Goal: Task Accomplishment & Management: Complete application form

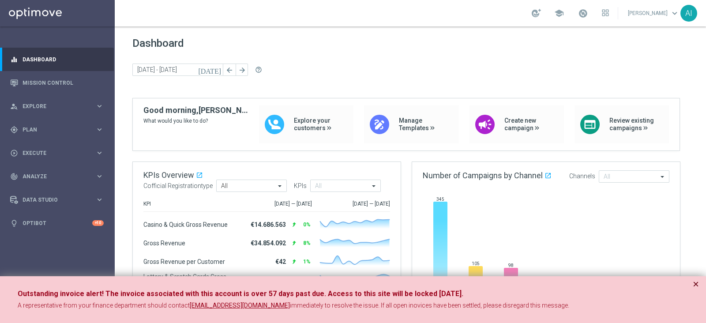
click at [695, 284] on button "×" at bounding box center [696, 284] width 6 height 11
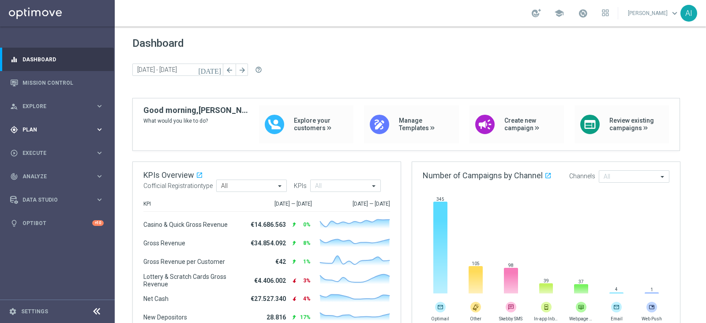
click at [51, 128] on span "Plan" at bounding box center [59, 129] width 73 height 5
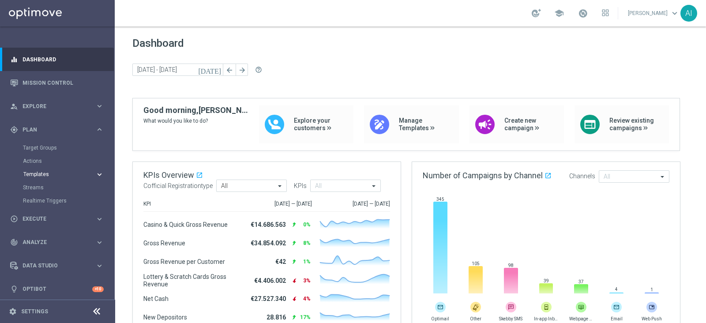
click at [44, 175] on span "Templates" at bounding box center [54, 174] width 63 height 5
click at [45, 189] on link "Optimail" at bounding box center [59, 187] width 64 height 7
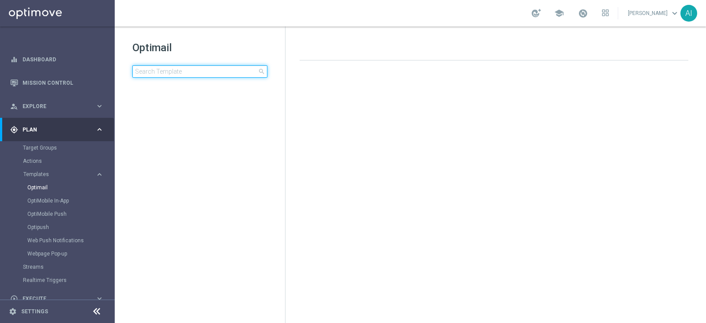
click at [175, 71] on input at bounding box center [199, 71] width 135 height 12
type input "CASINOCB1209-1 - 12.09.2025"
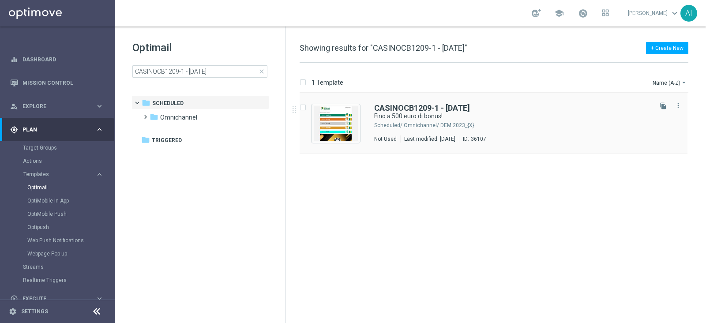
click at [501, 121] on div "CASINOCB1209-1 - 12.09.2025 Fino a 500 euro di bonus! Scheduled/ Omnichannel/ D…" at bounding box center [512, 123] width 276 height 38
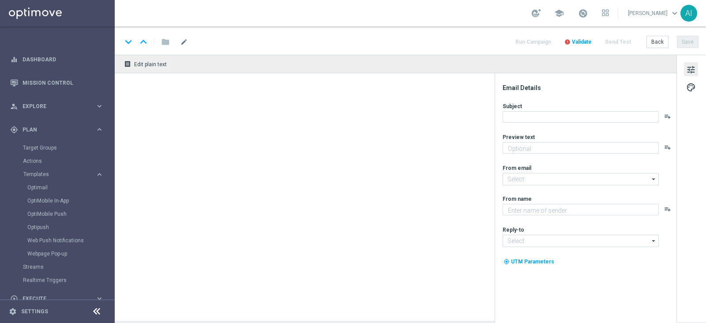
type textarea "Scopri cosa ti abbiamo riservato!"
type input "[EMAIL_ADDRESS][DOMAIN_NAME]"
type textarea "Sisal"
type input "[EMAIL_ADDRESS][DOMAIN_NAME]"
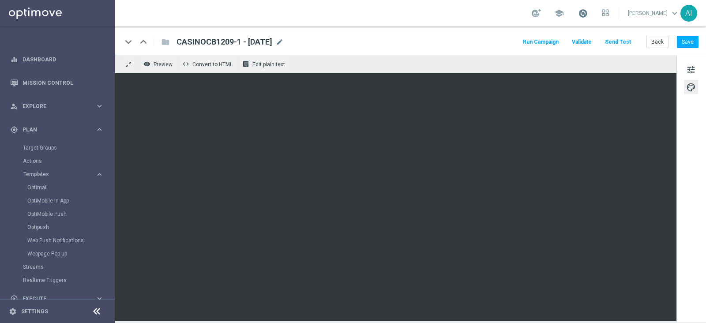
click at [580, 8] on span at bounding box center [583, 13] width 10 height 10
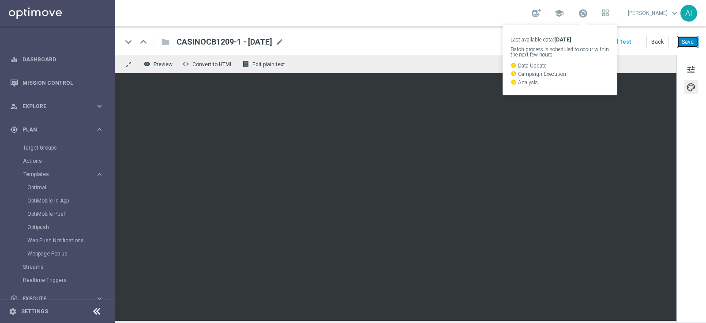
click at [695, 40] on button "Save" at bounding box center [688, 42] width 22 height 12
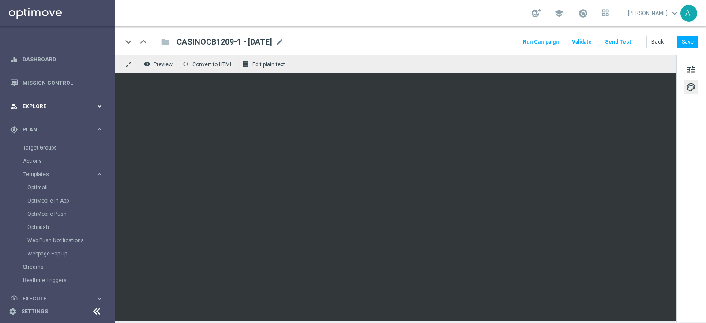
click at [59, 104] on span "Explore" at bounding box center [59, 106] width 73 height 5
click at [64, 104] on span "Explore" at bounding box center [59, 106] width 73 height 5
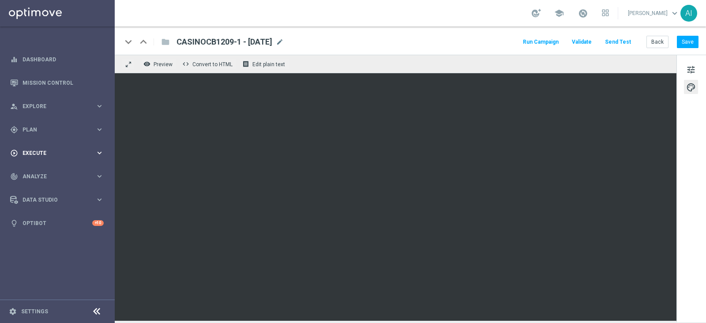
click at [47, 153] on span "Execute" at bounding box center [59, 152] width 73 height 5
click at [53, 170] on link "Campaign Builder" at bounding box center [57, 171] width 69 height 7
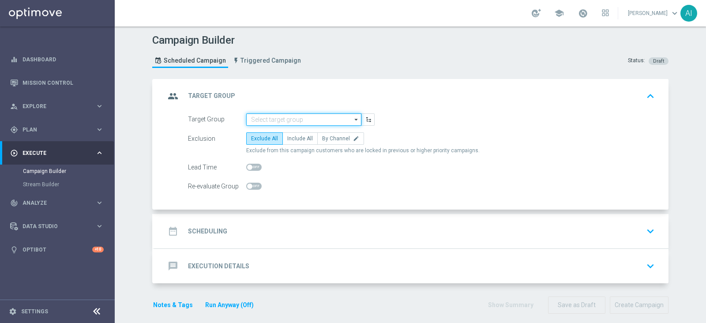
click at [291, 117] on input at bounding box center [303, 119] width 115 height 12
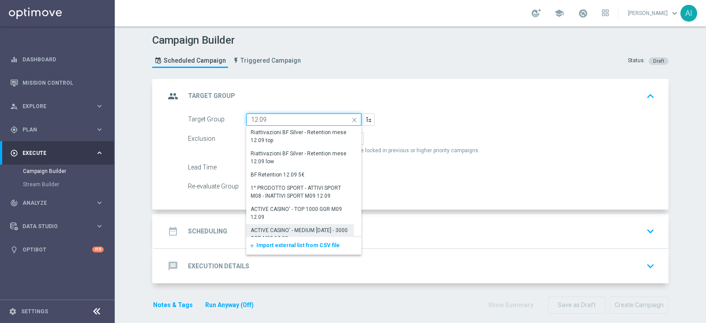
scroll to position [51, 0]
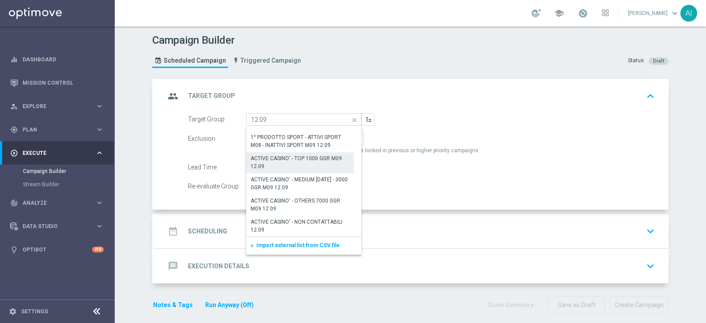
click at [293, 158] on div "ACTIVE CASINO' - TOP 1000 GGR M09 12.09" at bounding box center [300, 162] width 99 height 16
type input "ACTIVE CASINO' - TOP 1000 GGR M09 12.09"
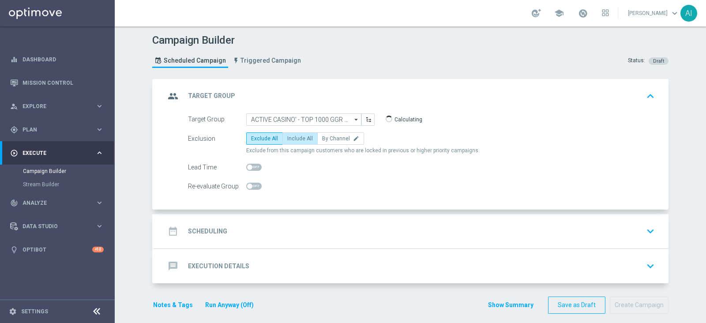
click at [302, 142] on label "Include All" at bounding box center [299, 138] width 35 height 12
click at [293, 142] on input "Include All" at bounding box center [290, 140] width 6 height 6
radio input "true"
click at [649, 230] on icon "keyboard_arrow_down" at bounding box center [650, 231] width 13 height 13
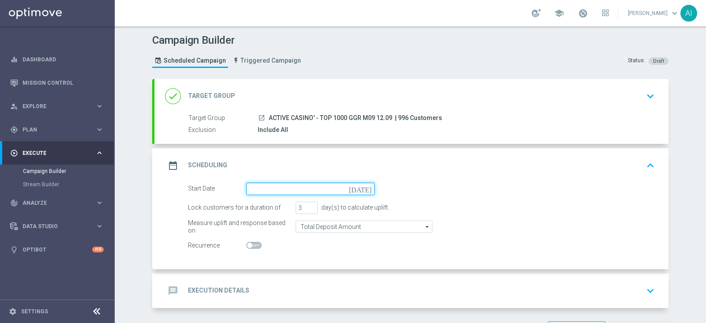
click at [263, 189] on input at bounding box center [310, 189] width 128 height 12
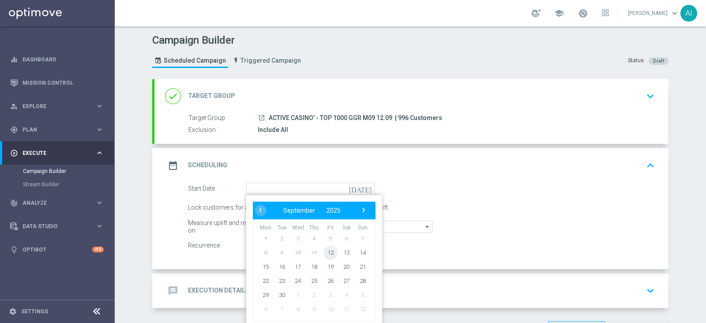
click at [327, 252] on span "12" at bounding box center [330, 252] width 14 height 14
type input "[DATE]"
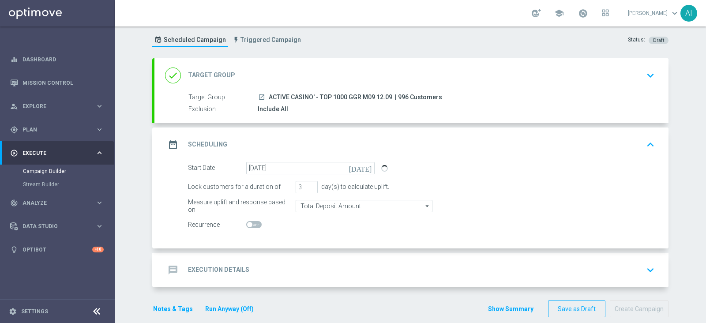
scroll to position [32, 0]
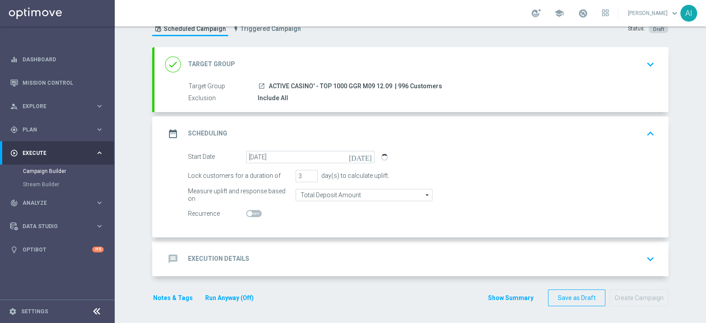
click at [649, 261] on icon "keyboard_arrow_down" at bounding box center [650, 258] width 13 height 13
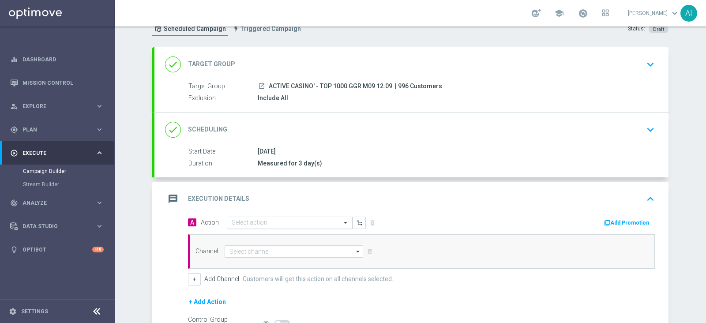
click at [271, 222] on input "text" at bounding box center [281, 223] width 98 height 8
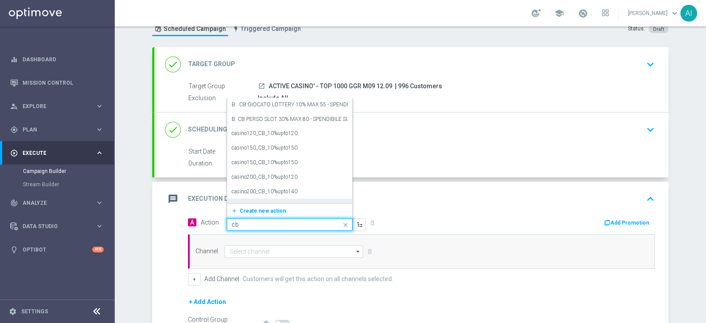
type input "c"
click at [421, 218] on div "Add Promotion" at bounding box center [541, 221] width 240 height 11
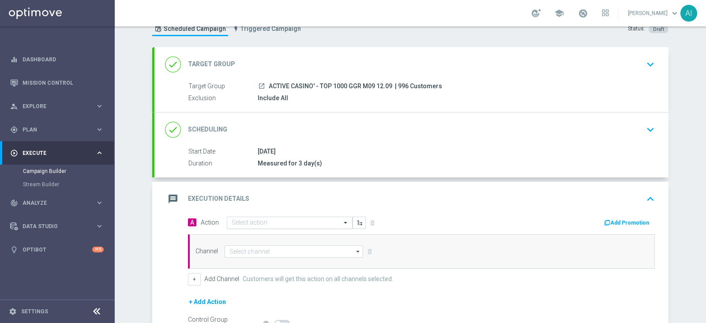
click at [241, 219] on input "text" at bounding box center [281, 223] width 98 height 8
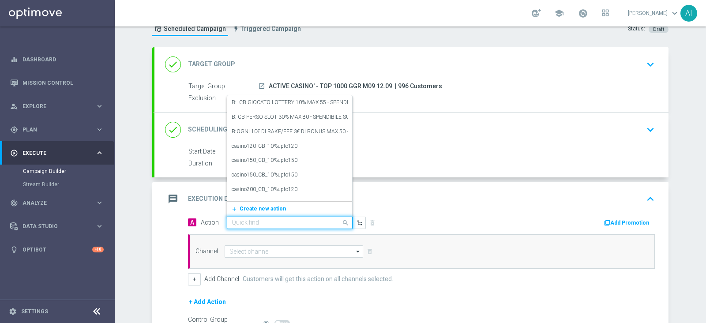
paste input "[PERSON_NAME] CASINO 35% MAX 500 EURO - SPENDIBILE SLOT"
type input "[PERSON_NAME] CASINO 35% MAX 500 EURO - SPENDIBILE SLOT"
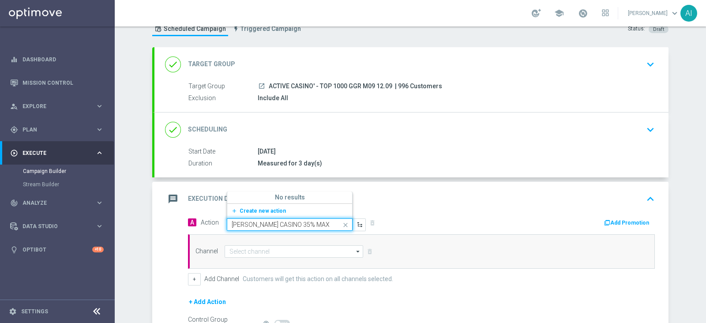
scroll to position [0, 64]
click at [255, 208] on span "Create new action" at bounding box center [263, 211] width 46 height 6
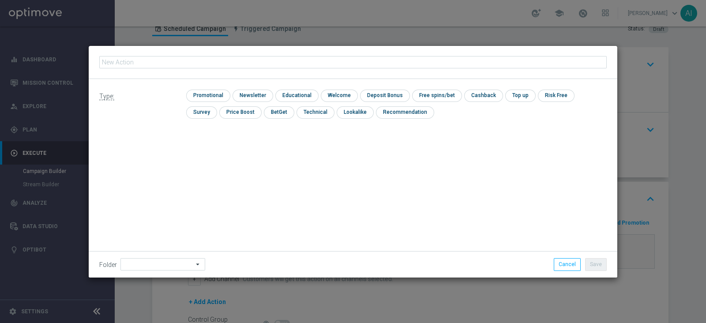
type input "[PERSON_NAME] CASINO 35% MAX 500 EURO - SPENDIBILE SLOT"
click at [204, 94] on input "checkbox" at bounding box center [207, 96] width 42 height 12
checkbox input "true"
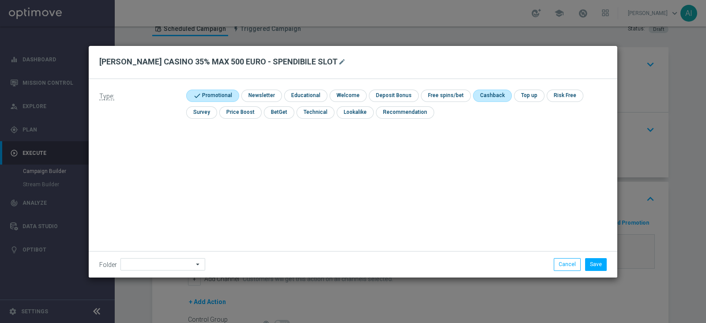
click at [486, 94] on input "checkbox" at bounding box center [491, 96] width 37 height 12
checkbox input "true"
click at [194, 262] on icon "arrow_drop_down" at bounding box center [198, 264] width 9 height 11
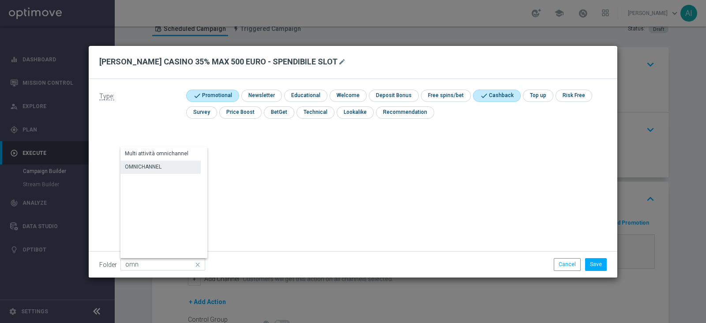
click at [162, 166] on div "OMNICHANNEL" at bounding box center [160, 167] width 80 height 12
type input "OMNICHANNEL"
click at [593, 259] on button "Save" at bounding box center [596, 264] width 22 height 12
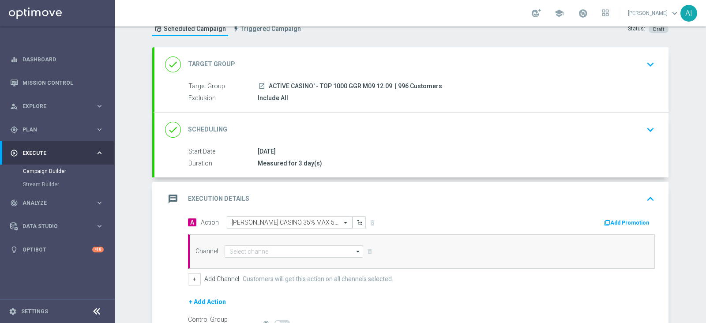
click at [631, 222] on button "Add Promotion" at bounding box center [627, 223] width 49 height 10
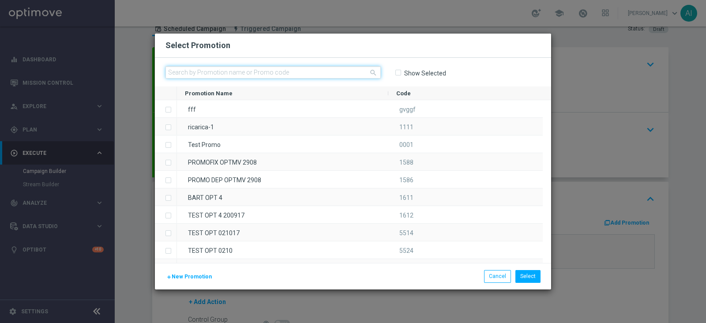
click at [283, 77] on input "text" at bounding box center [272, 72] width 215 height 12
paste input "CASINOCB1209-1"
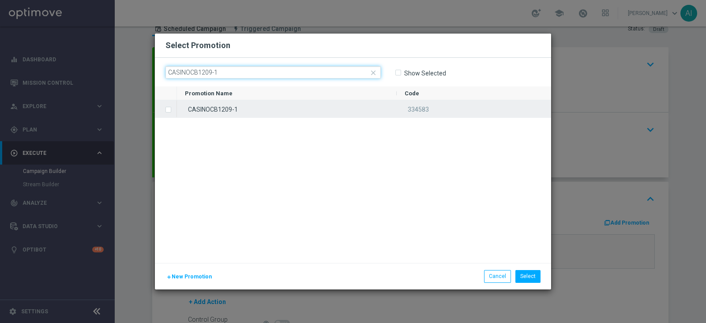
type input "CASINOCB1209-1"
click at [174, 107] on label "Press SPACE to select this row." at bounding box center [175, 110] width 3 height 8
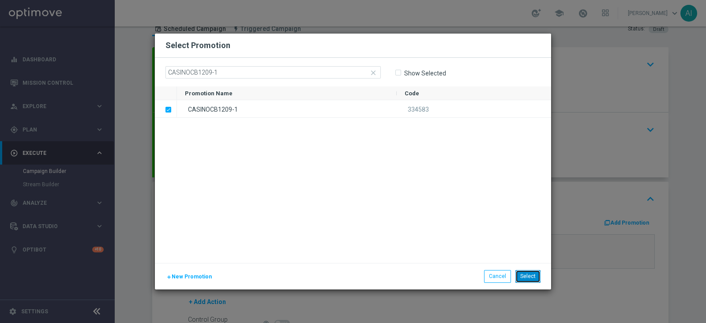
click at [535, 278] on button "Select" at bounding box center [527, 276] width 25 height 12
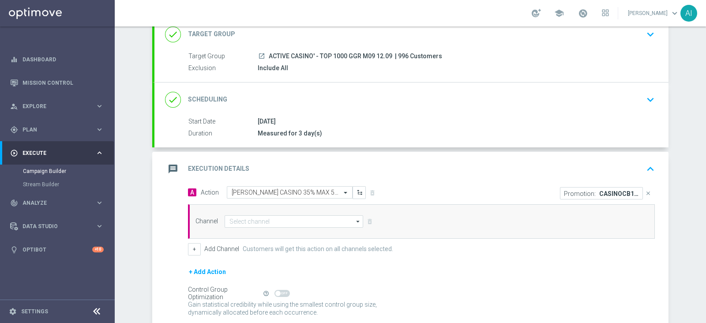
scroll to position [87, 0]
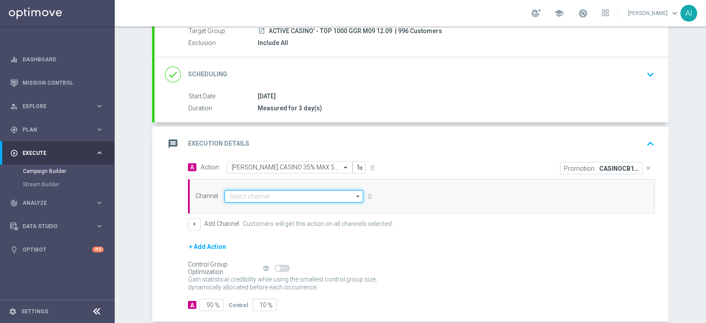
click at [282, 197] on input at bounding box center [294, 196] width 139 height 12
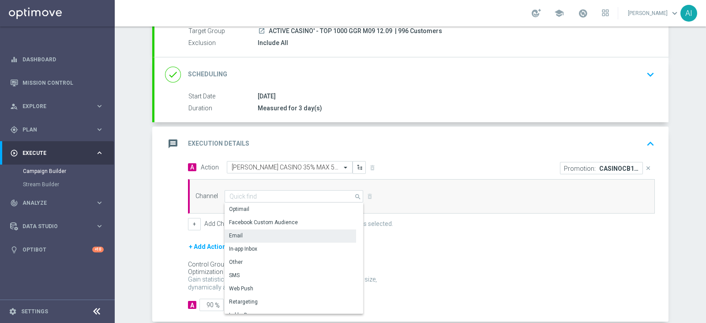
click at [250, 236] on div "Email" at bounding box center [291, 235] width 132 height 12
type input "Email"
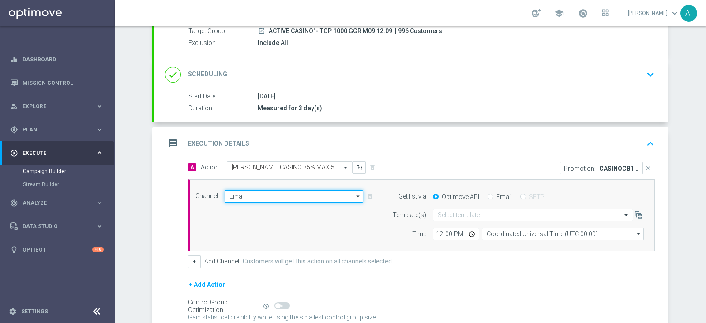
click at [298, 194] on input "Email" at bounding box center [294, 196] width 139 height 12
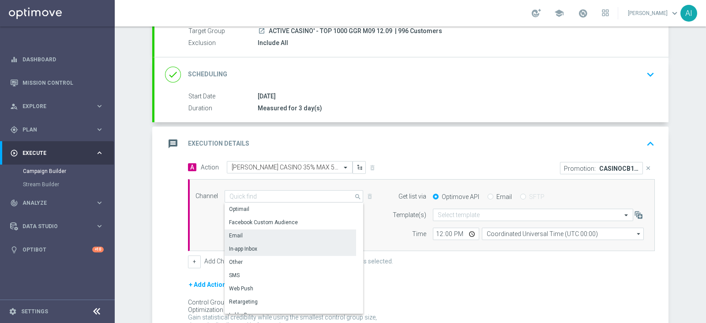
click at [237, 246] on div "In-app Inbox" at bounding box center [243, 249] width 28 height 8
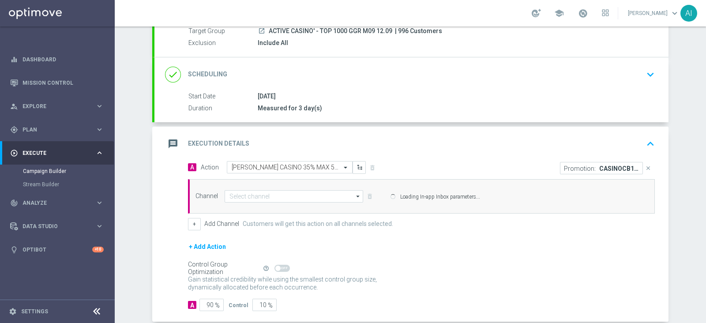
type input "In-app Inbox"
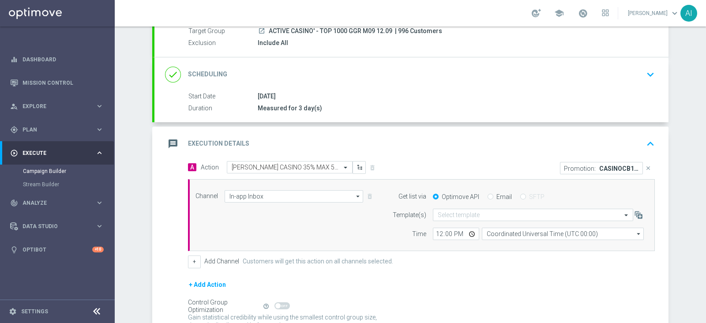
click at [491, 193] on div "Email" at bounding box center [500, 197] width 24 height 8
click at [488, 195] on input "Email" at bounding box center [491, 198] width 6 height 6
radio input "true"
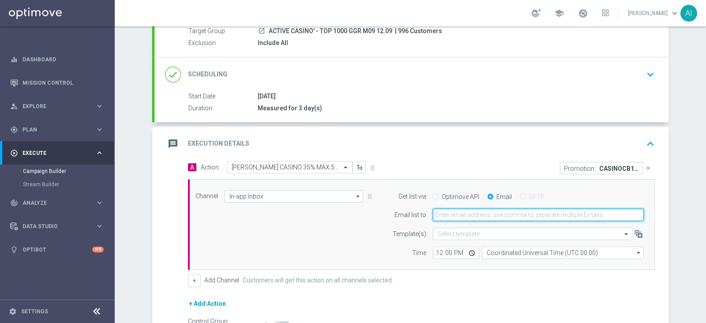
click at [459, 214] on input "email" at bounding box center [538, 215] width 211 height 12
type input "[PERSON_NAME][EMAIL_ADDRESS][PERSON_NAME][DOMAIN_NAME]"
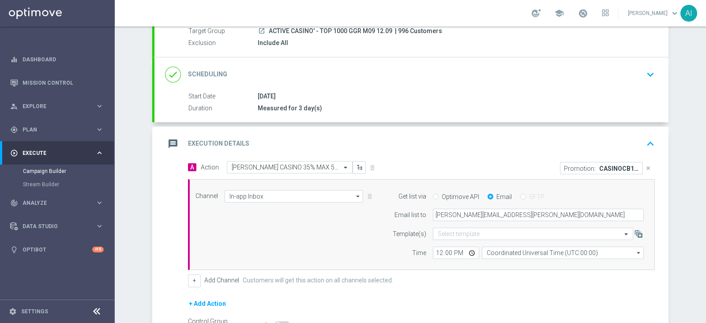
click at [382, 257] on div "Time" at bounding box center [403, 253] width 45 height 12
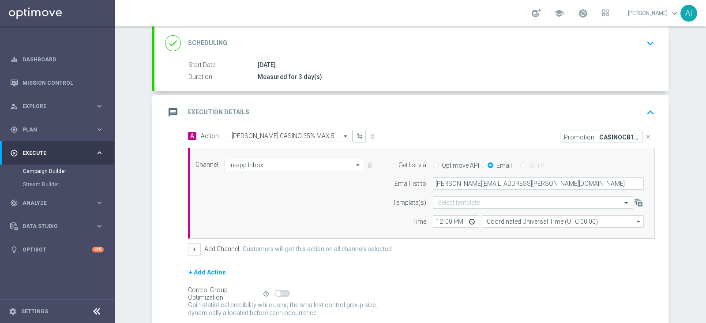
scroll to position [142, 0]
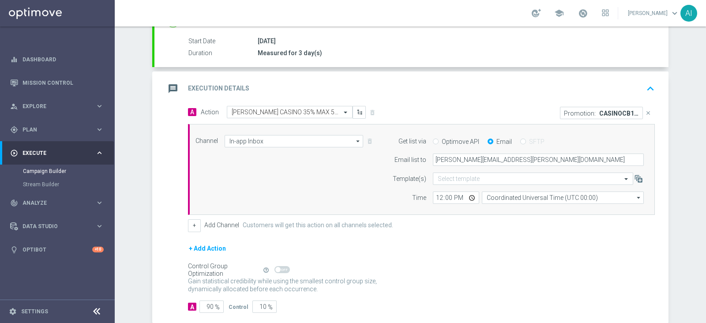
click at [207, 248] on button "+ Add Action" at bounding box center [207, 248] width 39 height 11
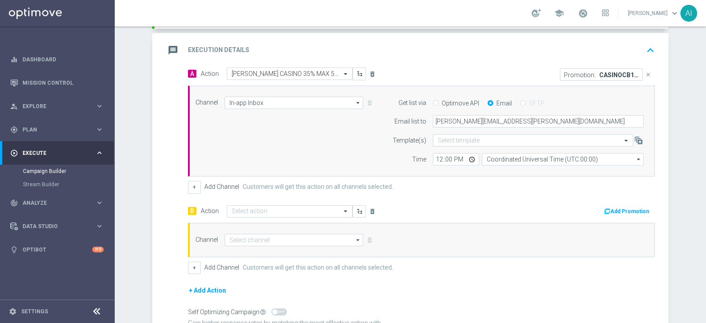
scroll to position [197, 0]
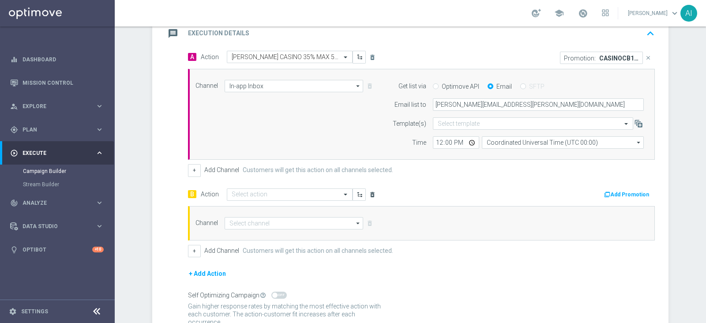
click at [369, 193] on icon "delete_forever" at bounding box center [372, 194] width 7 height 7
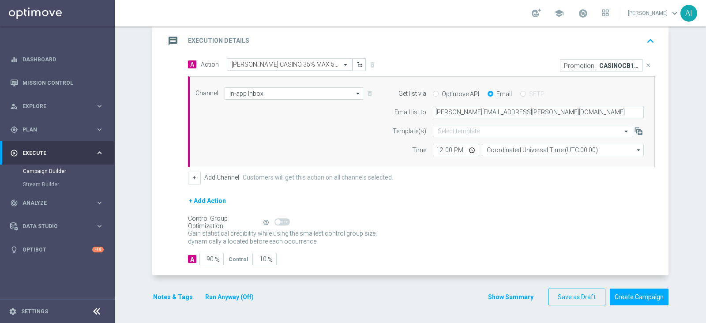
scroll to position [189, 0]
click at [193, 176] on button "+" at bounding box center [194, 179] width 13 height 12
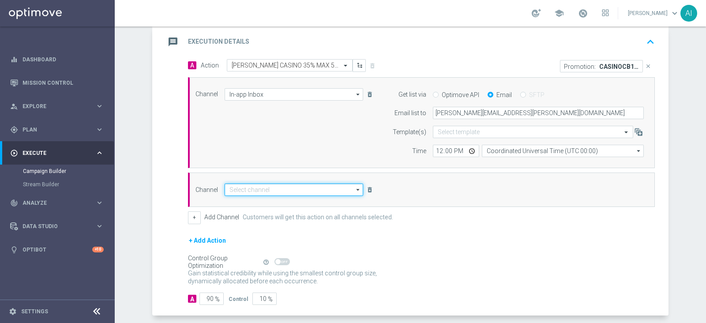
click at [288, 188] on input at bounding box center [294, 190] width 139 height 12
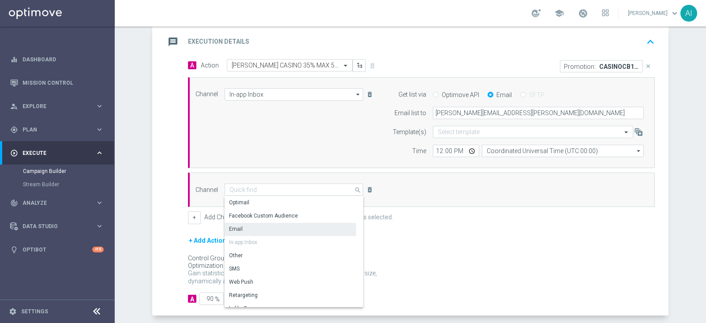
click at [282, 229] on div "Email" at bounding box center [291, 229] width 132 height 12
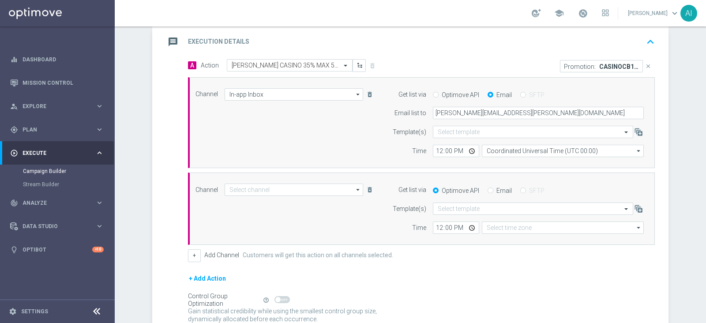
type input "Email"
type input "Coordinated Universal Time (UTC 00:00)"
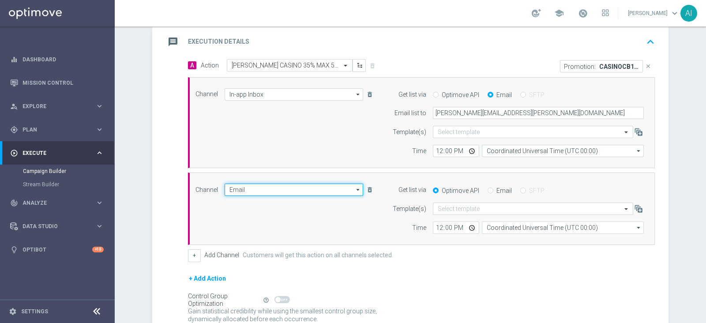
click at [246, 188] on input "Email" at bounding box center [294, 190] width 139 height 12
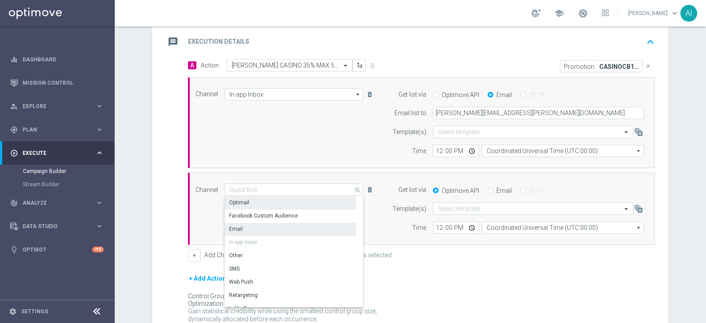
click at [254, 200] on div "Optimail" at bounding box center [291, 202] width 132 height 12
type input "Optimail"
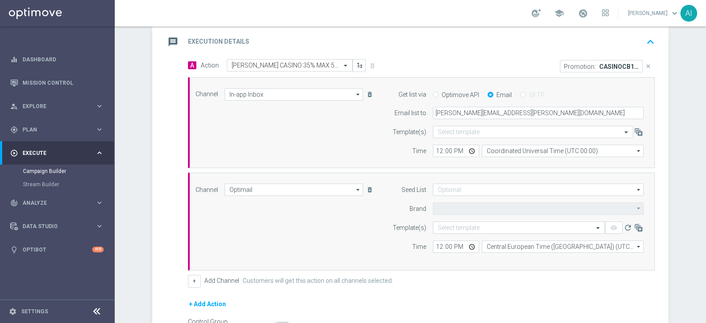
type input "Sisal Marketing"
click at [453, 228] on input "text" at bounding box center [510, 228] width 145 height 8
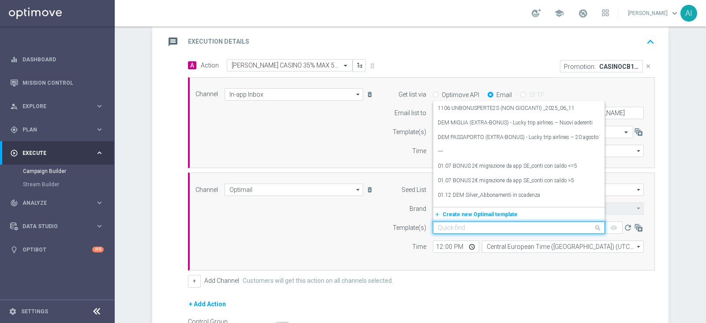
paste input "CASINOCB1209-1 - 12.09.2025"
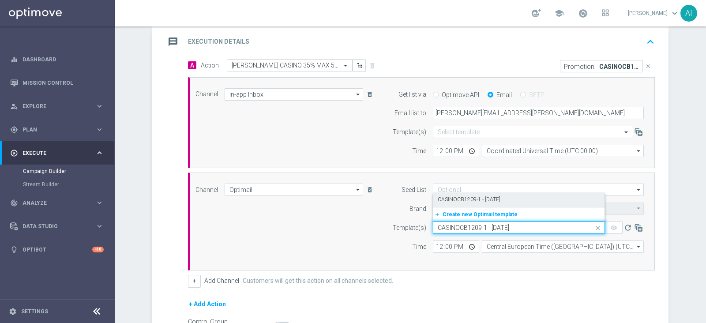
click at [463, 199] on label "CASINOCB1209-1 - 12.09.2025" at bounding box center [469, 200] width 63 height 8
type input "CASINOCB1209-1 - 12.09.2025"
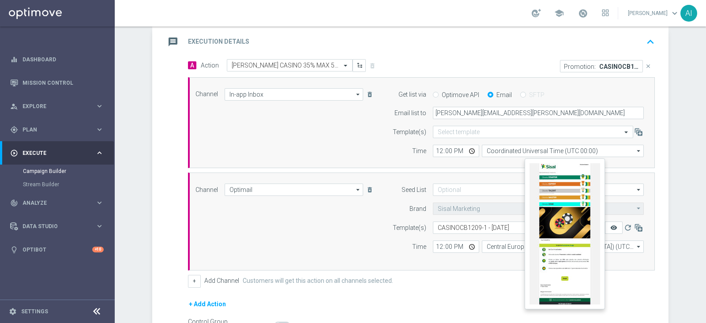
click at [613, 225] on icon "remove_red_eye" at bounding box center [613, 227] width 7 height 7
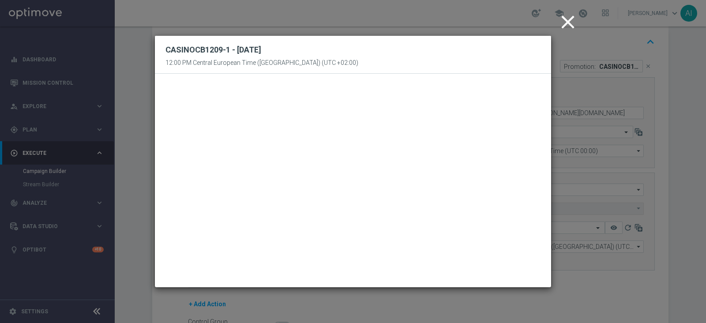
click at [566, 21] on icon "close" at bounding box center [568, 22] width 22 height 22
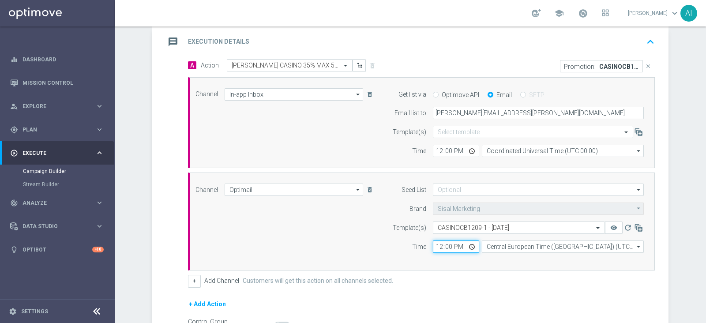
click at [438, 244] on input "12:00" at bounding box center [456, 247] width 46 height 12
type input "18:00"
click at [356, 271] on div "A Action Select action CB PERSO CASINO 35% MAX 500 EURO - SPENDIBILE SLOT delet…" at bounding box center [421, 173] width 480 height 229
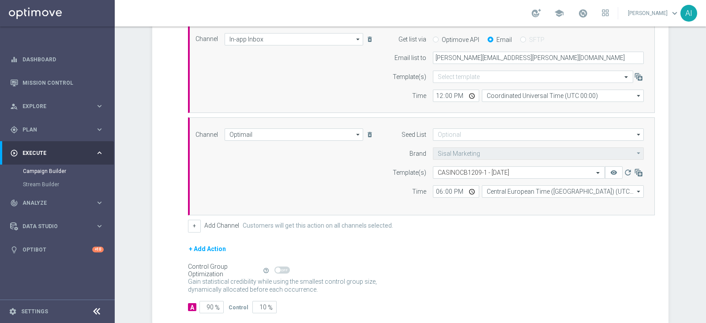
scroll to position [291, 0]
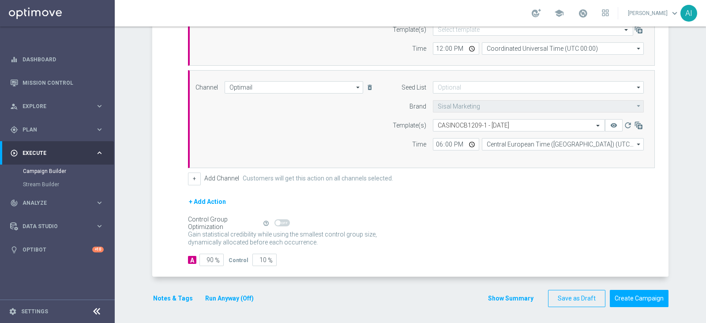
click at [165, 297] on button "Notes & Tags" at bounding box center [172, 298] width 41 height 11
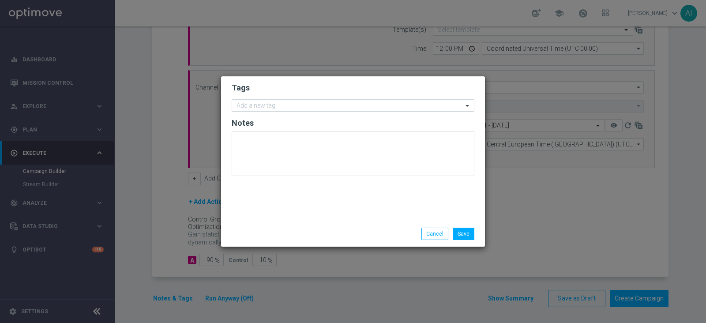
click at [301, 106] on input "text" at bounding box center [350, 106] width 226 height 8
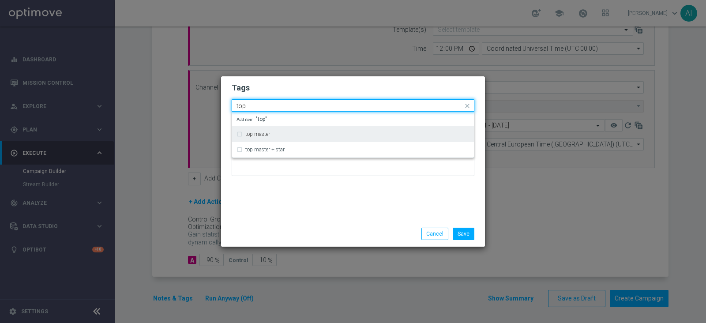
click at [274, 138] on div "top master" at bounding box center [353, 134] width 233 height 14
type input "top"
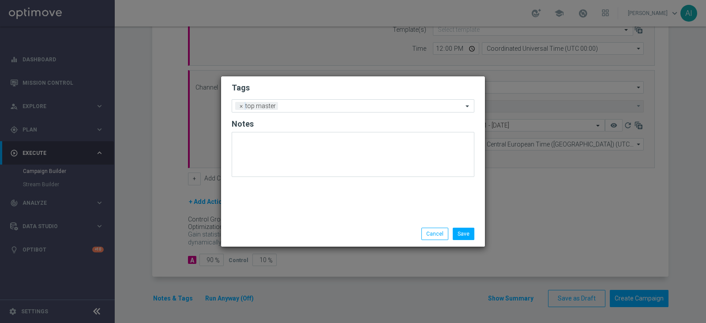
click at [327, 185] on div "Tags Add a new tag × top master Notes" at bounding box center [353, 148] width 264 height 145
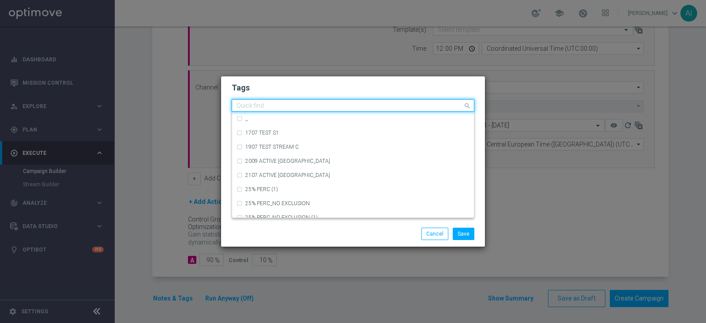
click at [313, 105] on input "text" at bounding box center [350, 106] width 226 height 8
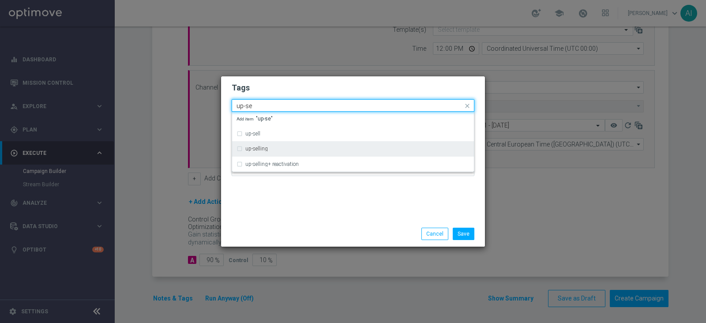
click at [259, 150] on label "up-selling" at bounding box center [256, 148] width 23 height 5
type input "up-se"
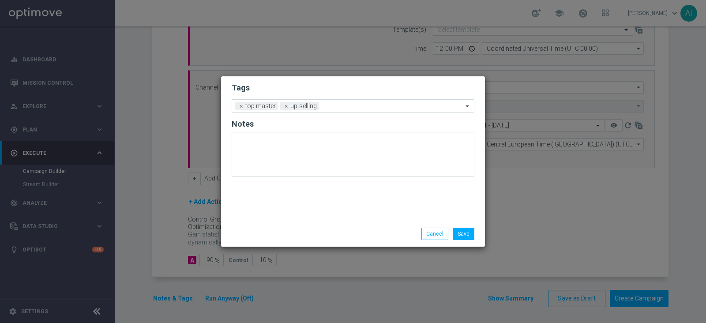
click at [304, 184] on div "Tags Add a new tag × top master × up-selling Notes" at bounding box center [353, 148] width 264 height 145
click at [329, 105] on input "text" at bounding box center [393, 107] width 140 height 8
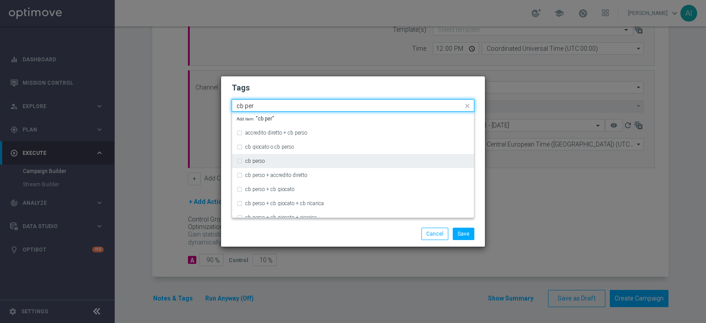
click at [254, 160] on label "cb perso" at bounding box center [254, 160] width 19 height 5
type input "cb per"
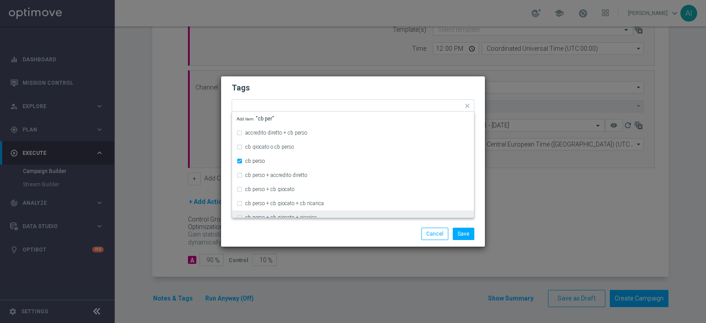
click at [323, 233] on div "Save Cancel" at bounding box center [395, 234] width 171 height 12
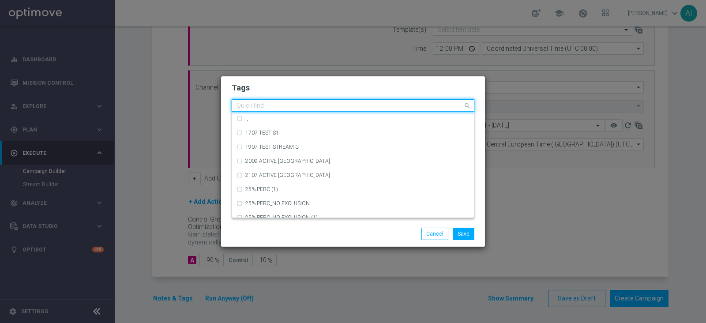
click at [379, 105] on input "text" at bounding box center [350, 106] width 226 height 8
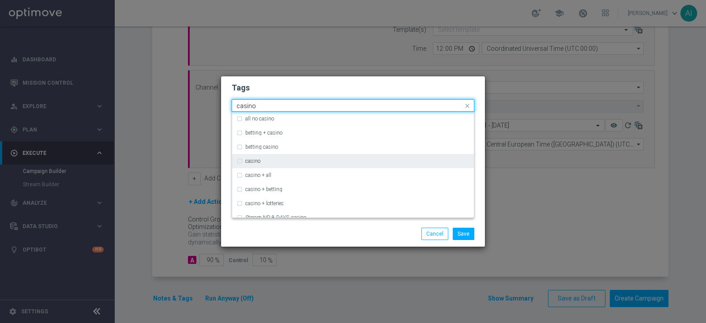
click at [286, 161] on div "casino" at bounding box center [357, 160] width 224 height 5
type input "casino"
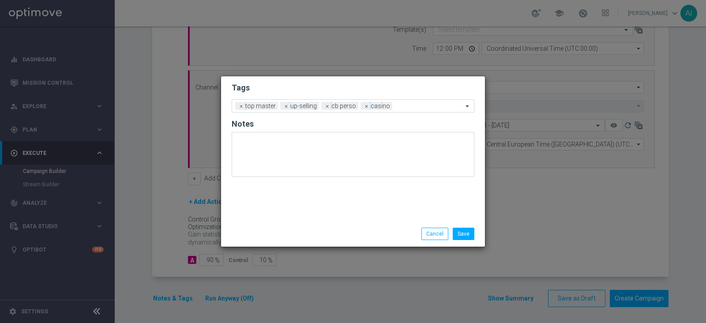
click at [330, 229] on div "Save Cancel" at bounding box center [395, 234] width 171 height 12
click at [437, 107] on input "text" at bounding box center [429, 107] width 67 height 8
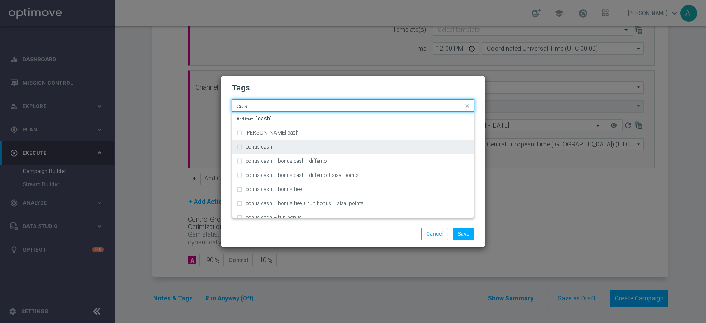
click at [324, 143] on div "bonus cash" at bounding box center [353, 147] width 233 height 14
type input "cash"
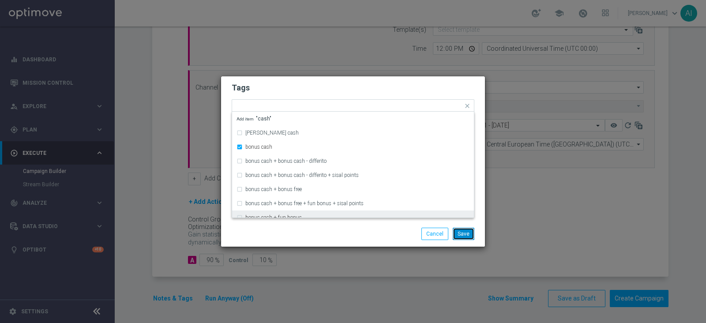
click at [462, 232] on button "Save" at bounding box center [464, 234] width 22 height 12
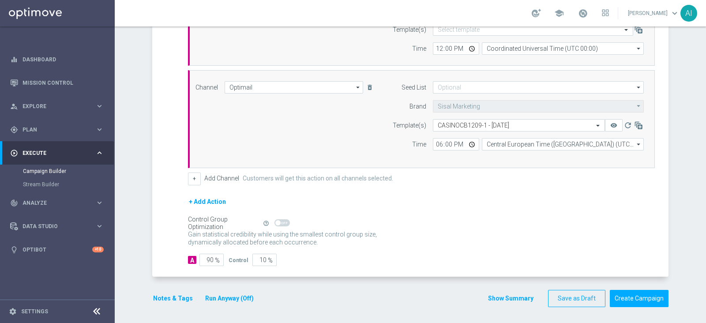
click at [180, 294] on button "Notes & Tags" at bounding box center [172, 298] width 41 height 11
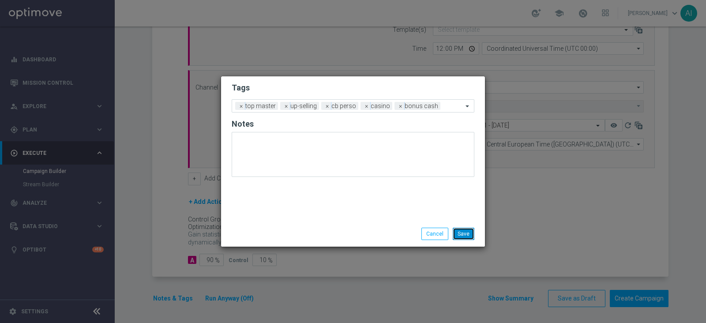
click at [461, 229] on button "Save" at bounding box center [464, 234] width 22 height 12
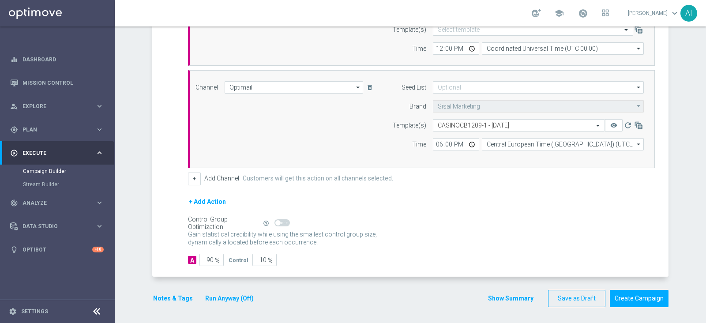
click at [226, 298] on button "Run Anyway (Off)" at bounding box center [229, 298] width 50 height 11
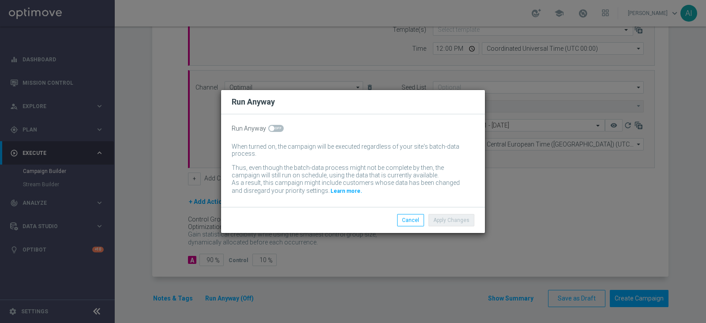
click at [278, 130] on span at bounding box center [275, 128] width 15 height 7
click at [278, 130] on input "checkbox" at bounding box center [275, 128] width 15 height 7
checkbox input "true"
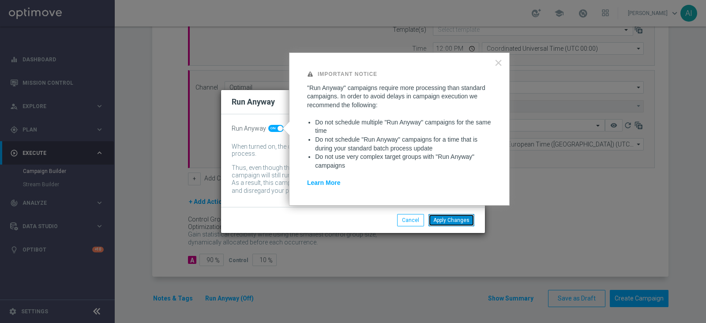
click at [460, 218] on button "Apply Changes" at bounding box center [452, 220] width 46 height 12
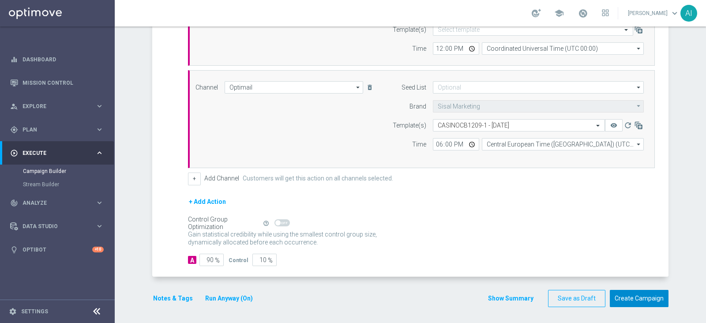
click at [658, 297] on button "Create Campaign" at bounding box center [639, 298] width 59 height 17
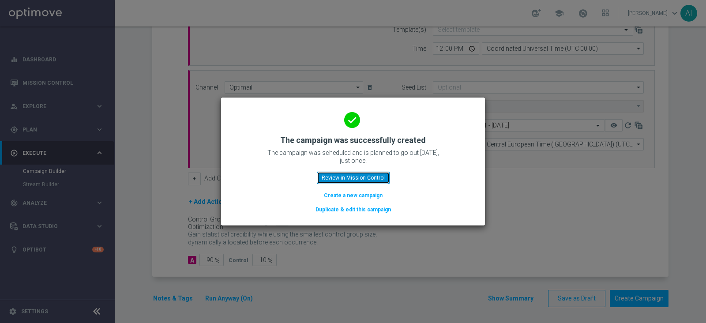
click at [360, 177] on button "Review in Mission Control" at bounding box center [353, 178] width 73 height 12
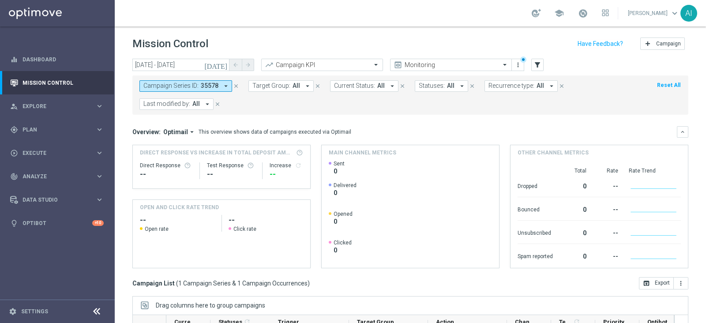
scroll to position [136, 0]
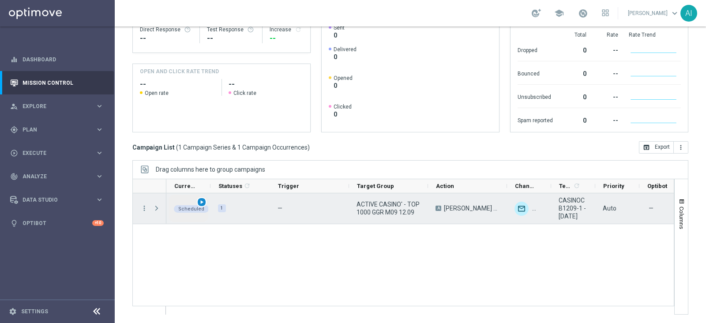
click at [200, 200] on span "play_arrow" at bounding box center [202, 202] width 6 height 6
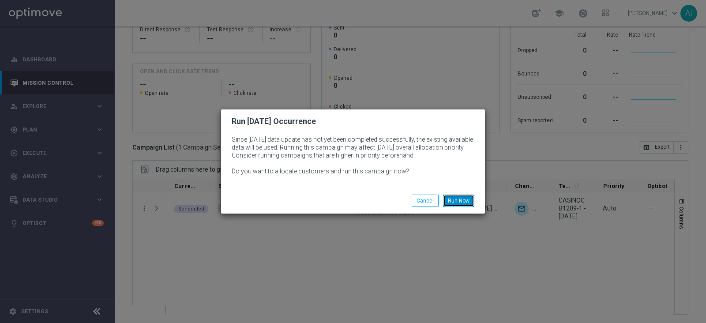
click at [459, 199] on button "Run Now" at bounding box center [458, 201] width 31 height 12
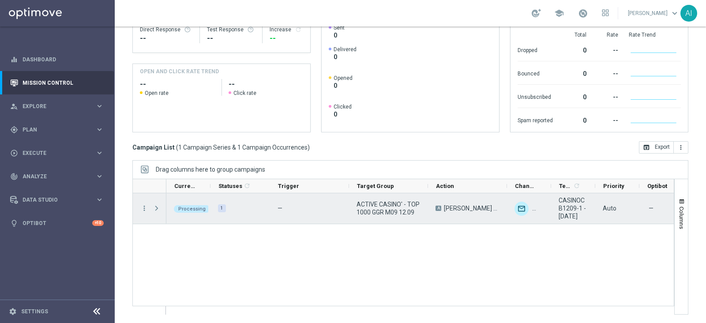
click at [158, 209] on span "Press SPACE to select this row." at bounding box center [157, 208] width 8 height 7
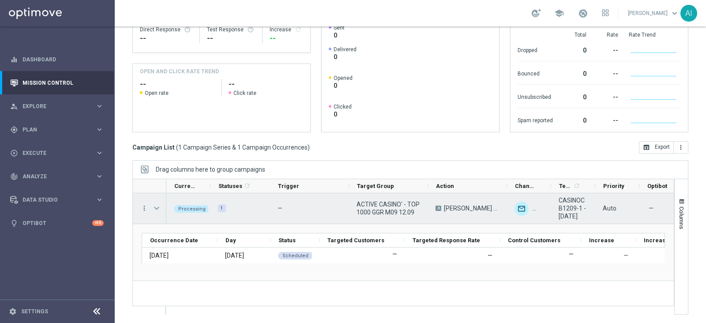
click at [156, 208] on span "Press SPACE to select this row." at bounding box center [157, 208] width 8 height 7
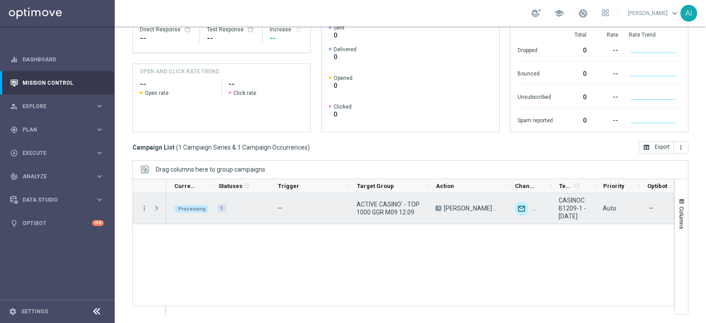
click at [156, 208] on span "Press SPACE to select this row." at bounding box center [157, 208] width 8 height 7
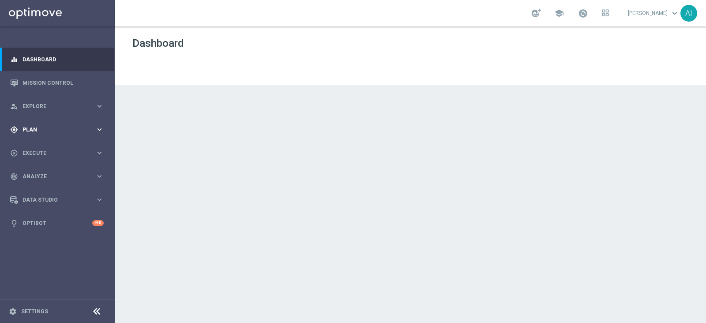
click at [72, 132] on div "gps_fixed Plan" at bounding box center [52, 130] width 85 height 8
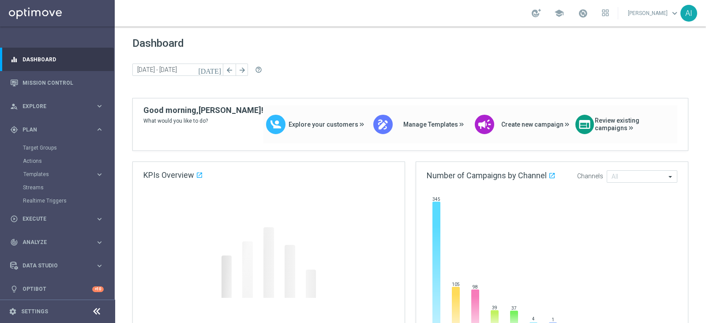
click at [46, 173] on span "Templates" at bounding box center [54, 174] width 63 height 5
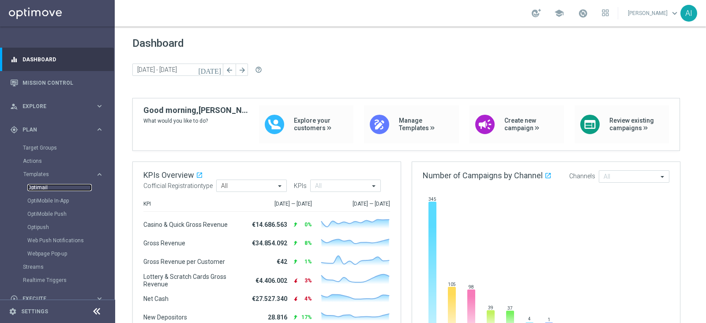
click at [40, 186] on link "Optimail" at bounding box center [59, 187] width 64 height 7
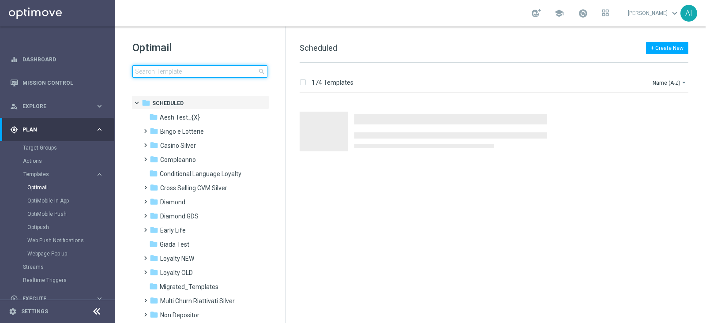
click at [163, 71] on input at bounding box center [199, 71] width 135 height 12
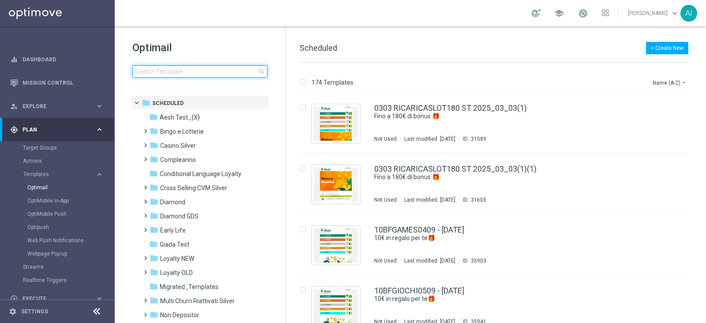
type input "CASINOCB1209-2 - [DATE]"
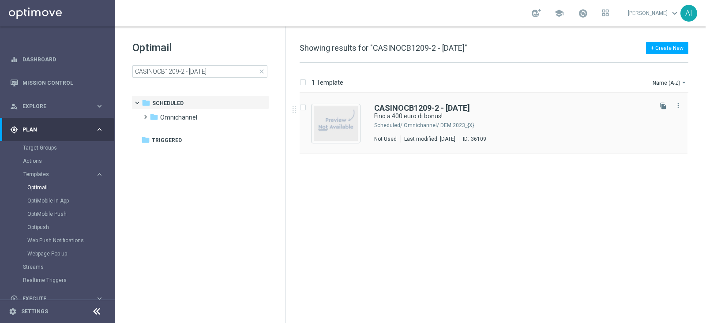
click at [553, 122] on div "Omnichannel/ DEM 2023_{X}" at bounding box center [527, 125] width 247 height 7
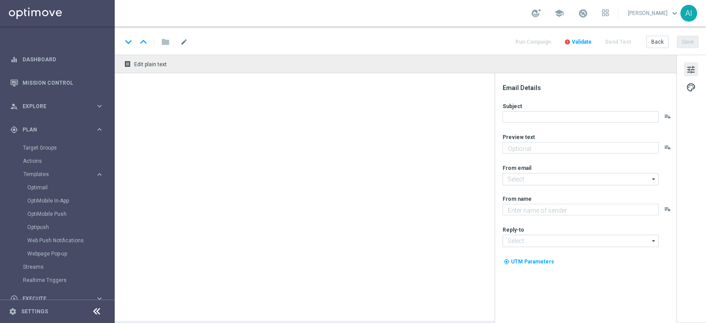
type textarea "Scopri cosa ti abbiamo riservato!"
type input "[EMAIL_ADDRESS][DOMAIN_NAME]"
type textarea "Sisal"
type input "[EMAIL_ADDRESS][DOMAIN_NAME]"
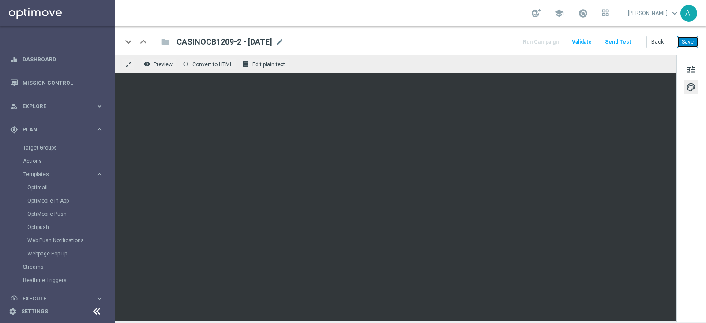
click at [691, 38] on button "Save" at bounding box center [688, 42] width 22 height 12
click at [64, 129] on span "Plan" at bounding box center [59, 129] width 73 height 5
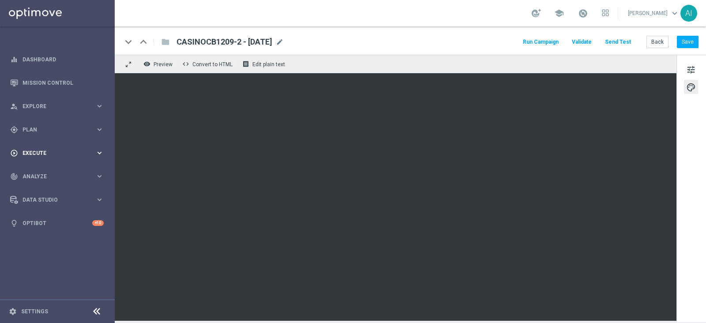
click at [79, 154] on span "Execute" at bounding box center [59, 152] width 73 height 5
click at [50, 168] on link "Campaign Builder" at bounding box center [57, 171] width 69 height 7
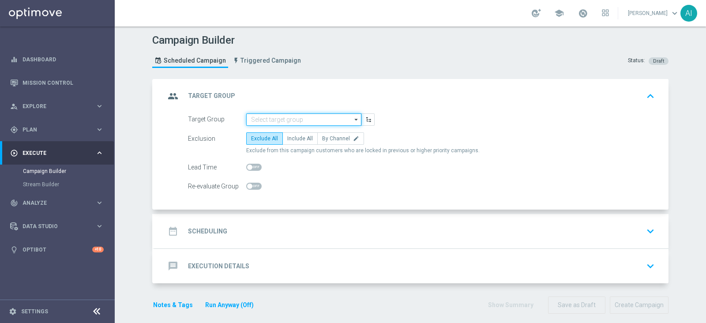
click at [271, 118] on input at bounding box center [303, 119] width 115 height 12
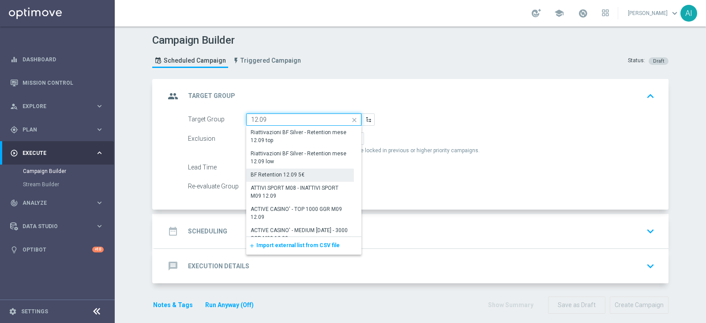
scroll to position [51, 0]
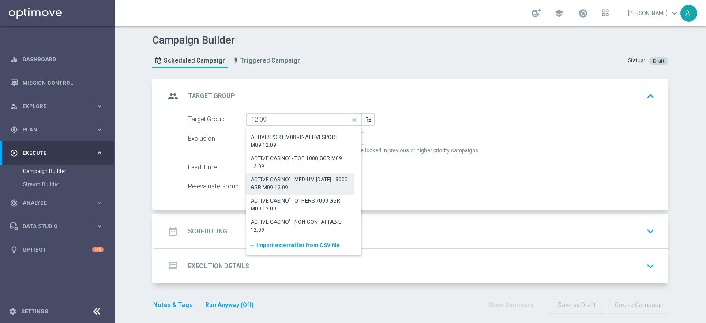
click at [297, 177] on div "ACTIVE CASINO' - MEDIUM [DATE] - 3000 GGR M09 12.09" at bounding box center [300, 184] width 99 height 16
type input "ACTIVE CASINO' - MEDIUM [DATE] - 3000 GGR M09 12.09"
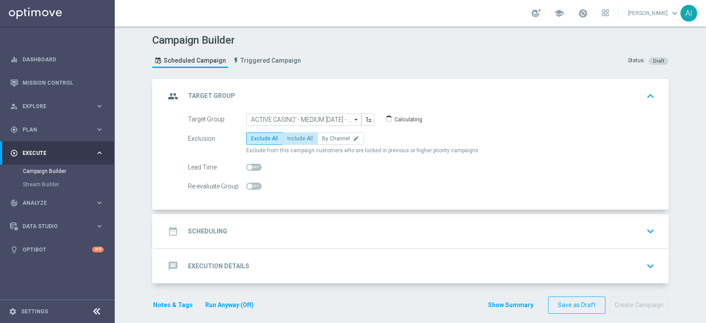
click at [300, 140] on span "Include All" at bounding box center [300, 138] width 26 height 6
click at [293, 140] on input "Include All" at bounding box center [290, 140] width 6 height 6
radio input "true"
click at [651, 234] on icon "keyboard_arrow_down" at bounding box center [650, 231] width 13 height 13
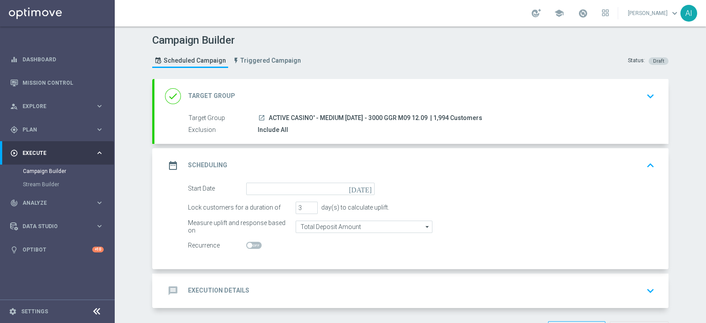
drag, startPoint x: 265, startPoint y: 116, endPoint x: 411, endPoint y: 117, distance: 146.1
click at [411, 117] on span "ACTIVE CASINO' - MEDIUM [DATE] - 3000 GGR M09 12.09" at bounding box center [348, 118] width 159 height 8
click at [436, 80] on div "done Target Group keyboard_arrow_down" at bounding box center [411, 96] width 514 height 34
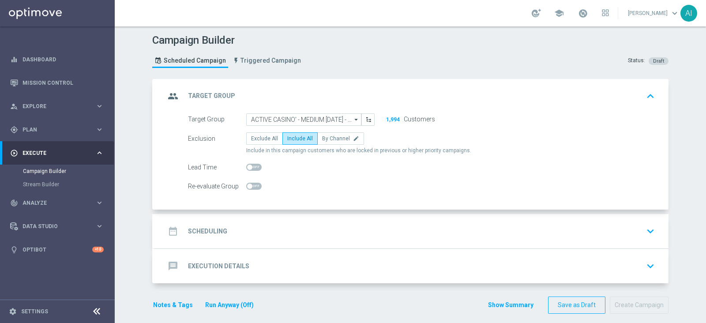
click at [647, 230] on icon "keyboard_arrow_down" at bounding box center [650, 231] width 13 height 13
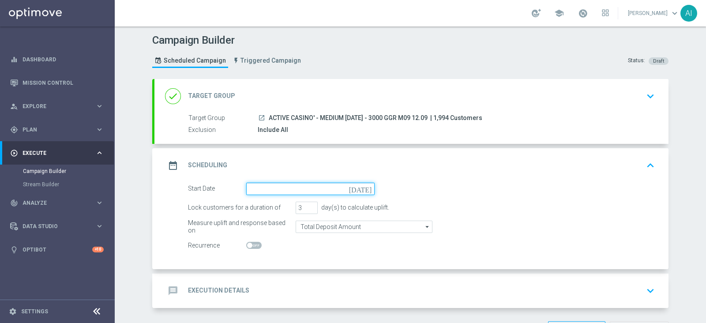
click at [323, 189] on input at bounding box center [310, 189] width 128 height 12
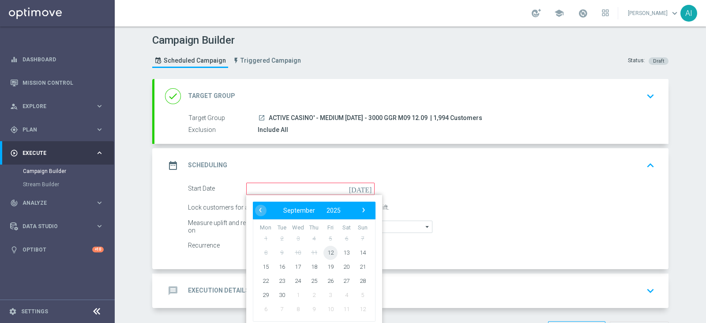
click at [328, 249] on span "12" at bounding box center [330, 252] width 14 height 14
type input "[DATE]"
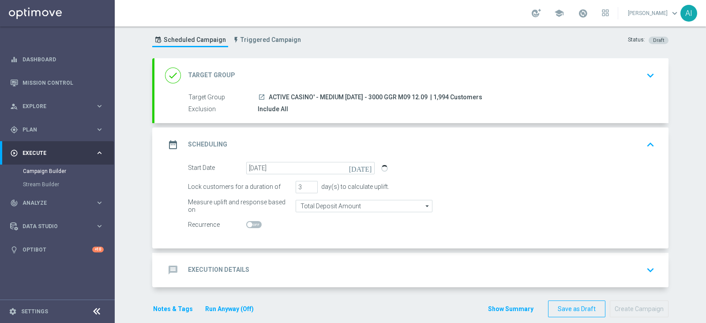
scroll to position [32, 0]
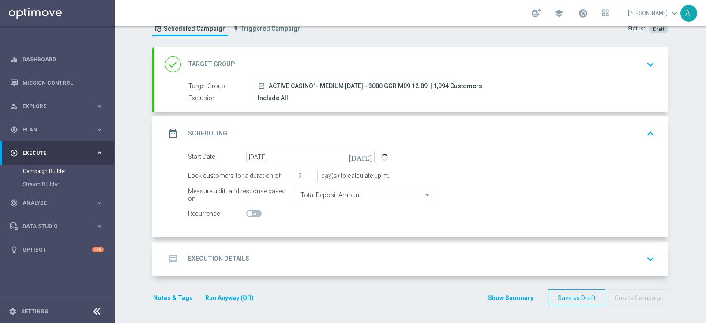
click at [651, 255] on icon "keyboard_arrow_down" at bounding box center [650, 258] width 13 height 13
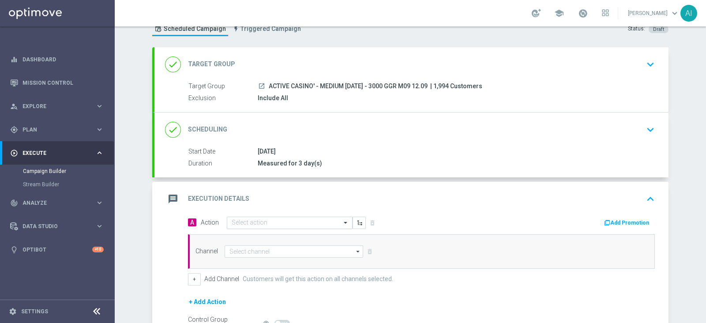
click at [252, 223] on input "text" at bounding box center [281, 223] width 98 height 8
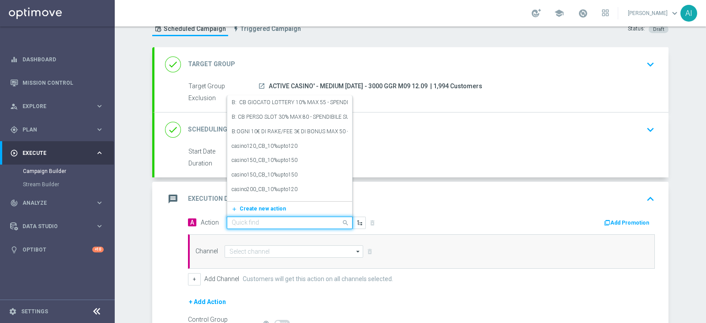
paste input "[PERSON_NAME] CASINO 30% MAX 400 EURO - SPENDIBILE SLOT"
type input "[PERSON_NAME] CASINO 30% MAX 400 EURO - SPENDIBILE SLOT"
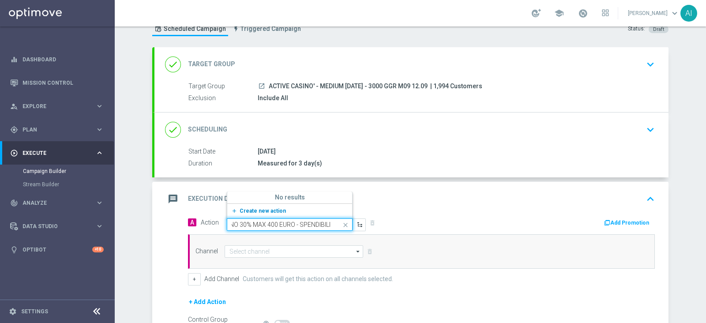
click at [265, 210] on span "Create new action" at bounding box center [263, 211] width 46 height 6
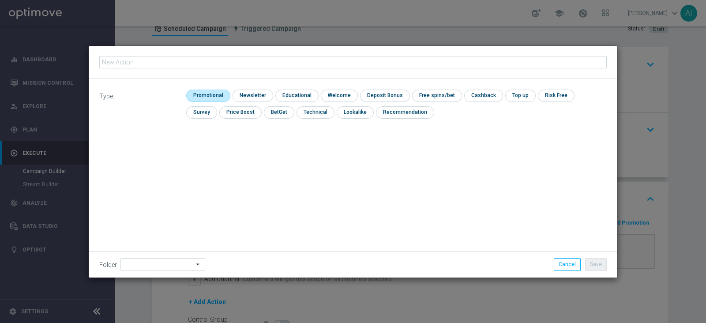
click at [214, 94] on input "checkbox" at bounding box center [207, 96] width 42 height 12
checkbox input "true"
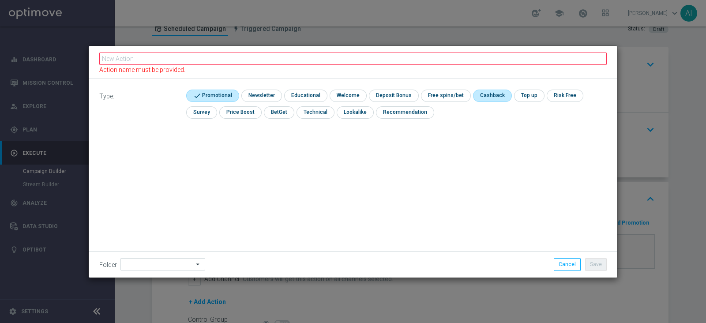
click at [489, 98] on input "checkbox" at bounding box center [491, 96] width 37 height 12
checkbox input "true"
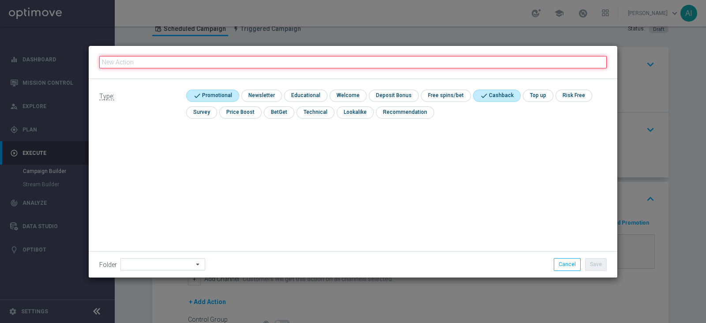
click at [156, 60] on input "text" at bounding box center [353, 62] width 508 height 12
paste input "[PERSON_NAME] CASINO 30% MAX 400 EURO - SPENDIBILE SLOT"
type input "[PERSON_NAME] CASINO 30% MAX 400 EURO - SPENDIBILE SLOT"
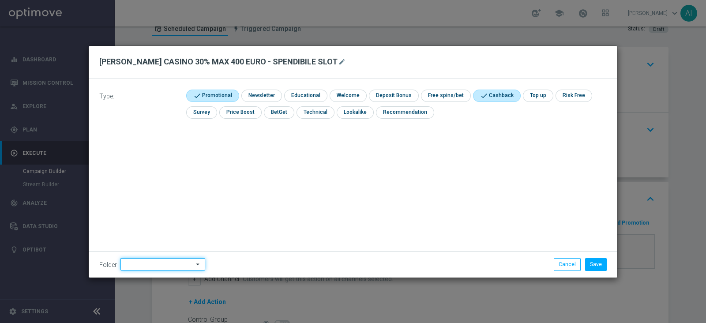
click at [165, 259] on input at bounding box center [162, 264] width 85 height 12
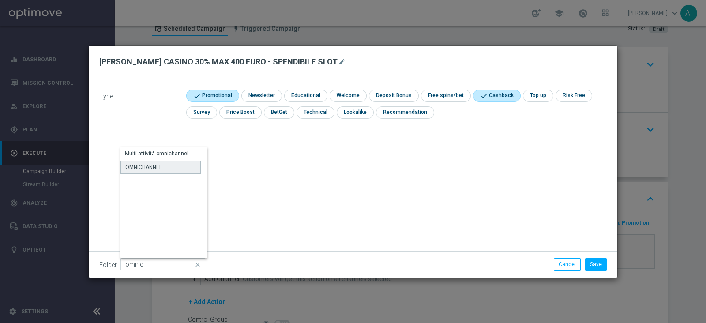
click at [156, 166] on div "OMNICHANNEL" at bounding box center [143, 167] width 37 height 8
type input "OMNICHANNEL"
click at [597, 259] on button "Save" at bounding box center [596, 264] width 22 height 12
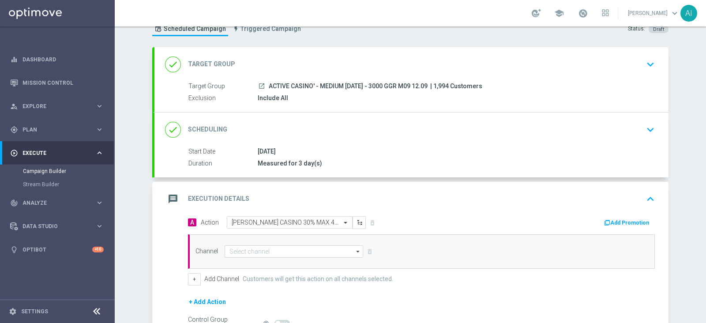
click at [642, 222] on button "Add Promotion" at bounding box center [627, 223] width 49 height 10
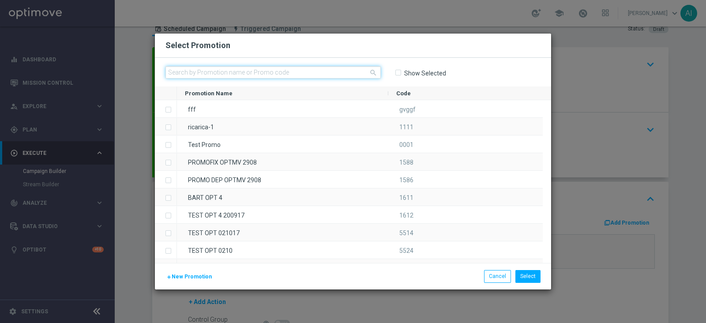
click at [258, 72] on input "text" at bounding box center [272, 72] width 215 height 12
paste input "CASINOCB1209-2"
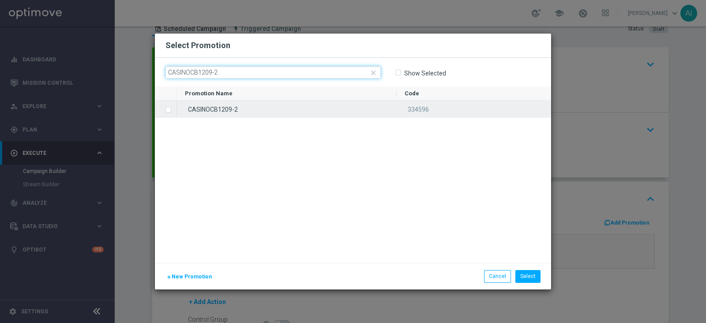
type input "CASINOCB1209-2"
click at [174, 111] on label "Press SPACE to select this row." at bounding box center [175, 110] width 3 height 8
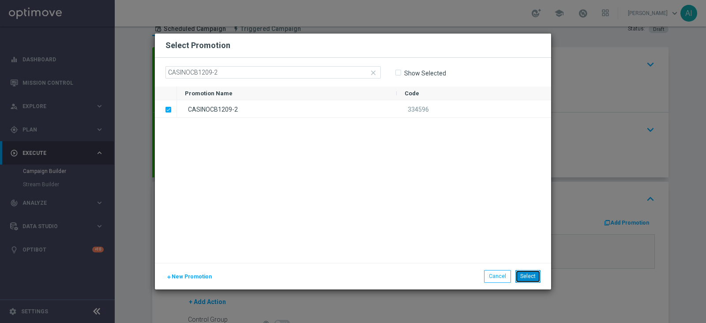
click at [534, 275] on button "Select" at bounding box center [527, 276] width 25 height 12
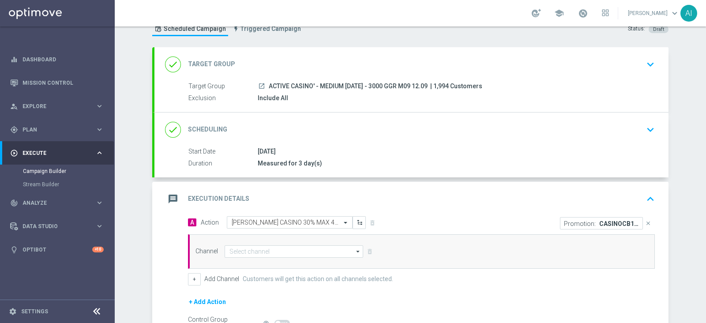
scroll to position [87, 0]
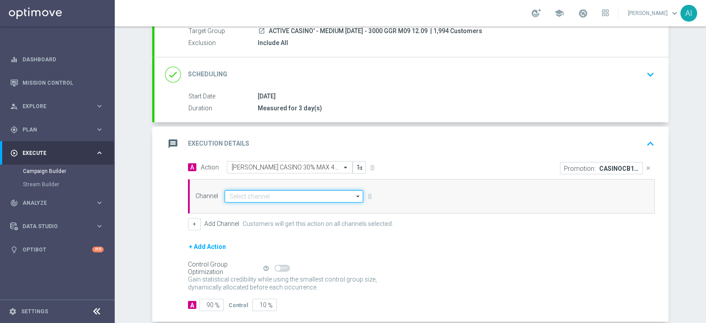
click at [320, 193] on input at bounding box center [294, 196] width 139 height 12
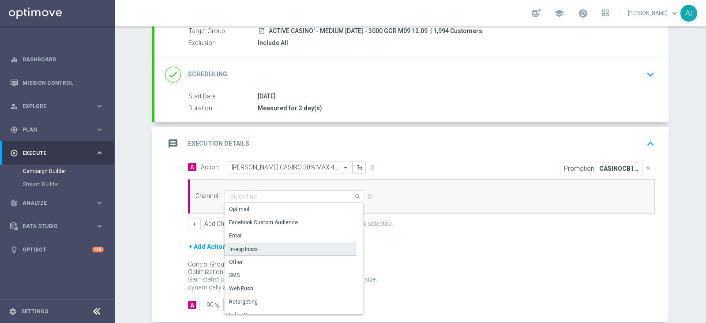
click at [290, 247] on div "In-app Inbox" at bounding box center [291, 249] width 132 height 13
type input "In-app Inbox"
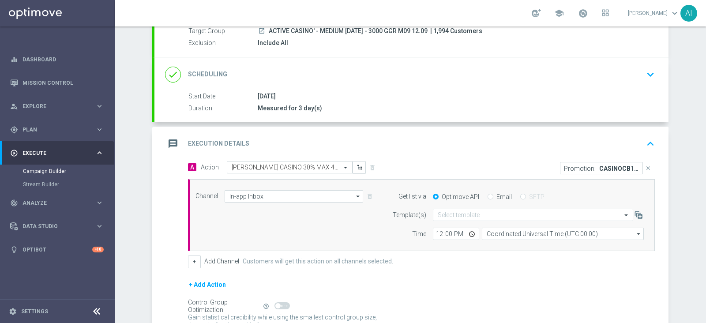
click at [496, 196] on label "Email" at bounding box center [503, 197] width 15 height 8
click at [493, 196] on input "Email" at bounding box center [491, 198] width 6 height 6
radio input "true"
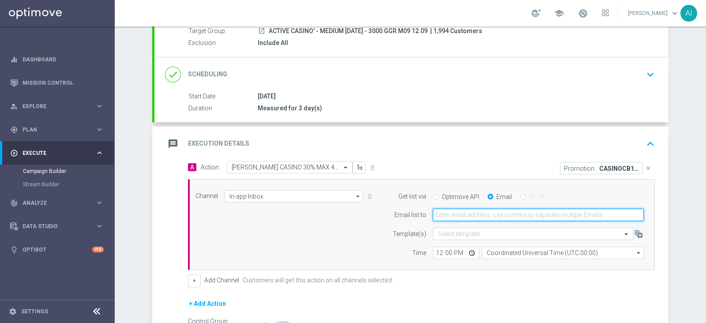
click at [481, 215] on input "email" at bounding box center [538, 215] width 211 height 12
type input "[PERSON_NAME][EMAIL_ADDRESS][PERSON_NAME][DOMAIN_NAME]"
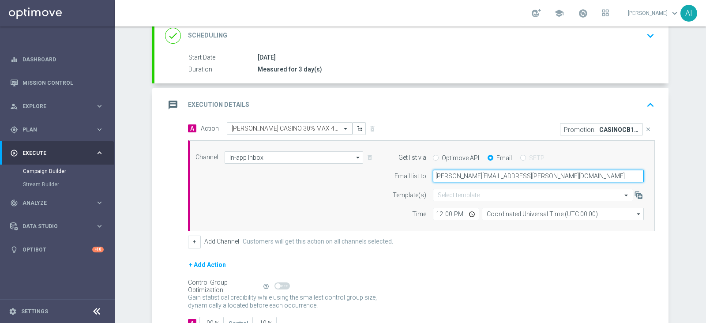
scroll to position [142, 0]
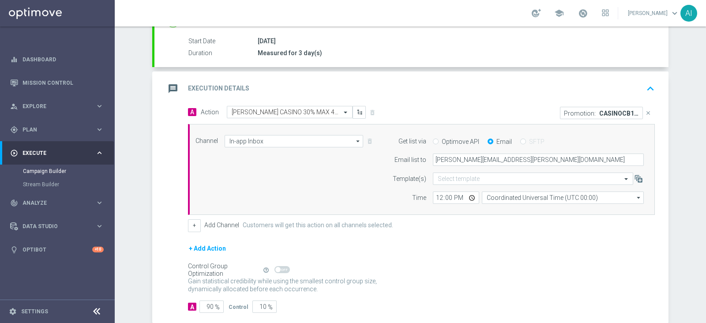
click at [198, 245] on button "+ Add Action" at bounding box center [207, 248] width 39 height 11
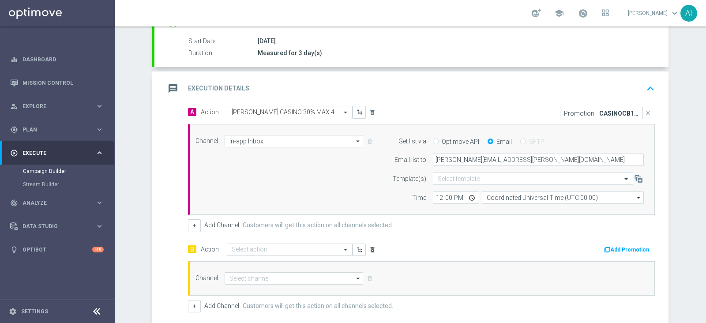
click at [369, 246] on icon "delete_forever" at bounding box center [372, 249] width 7 height 7
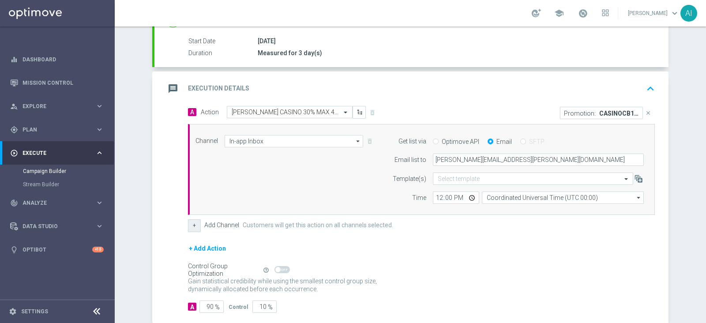
click at [188, 222] on button "+" at bounding box center [194, 225] width 13 height 12
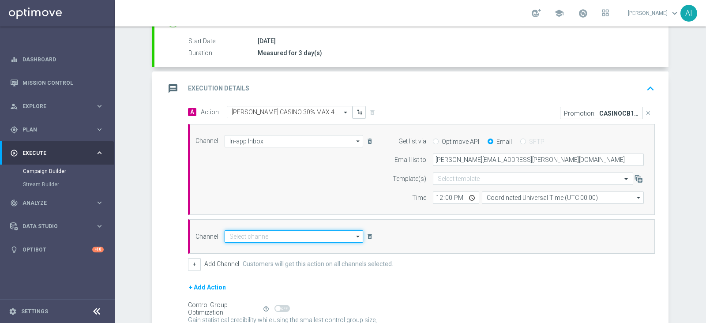
click at [321, 237] on input at bounding box center [294, 236] width 139 height 12
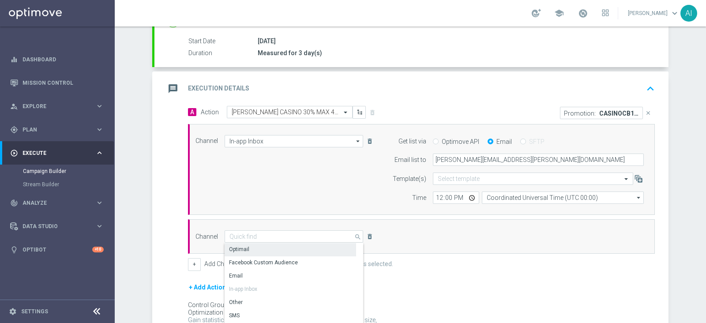
click at [284, 247] on div "Optimail" at bounding box center [291, 249] width 132 height 12
type input "Optimail"
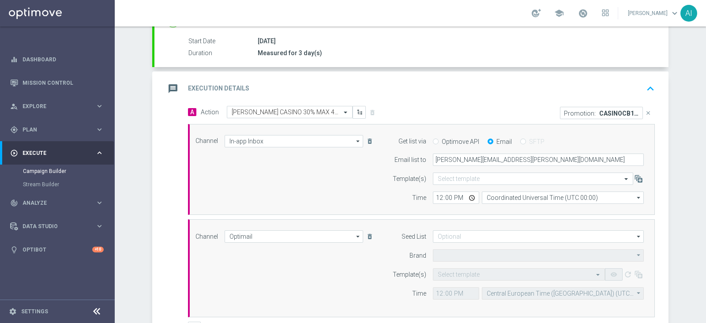
type input "Sisal Marketing"
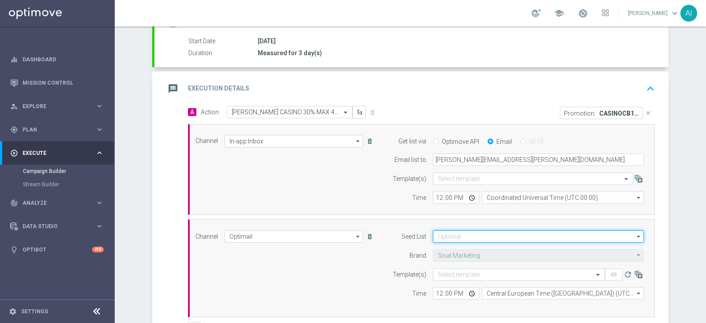
click at [439, 235] on input at bounding box center [538, 236] width 211 height 12
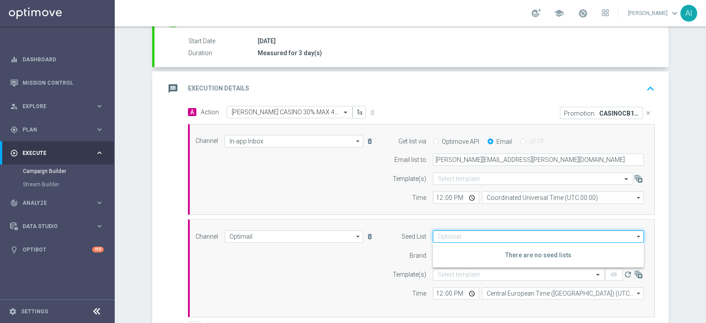
click at [439, 235] on input at bounding box center [538, 236] width 211 height 12
click at [460, 235] on input at bounding box center [538, 236] width 211 height 12
click at [446, 236] on input at bounding box center [538, 236] width 211 height 12
click at [445, 235] on input at bounding box center [538, 236] width 211 height 12
click at [354, 233] on icon "arrow_drop_down" at bounding box center [358, 236] width 9 height 11
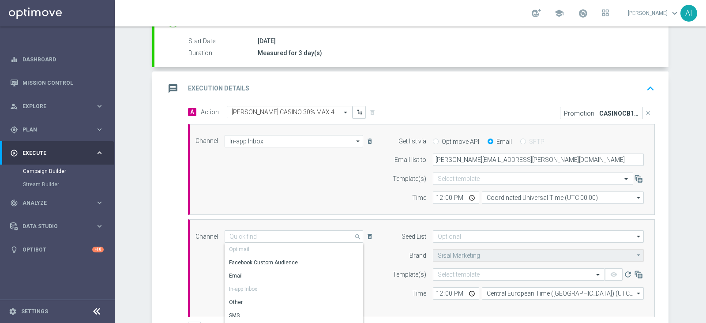
click at [390, 213] on div "Channel In-app Inbox In-app Inbox arrow_drop_down Drag here to set row groups D…" at bounding box center [421, 169] width 467 height 91
type input "Optimail"
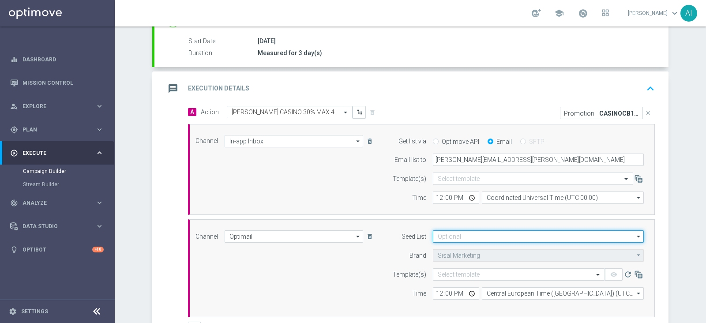
click at [443, 235] on input at bounding box center [538, 236] width 211 height 12
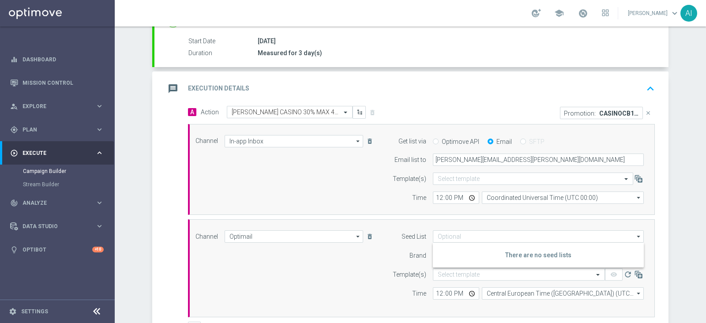
click at [400, 230] on div "Seed List" at bounding box center [403, 236] width 45 height 12
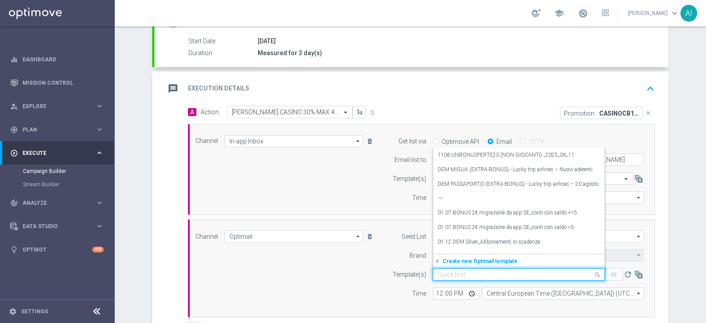
click at [451, 271] on input "text" at bounding box center [510, 275] width 145 height 8
paste input "CASINOCB1209-2 - 12.09.2025"
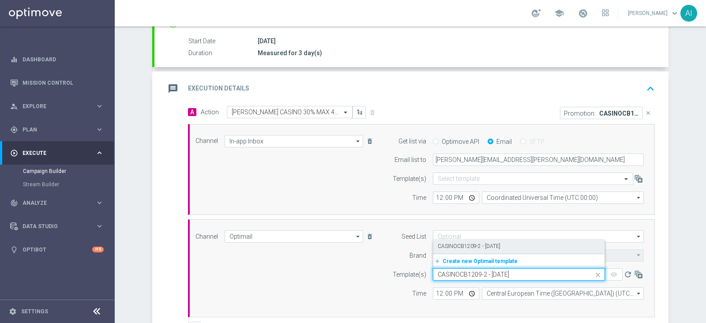
click at [483, 244] on label "CASINOCB1209-2 - 12.09.2025" at bounding box center [469, 247] width 63 height 8
type input "CASINOCB1209-2 - 12.09.2025"
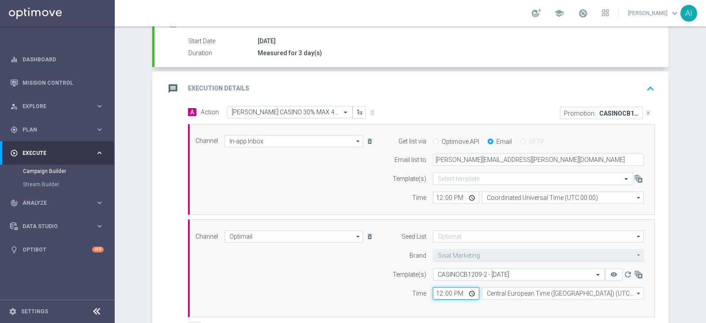
click at [433, 291] on input "12:00" at bounding box center [456, 293] width 46 height 12
type input "18:00"
click at [365, 282] on div "Channel Optimail Optimail arrow_drop_down Drag here to set row groups Drag here…" at bounding box center [420, 268] width 462 height 76
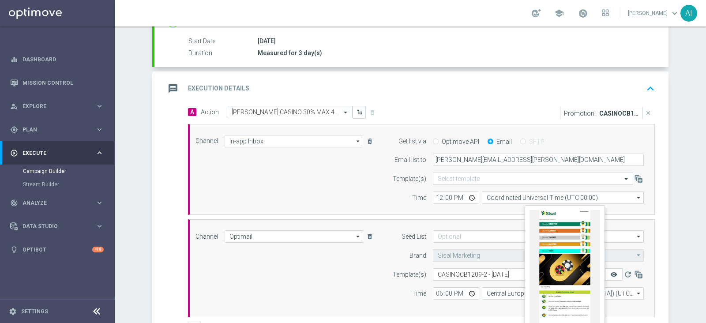
click at [613, 271] on icon "remove_red_eye" at bounding box center [613, 274] width 7 height 7
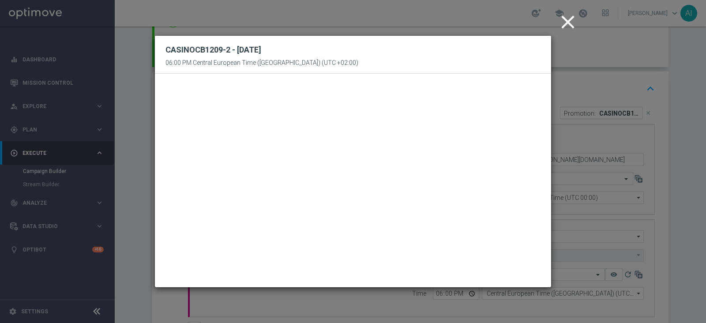
click at [566, 23] on icon "close" at bounding box center [568, 22] width 22 height 22
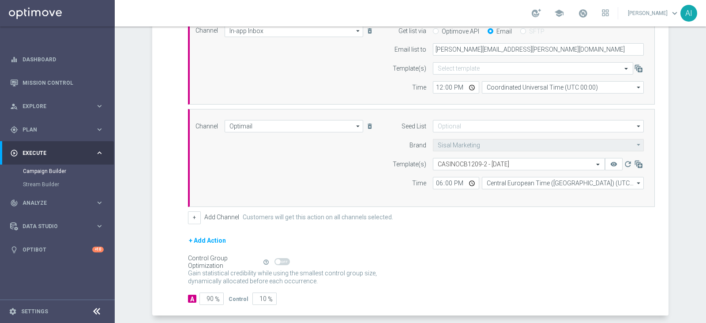
scroll to position [291, 0]
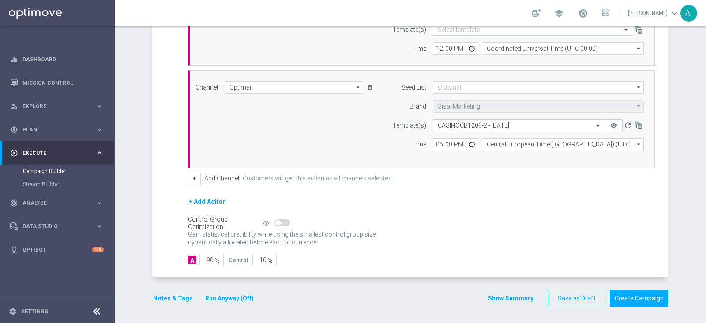
click at [216, 200] on button "+ Add Action" at bounding box center [207, 201] width 39 height 11
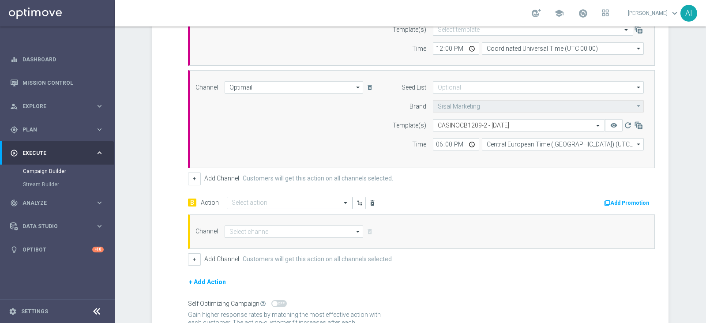
click at [369, 201] on icon "delete_forever" at bounding box center [372, 202] width 7 height 7
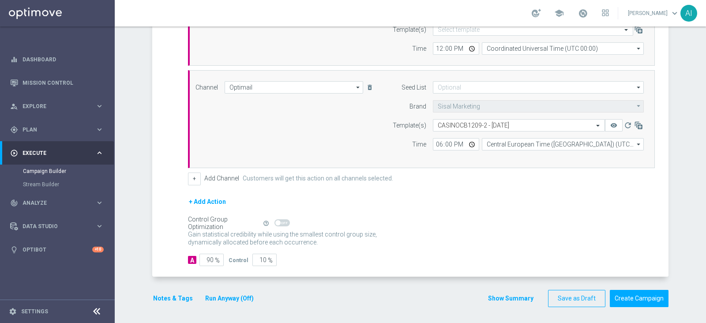
click at [163, 301] on button "Notes & Tags" at bounding box center [172, 298] width 41 height 11
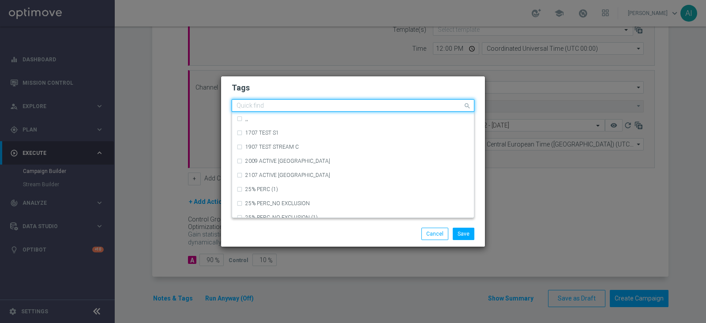
click at [282, 104] on input "text" at bounding box center [350, 106] width 226 height 8
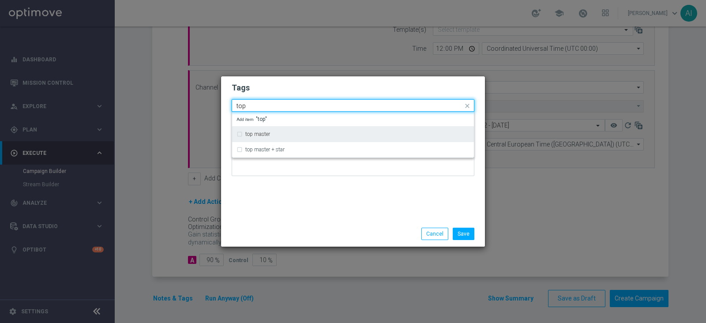
click at [277, 132] on div "top master" at bounding box center [357, 134] width 224 height 5
type input "top"
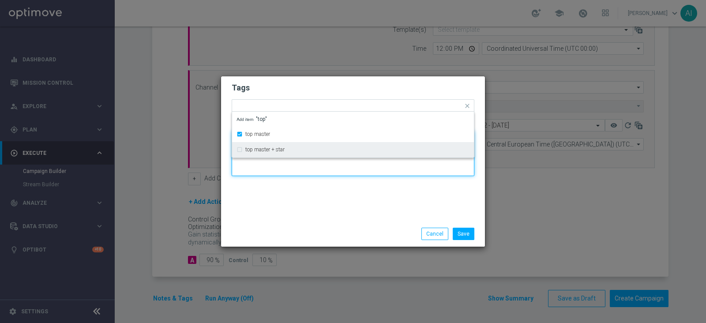
click at [301, 165] on textarea at bounding box center [353, 153] width 243 height 45
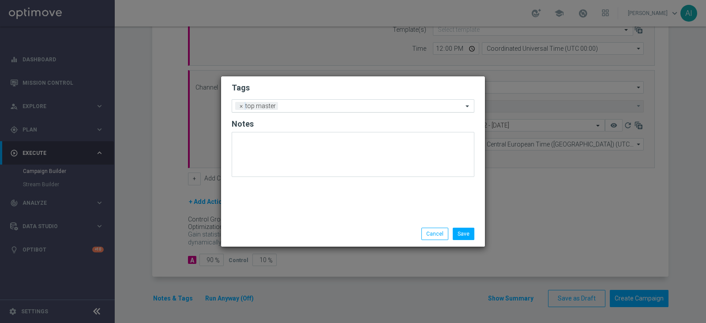
click at [326, 107] on input "text" at bounding box center [372, 107] width 181 height 8
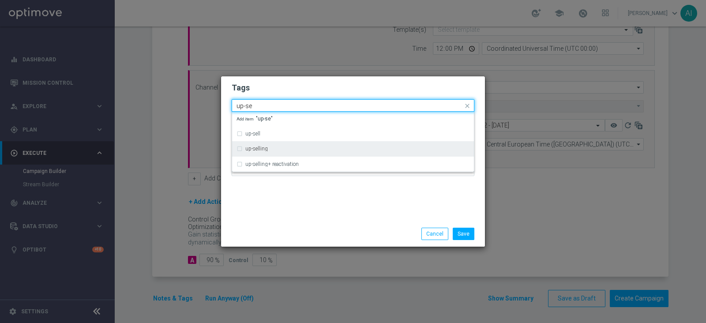
click at [279, 147] on div "up-selling" at bounding box center [357, 148] width 224 height 5
type input "up-se"
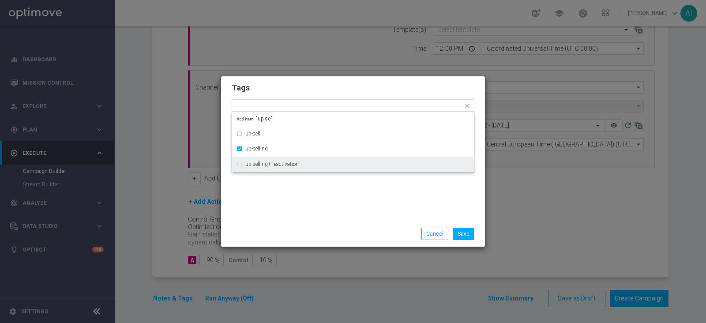
click at [344, 191] on div "Tags Quick find × top master × up-selling up-sell up-selling up-selling+ reacti…" at bounding box center [353, 148] width 264 height 145
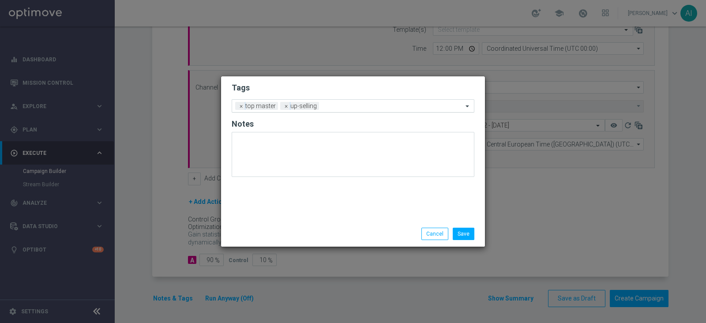
click at [346, 108] on input "text" at bounding box center [393, 107] width 140 height 8
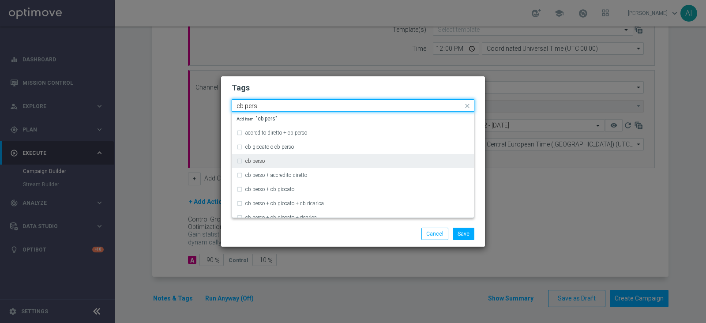
click at [264, 156] on div "cb perso" at bounding box center [353, 161] width 233 height 14
type input "cb pers"
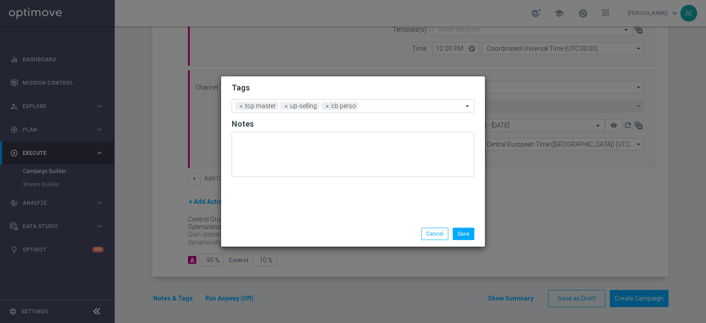
click at [381, 233] on div "Save Cancel" at bounding box center [395, 234] width 171 height 12
click at [377, 105] on input "text" at bounding box center [412, 107] width 101 height 8
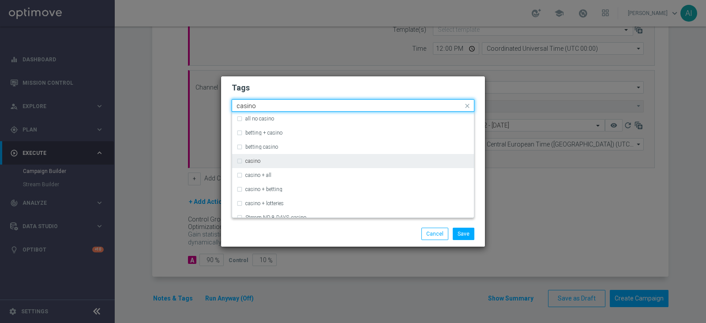
click at [262, 162] on div "casino" at bounding box center [357, 160] width 224 height 5
type input "casino"
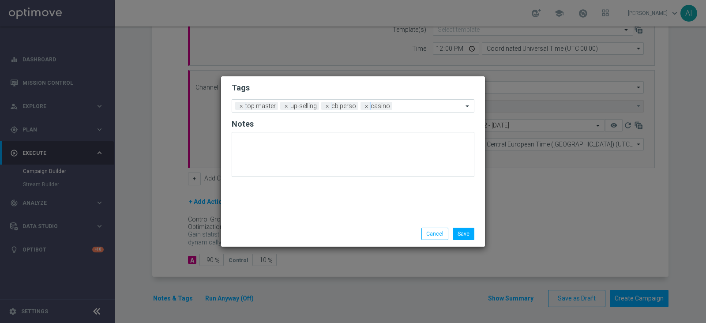
click at [350, 232] on div "Save Cancel" at bounding box center [395, 234] width 171 height 12
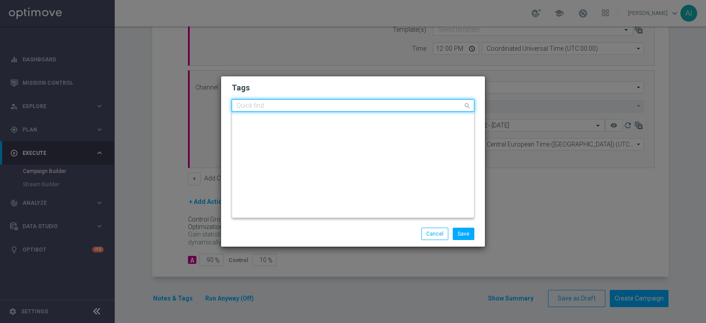
click at [409, 107] on input "text" at bounding box center [350, 106] width 226 height 8
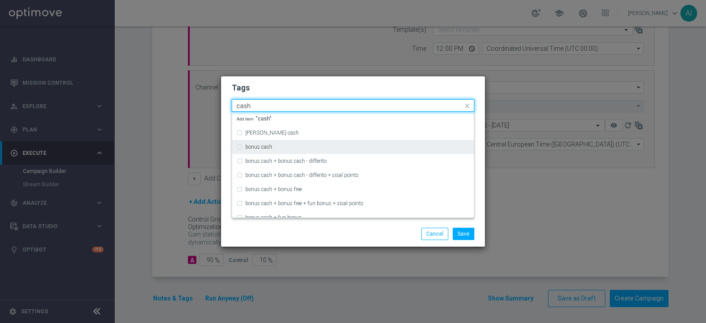
click at [278, 142] on div "bonus cash" at bounding box center [353, 147] width 233 height 14
type input "cash"
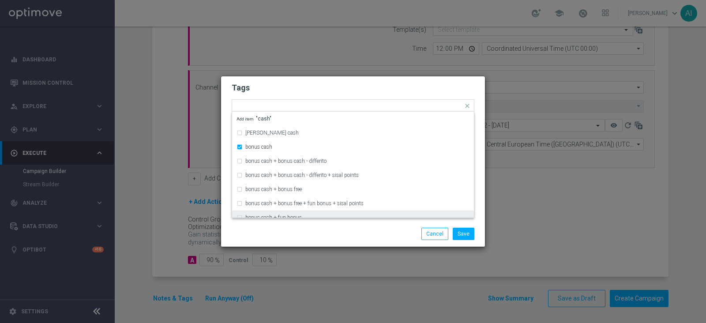
click at [397, 233] on div "Save Cancel" at bounding box center [395, 234] width 171 height 12
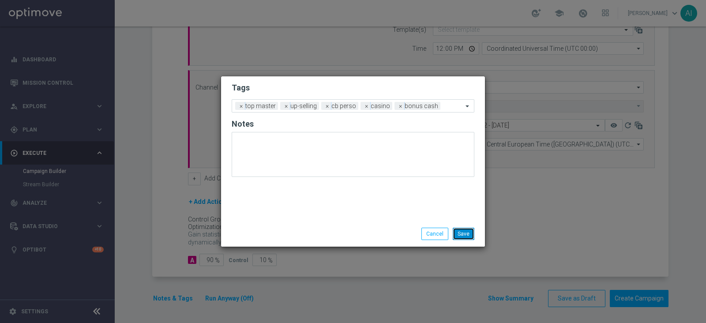
click at [461, 231] on button "Save" at bounding box center [464, 234] width 22 height 12
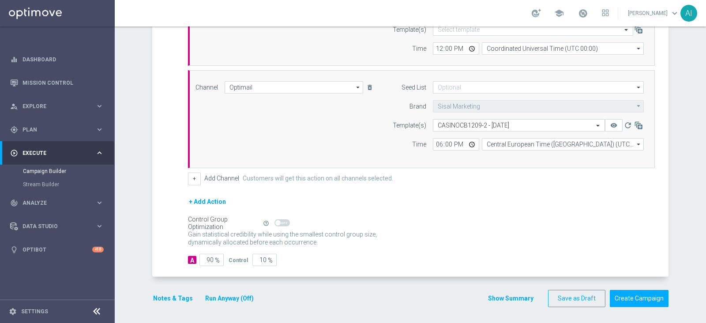
click at [232, 301] on button "Run Anyway (Off)" at bounding box center [229, 298] width 50 height 11
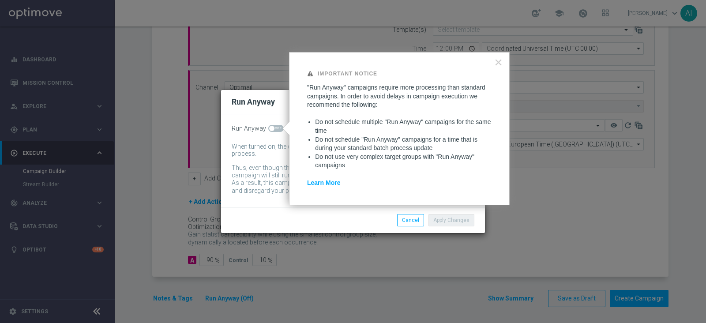
click at [280, 131] on span at bounding box center [275, 128] width 15 height 7
click at [280, 131] on input "checkbox" at bounding box center [275, 128] width 15 height 7
checkbox input "true"
click at [452, 221] on button "Apply Changes" at bounding box center [452, 220] width 46 height 12
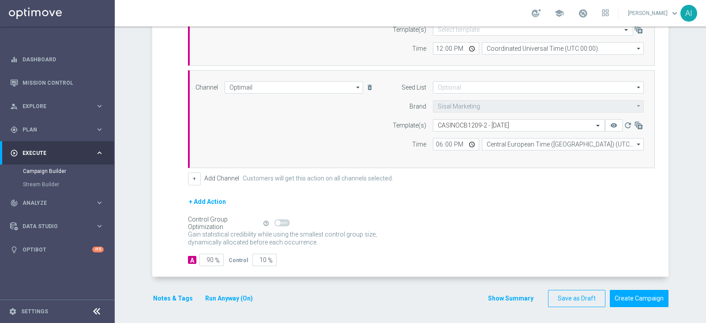
click at [179, 300] on button "Notes & Tags" at bounding box center [172, 298] width 41 height 11
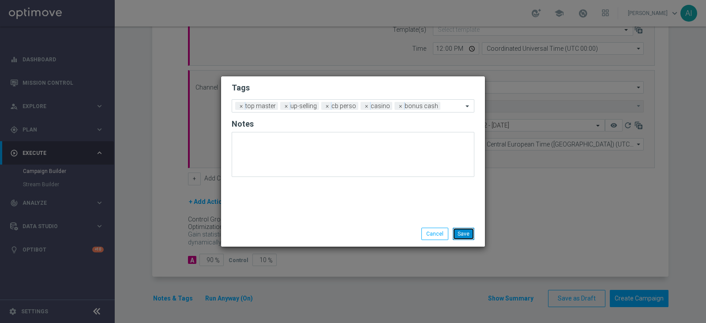
click at [470, 236] on button "Save" at bounding box center [464, 234] width 22 height 12
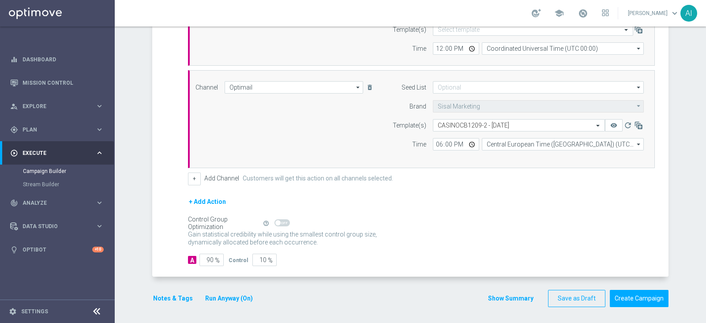
click at [226, 293] on button "Run Anyway (On)" at bounding box center [228, 298] width 49 height 11
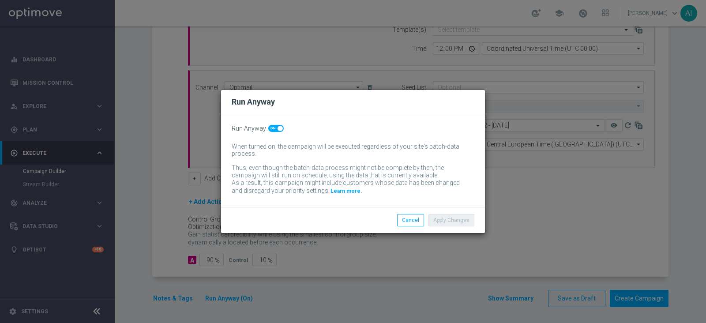
click at [530, 186] on modal-container "Run Anyway Run Anyway When turned on, the campaign will be executed regardless …" at bounding box center [353, 161] width 706 height 323
click at [508, 204] on modal-container "Run Anyway Run Anyway When turned on, the campaign will be executed regardless …" at bounding box center [353, 161] width 706 height 323
click at [515, 211] on modal-container "Run Anyway Run Anyway When turned on, the campaign will be executed regardless …" at bounding box center [353, 161] width 706 height 323
click at [412, 222] on button "Cancel" at bounding box center [410, 220] width 27 height 12
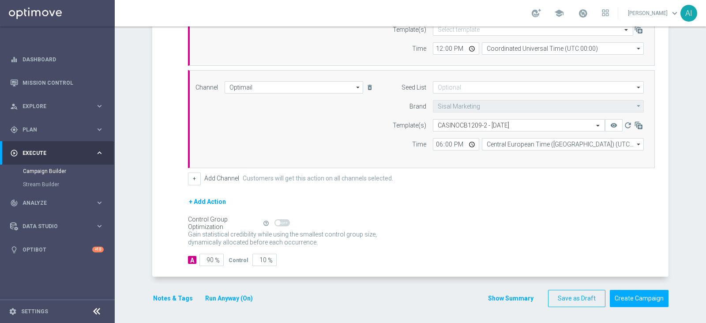
click at [227, 297] on button "Run Anyway (On)" at bounding box center [228, 298] width 49 height 11
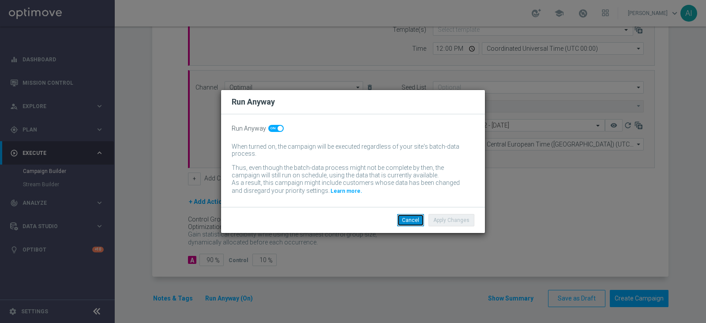
click at [403, 215] on button "Cancel" at bounding box center [410, 220] width 27 height 12
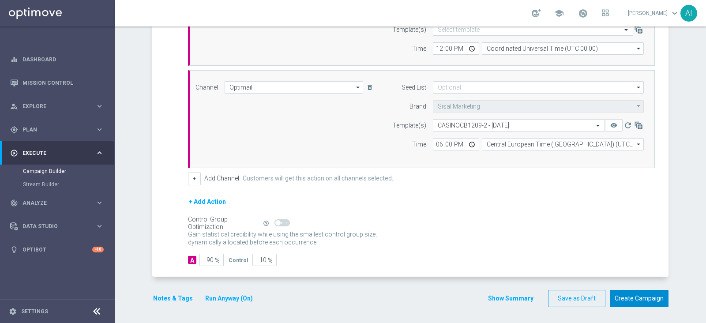
click at [640, 297] on button "Create Campaign" at bounding box center [639, 298] width 59 height 17
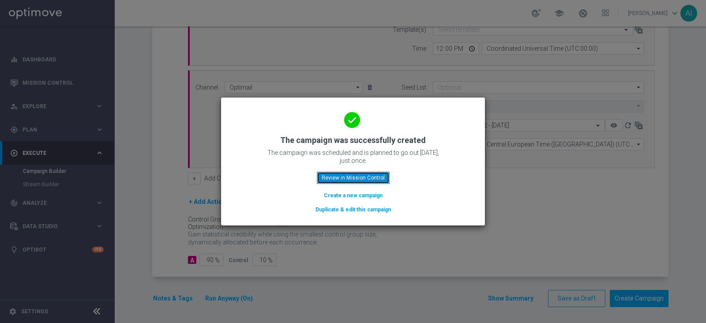
click at [373, 177] on button "Review in Mission Control" at bounding box center [353, 178] width 73 height 12
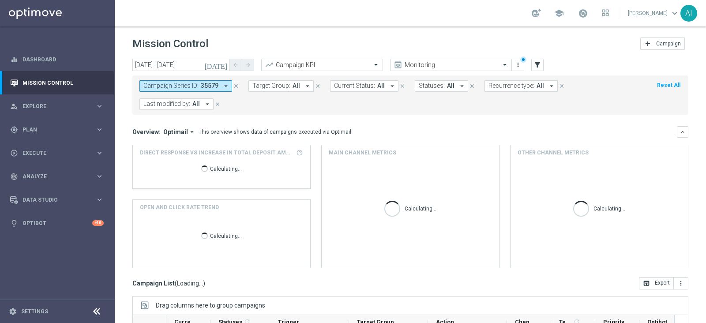
scroll to position [136, 0]
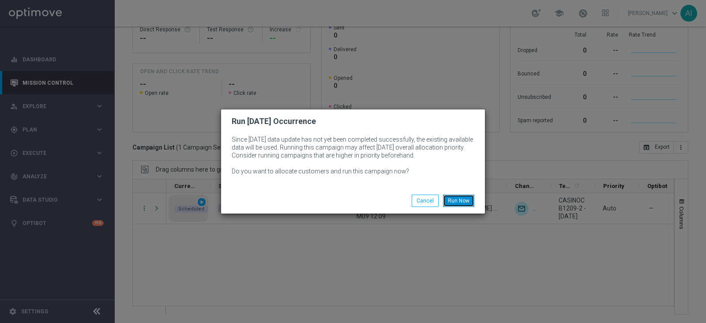
click at [460, 199] on button "Run Now" at bounding box center [458, 201] width 31 height 12
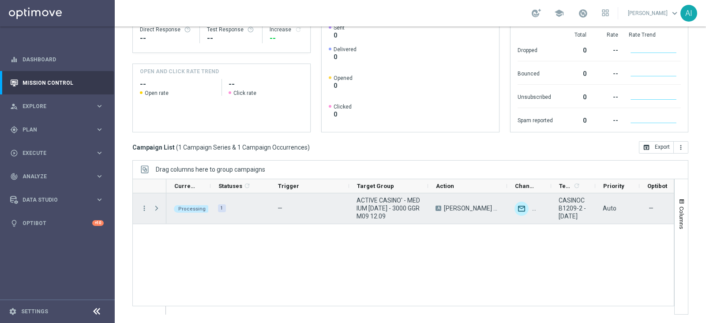
click at [157, 210] on span "Press SPACE to select this row." at bounding box center [157, 208] width 8 height 7
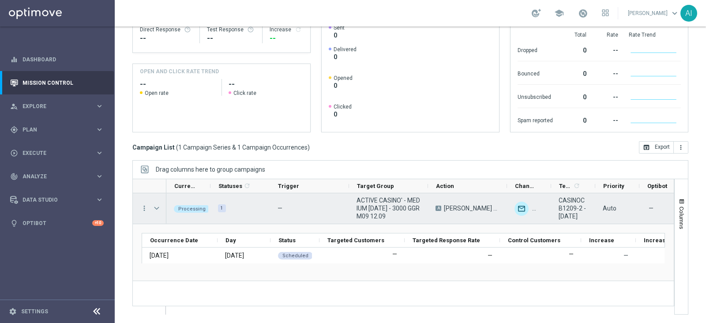
click at [159, 208] on span "Press SPACE to select this row." at bounding box center [157, 208] width 8 height 7
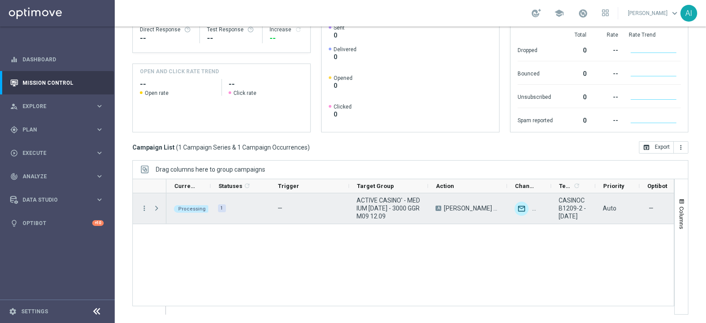
click at [159, 208] on span "Press SPACE to select this row." at bounding box center [157, 208] width 8 height 7
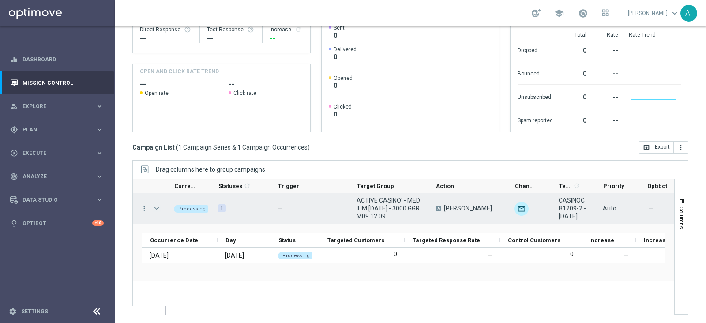
click at [157, 207] on span "Press SPACE to select this row." at bounding box center [157, 208] width 8 height 7
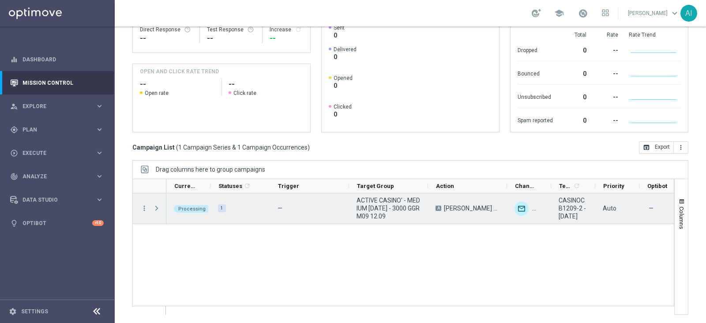
click at [157, 207] on span "Press SPACE to select this row." at bounding box center [157, 208] width 8 height 7
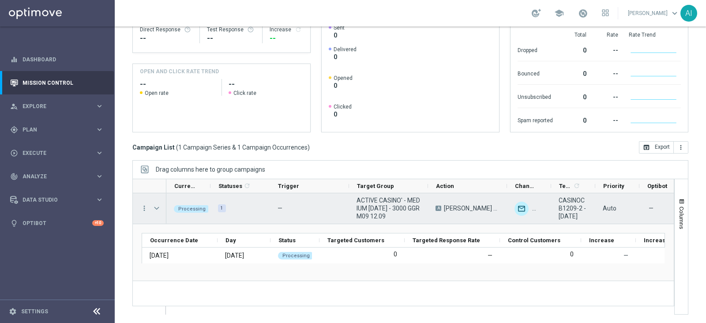
click at [159, 206] on span "Press SPACE to select this row." at bounding box center [157, 208] width 8 height 7
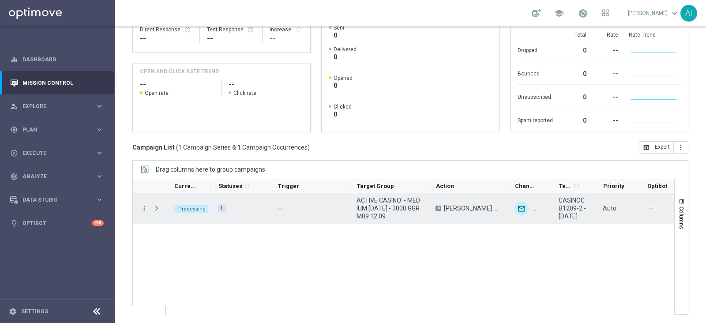
click at [159, 206] on span "Press SPACE to select this row." at bounding box center [157, 208] width 8 height 7
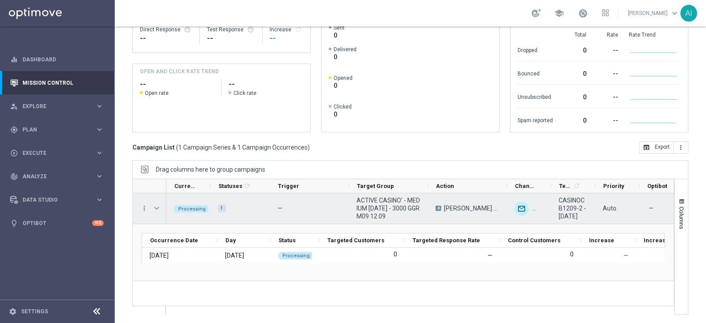
click at [159, 206] on span "Press SPACE to select this row." at bounding box center [157, 208] width 8 height 7
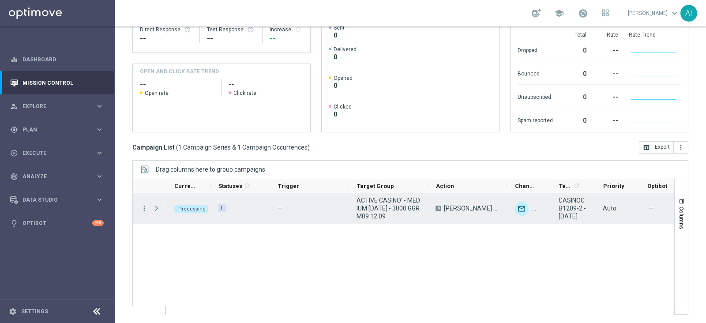
click at [158, 206] on span "Press SPACE to select this row." at bounding box center [157, 208] width 8 height 7
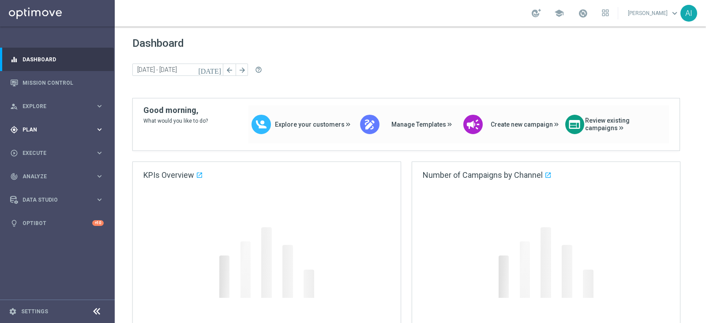
click at [59, 133] on div "gps_fixed Plan" at bounding box center [52, 130] width 85 height 8
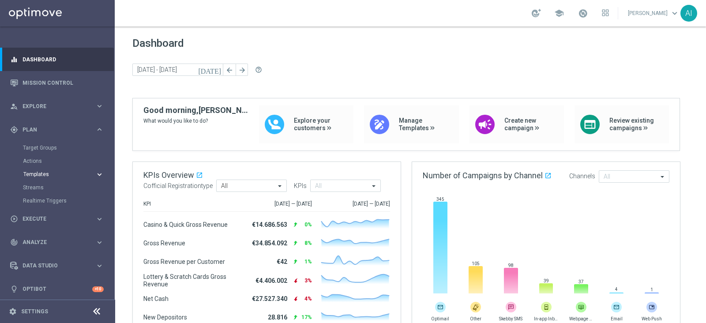
click at [55, 175] on span "Templates" at bounding box center [54, 174] width 63 height 5
click at [32, 187] on link "Optimail" at bounding box center [59, 187] width 64 height 7
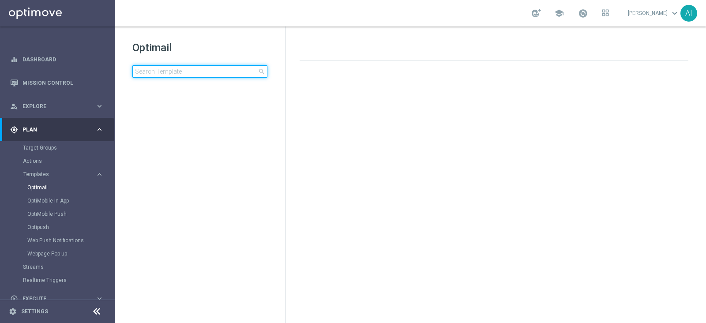
click at [163, 73] on input at bounding box center [199, 71] width 135 height 12
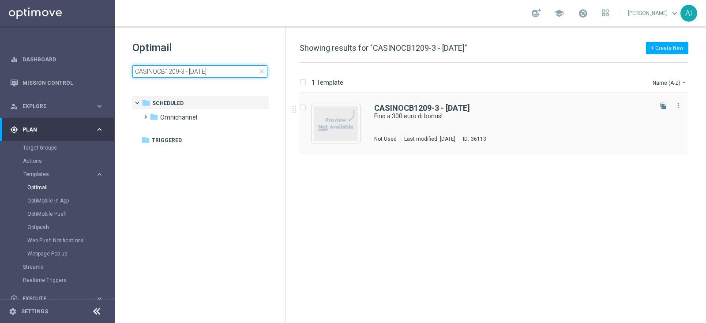
type input "CASINOCB1209-3 - 12.09.2025"
click at [472, 121] on div "CASINOCB1209-3 - 12.09.2025 Fino a 300 euro di bonus! Not Used Last modified: T…" at bounding box center [512, 123] width 276 height 38
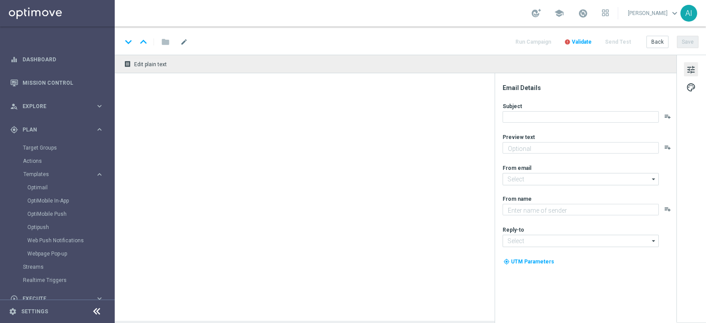
type textarea "Scopri cosa ti abbiamo riservato!"
type input "[EMAIL_ADDRESS][DOMAIN_NAME]"
type textarea "Sisal"
type input "[EMAIL_ADDRESS][DOMAIN_NAME]"
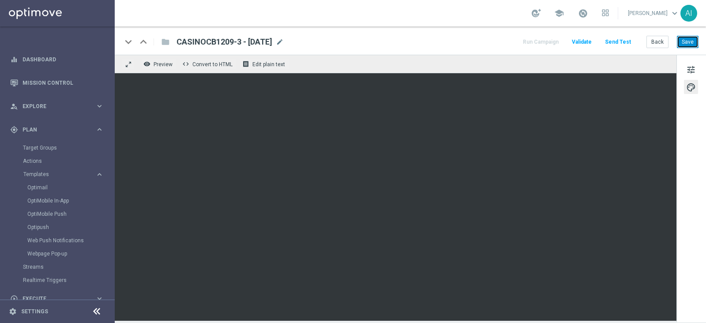
click at [690, 43] on button "Save" at bounding box center [688, 42] width 22 height 12
click at [66, 124] on div "gps_fixed Plan keyboard_arrow_right" at bounding box center [57, 129] width 114 height 23
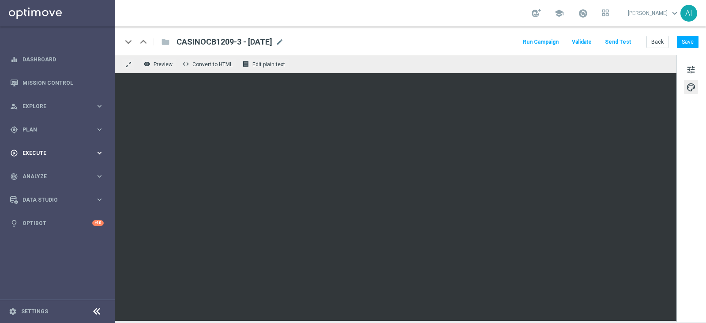
click at [65, 149] on div "play_circle_outline Execute" at bounding box center [52, 153] width 85 height 8
click at [60, 169] on link "Campaign Builder" at bounding box center [57, 171] width 69 height 7
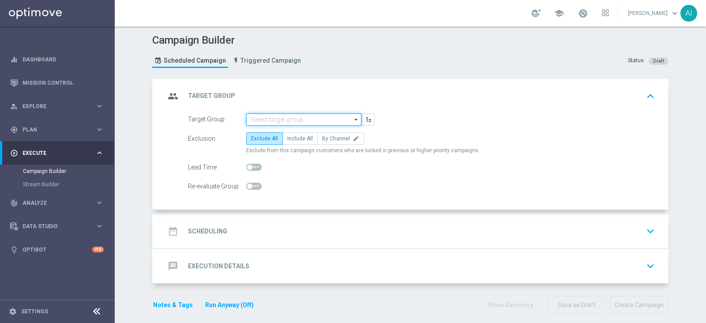
click at [256, 117] on input at bounding box center [303, 119] width 115 height 12
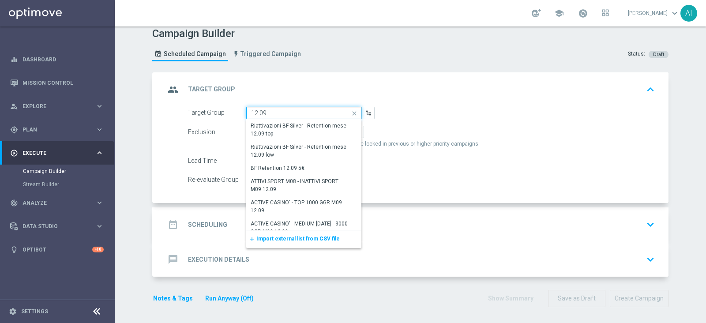
type input "12.09"
click at [432, 90] on div "group Target Group keyboard_arrow_up" at bounding box center [411, 89] width 493 height 17
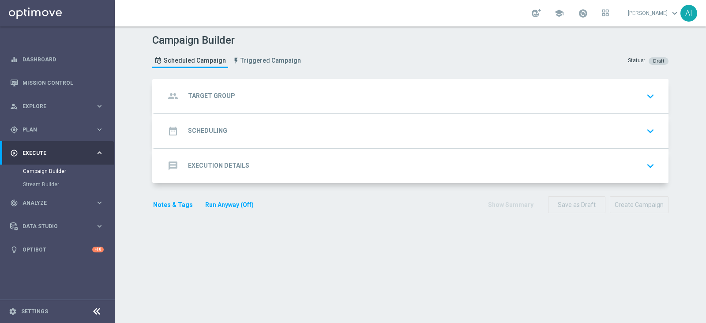
click at [466, 102] on div "group Target Group keyboard_arrow_down" at bounding box center [411, 96] width 493 height 17
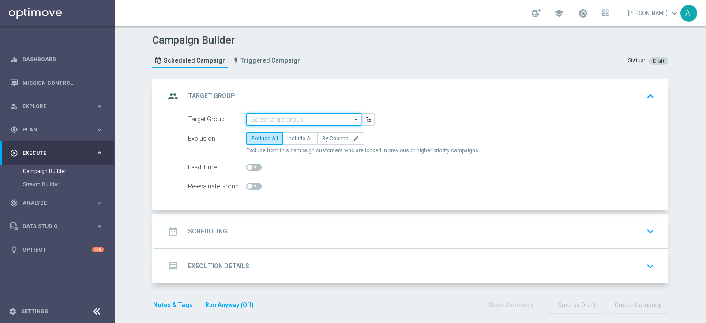
click at [280, 121] on input at bounding box center [303, 119] width 115 height 12
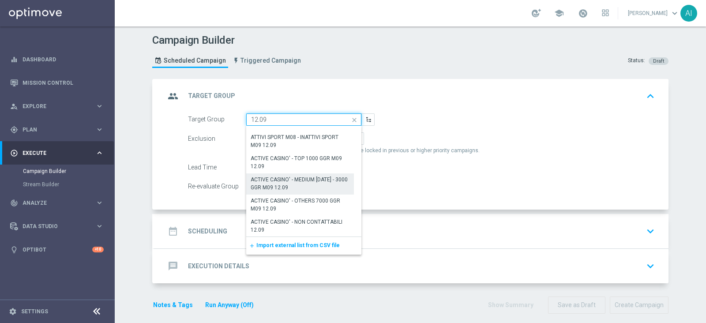
scroll to position [7, 0]
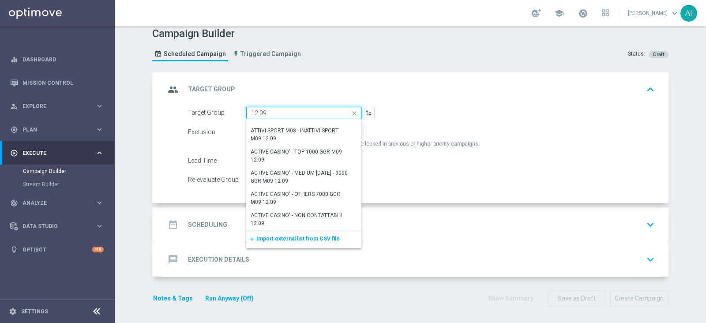
type input "12.09"
click at [438, 111] on div "Target Group 12.09 close Drag here to set row groups Drag here to set column la…" at bounding box center [421, 113] width 480 height 12
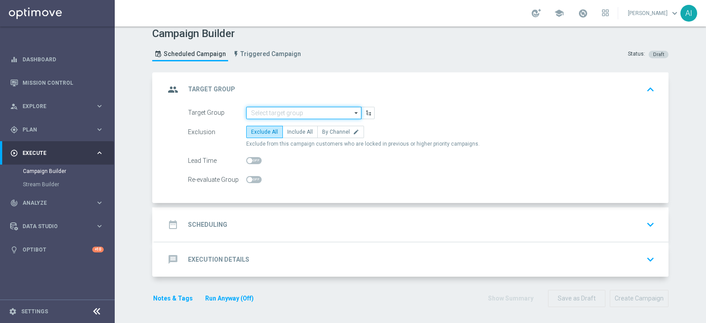
click at [305, 113] on input at bounding box center [303, 113] width 115 height 12
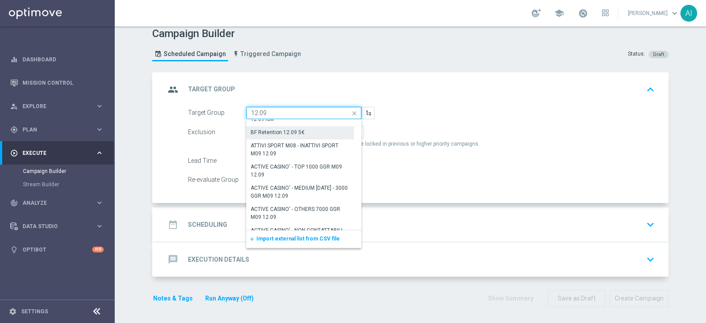
scroll to position [51, 0]
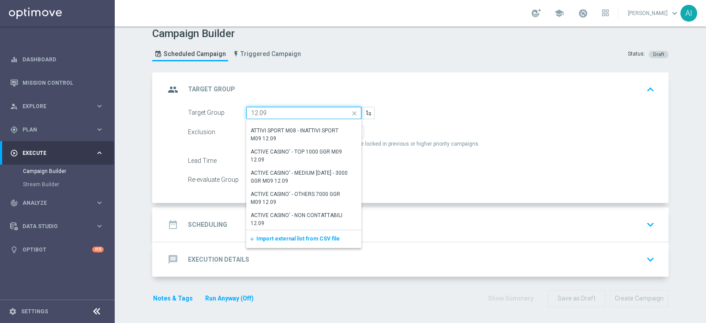
type input "12.09"
click at [413, 120] on form "Target Group 12.09 close Drag here to set row groups Drag here to set column la…" at bounding box center [421, 146] width 467 height 79
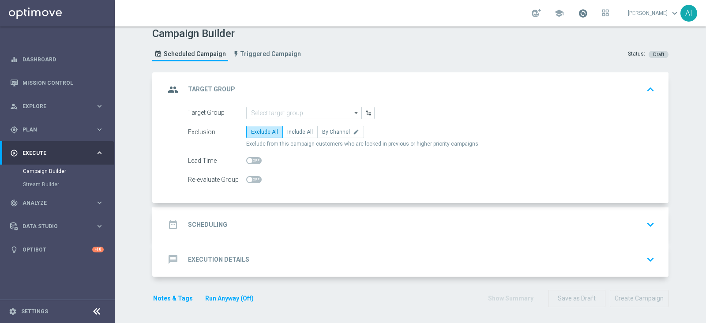
click at [580, 11] on span at bounding box center [583, 13] width 10 height 10
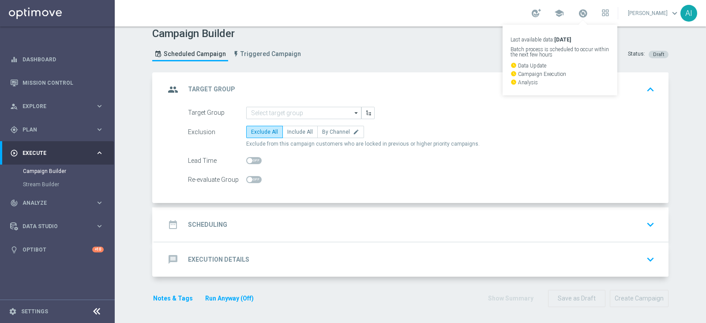
click at [436, 61] on div "Campaign Builder Scheduled Campaign Triggered Campaign Status: Draft" at bounding box center [411, 45] width 530 height 41
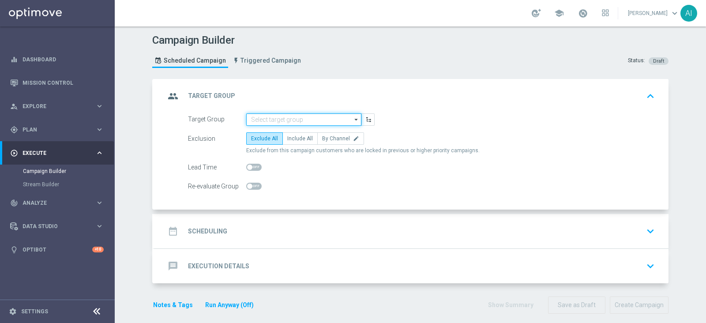
click at [333, 119] on input at bounding box center [303, 119] width 115 height 12
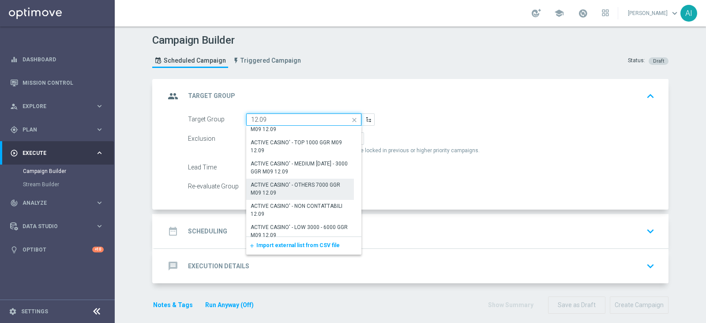
scroll to position [72, 0]
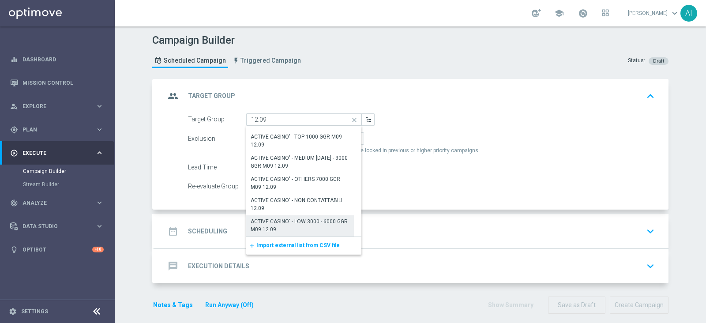
click at [287, 219] on div "ACTIVE CASINO' - LOW 3000 - 6000 GGR M09 12.09" at bounding box center [300, 226] width 99 height 16
type input "ACTIVE CASINO' - LOW 3000 - 6000 GGR M09 12.09"
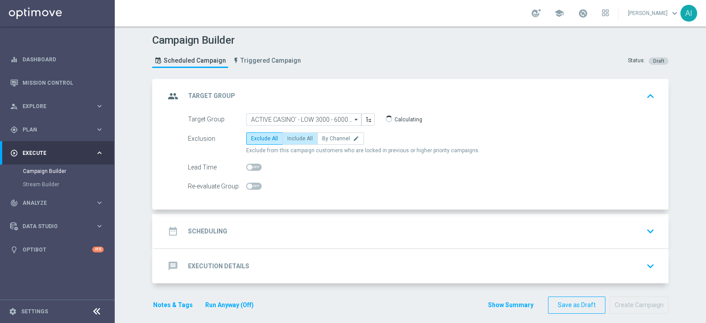
click at [302, 138] on span "Include All" at bounding box center [300, 138] width 26 height 6
click at [293, 138] on input "Include All" at bounding box center [290, 140] width 6 height 6
radio input "true"
click at [645, 233] on icon "keyboard_arrow_down" at bounding box center [650, 231] width 13 height 13
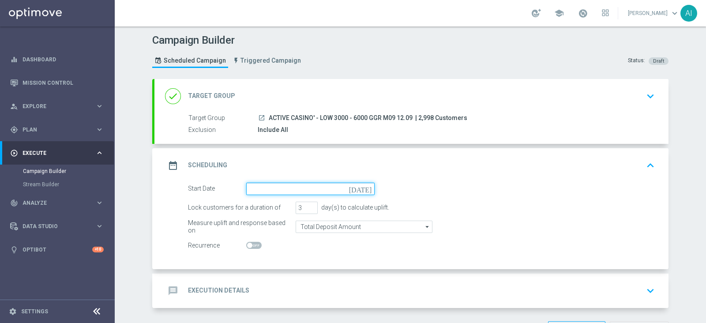
click at [296, 188] on input at bounding box center [310, 189] width 128 height 12
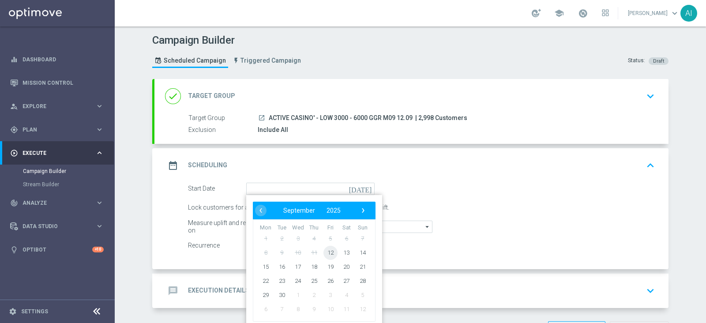
click at [329, 250] on span "12" at bounding box center [330, 252] width 14 height 14
type input "[DATE]"
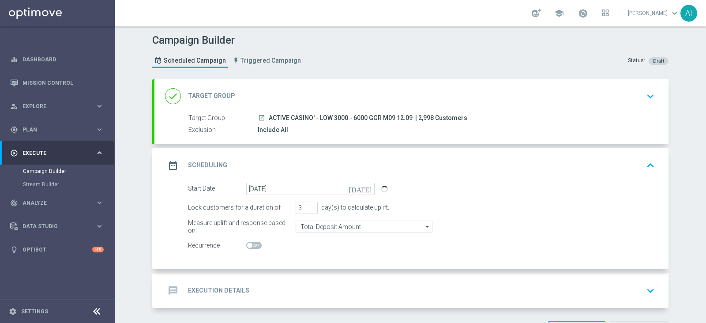
click at [474, 196] on form "Start Date 12 Sep 2025 today Lock customers for a duration of 3 day(s) to calcu…" at bounding box center [421, 217] width 467 height 69
click at [647, 292] on icon "keyboard_arrow_down" at bounding box center [650, 290] width 13 height 13
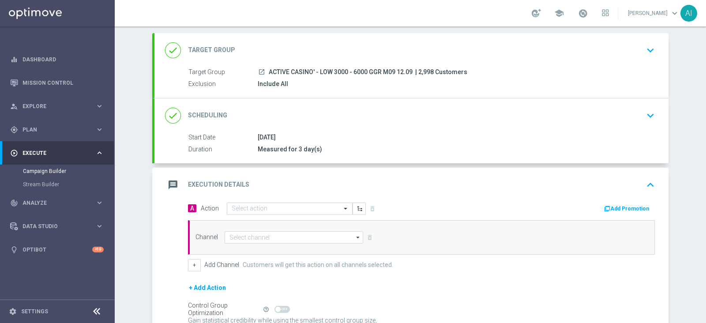
scroll to position [55, 0]
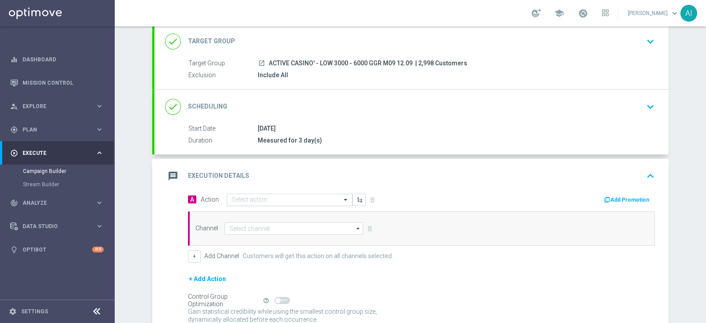
click at [267, 197] on input "text" at bounding box center [281, 200] width 98 height 8
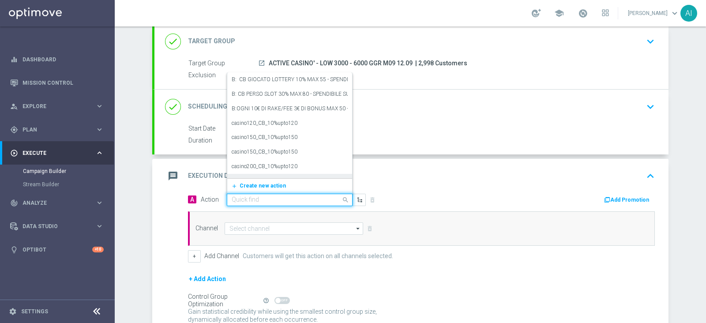
paste input "CB PERSO CASINO 25% MAX 300 EURO - SPENDIBILE SLOT"
type input "CB PERSO CASINO 25% MAX 300 EURO - SPENDIBILE SLOT"
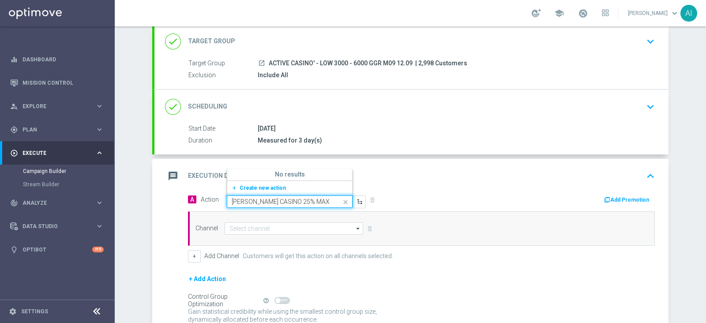
scroll to position [0, 64]
click at [258, 186] on span "Create new action" at bounding box center [263, 188] width 46 height 6
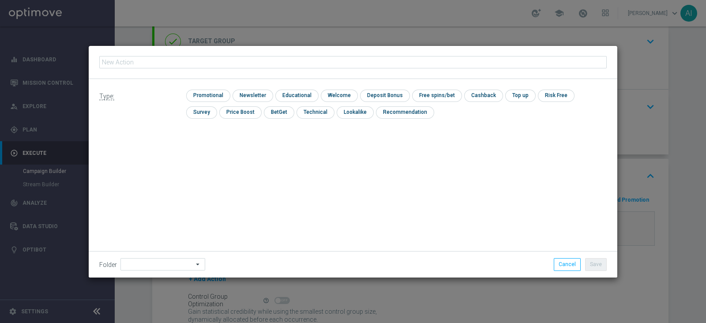
click at [188, 62] on input "text" at bounding box center [353, 62] width 508 height 12
type input "CB PERSO CASINO 25% MAX 300 EURO - SPENDIBILE SLOT"
click at [200, 96] on input "checkbox" at bounding box center [207, 96] width 42 height 12
checkbox input "true"
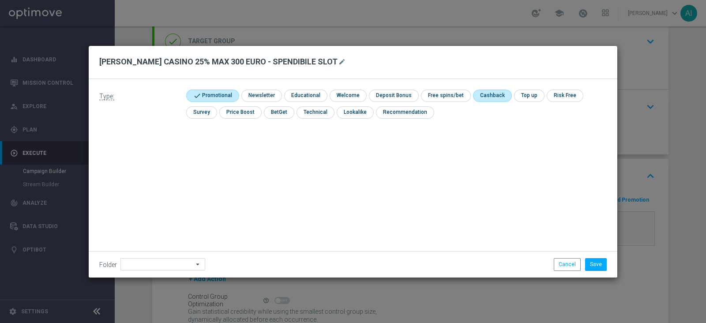
click at [486, 96] on input "checkbox" at bounding box center [491, 96] width 37 height 12
checkbox input "true"
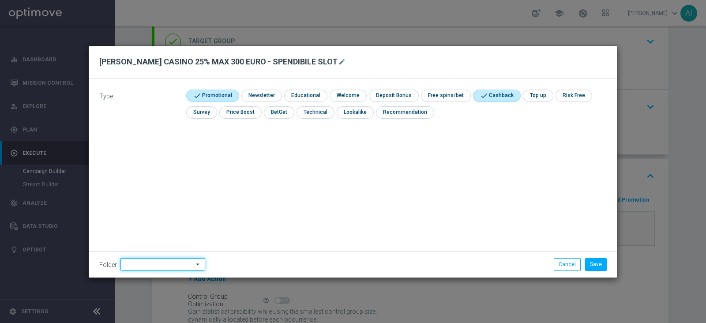
click at [157, 268] on input at bounding box center [162, 264] width 85 height 12
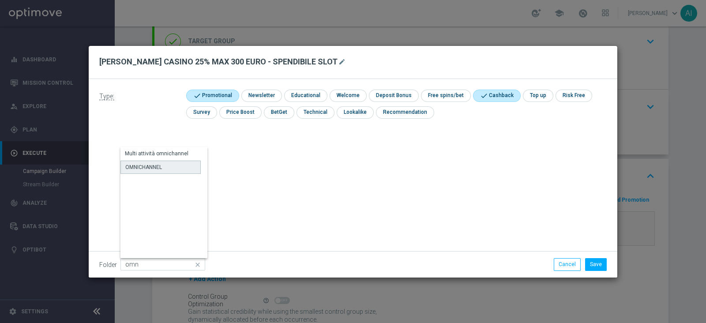
click at [155, 168] on div "OMNICHANNEL" at bounding box center [143, 167] width 37 height 8
type input "OMNICHANNEL"
click at [602, 266] on button "Save" at bounding box center [596, 264] width 22 height 12
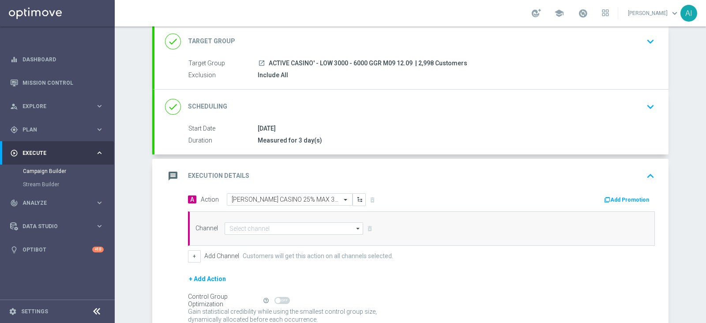
click at [618, 199] on button "Add Promotion" at bounding box center [627, 200] width 49 height 10
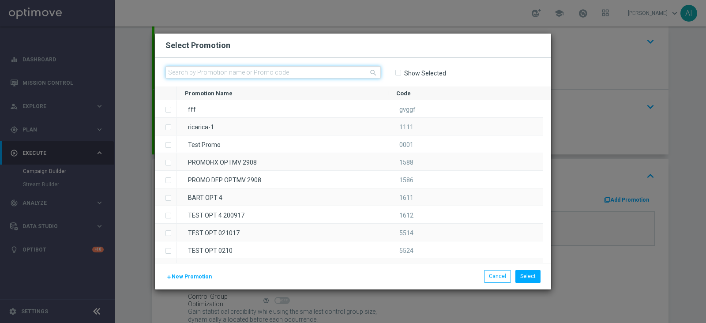
click at [236, 74] on input "text" at bounding box center [272, 72] width 215 height 12
paste input "CASINOCB1209-3"
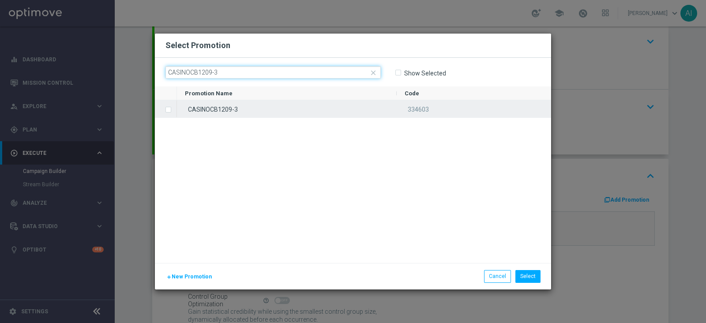
type input "CASINOCB1209-3"
click at [174, 110] on label "Press SPACE to select this row." at bounding box center [175, 110] width 3 height 8
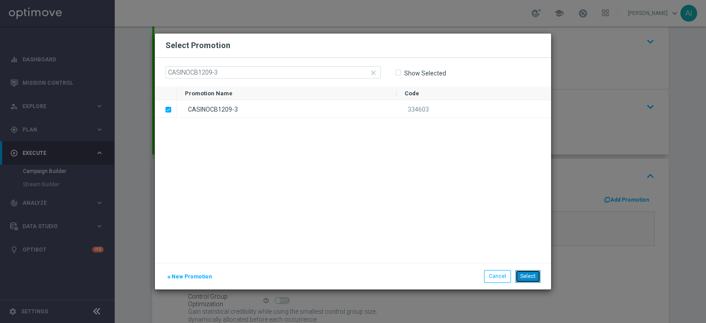
click at [533, 272] on button "Select" at bounding box center [527, 276] width 25 height 12
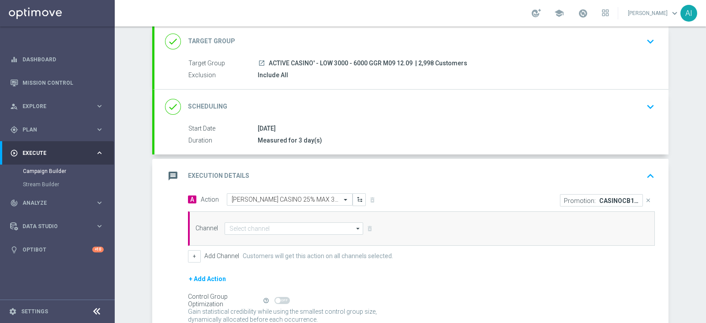
scroll to position [110, 0]
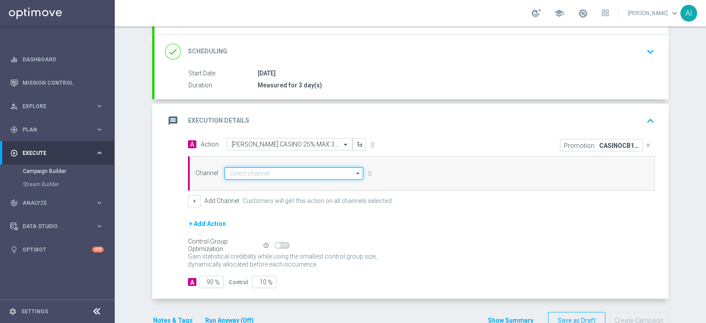
click at [321, 175] on input at bounding box center [294, 173] width 139 height 12
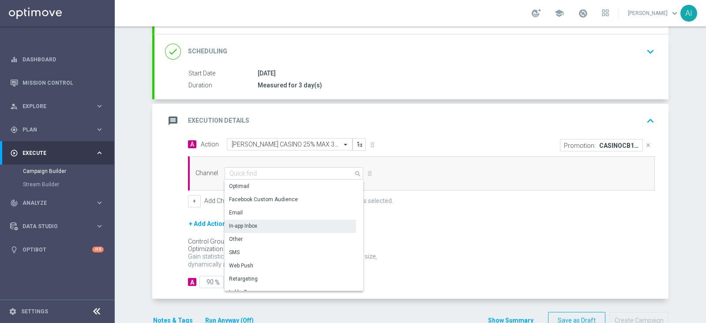
click at [273, 223] on div "In-app Inbox" at bounding box center [291, 226] width 132 height 12
type input "In-app Inbox"
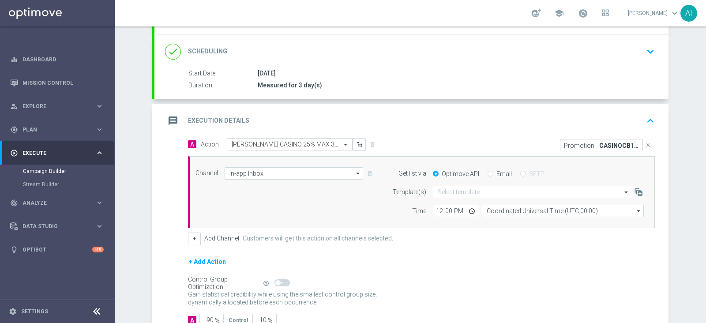
click at [488, 172] on input "Email" at bounding box center [491, 175] width 6 height 6
radio input "true"
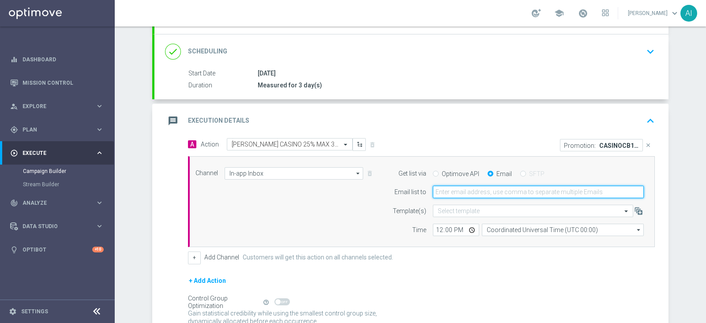
click at [494, 189] on input "email" at bounding box center [538, 192] width 211 height 12
type input "[PERSON_NAME][EMAIL_ADDRESS][PERSON_NAME][DOMAIN_NAME]"
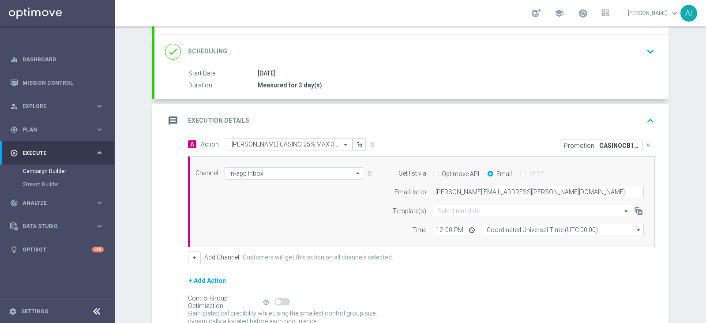
click at [444, 246] on div "A Action Select action CB PERSO CASINO 25% MAX 300 EURO - SPENDIBILE SLOT delet…" at bounding box center [421, 201] width 480 height 126
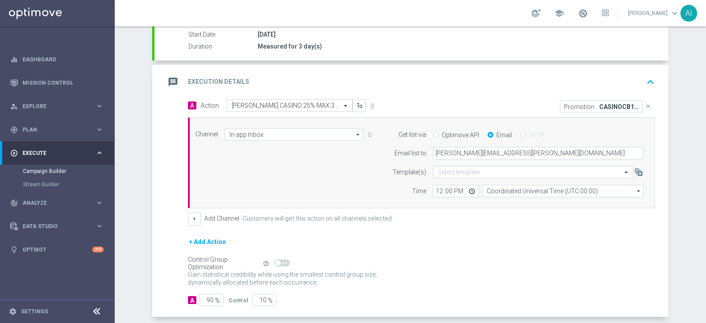
scroll to position [165, 0]
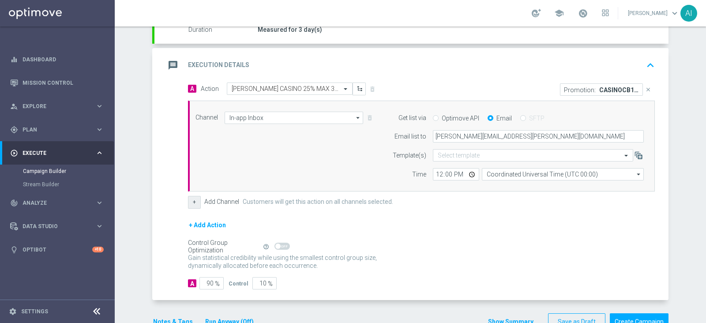
click at [192, 199] on button "+" at bounding box center [194, 202] width 13 height 12
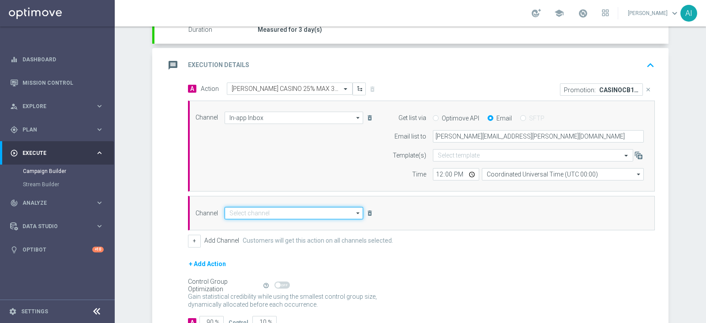
click at [284, 214] on input at bounding box center [294, 213] width 139 height 12
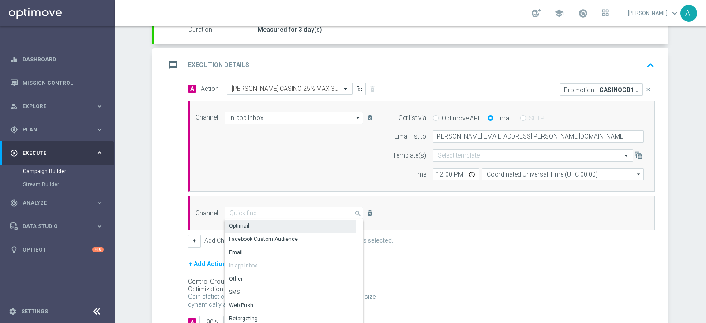
click at [278, 228] on div "Optimail" at bounding box center [291, 226] width 132 height 12
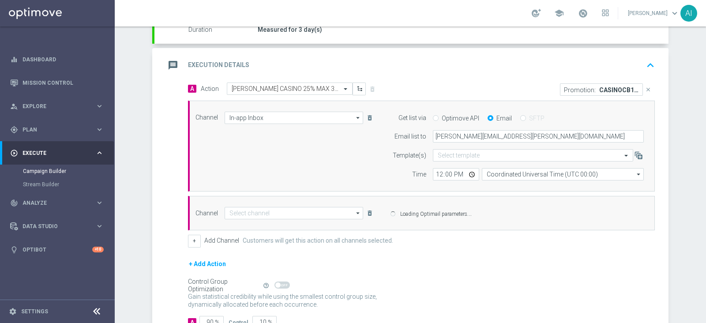
type input "Optimail"
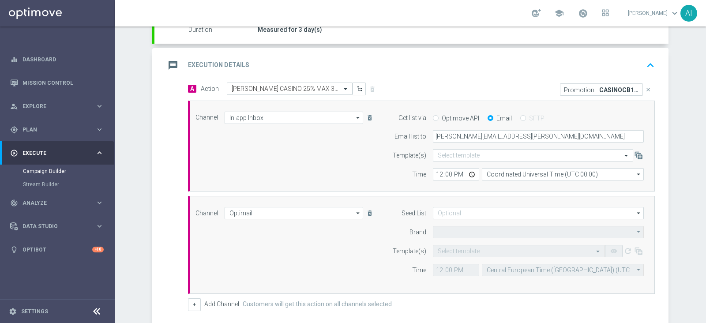
type input "Sisal Marketing"
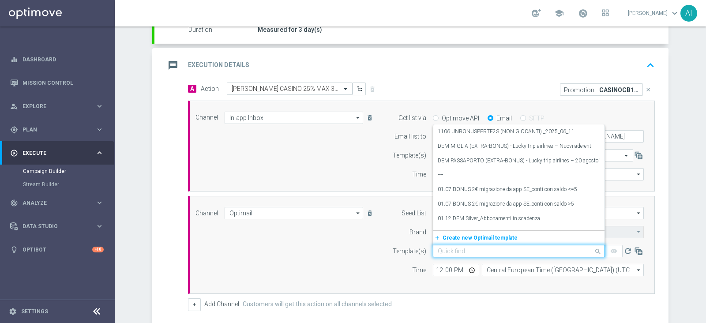
click at [460, 249] on input "text" at bounding box center [510, 252] width 145 height 8
paste input "CASINOCB1209-3 - 12.09.2025"
type input "CASINOCB1209-3 - 12.09.2025"
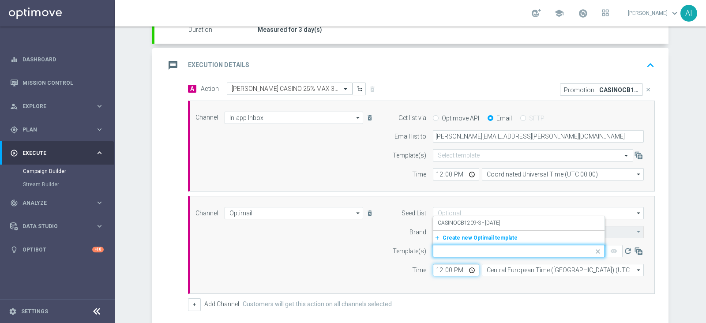
click at [435, 266] on input "12:00" at bounding box center [456, 270] width 46 height 12
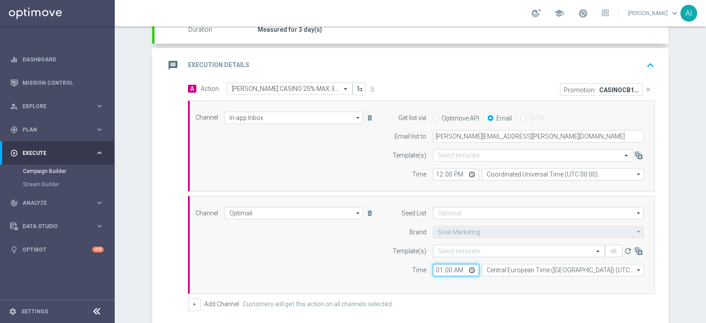
type input "18:00"
click at [340, 259] on div "Channel Optimail Optimail arrow_drop_down Show Selected 1 of 20 Optimail" at bounding box center [420, 245] width 462 height 76
click at [484, 248] on input "text" at bounding box center [510, 252] width 145 height 8
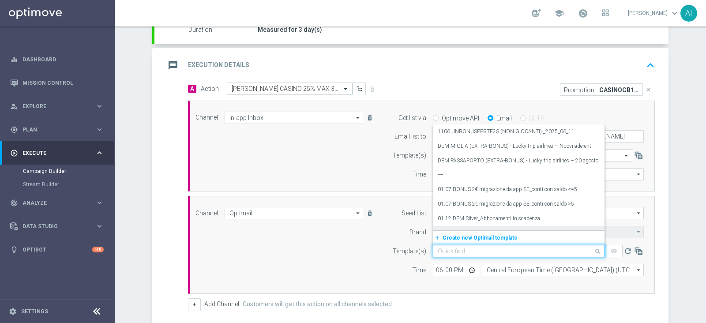
click at [467, 249] on input "text" at bounding box center [510, 252] width 145 height 8
paste input "CASINOCB1209-3 - 12.09.2025"
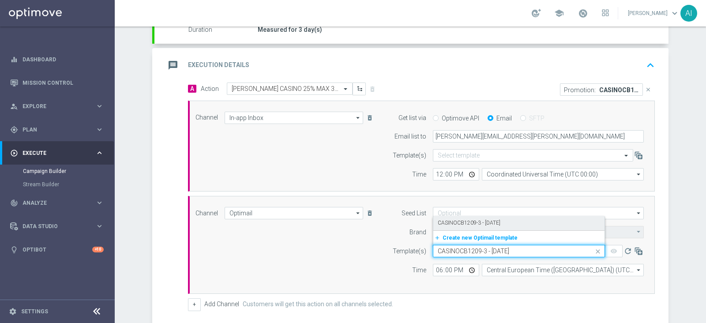
click at [466, 222] on label "CASINOCB1209-3 - 12.09.2025" at bounding box center [469, 223] width 63 height 8
type input "CASINOCB1209-3 - 12.09.2025"
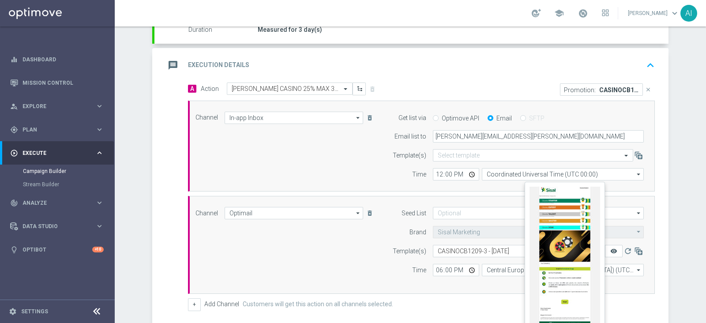
click at [610, 251] on icon "remove_red_eye" at bounding box center [613, 251] width 7 height 7
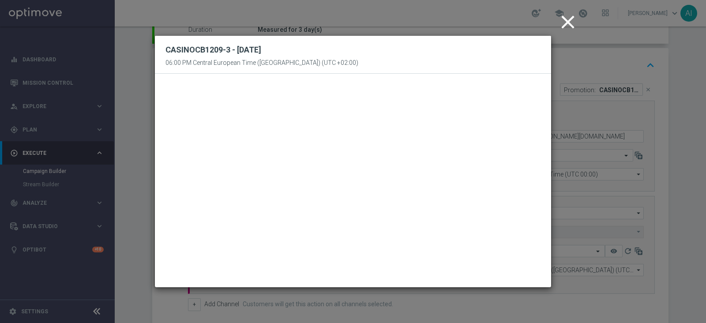
click at [563, 25] on icon "close" at bounding box center [568, 22] width 22 height 22
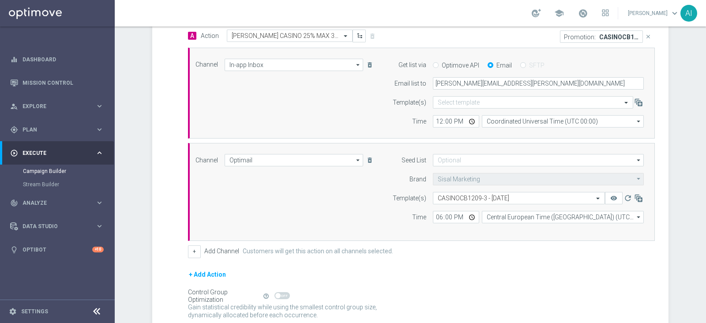
scroll to position [291, 0]
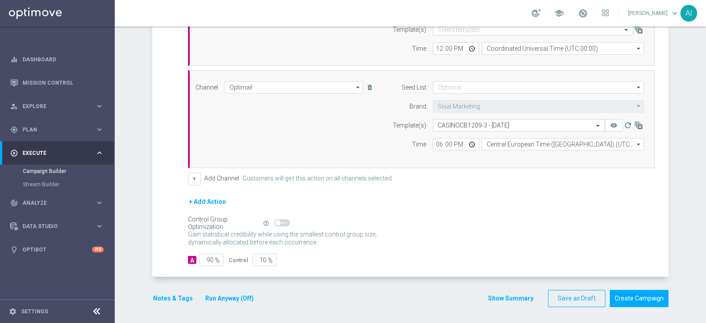
click at [177, 299] on button "Notes & Tags" at bounding box center [172, 298] width 41 height 11
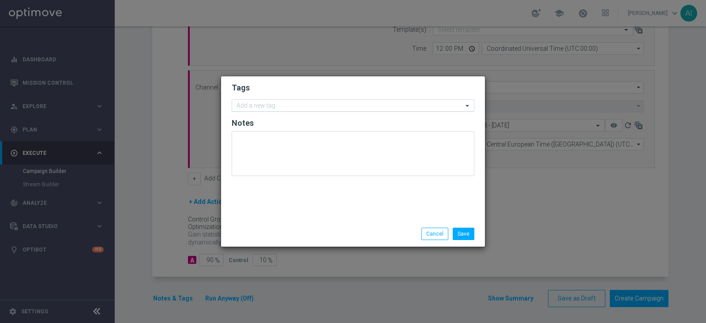
click at [265, 107] on input "text" at bounding box center [350, 106] width 226 height 8
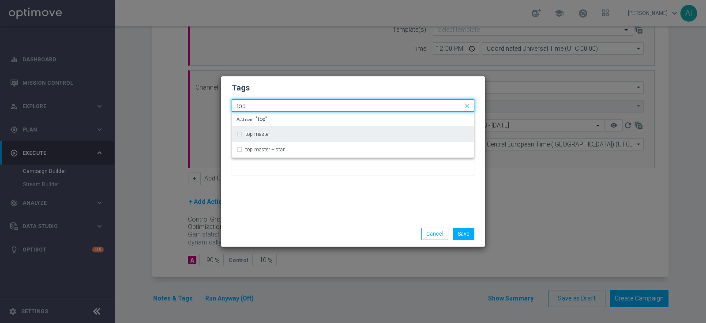
click at [265, 139] on div "top master" at bounding box center [353, 134] width 233 height 14
type input "top"
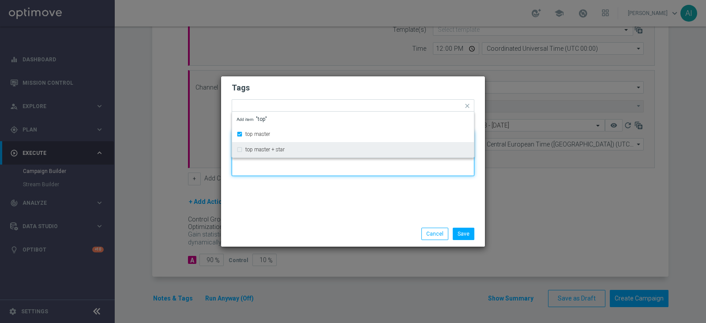
click at [286, 168] on textarea at bounding box center [353, 153] width 243 height 45
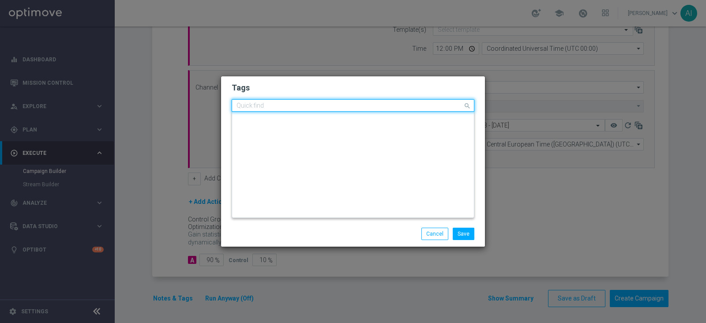
click at [308, 105] on input "text" at bounding box center [350, 106] width 226 height 8
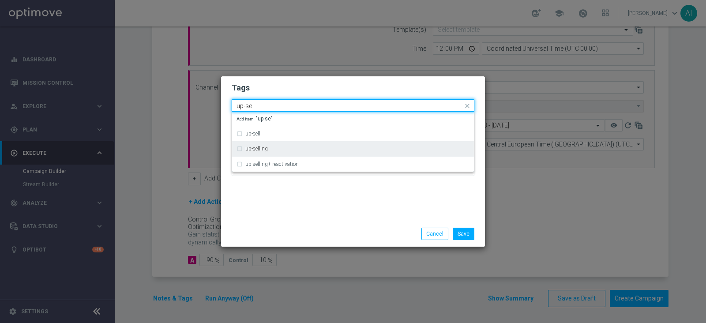
click at [258, 147] on label "up-selling" at bounding box center [256, 148] width 23 height 5
type input "up-se"
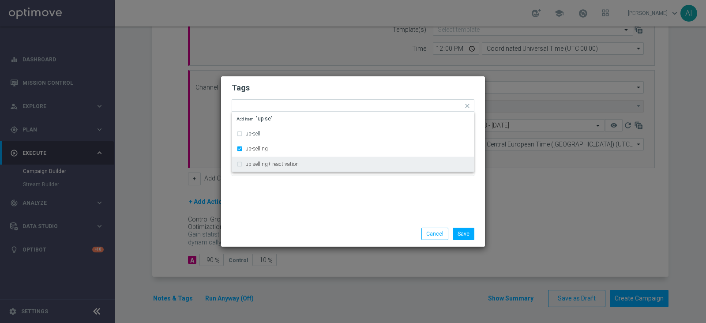
click at [371, 202] on div "Tags Quick find × top master × up-selling up-sell up-selling up-selling+ reacti…" at bounding box center [353, 148] width 264 height 145
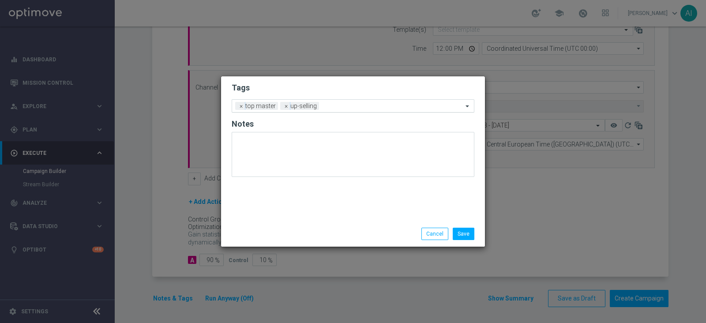
click at [355, 106] on input "text" at bounding box center [393, 107] width 140 height 8
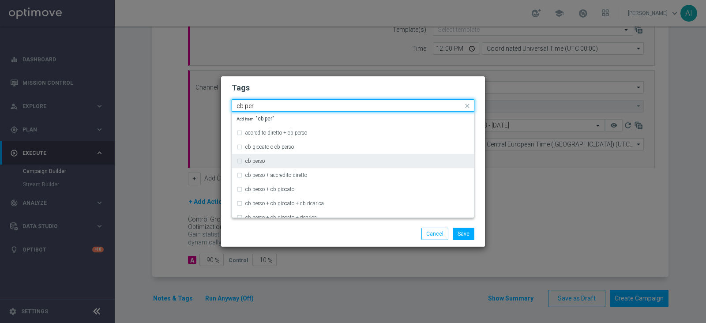
click at [272, 162] on div "cb perso" at bounding box center [357, 160] width 224 height 5
type input "cb per"
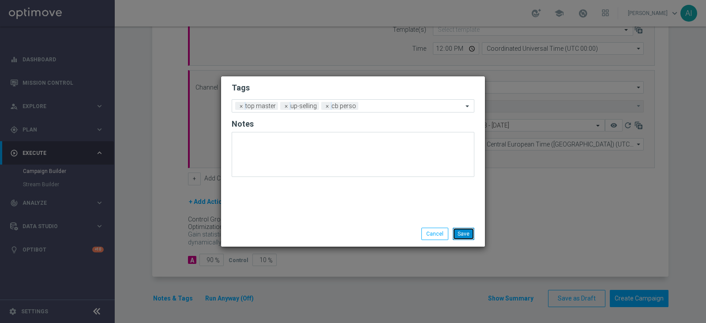
click at [461, 235] on button "Save" at bounding box center [464, 234] width 22 height 12
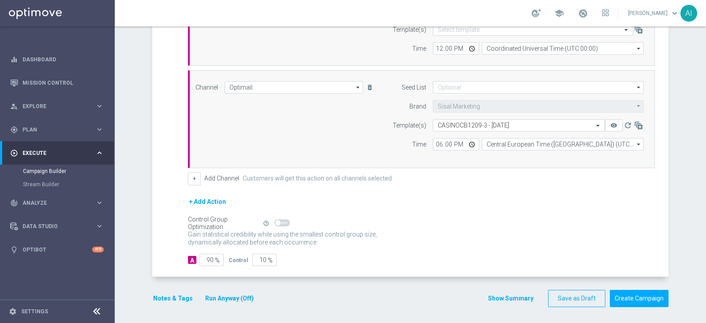
click at [162, 293] on button "Notes & Tags" at bounding box center [172, 298] width 41 height 11
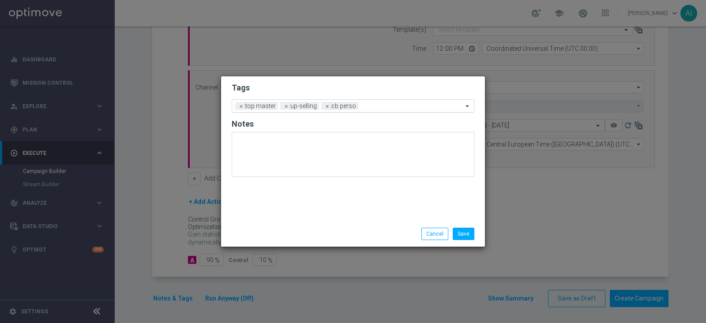
click at [394, 104] on input "text" at bounding box center [412, 107] width 101 height 8
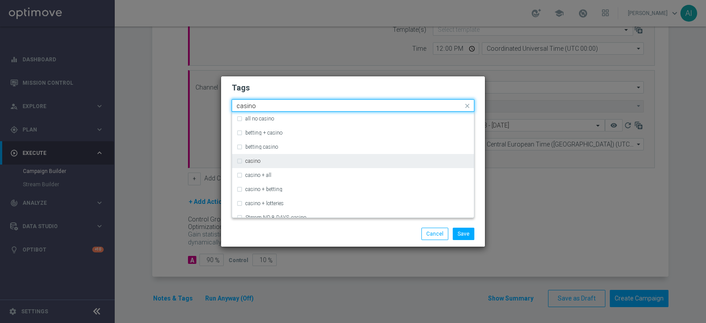
click at [324, 158] on div "casino" at bounding box center [357, 160] width 224 height 5
type input "casino"
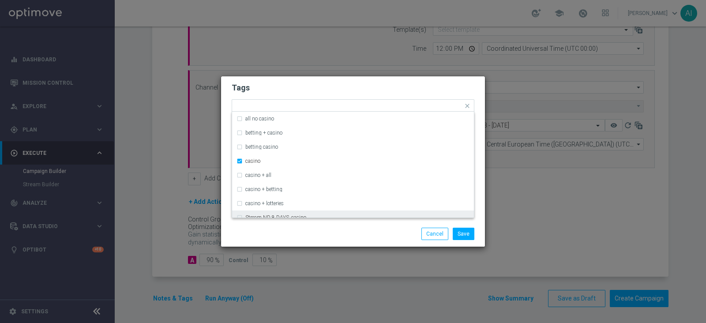
click at [395, 230] on div "Save Cancel" at bounding box center [395, 234] width 171 height 12
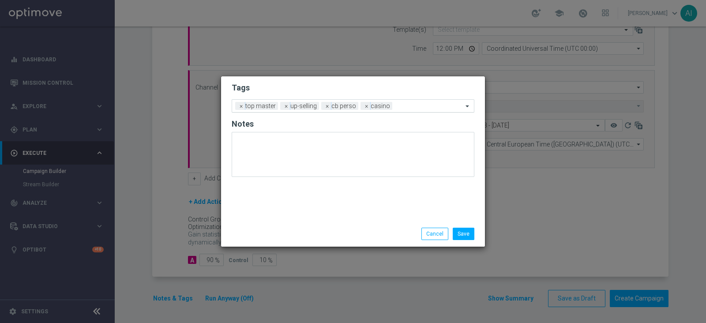
click at [406, 106] on input "text" at bounding box center [429, 107] width 67 height 8
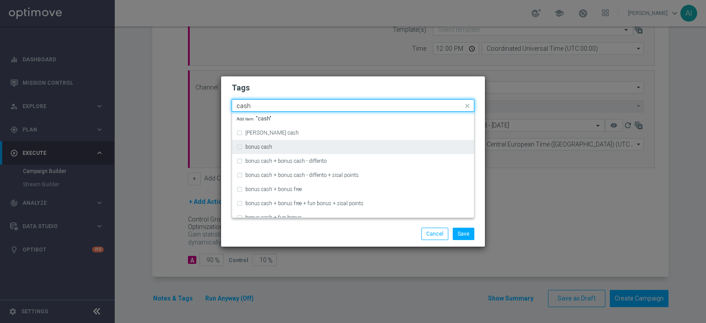
click at [281, 144] on div "bonus cash" at bounding box center [357, 146] width 224 height 5
type input "cash"
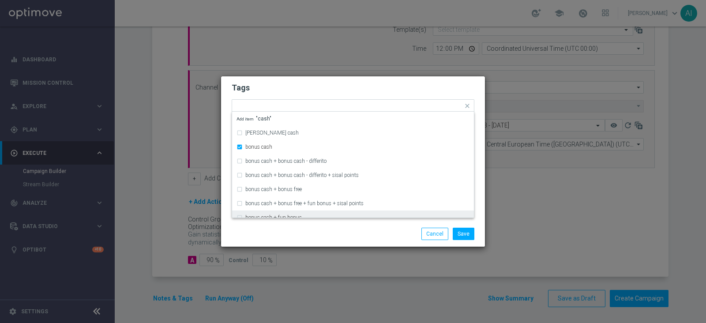
click at [380, 228] on div "Save Cancel" at bounding box center [395, 234] width 171 height 12
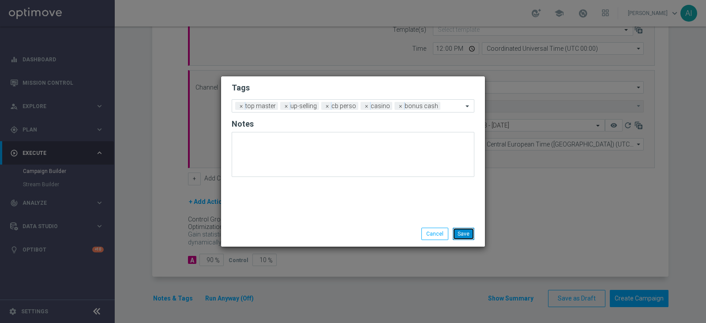
click at [461, 230] on button "Save" at bounding box center [464, 234] width 22 height 12
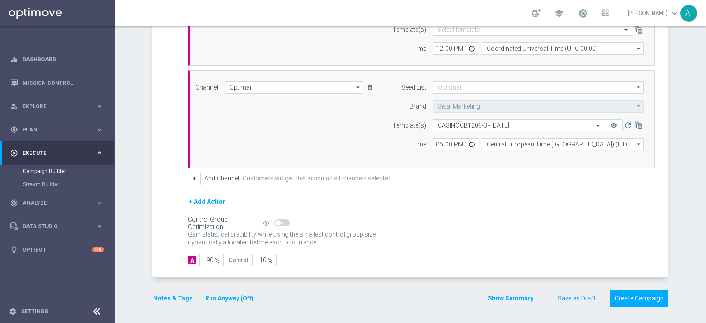
click at [223, 302] on div "Notes & Tags Run Anyway (Off)" at bounding box center [208, 298] width 113 height 17
click at [225, 297] on button "Run Anyway (Off)" at bounding box center [229, 298] width 50 height 11
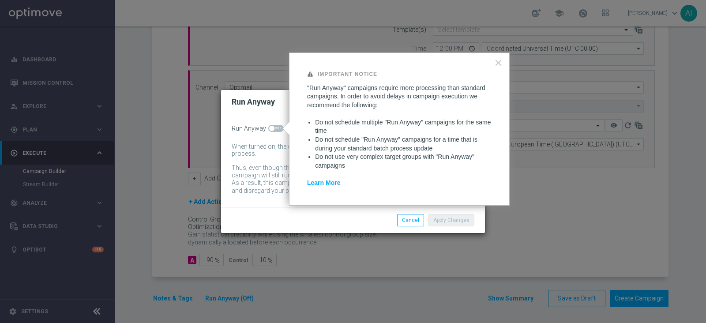
click at [275, 128] on span at bounding box center [275, 128] width 15 height 7
click at [275, 128] on input "checkbox" at bounding box center [275, 128] width 15 height 7
checkbox input "true"
click at [455, 222] on button "Apply Changes" at bounding box center [452, 220] width 46 height 12
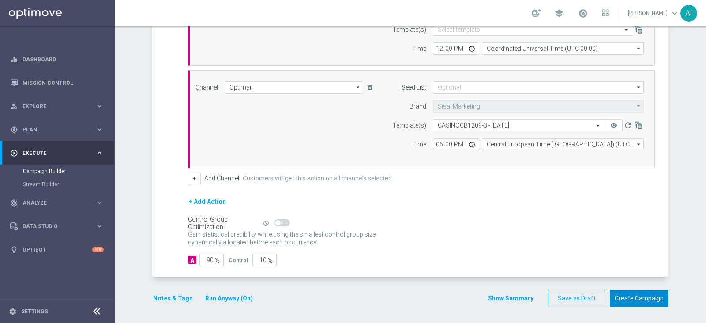
click at [641, 292] on button "Create Campaign" at bounding box center [639, 298] width 59 height 17
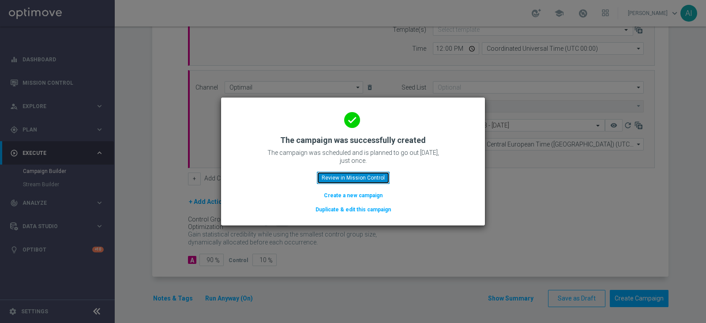
click at [364, 179] on button "Review in Mission Control" at bounding box center [353, 178] width 73 height 12
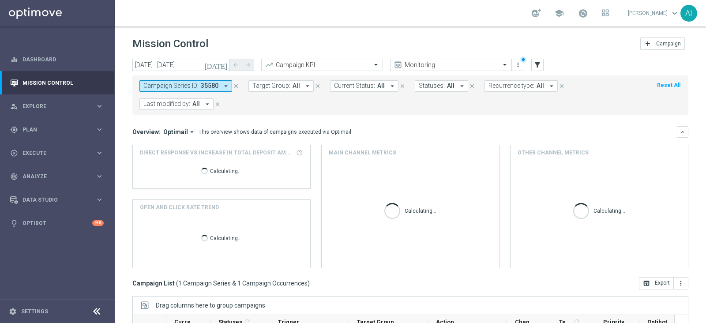
scroll to position [136, 0]
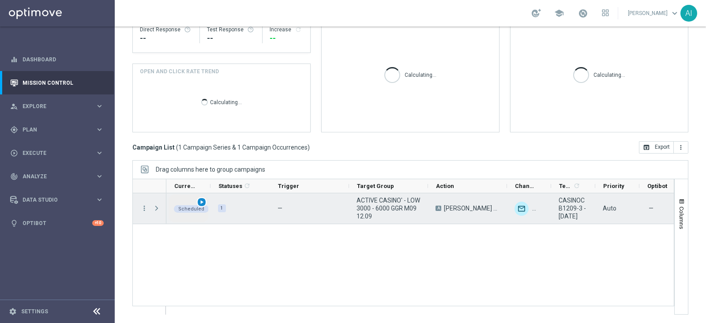
click at [200, 200] on span "play_arrow" at bounding box center [202, 202] width 6 height 6
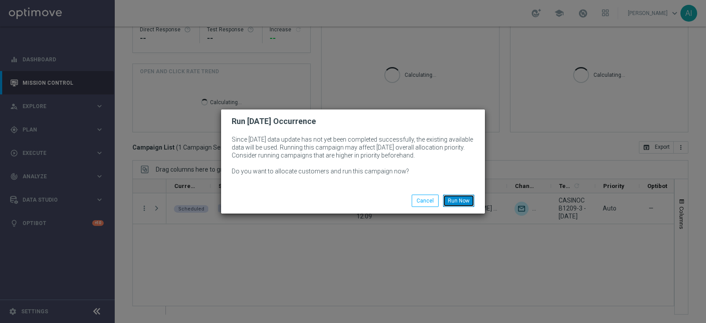
click at [466, 203] on button "Run Now" at bounding box center [458, 201] width 31 height 12
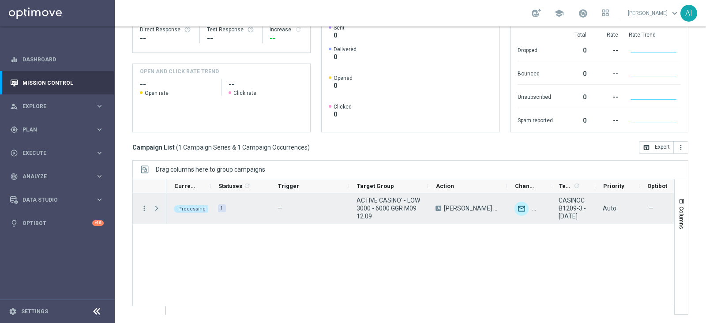
click at [158, 207] on span "Press SPACE to select this row." at bounding box center [157, 208] width 8 height 7
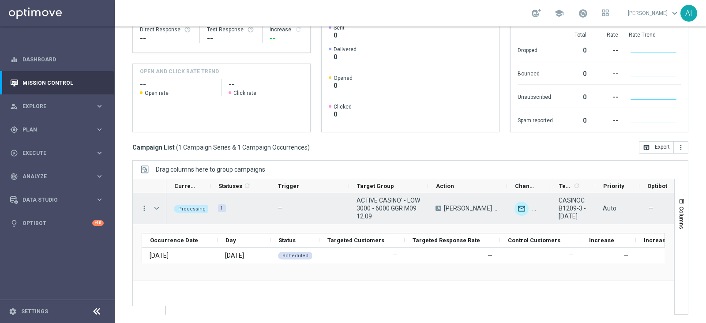
click at [158, 207] on span "Press SPACE to select this row." at bounding box center [157, 208] width 8 height 7
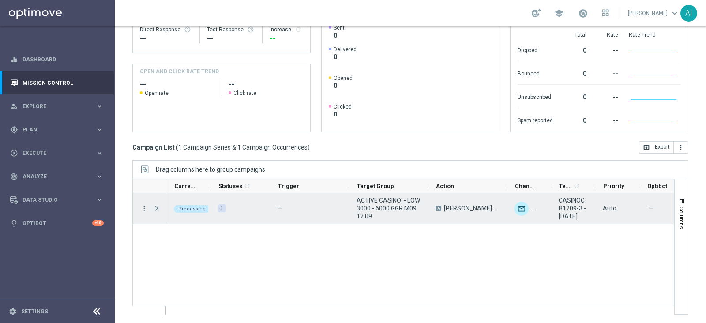
click at [158, 207] on span "Press SPACE to select this row." at bounding box center [157, 208] width 8 height 7
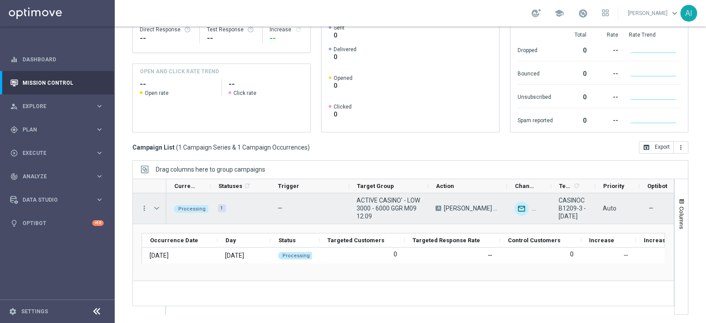
click at [158, 207] on span "Press SPACE to select this row." at bounding box center [157, 208] width 8 height 7
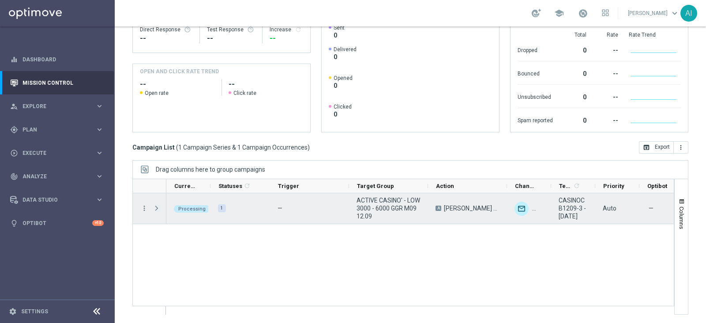
click at [158, 207] on span "Press SPACE to select this row." at bounding box center [157, 208] width 8 height 7
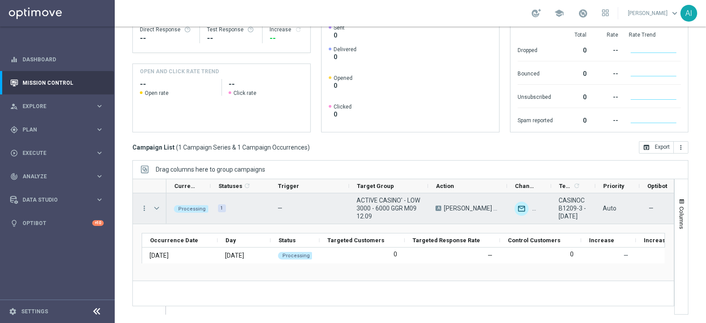
click at [157, 208] on span "Press SPACE to select this row." at bounding box center [157, 208] width 8 height 7
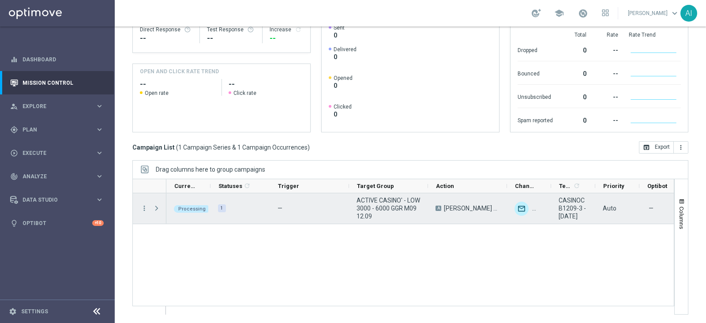
click at [157, 208] on span "Press SPACE to select this row." at bounding box center [157, 208] width 8 height 7
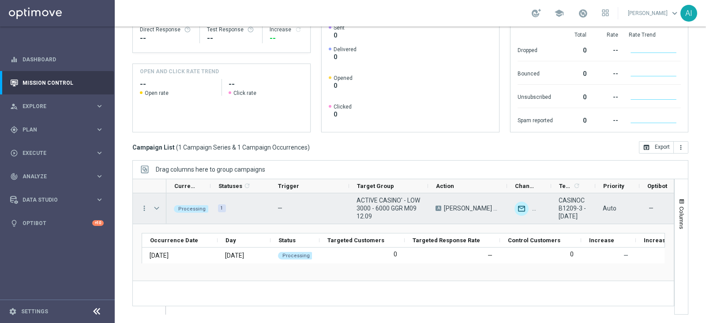
click at [157, 208] on span "Press SPACE to select this row." at bounding box center [157, 208] width 8 height 7
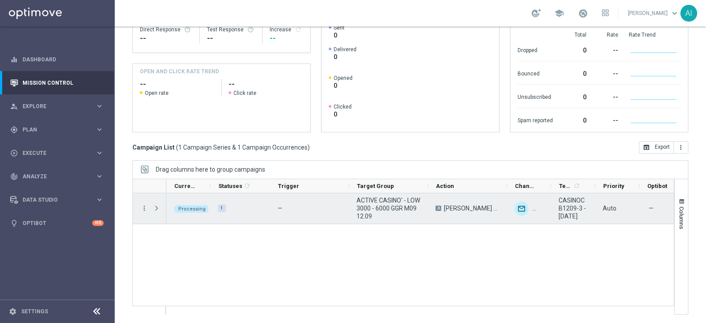
click at [157, 208] on span "Press SPACE to select this row." at bounding box center [157, 208] width 8 height 7
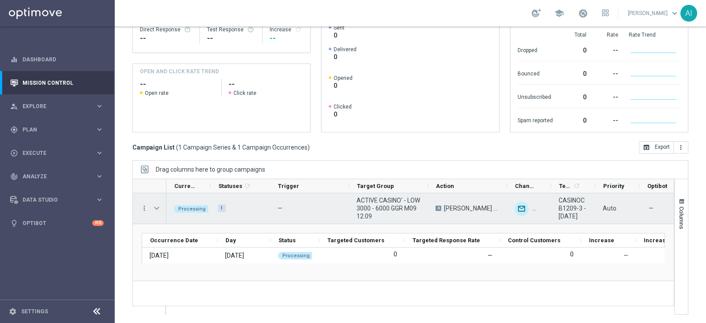
click at [157, 208] on span "Press SPACE to select this row." at bounding box center [157, 208] width 8 height 7
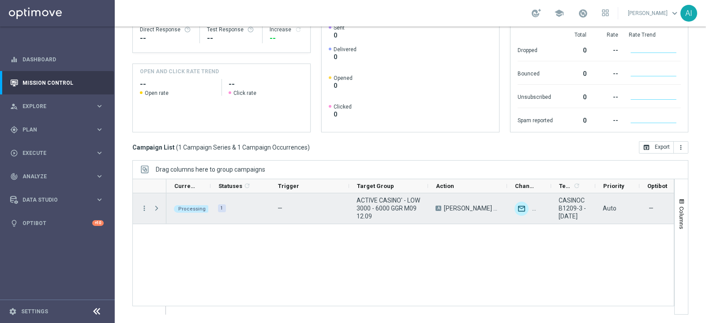
click at [157, 208] on span "Press SPACE to select this row." at bounding box center [157, 208] width 8 height 7
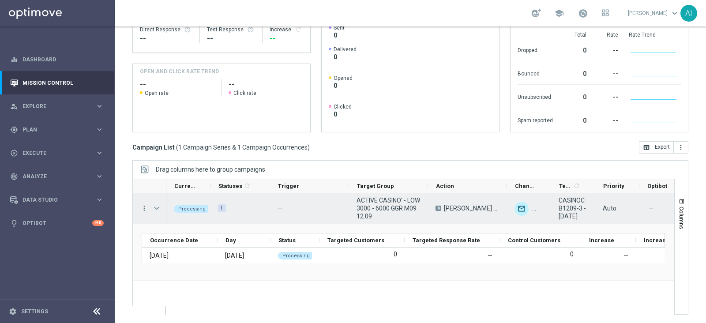
click at [157, 208] on span "Press SPACE to select this row." at bounding box center [157, 208] width 8 height 7
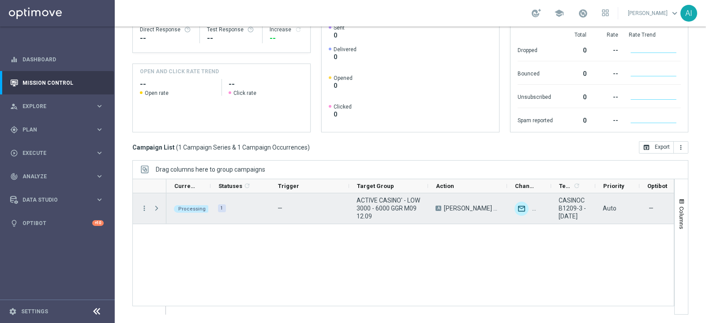
click at [157, 208] on span "Press SPACE to select this row." at bounding box center [157, 208] width 8 height 7
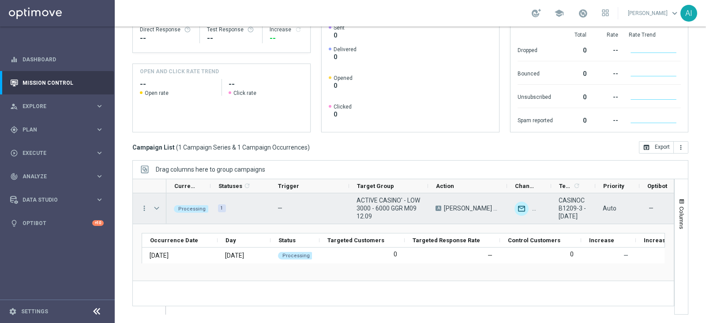
click at [159, 207] on span "Press SPACE to select this row." at bounding box center [157, 208] width 8 height 7
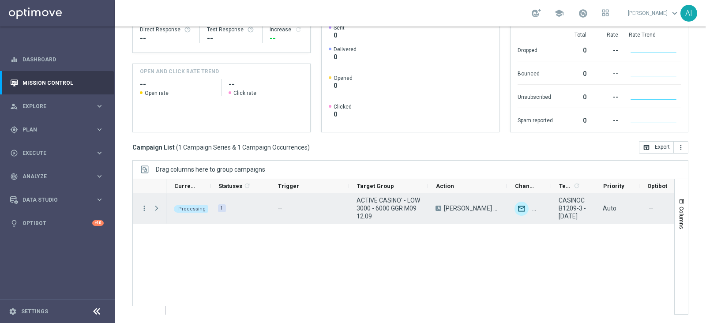
click at [157, 207] on span "Press SPACE to select this row." at bounding box center [157, 208] width 8 height 7
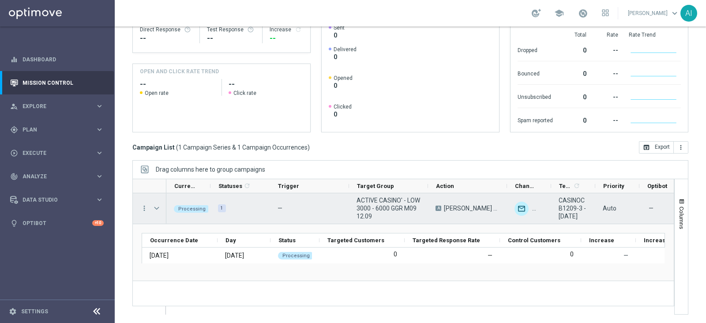
click at [157, 207] on span "Press SPACE to select this row." at bounding box center [157, 208] width 8 height 7
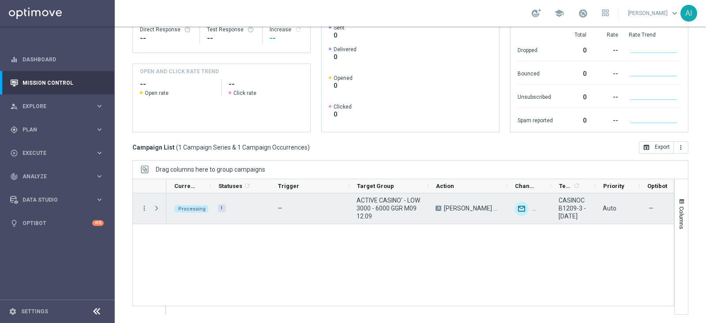
click at [157, 207] on span "Press SPACE to select this row." at bounding box center [157, 208] width 8 height 7
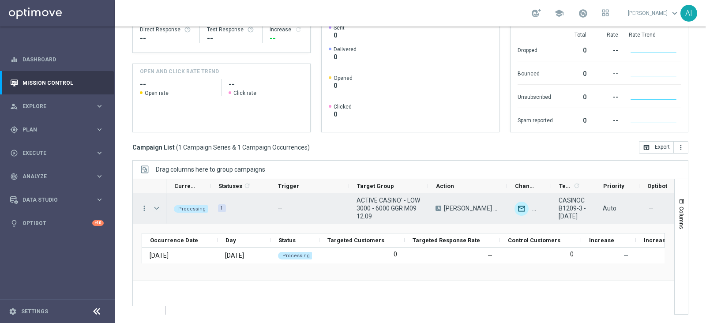
click at [157, 207] on span "Press SPACE to select this row." at bounding box center [157, 208] width 8 height 7
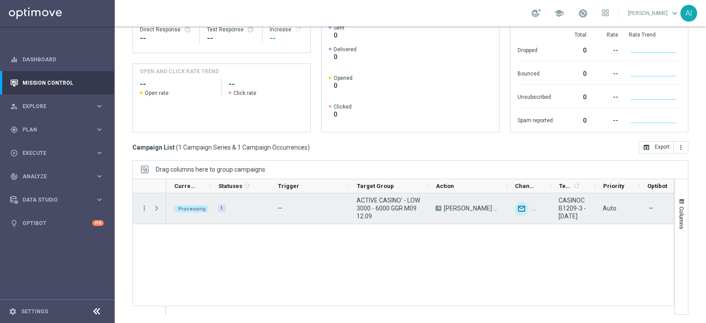
click at [157, 207] on span "Press SPACE to select this row." at bounding box center [157, 208] width 8 height 7
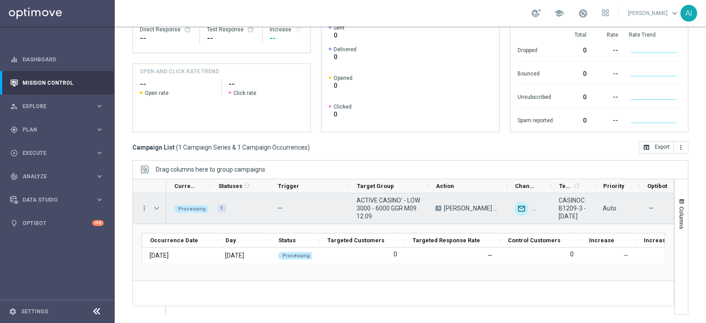
click at [157, 207] on span "Press SPACE to select this row." at bounding box center [157, 208] width 8 height 7
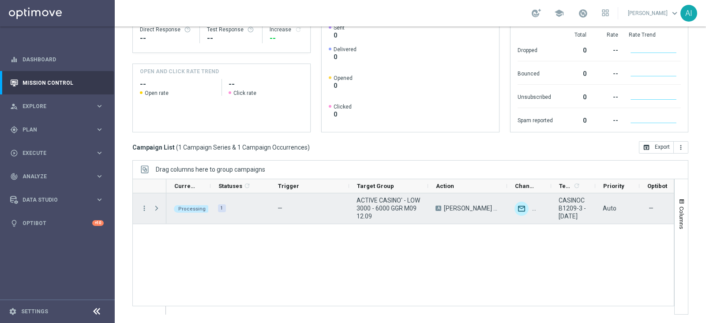
click at [157, 207] on span "Press SPACE to select this row." at bounding box center [157, 208] width 8 height 7
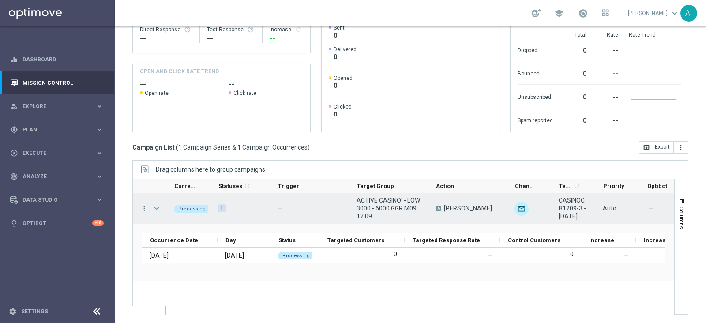
click at [157, 207] on span "Press SPACE to select this row." at bounding box center [157, 208] width 8 height 7
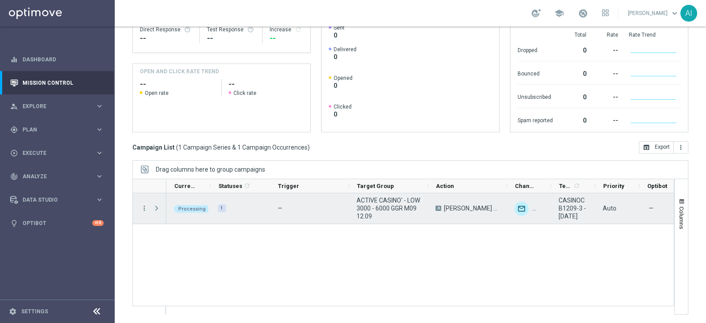
click at [157, 207] on span "Press SPACE to select this row." at bounding box center [157, 208] width 8 height 7
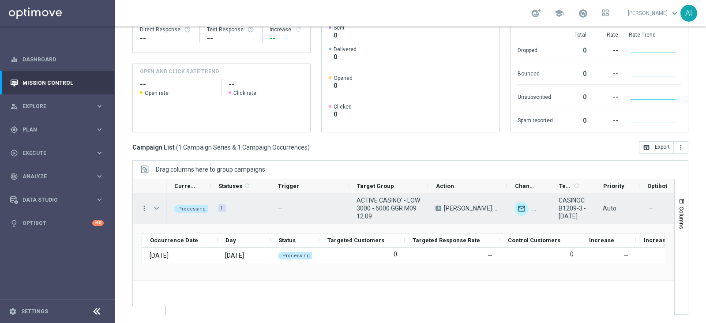
click at [157, 207] on span "Press SPACE to select this row." at bounding box center [157, 208] width 8 height 7
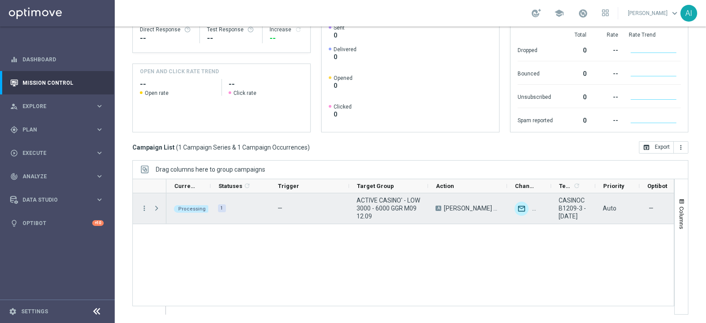
click at [157, 207] on span "Press SPACE to select this row." at bounding box center [157, 208] width 8 height 7
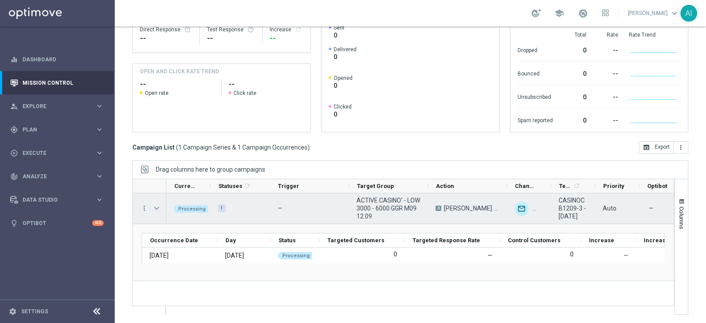
click at [154, 209] on span "Press SPACE to select this row." at bounding box center [157, 208] width 8 height 7
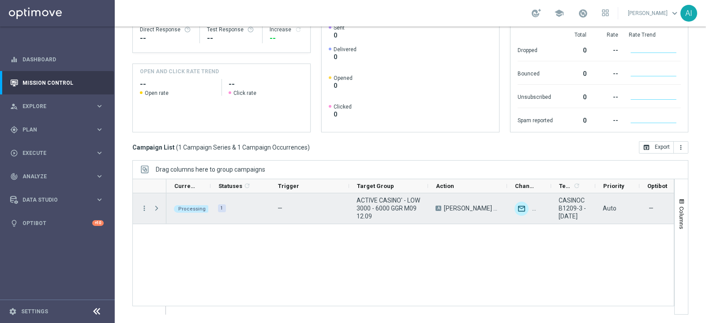
click at [154, 209] on span "Press SPACE to select this row." at bounding box center [157, 208] width 8 height 7
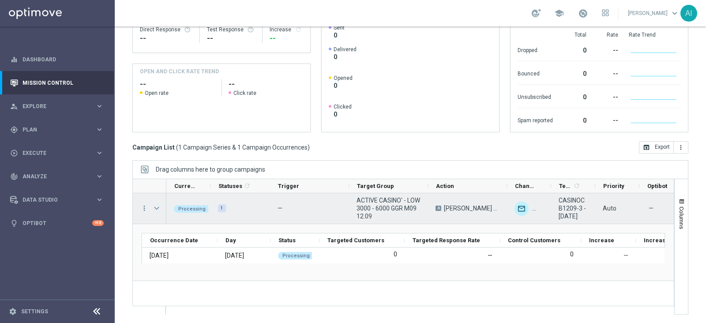
click at [154, 209] on span "Press SPACE to select this row." at bounding box center [157, 208] width 8 height 7
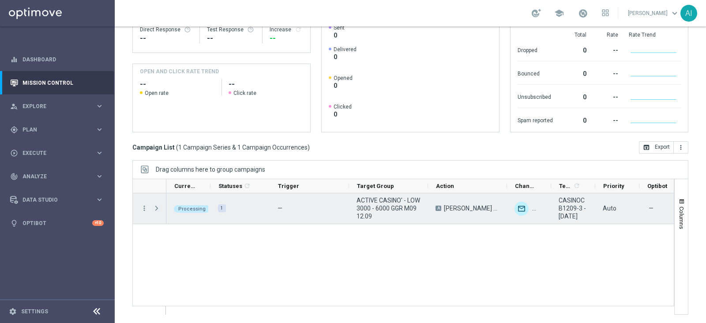
click at [154, 207] on span "Press SPACE to select this row." at bounding box center [157, 208] width 8 height 7
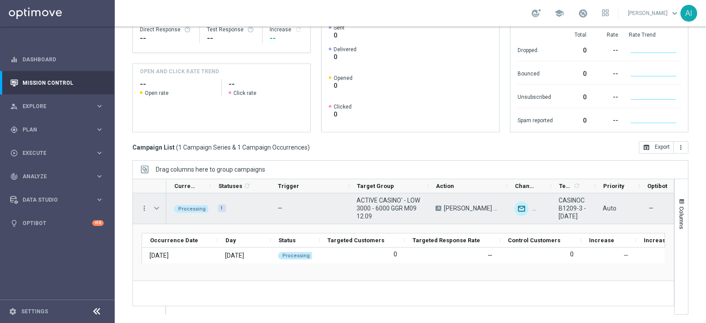
click at [157, 206] on span "Press SPACE to select this row." at bounding box center [157, 208] width 8 height 7
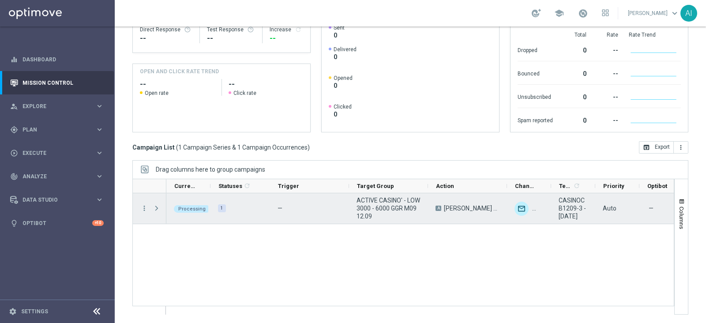
click at [157, 206] on span "Press SPACE to select this row." at bounding box center [157, 208] width 8 height 7
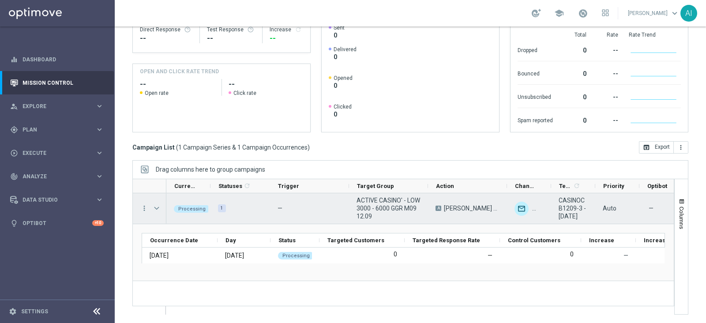
click at [157, 206] on span "Press SPACE to select this row." at bounding box center [157, 208] width 8 height 7
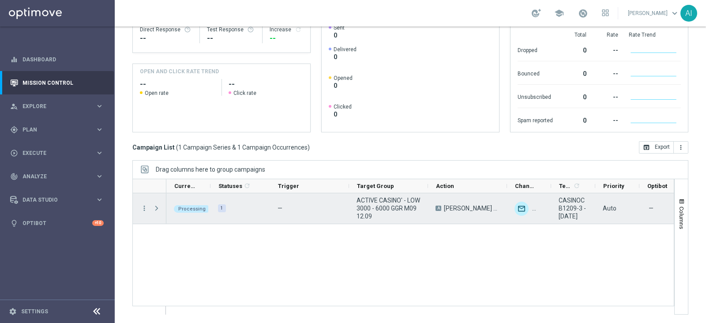
click at [157, 206] on span "Press SPACE to select this row." at bounding box center [157, 208] width 8 height 7
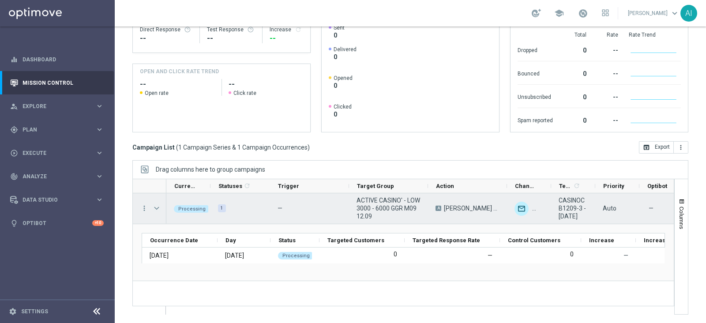
click at [157, 206] on span "Press SPACE to select this row." at bounding box center [157, 208] width 8 height 7
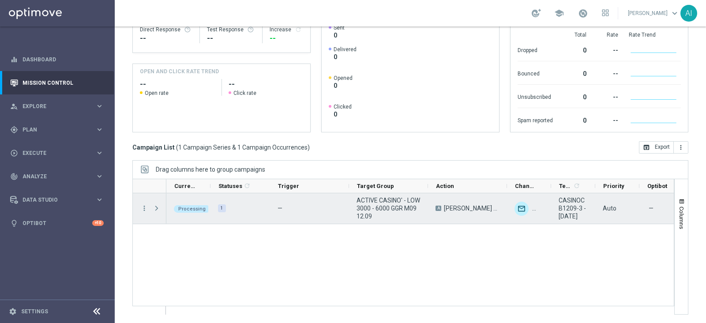
click at [157, 206] on span "Press SPACE to select this row." at bounding box center [157, 208] width 8 height 7
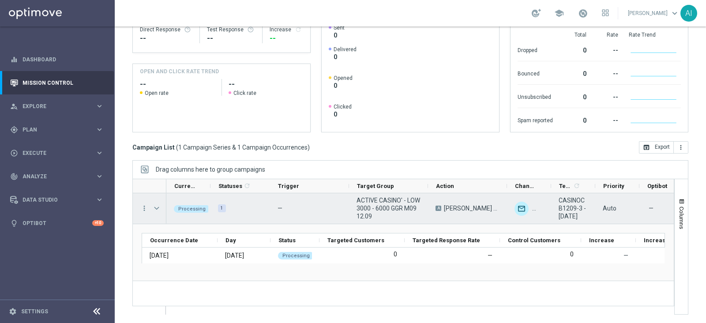
click at [157, 206] on span "Press SPACE to select this row." at bounding box center [157, 208] width 8 height 7
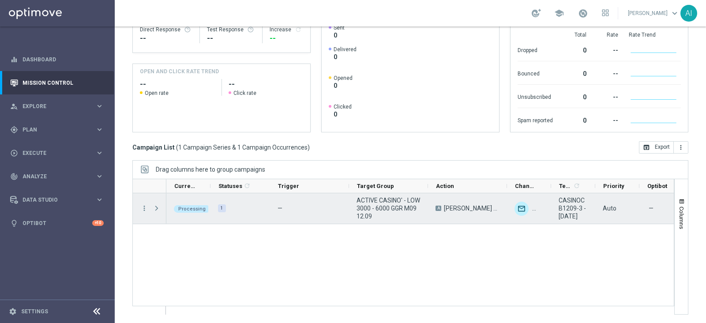
click at [157, 206] on span "Press SPACE to select this row." at bounding box center [157, 208] width 8 height 7
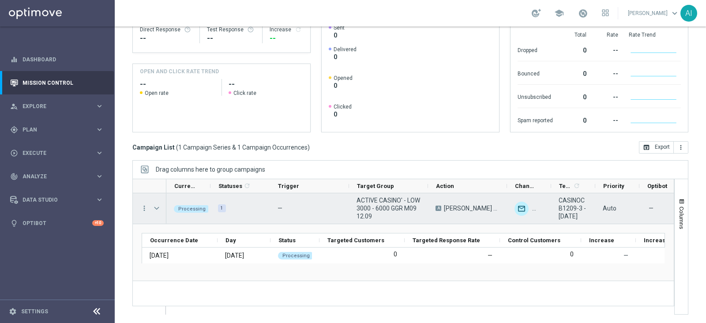
click at [157, 206] on span "Press SPACE to select this row." at bounding box center [157, 208] width 8 height 7
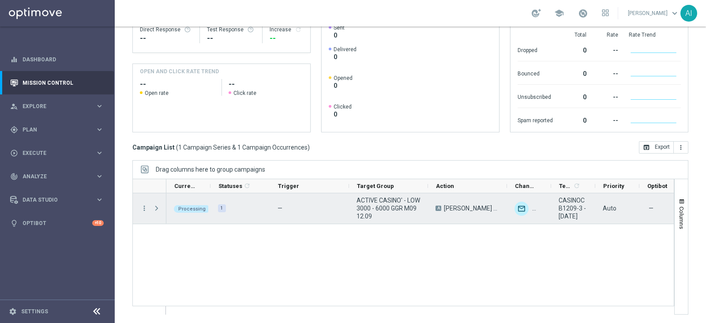
click at [157, 206] on span "Press SPACE to select this row." at bounding box center [157, 208] width 8 height 7
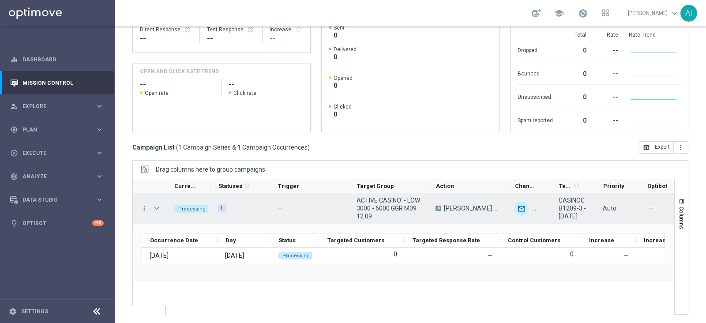
click at [157, 206] on span "Press SPACE to select this row." at bounding box center [157, 208] width 8 height 7
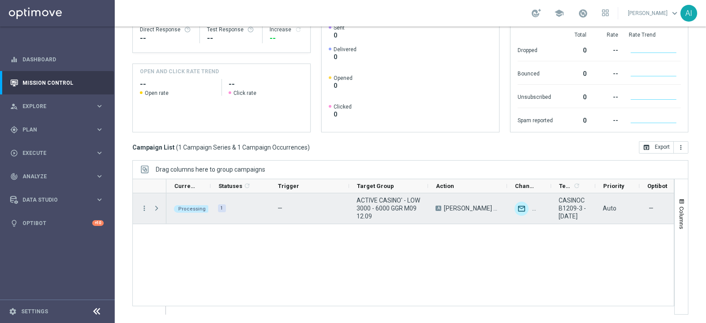
click at [157, 206] on span "Press SPACE to select this row." at bounding box center [157, 208] width 8 height 7
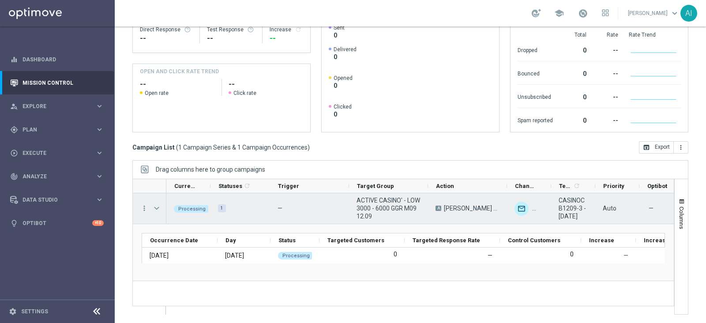
click at [157, 206] on span "Press SPACE to select this row." at bounding box center [157, 208] width 8 height 7
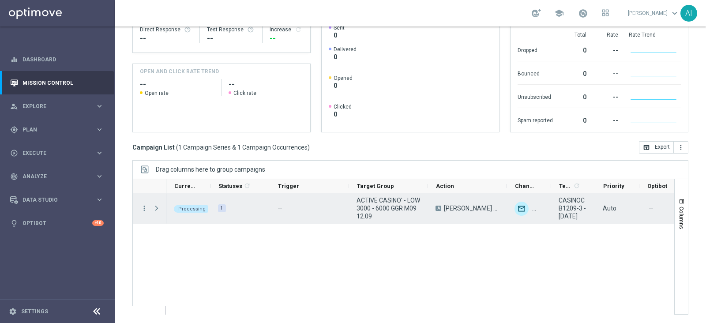
click at [157, 206] on span "Press SPACE to select this row." at bounding box center [157, 208] width 8 height 7
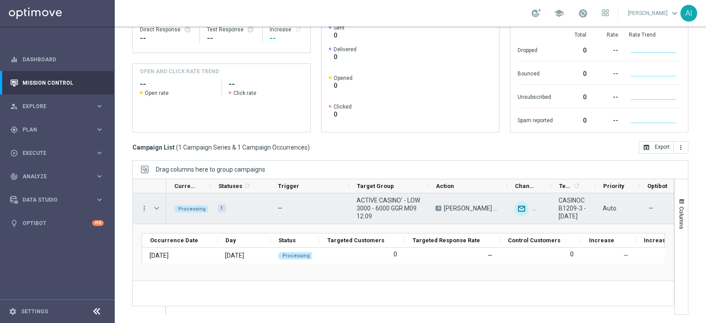
click at [157, 206] on span "Press SPACE to select this row." at bounding box center [157, 208] width 8 height 7
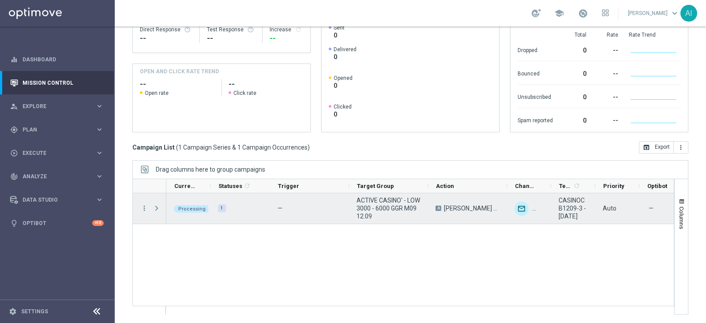
click at [157, 206] on span "Press SPACE to select this row." at bounding box center [157, 208] width 8 height 7
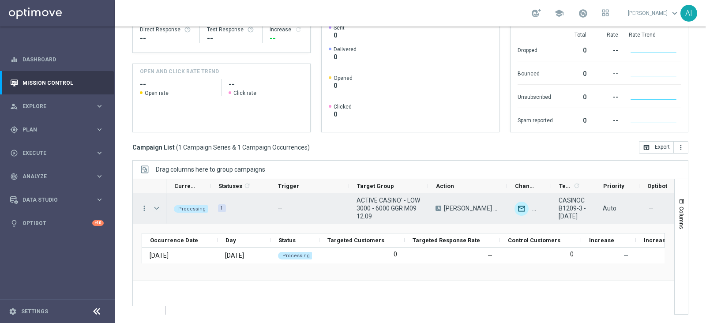
click at [157, 206] on span "Press SPACE to select this row." at bounding box center [157, 208] width 8 height 7
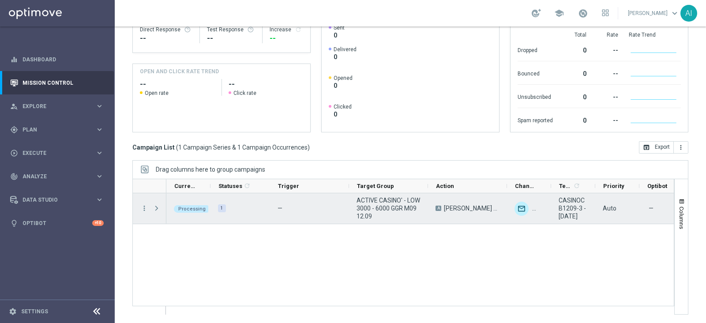
click at [157, 206] on span "Press SPACE to select this row." at bounding box center [157, 208] width 8 height 7
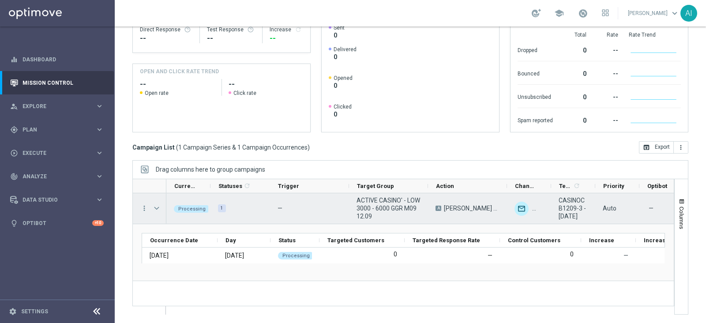
click at [157, 206] on span "Press SPACE to select this row." at bounding box center [157, 208] width 8 height 7
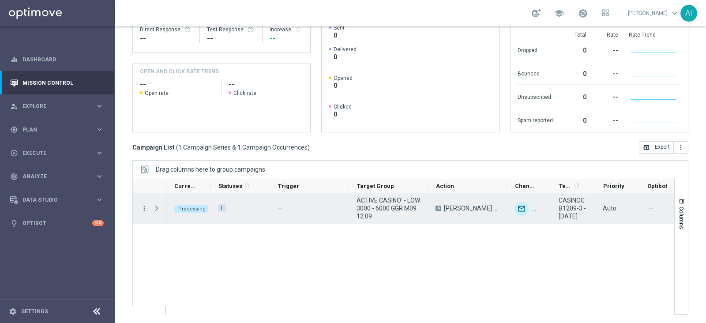
click at [157, 206] on span "Press SPACE to select this row." at bounding box center [157, 208] width 8 height 7
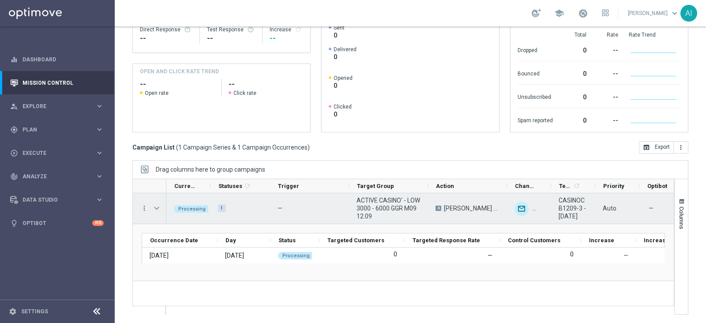
click at [157, 206] on span "Press SPACE to select this row." at bounding box center [157, 208] width 8 height 7
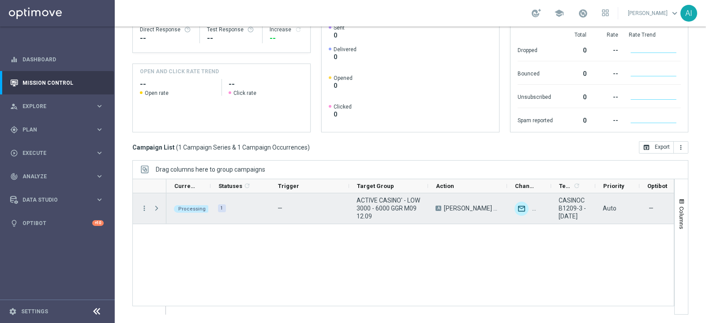
click at [157, 206] on span "Press SPACE to select this row." at bounding box center [157, 208] width 8 height 7
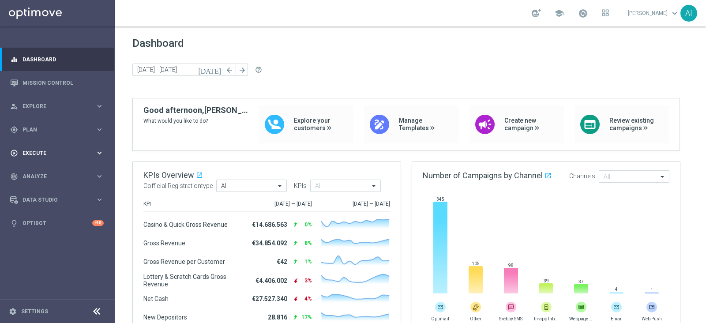
click at [62, 147] on div "play_circle_outline Execute keyboard_arrow_right" at bounding box center [57, 152] width 114 height 23
click at [51, 170] on link "Campaign Builder" at bounding box center [57, 171] width 69 height 7
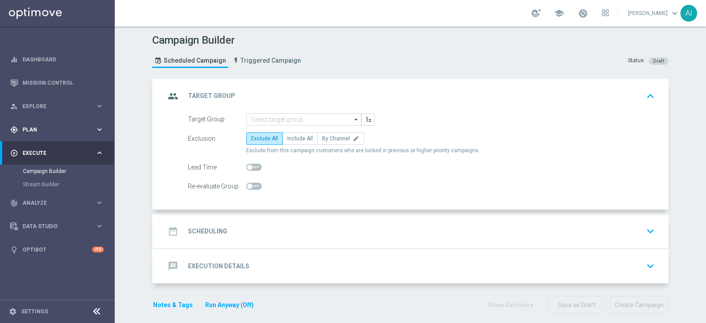
click at [36, 126] on div "gps_fixed Plan" at bounding box center [52, 130] width 85 height 8
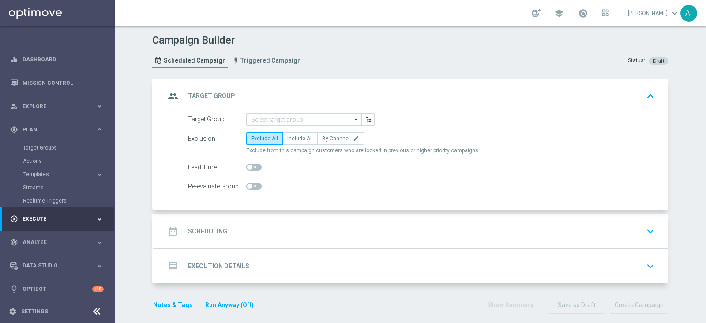
click at [44, 169] on accordion "Templates keyboard_arrow_right Optimail OptiMobile In-App OptiMobile Push Optip…" at bounding box center [68, 174] width 91 height 13
click at [44, 174] on span "Templates" at bounding box center [54, 174] width 63 height 5
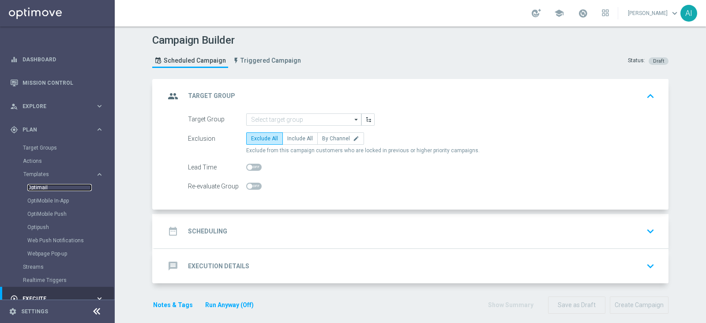
click at [41, 188] on link "Optimail" at bounding box center [59, 187] width 64 height 7
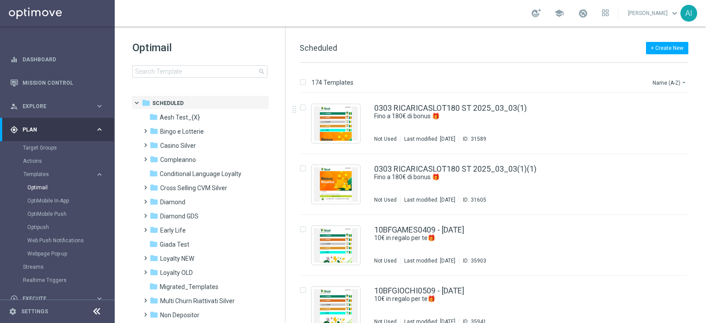
click at [172, 64] on div "Optimail search" at bounding box center [208, 59] width 153 height 37
click at [170, 68] on input at bounding box center [199, 71] width 135 height 12
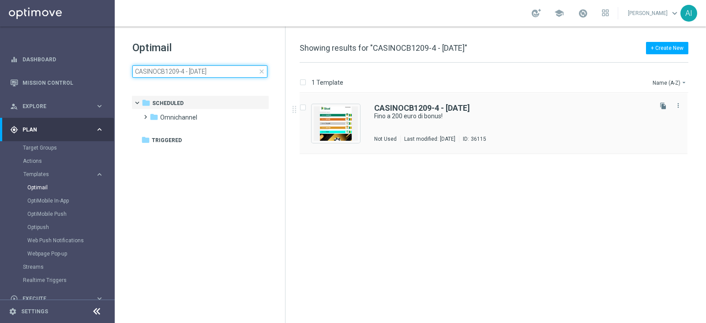
type input "CASINOCB1209-4 - [DATE]"
click at [543, 124] on div "CASINOCB1209-4 - [DATE] Fino a 200 euro di bonus! Not Used Last modified: [DATE…" at bounding box center [512, 123] width 276 height 38
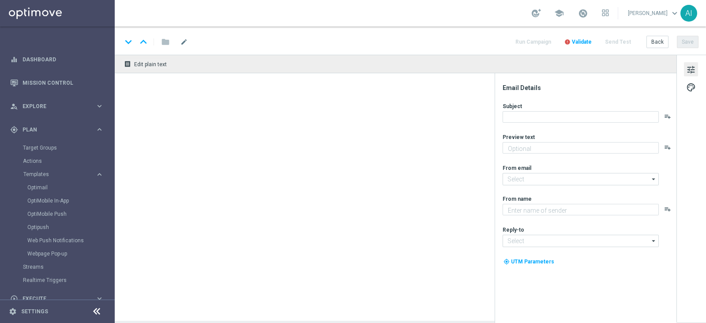
type textarea "Scopri cosa ti abbiamo riservato!"
type input "[EMAIL_ADDRESS][DOMAIN_NAME]"
type textarea "Sisal"
type input "[EMAIL_ADDRESS][DOMAIN_NAME]"
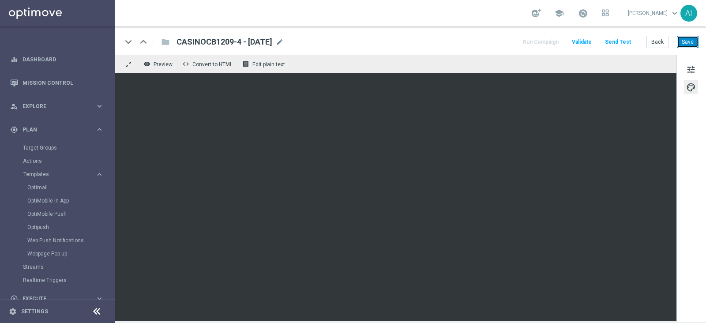
click at [695, 44] on button "Save" at bounding box center [688, 42] width 22 height 12
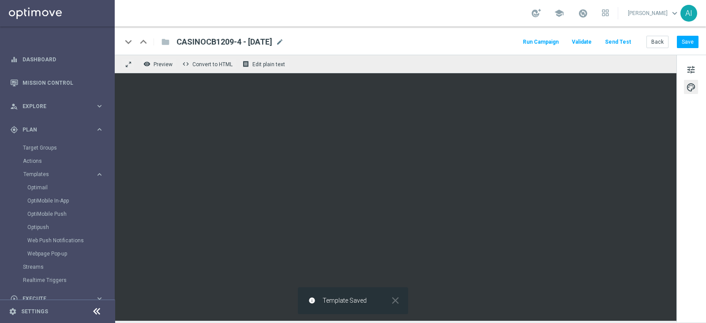
scroll to position [55, 0]
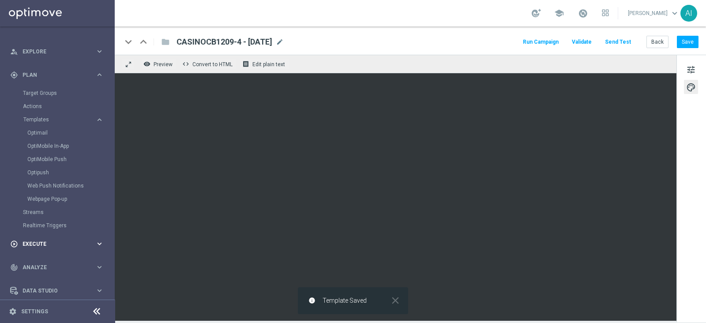
click at [45, 242] on span "Execute" at bounding box center [59, 243] width 73 height 5
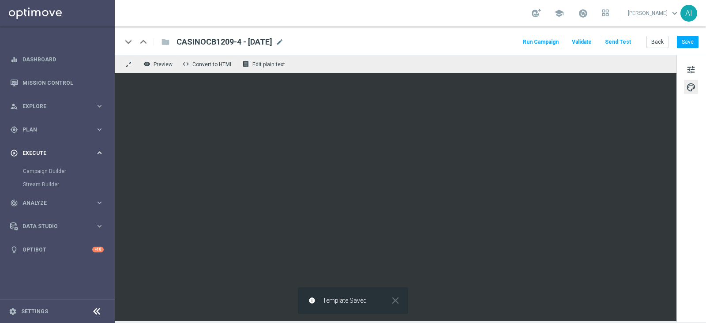
scroll to position [0, 0]
click at [46, 174] on link "Campaign Builder" at bounding box center [57, 171] width 69 height 7
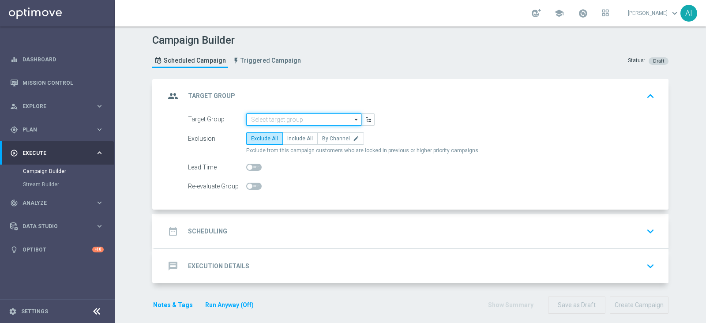
click at [307, 120] on input at bounding box center [303, 119] width 115 height 12
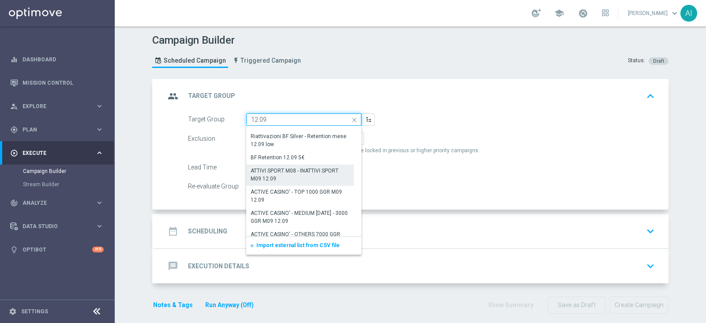
scroll to position [55, 0]
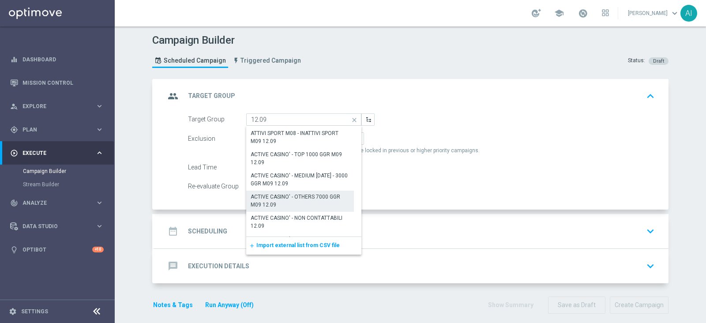
click at [309, 200] on div "ACTIVE CASINO' - OTHERS 7000 GGR M09 12.09" at bounding box center [300, 201] width 99 height 16
type input "ACTIVE CASINO' - OTHERS 7000 GGR M09 12.09"
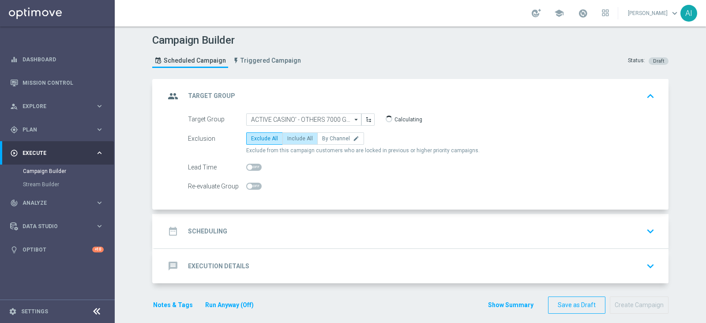
click at [294, 135] on span "Include All" at bounding box center [300, 138] width 26 height 6
click at [293, 137] on input "Include All" at bounding box center [290, 140] width 6 height 6
radio input "true"
click at [344, 231] on div "date_range Scheduling keyboard_arrow_down" at bounding box center [411, 231] width 493 height 17
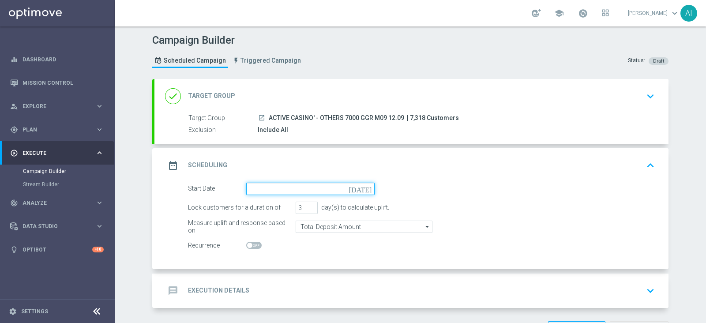
click at [293, 190] on input at bounding box center [310, 189] width 128 height 12
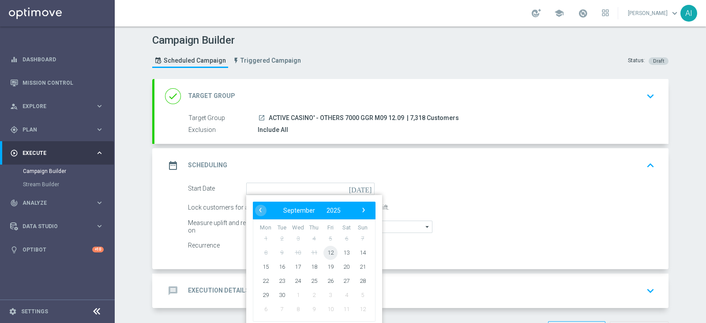
click at [328, 255] on span "12" at bounding box center [330, 252] width 14 height 14
type input "[DATE]"
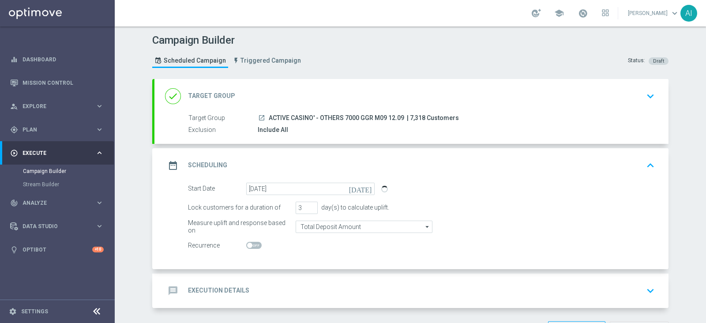
click at [462, 193] on div "Start Date [DATE] [DATE]" at bounding box center [421, 189] width 480 height 12
click at [648, 165] on icon "keyboard_arrow_up" at bounding box center [650, 165] width 13 height 13
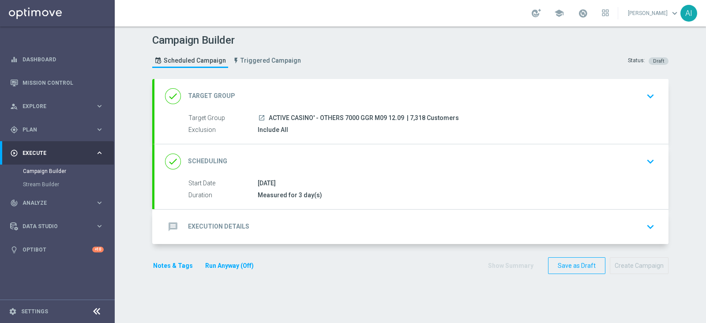
click at [652, 225] on icon "keyboard_arrow_down" at bounding box center [650, 226] width 13 height 13
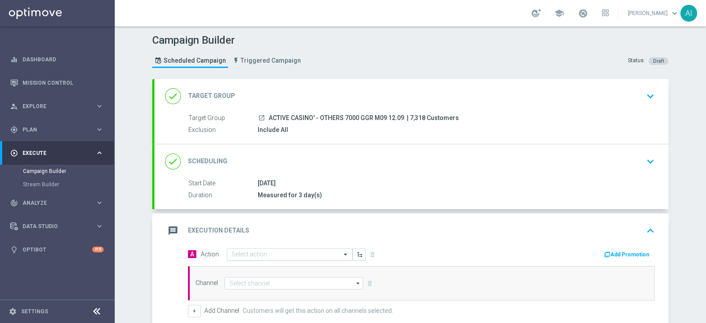
click at [290, 256] on input "text" at bounding box center [281, 255] width 98 height 8
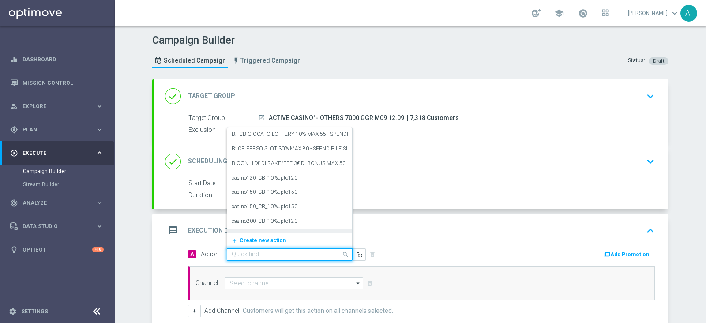
paste input "[PERSON_NAME] CASINO 20% MAX 200 EURO - SPENDIBILE SLOT"
type input "[PERSON_NAME] CASINO 20% MAX 200 EURO - SPENDIBILE SLOT"
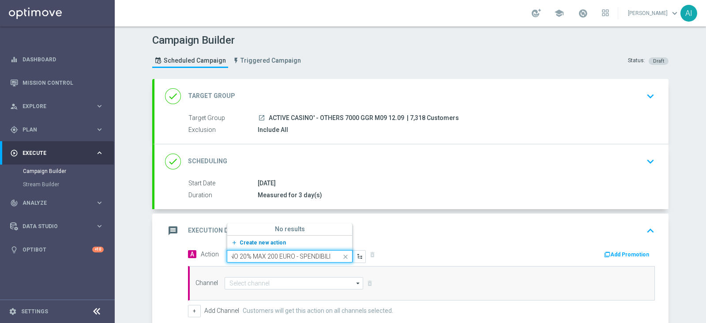
click at [271, 242] on span "Create new action" at bounding box center [263, 243] width 46 height 6
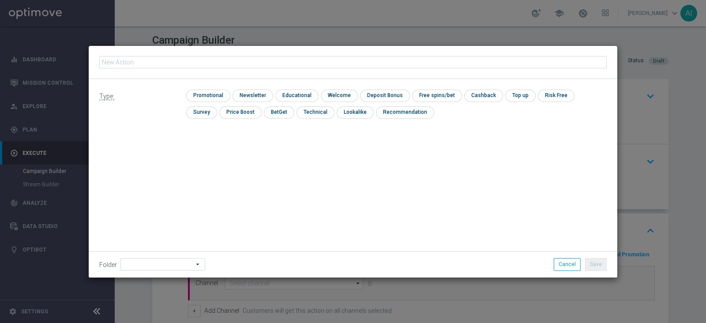
click at [157, 59] on input "text" at bounding box center [353, 62] width 508 height 12
type input "[PERSON_NAME] CASINO 20% MAX 200 EURO - SPENDIBILE SLOT"
click at [200, 91] on input "checkbox" at bounding box center [207, 96] width 42 height 12
checkbox input "true"
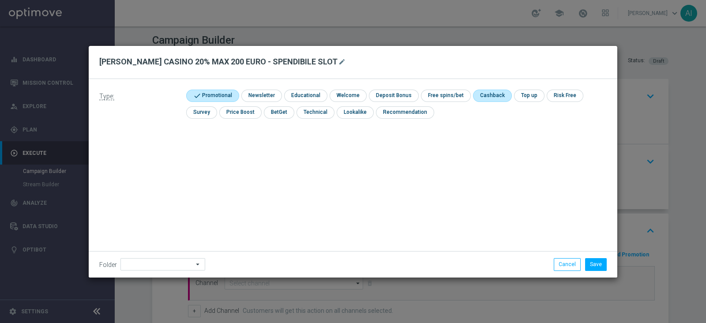
click at [490, 96] on input "checkbox" at bounding box center [491, 96] width 37 height 12
checkbox input "true"
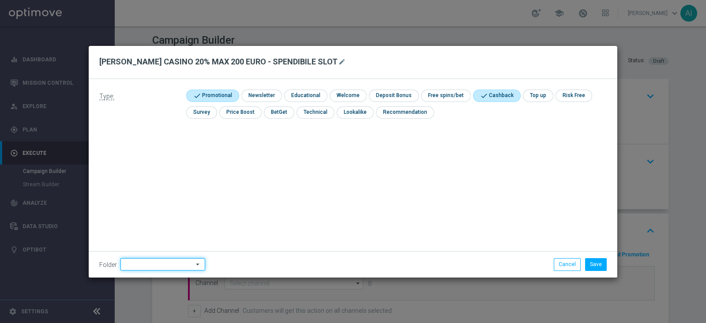
click at [135, 266] on input at bounding box center [162, 264] width 85 height 12
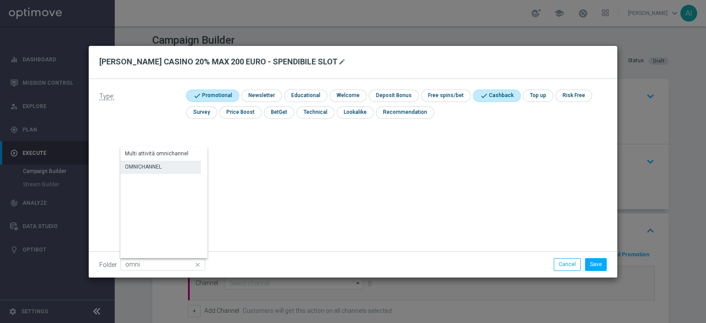
click at [161, 165] on div "OMNICHANNEL" at bounding box center [143, 167] width 37 height 8
type input "OMNICHANNEL"
click at [590, 263] on button "Save" at bounding box center [596, 264] width 22 height 12
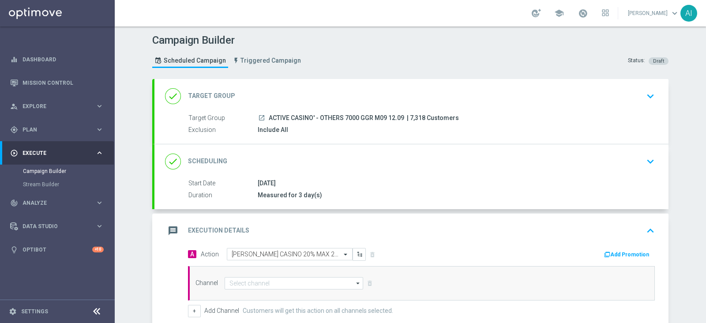
scroll to position [110, 0]
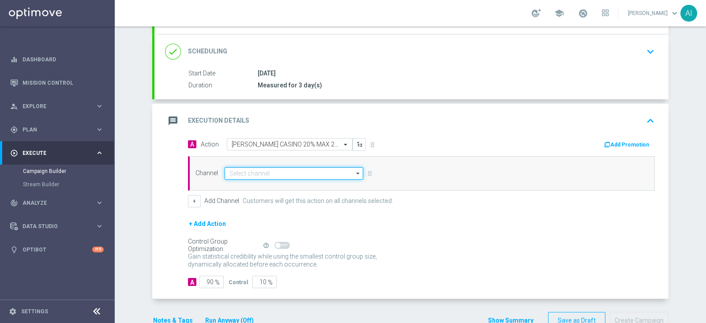
click at [285, 174] on input at bounding box center [294, 173] width 139 height 12
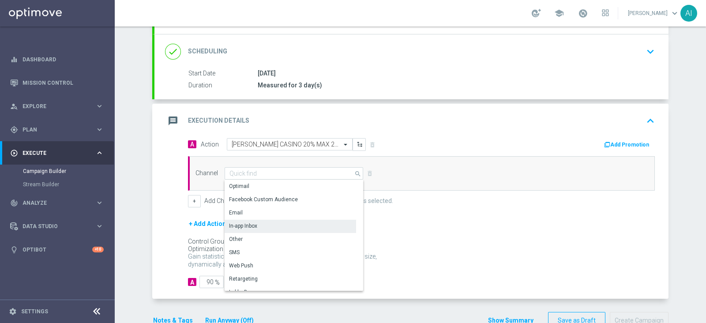
click at [274, 220] on div "In-app Inbox" at bounding box center [291, 226] width 132 height 12
type input "In-app Inbox"
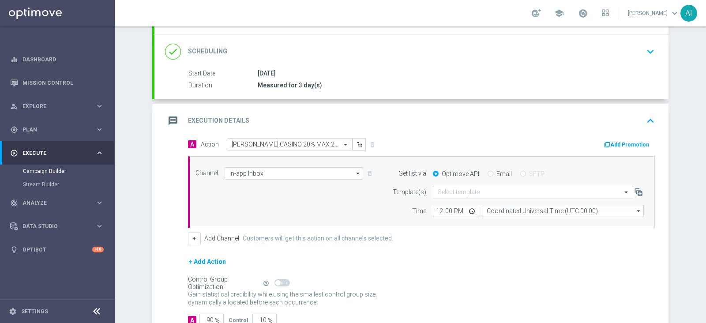
click at [530, 191] on input "text" at bounding box center [524, 192] width 173 height 8
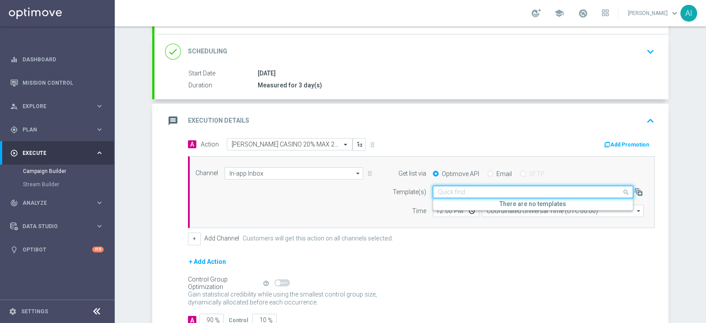
click at [488, 173] on input "Email" at bounding box center [491, 175] width 6 height 6
radio input "true"
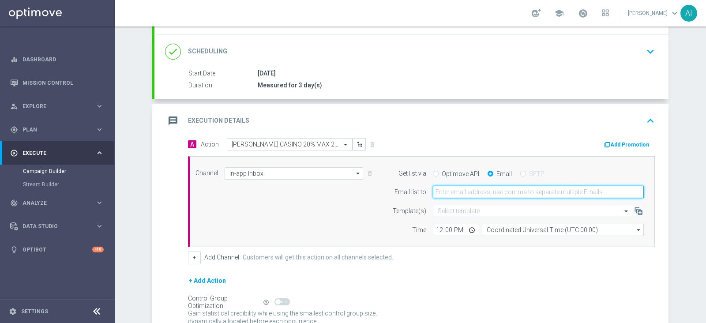
click at [459, 191] on input "email" at bounding box center [538, 192] width 211 height 12
type input "[PERSON_NAME][EMAIL_ADDRESS][PERSON_NAME][DOMAIN_NAME]"
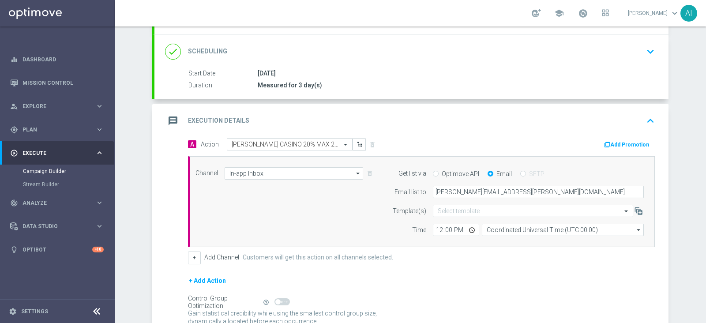
click at [521, 275] on div "+ Add Action" at bounding box center [421, 286] width 467 height 22
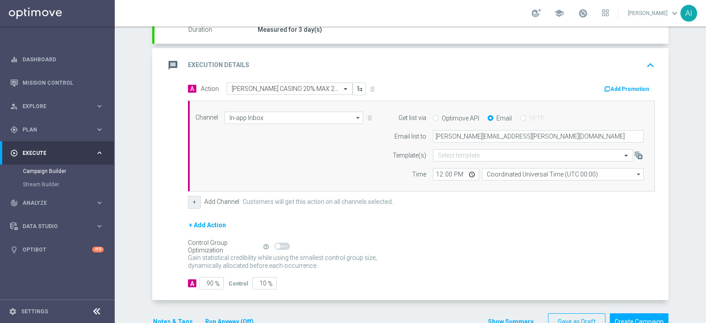
click at [191, 203] on button "+" at bounding box center [194, 202] width 13 height 12
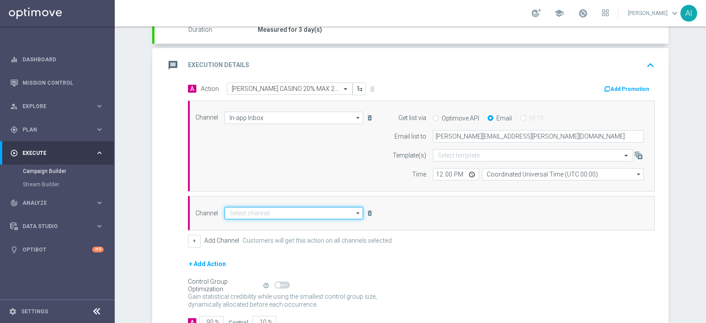
click at [288, 213] on input at bounding box center [294, 213] width 139 height 12
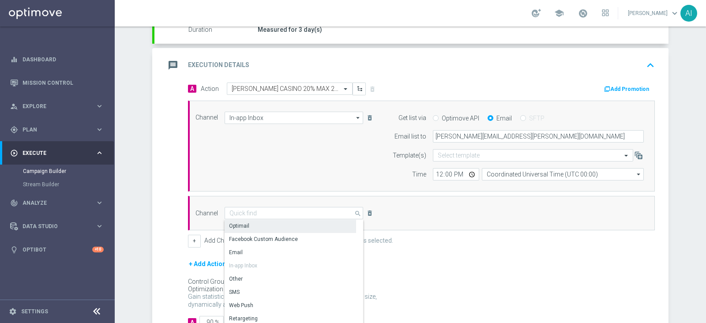
click at [271, 222] on div "Optimail" at bounding box center [291, 226] width 132 height 12
type input "Optimail"
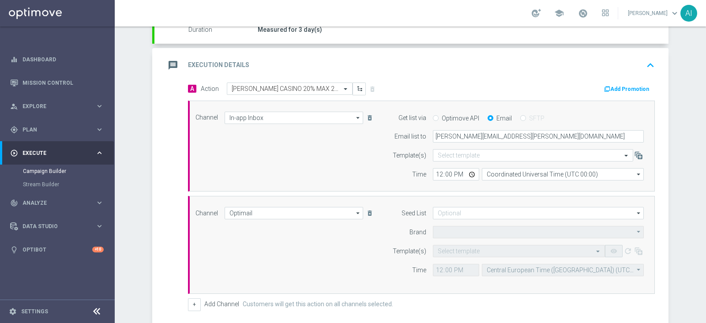
type input "Sisal Marketing"
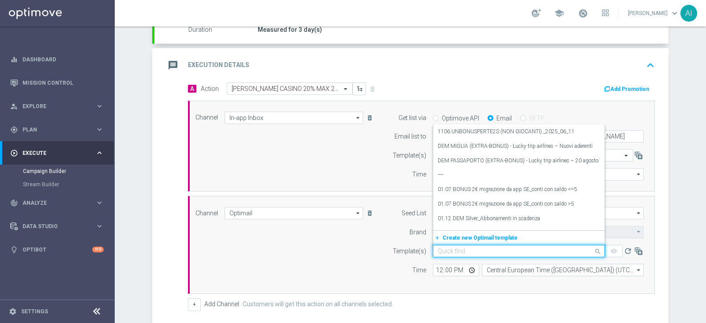
click at [457, 252] on input "text" at bounding box center [510, 252] width 145 height 8
paste input "CASINOCB1209-4 - [DATE]"
type input "CASINOCB1209-4 - [DATE]"
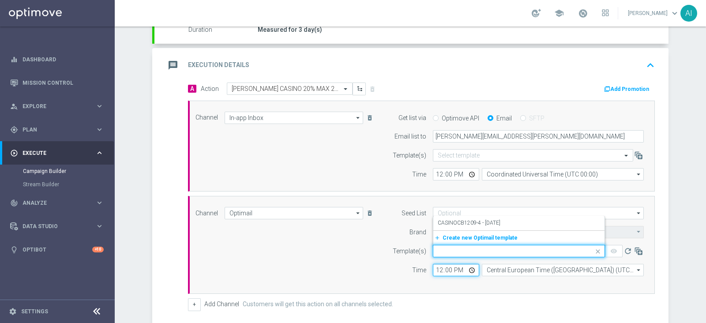
click at [435, 266] on input "12:00" at bounding box center [456, 270] width 46 height 12
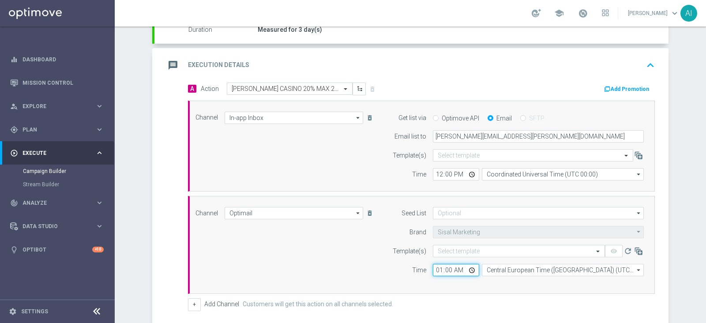
type input "18:00"
click at [444, 250] on input "text" at bounding box center [510, 252] width 145 height 8
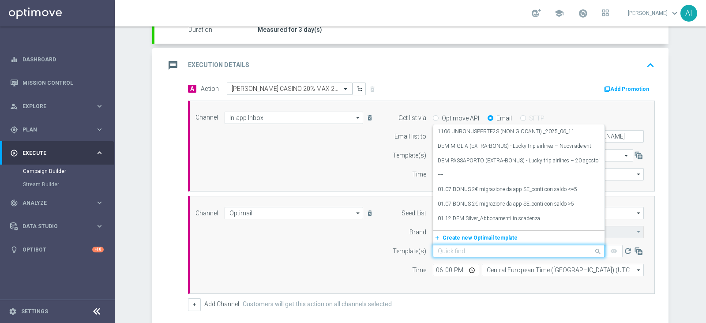
paste input "CASINOCB1209-4 - [DATE]"
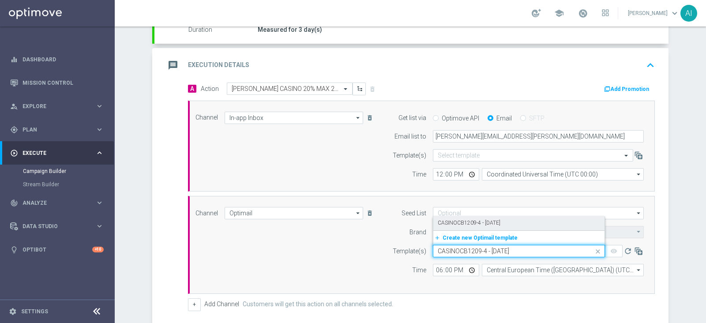
click at [477, 222] on label "CASINOCB1209-4 - [DATE]" at bounding box center [469, 223] width 63 height 8
type input "CASINOCB1209-4 - [DATE]"
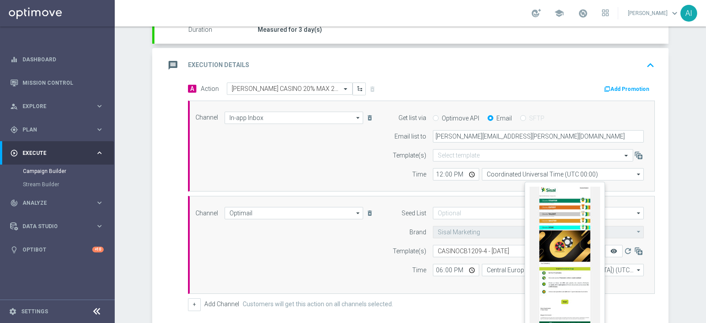
click at [610, 250] on icon "remove_red_eye" at bounding box center [613, 251] width 7 height 7
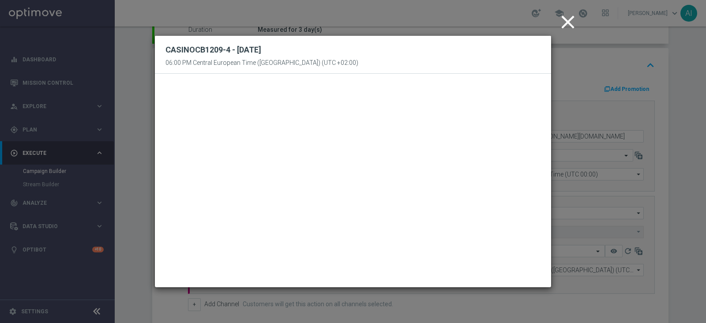
click at [569, 29] on icon "close" at bounding box center [568, 22] width 22 height 22
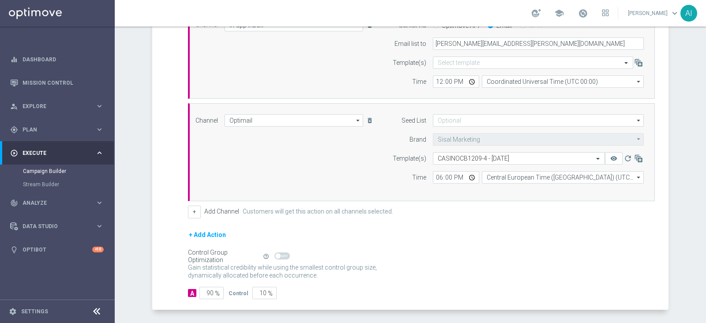
scroll to position [236, 0]
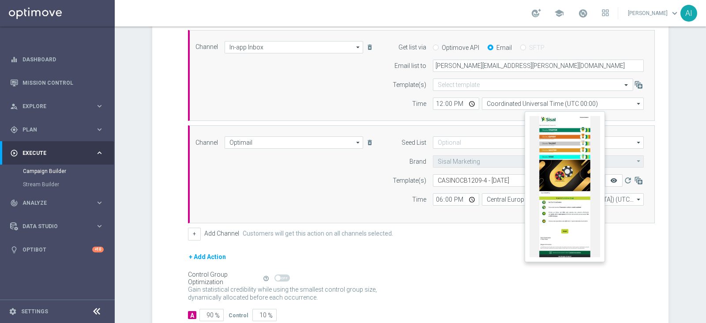
click at [610, 177] on icon "remove_red_eye" at bounding box center [613, 180] width 7 height 7
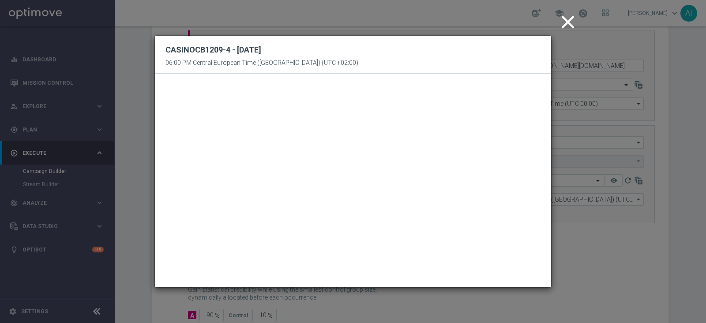
click at [565, 23] on icon "close" at bounding box center [568, 22] width 22 height 22
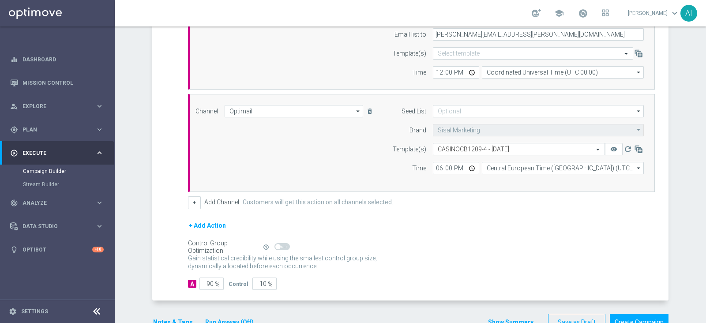
scroll to position [291, 0]
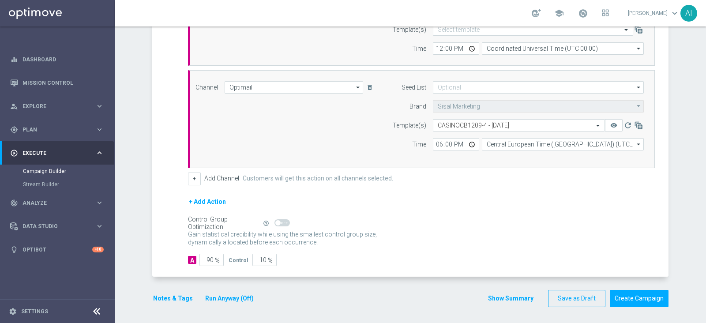
click at [167, 299] on button "Notes & Tags" at bounding box center [172, 298] width 41 height 11
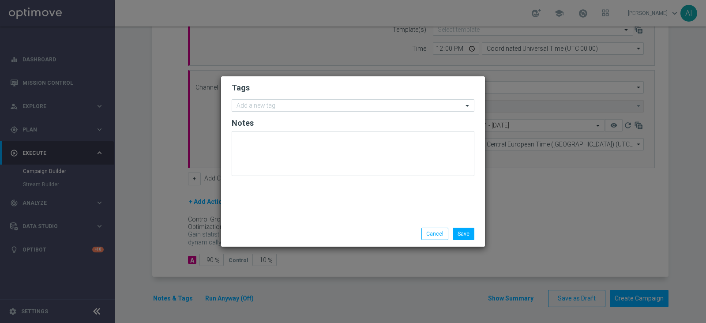
click at [282, 104] on input "text" at bounding box center [350, 106] width 226 height 8
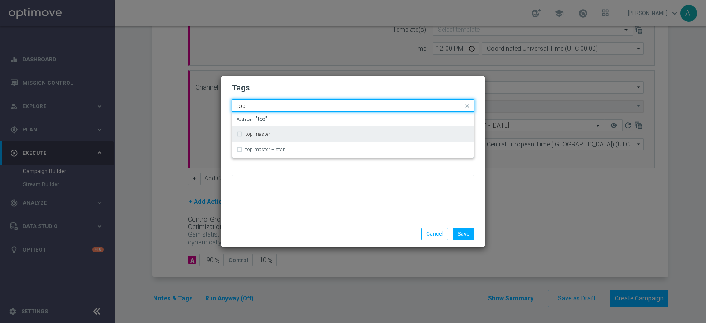
click at [289, 130] on div "top master" at bounding box center [353, 134] width 233 height 14
type input "top"
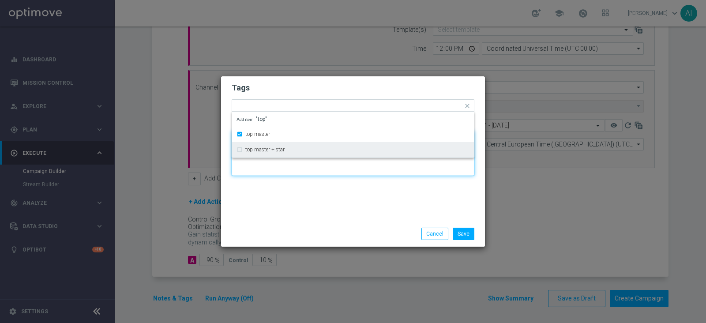
click at [307, 165] on textarea at bounding box center [353, 153] width 243 height 45
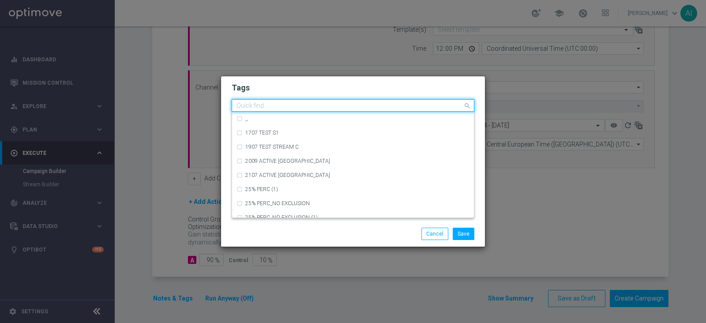
click at [321, 103] on input "text" at bounding box center [350, 106] width 226 height 8
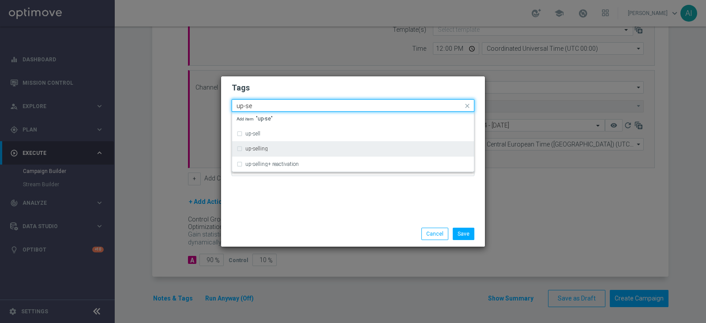
click at [281, 155] on div "up-selling" at bounding box center [353, 149] width 233 height 14
type input "up-se"
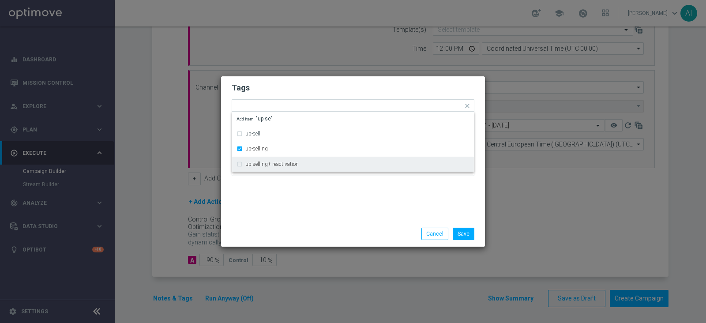
drag, startPoint x: 312, startPoint y: 190, endPoint x: 312, endPoint y: 185, distance: 4.9
click at [312, 190] on div "Tags Quick find × top master × up-selling up-sell up-selling up-selling+ reacti…" at bounding box center [353, 148] width 264 height 145
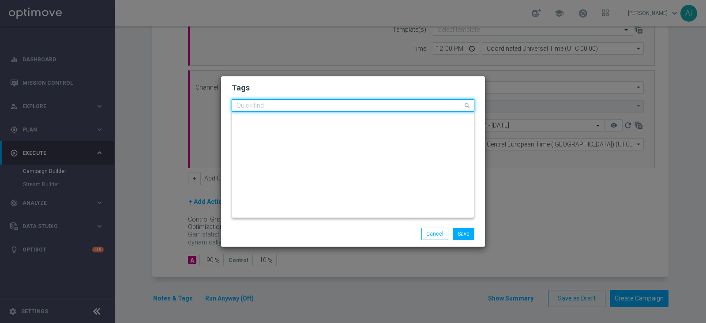
click at [342, 105] on input "text" at bounding box center [350, 106] width 226 height 8
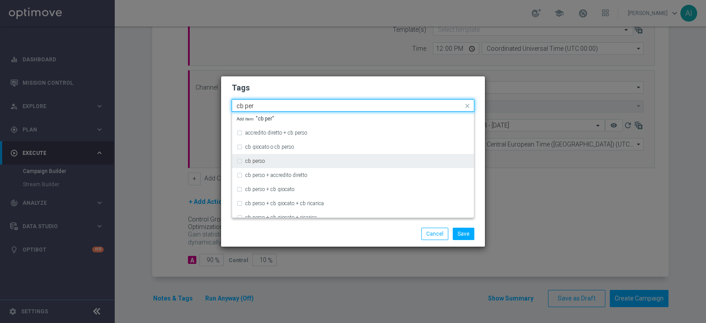
click at [284, 157] on div "cb perso" at bounding box center [353, 161] width 233 height 14
type input "cb per"
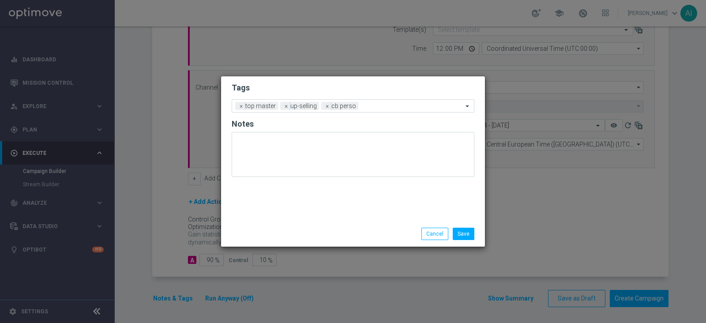
drag, startPoint x: 310, startPoint y: 236, endPoint x: 314, endPoint y: 211, distance: 25.5
click at [310, 234] on div "Save Cancel" at bounding box center [395, 234] width 171 height 12
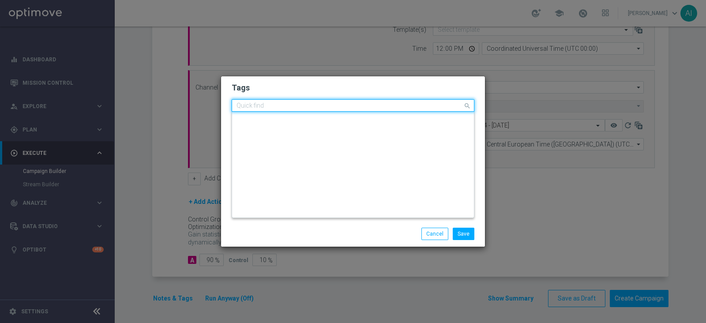
click at [371, 107] on input "text" at bounding box center [350, 106] width 226 height 8
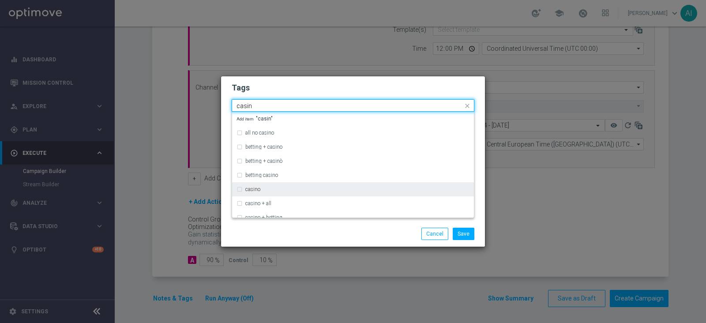
click at [290, 185] on div "casino" at bounding box center [353, 189] width 233 height 14
type input "casin"
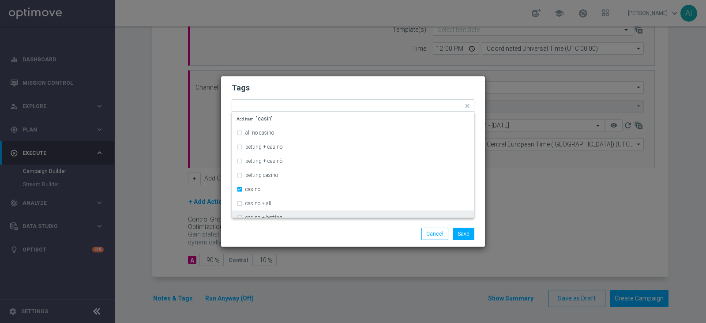
click at [323, 226] on div "Save Cancel" at bounding box center [353, 234] width 264 height 26
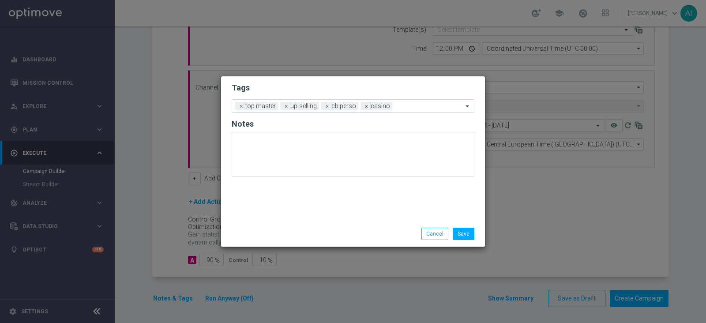
click at [408, 105] on input "text" at bounding box center [429, 107] width 67 height 8
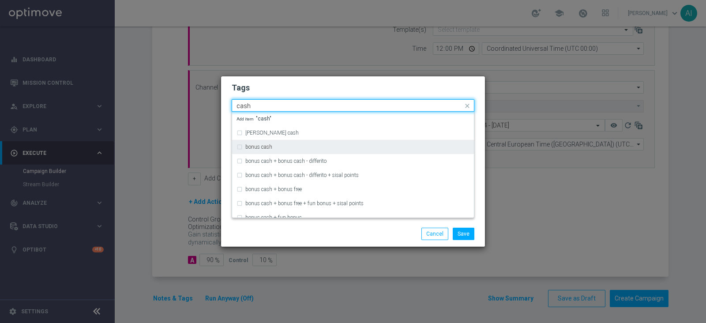
click at [280, 147] on div "bonus cash" at bounding box center [357, 146] width 224 height 5
type input "cash"
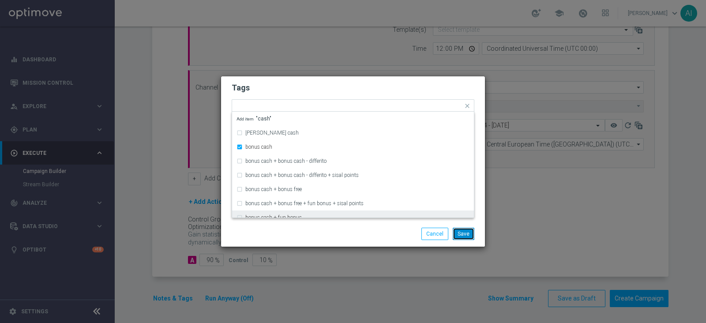
click at [467, 237] on button "Save" at bounding box center [464, 234] width 22 height 12
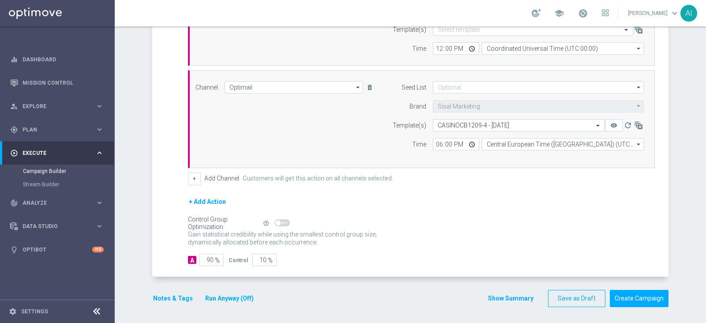
click at [178, 299] on button "Notes & Tags" at bounding box center [172, 298] width 41 height 11
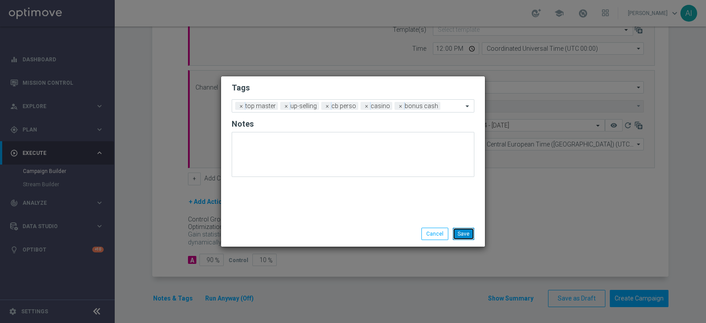
click at [461, 230] on button "Save" at bounding box center [464, 234] width 22 height 12
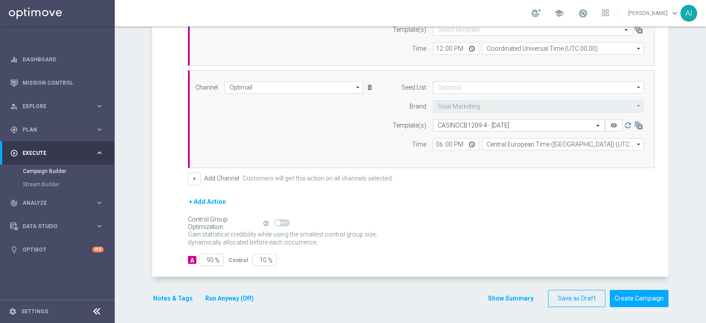
click at [227, 300] on button "Run Anyway (Off)" at bounding box center [229, 298] width 50 height 11
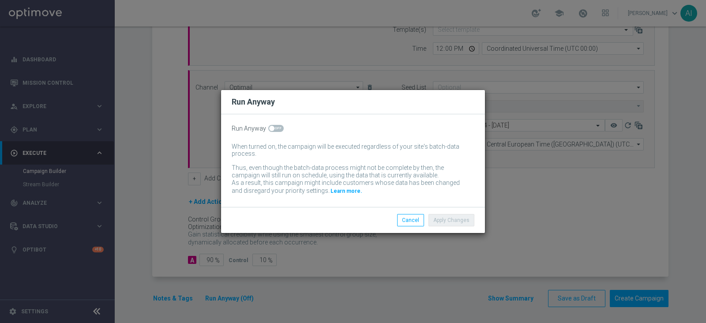
click at [280, 131] on span at bounding box center [275, 128] width 15 height 7
click at [280, 131] on input "checkbox" at bounding box center [275, 128] width 15 height 7
checkbox input "true"
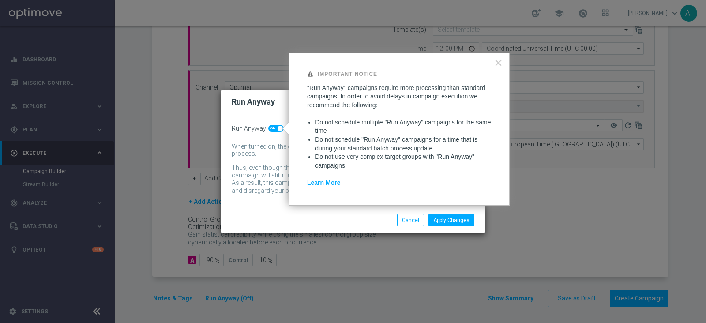
click at [373, 221] on div "Apply Changes Cancel" at bounding box center [395, 220] width 171 height 12
click at [463, 222] on button "Apply Changes" at bounding box center [452, 220] width 46 height 12
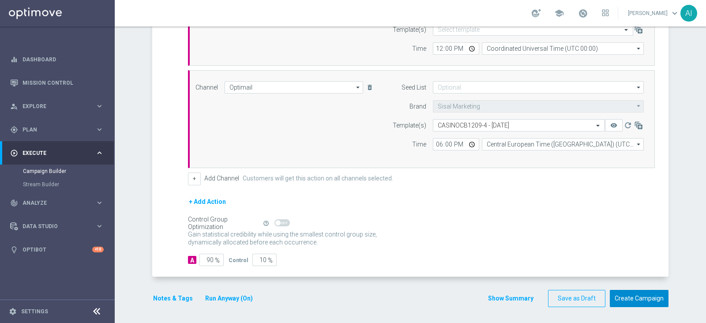
click at [633, 299] on button "Create Campaign" at bounding box center [639, 298] width 59 height 17
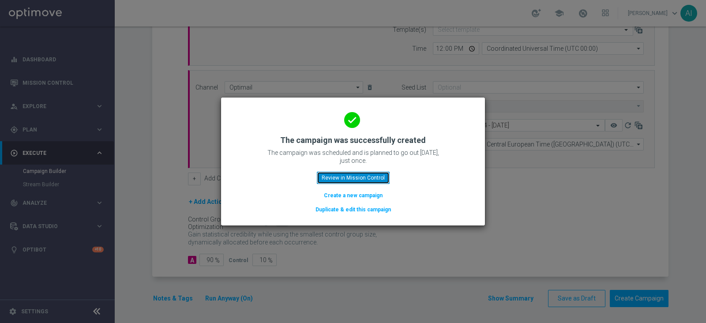
click at [372, 172] on button "Review in Mission Control" at bounding box center [353, 178] width 73 height 12
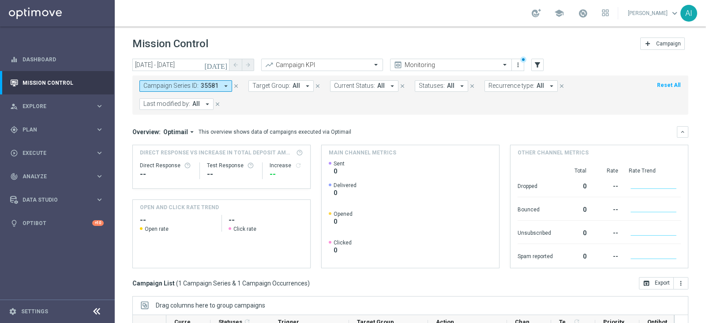
scroll to position [136, 0]
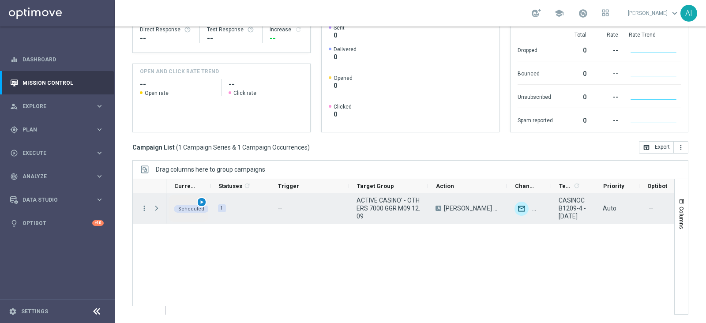
click at [203, 199] on span "play_arrow" at bounding box center [202, 202] width 6 height 6
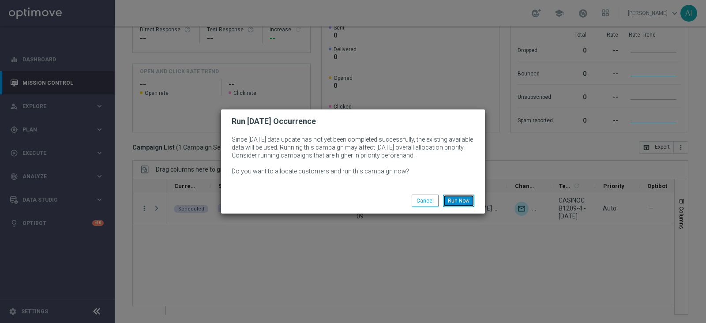
click at [462, 198] on button "Run Now" at bounding box center [458, 201] width 31 height 12
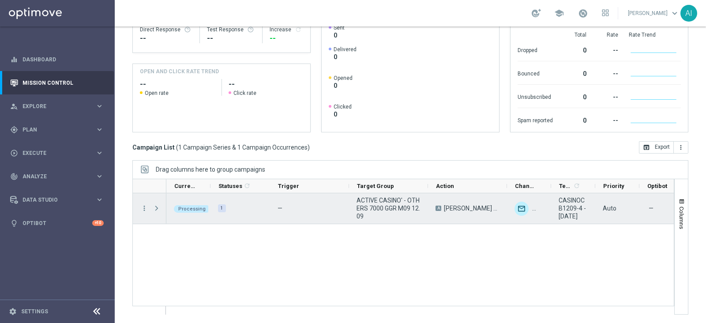
click at [157, 208] on span "Press SPACE to select this row." at bounding box center [157, 208] width 8 height 7
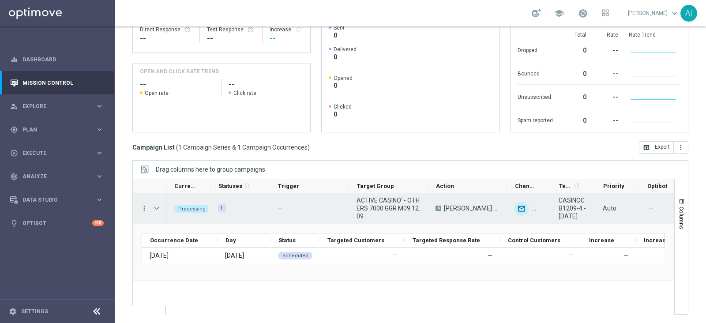
click at [158, 207] on span "Press SPACE to select this row." at bounding box center [157, 208] width 8 height 7
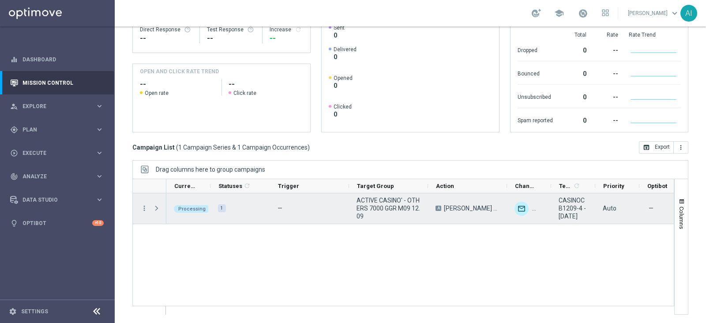
click at [158, 207] on span "Press SPACE to select this row." at bounding box center [157, 208] width 8 height 7
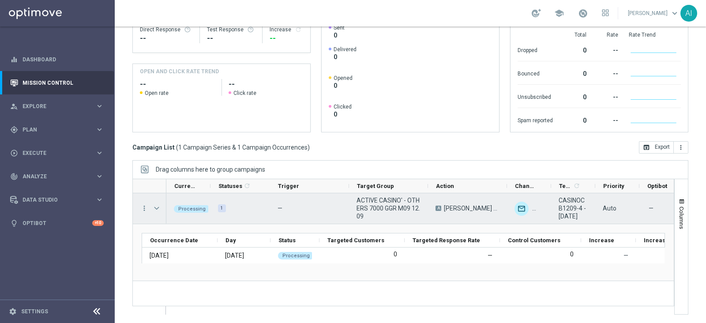
click at [158, 207] on span "Press SPACE to select this row." at bounding box center [157, 208] width 8 height 7
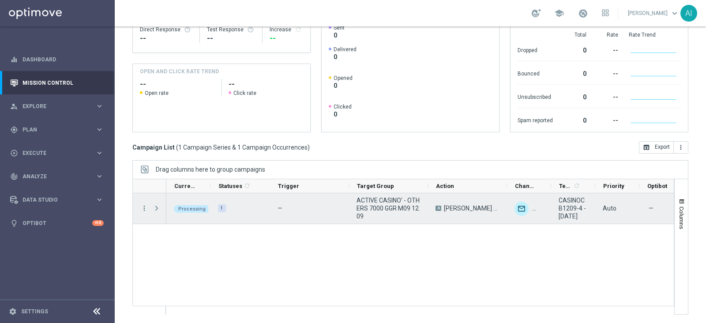
click at [158, 207] on span "Press SPACE to select this row." at bounding box center [157, 208] width 8 height 7
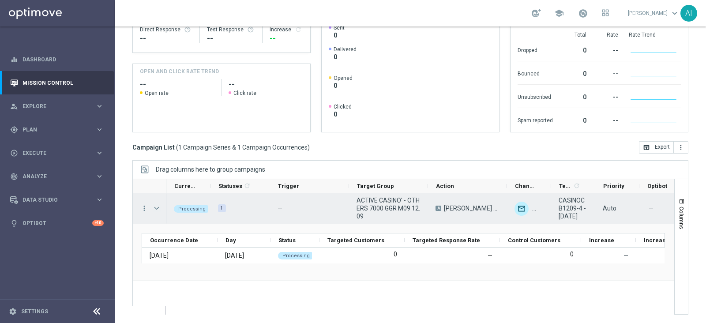
click at [157, 208] on span "Press SPACE to select this row." at bounding box center [157, 208] width 8 height 7
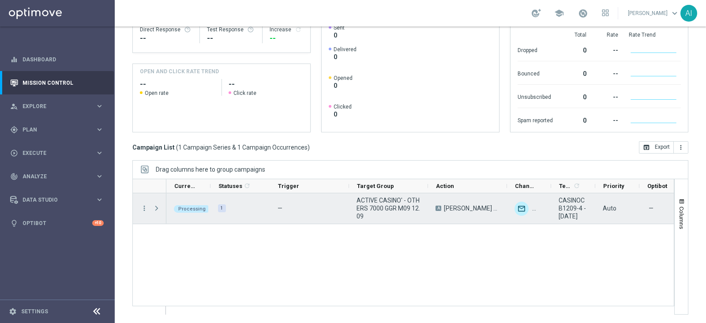
click at [157, 208] on span "Press SPACE to select this row." at bounding box center [157, 208] width 8 height 7
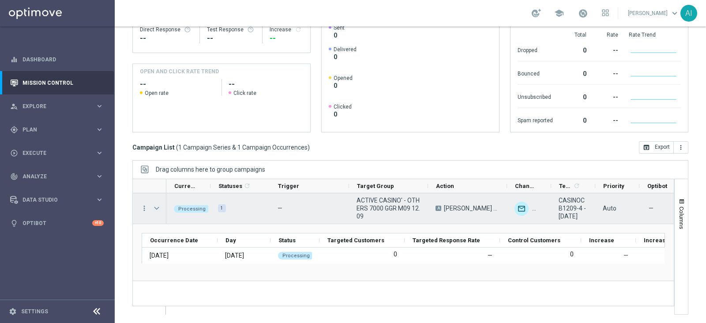
click at [159, 206] on span "Press SPACE to select this row." at bounding box center [157, 208] width 8 height 7
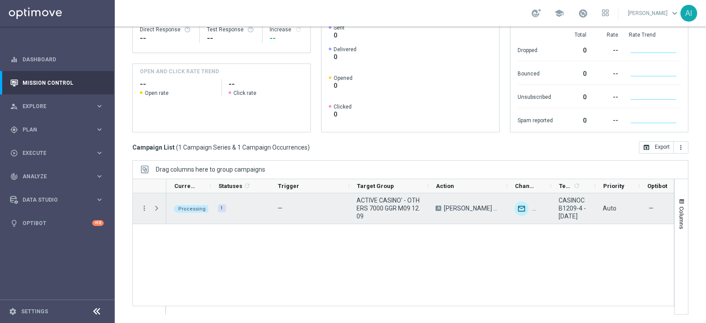
click at [159, 206] on span "Press SPACE to select this row." at bounding box center [157, 208] width 8 height 7
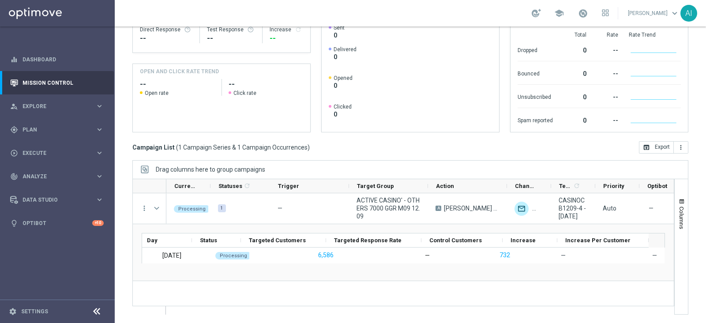
scroll to position [0, 79]
click at [678, 225] on span "Columns" at bounding box center [681, 218] width 7 height 23
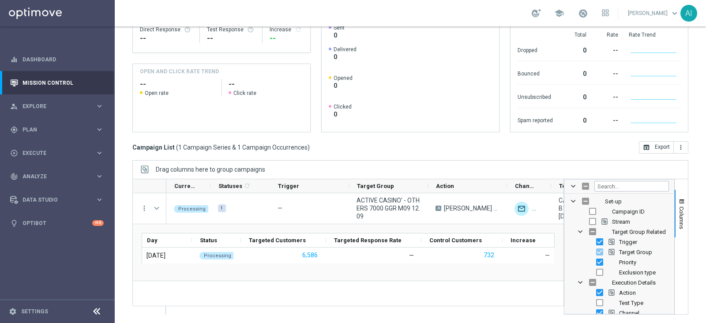
scroll to position [55, 0]
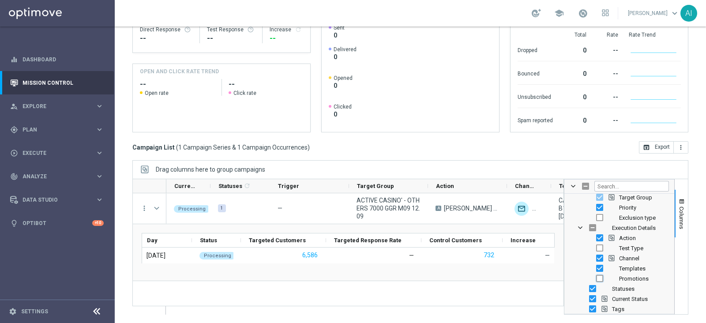
click at [596, 278] on input "Press SPACE to toggle visibility (hidden)" at bounding box center [599, 278] width 7 height 7
checkbox input "true"
click at [677, 221] on button "Columns" at bounding box center [681, 214] width 13 height 48
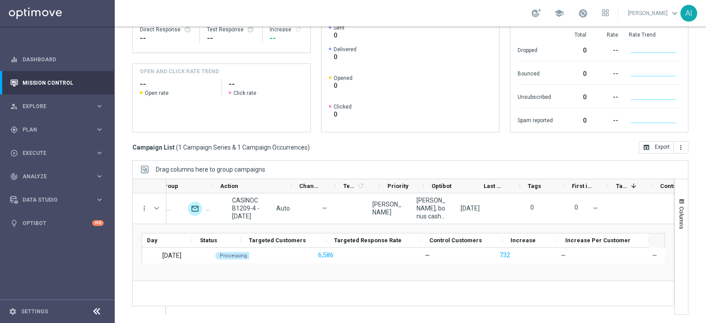
scroll to position [0, 199]
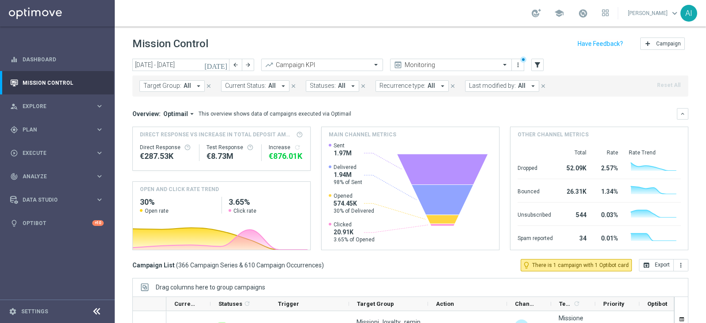
click at [504, 89] on span "Last modified by:" at bounding box center [492, 86] width 47 height 8
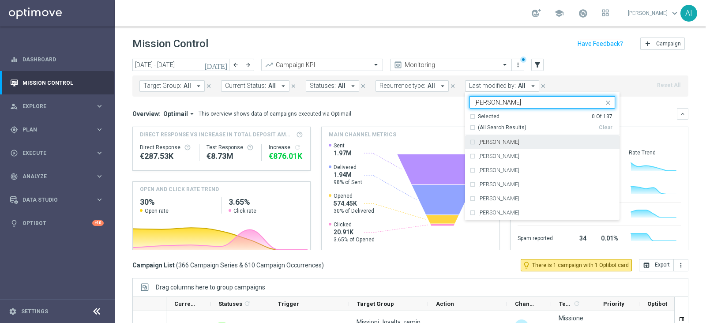
click at [478, 140] on label "[PERSON_NAME]" at bounding box center [498, 141] width 41 height 5
type input "[PERSON_NAME]"
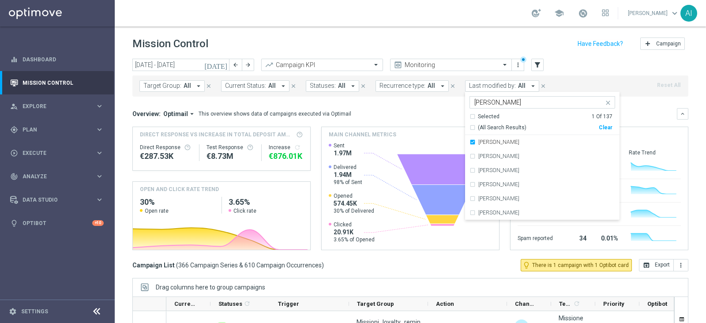
click at [644, 111] on div "Overview: Optimail arrow_drop_down This overview shows data of campaigns execut…" at bounding box center [404, 114] width 545 height 8
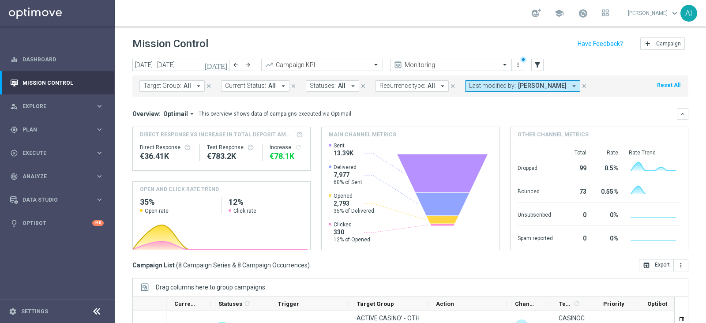
click at [223, 64] on icon "[DATE]" at bounding box center [216, 65] width 24 height 8
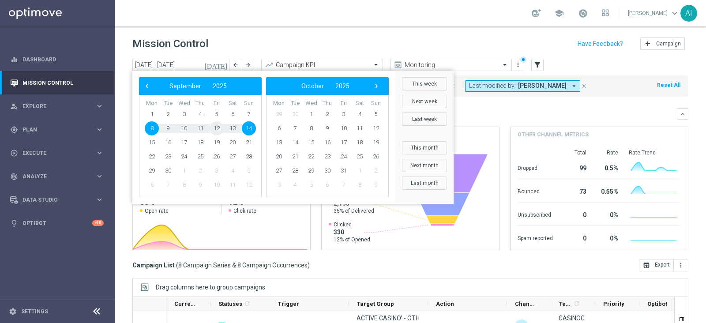
click at [215, 124] on span "12" at bounding box center [217, 128] width 14 height 14
click at [253, 127] on span "14" at bounding box center [249, 128] width 14 height 14
type input "[DATE] - [DATE]"
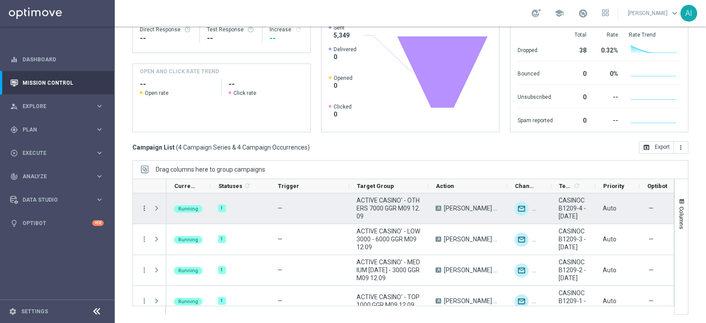
click at [146, 209] on icon "more_vert" at bounding box center [144, 208] width 8 height 8
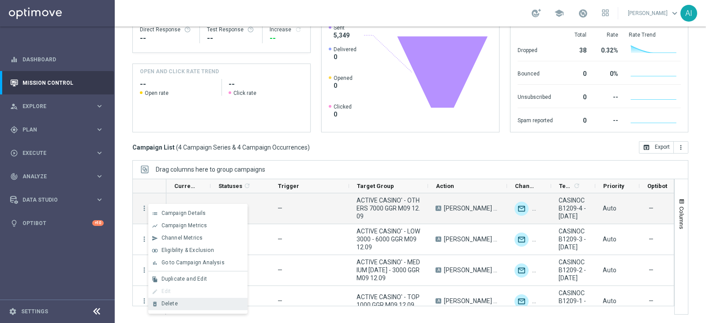
click at [170, 303] on span "Delete" at bounding box center [170, 304] width 16 height 6
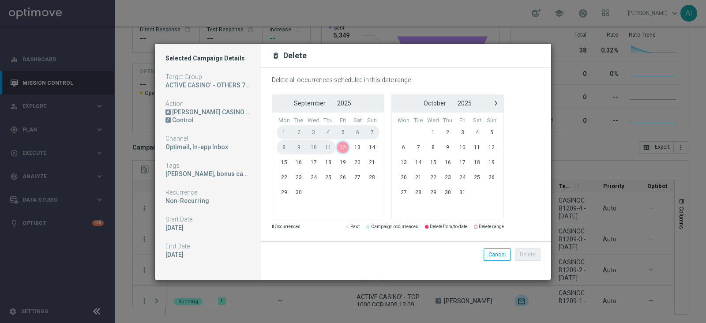
click at [344, 145] on span "12" at bounding box center [343, 147] width 15 height 14
click at [370, 145] on span "14" at bounding box center [372, 147] width 15 height 14
click at [524, 253] on button "Delete" at bounding box center [528, 254] width 26 height 12
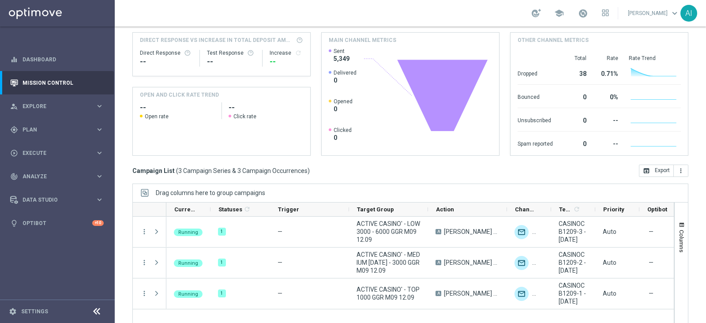
scroll to position [63, 0]
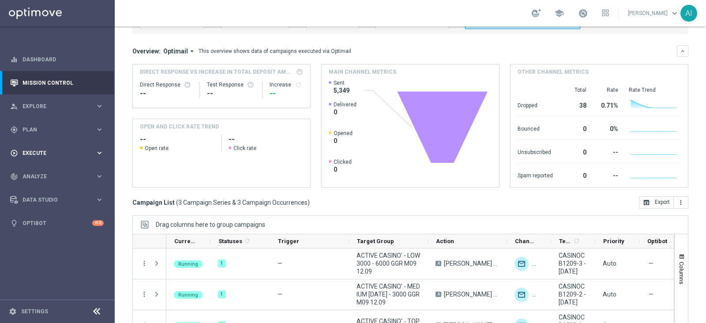
click at [73, 153] on span "Execute" at bounding box center [59, 152] width 73 height 5
click at [57, 169] on link "Campaign Builder" at bounding box center [57, 171] width 69 height 7
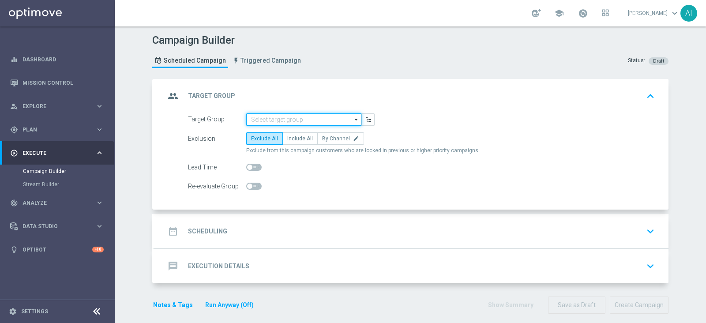
click at [263, 120] on input at bounding box center [303, 119] width 115 height 12
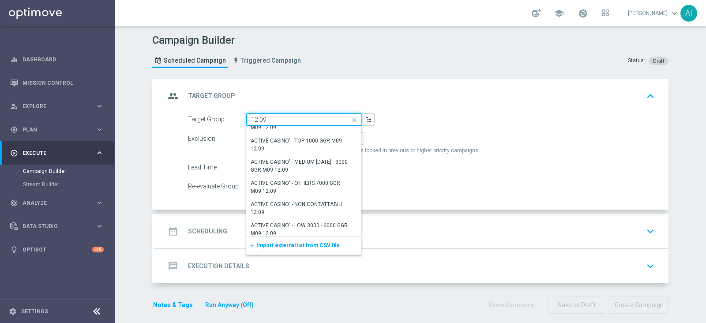
scroll to position [72, 0]
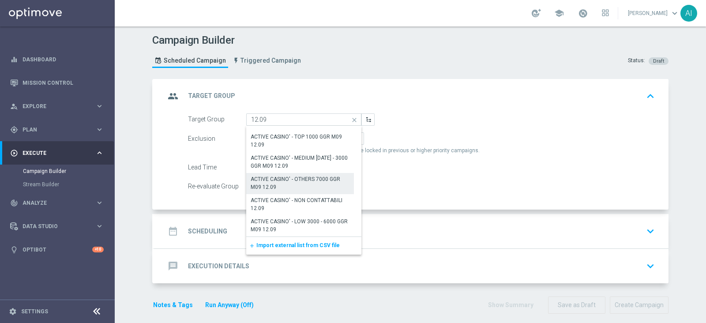
click at [311, 184] on div "ACTIVE CASINO' - OTHERS 7000 GGR M09 12.09" at bounding box center [300, 183] width 99 height 16
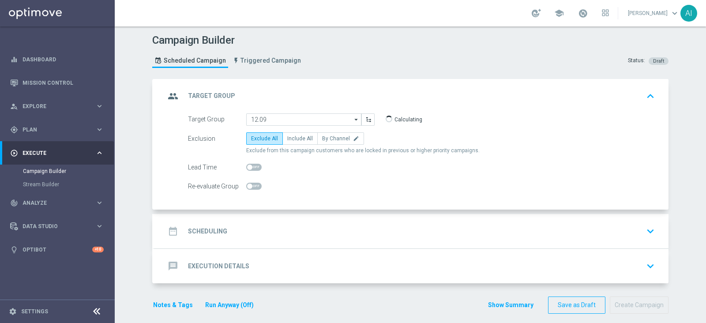
type input "ACTIVE CASINO' - OTHERS 7000 GGR M09 12.09"
click at [299, 138] on span "Include All" at bounding box center [300, 138] width 26 height 6
click at [293, 138] on input "Include All" at bounding box center [290, 140] width 6 height 6
radio input "true"
click at [379, 228] on div "date_range Scheduling keyboard_arrow_down" at bounding box center [411, 231] width 493 height 17
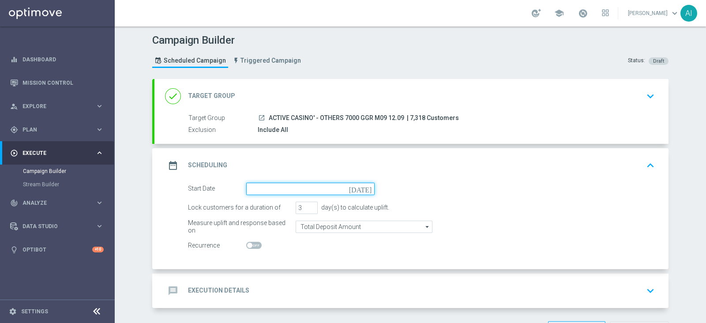
click at [291, 193] on input at bounding box center [310, 189] width 128 height 12
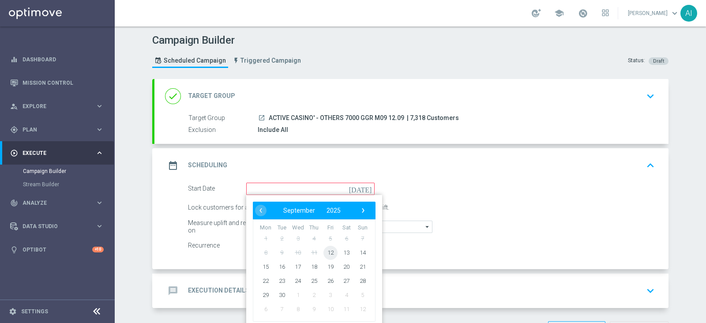
click at [329, 252] on span "12" at bounding box center [330, 252] width 14 height 14
type input "[DATE]"
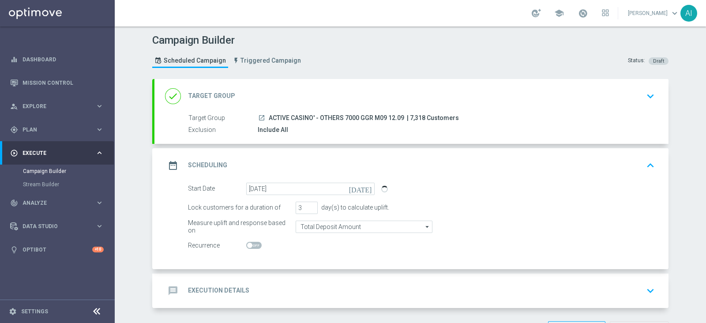
click at [649, 166] on icon "keyboard_arrow_up" at bounding box center [650, 165] width 13 height 13
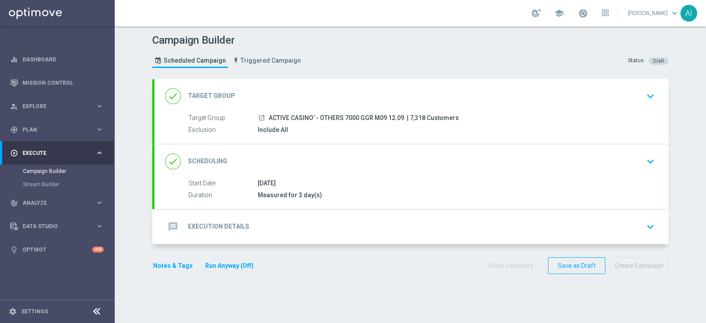
click at [647, 227] on icon "keyboard_arrow_down" at bounding box center [650, 226] width 13 height 13
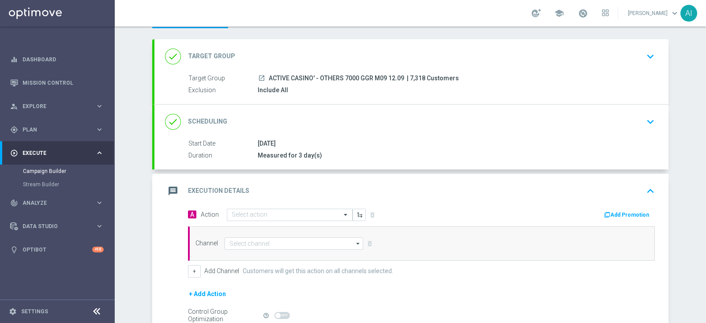
scroll to position [55, 0]
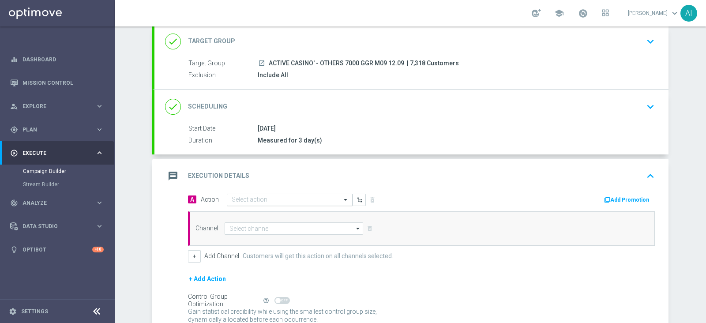
click at [271, 196] on input "text" at bounding box center [281, 200] width 98 height 8
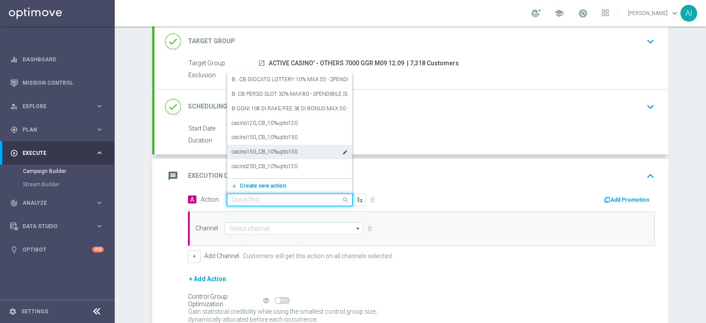
paste input "[PERSON_NAME] CASINO 20% MAX 200 EURO - SPENDIBILE SLOT"
type input "[PERSON_NAME] CASINO 20% MAX 200 EURO - SPENDIBILE SLOT"
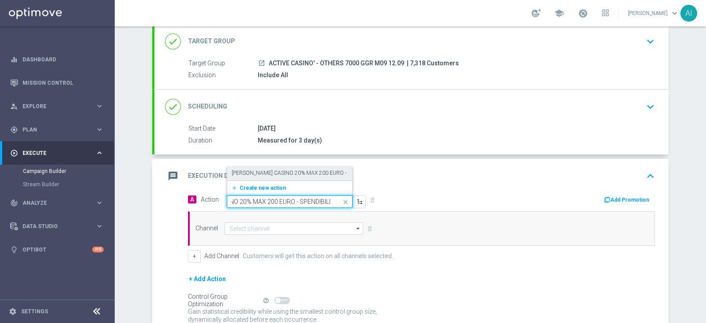
click at [282, 171] on label "[PERSON_NAME] CASINO 20% MAX 200 EURO - SPENDIBILE SLOT" at bounding box center [311, 173] width 159 height 8
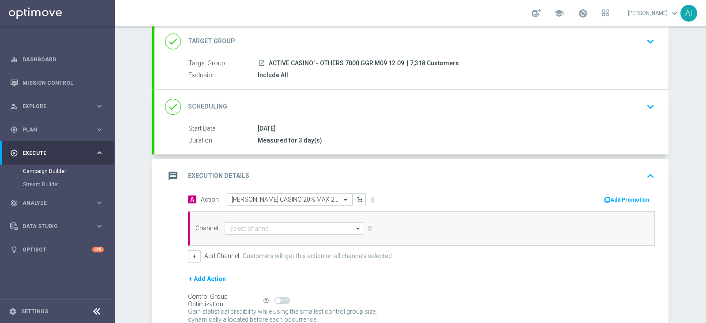
scroll to position [0, 0]
click at [451, 169] on div "message Execution Details keyboard_arrow_up" at bounding box center [411, 176] width 493 height 17
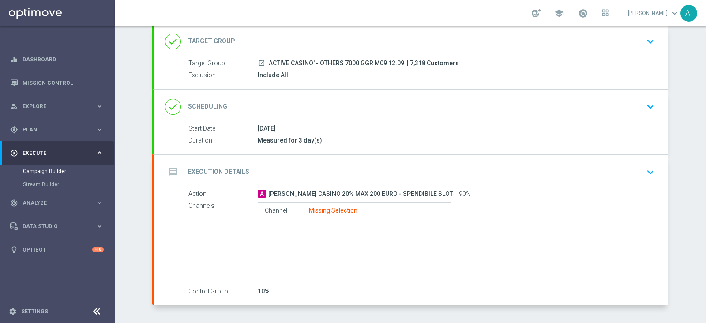
click at [649, 168] on icon "keyboard_arrow_down" at bounding box center [650, 171] width 13 height 13
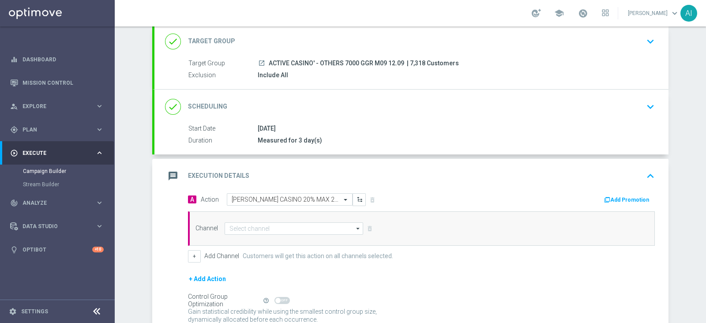
click at [625, 199] on button "Add Promotion" at bounding box center [627, 200] width 49 height 10
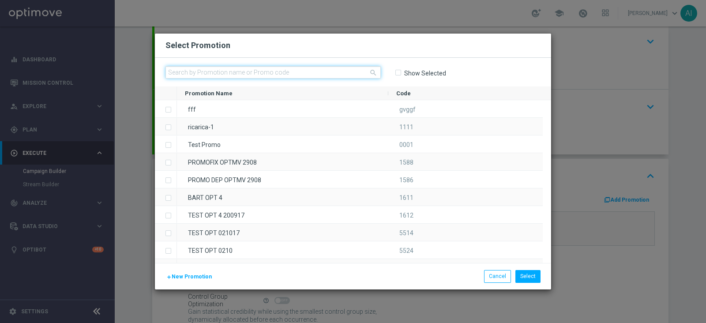
click at [258, 72] on input "text" at bounding box center [272, 72] width 215 height 12
paste input "CASINOCB1209-4"
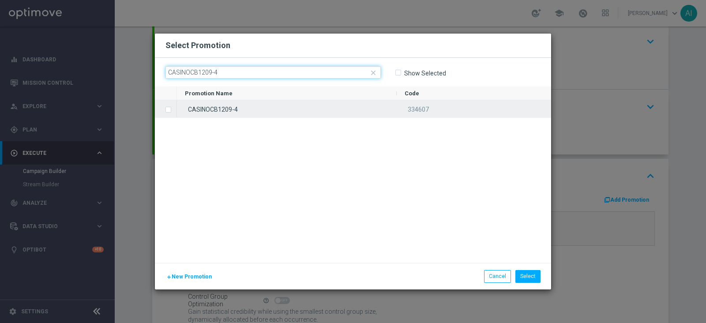
type input "CASINOCB1209-4"
click at [174, 109] on label "Press SPACE to select this row." at bounding box center [175, 110] width 3 height 8
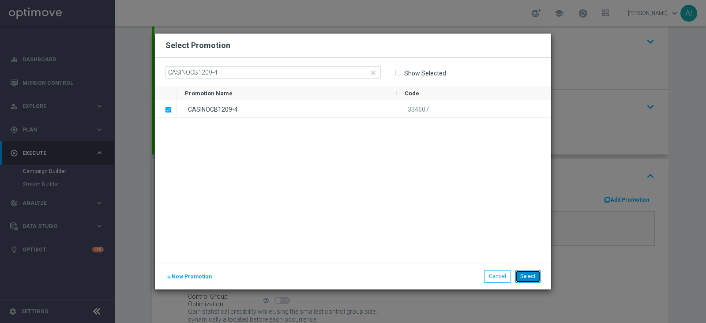
click at [529, 276] on button "Select" at bounding box center [527, 276] width 25 height 12
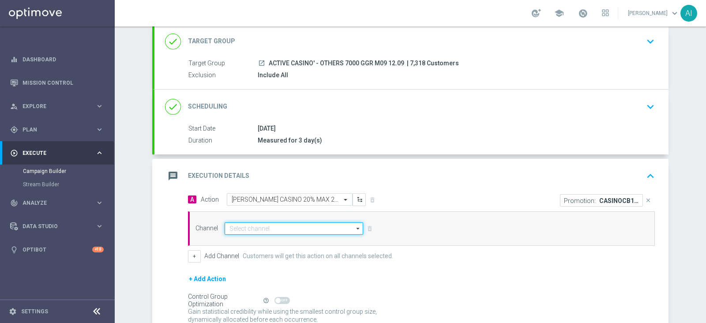
click at [288, 226] on input at bounding box center [294, 228] width 139 height 12
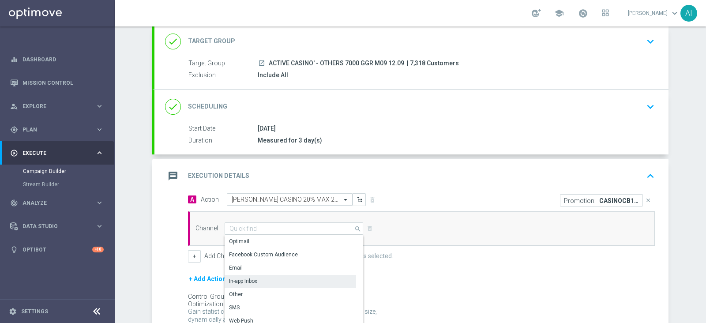
click at [272, 279] on div "In-app Inbox" at bounding box center [291, 281] width 132 height 12
type input "In-app Inbox"
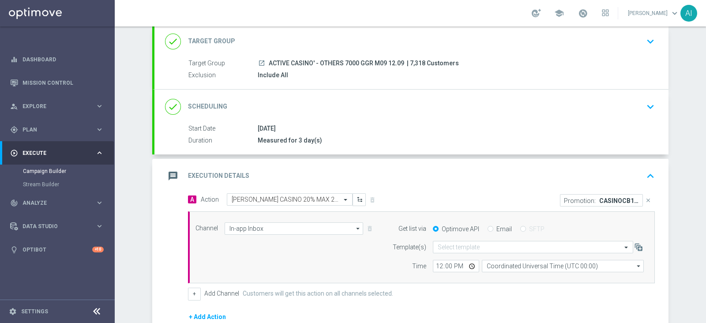
click at [488, 227] on input "Email" at bounding box center [491, 230] width 6 height 6
radio input "true"
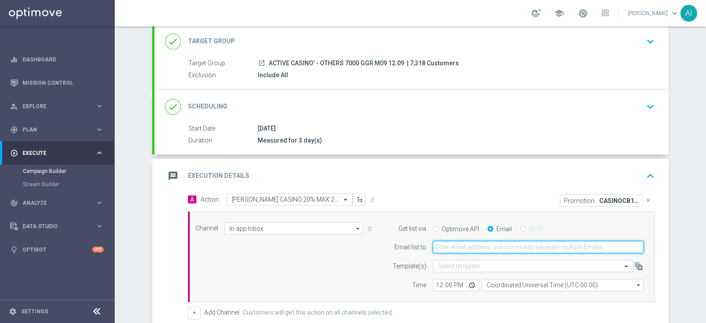
click at [482, 249] on input "email" at bounding box center [538, 247] width 211 height 12
type input "[PERSON_NAME][EMAIL_ADDRESS][PERSON_NAME][DOMAIN_NAME]"
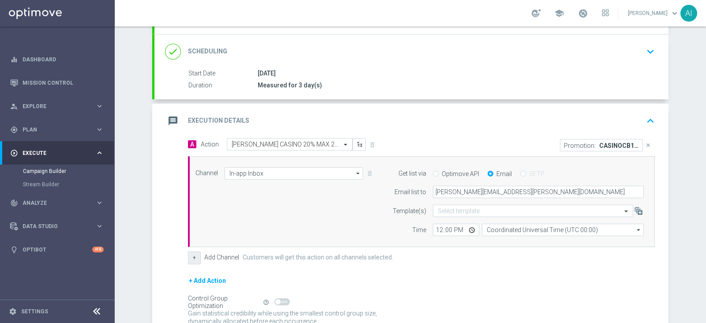
click at [189, 257] on button "+" at bounding box center [194, 258] width 13 height 12
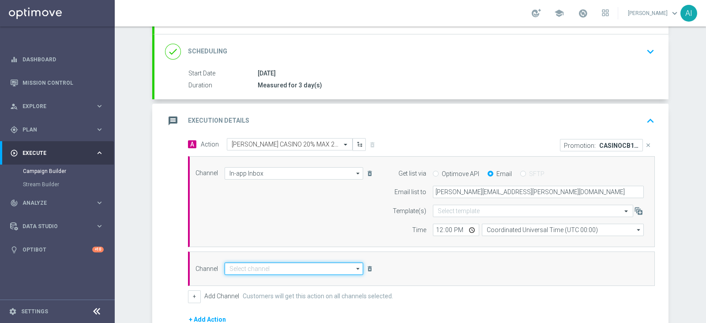
click at [299, 272] on input at bounding box center [294, 269] width 139 height 12
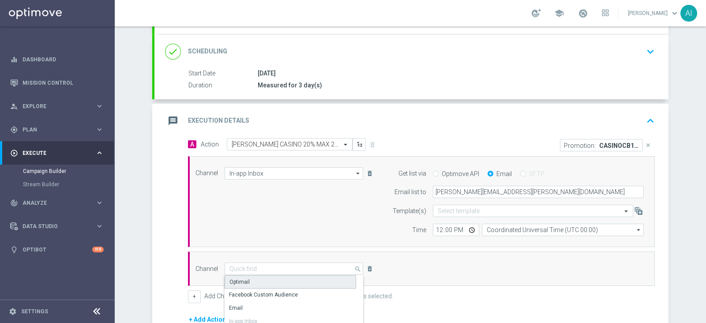
click at [282, 286] on div "Optimail" at bounding box center [291, 281] width 132 height 13
type input "Optimail"
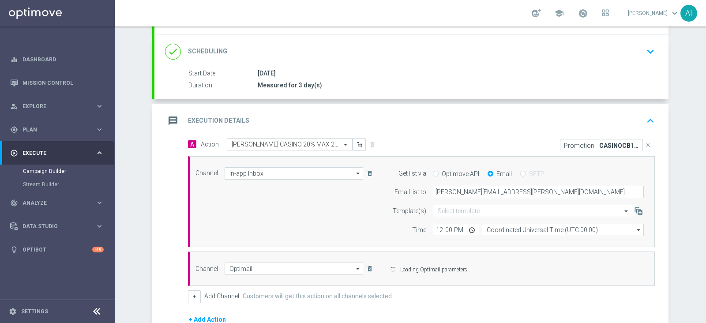
scroll to position [165, 0]
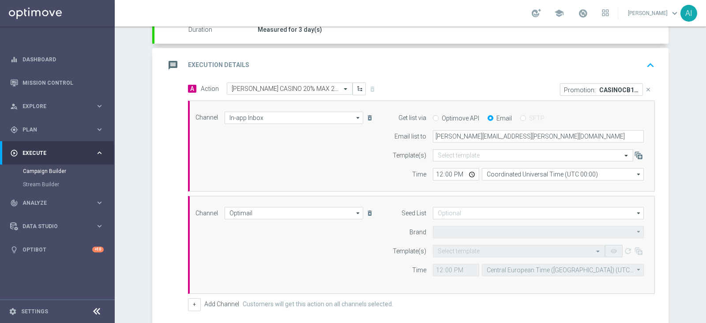
type input "Sisal Marketing"
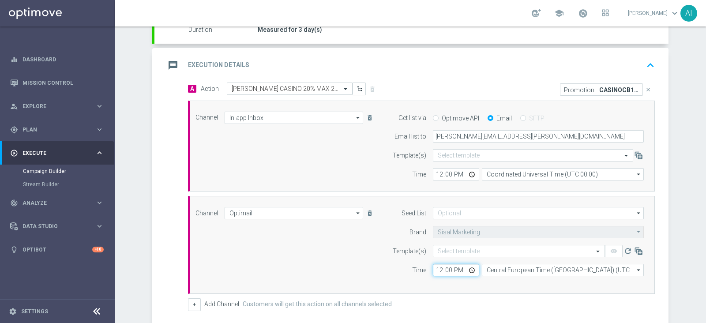
click at [433, 269] on input "12:00" at bounding box center [456, 270] width 46 height 12
type input "18:00"
click at [388, 259] on form "Template(s) Select template remove_red_eye refresh Time 18:00 Central European …" at bounding box center [516, 260] width 256 height 31
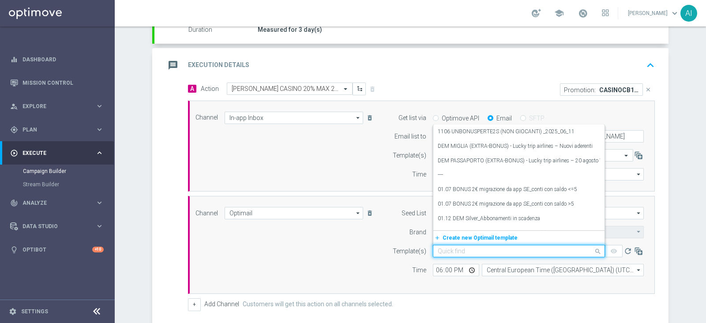
click at [457, 248] on input "text" at bounding box center [510, 252] width 145 height 8
paste input "CASINOCB1209-4 - 12.09.2025"
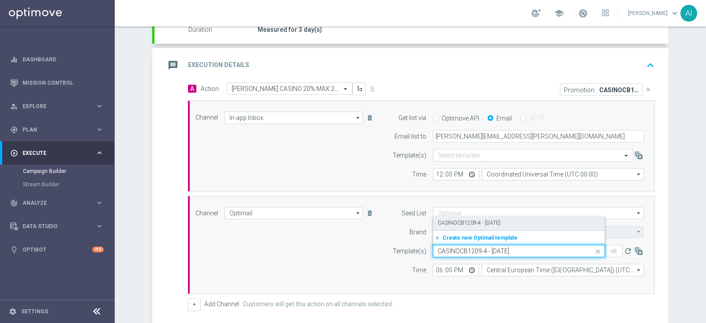
click at [489, 221] on label "CASINOCB1209-4 - 12.09.2025" at bounding box center [469, 223] width 63 height 8
type input "CASINOCB1209-4 - 12.09.2025"
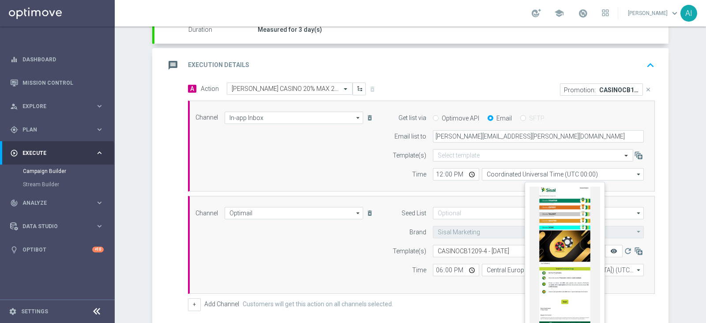
click at [610, 251] on icon "remove_red_eye" at bounding box center [613, 251] width 7 height 7
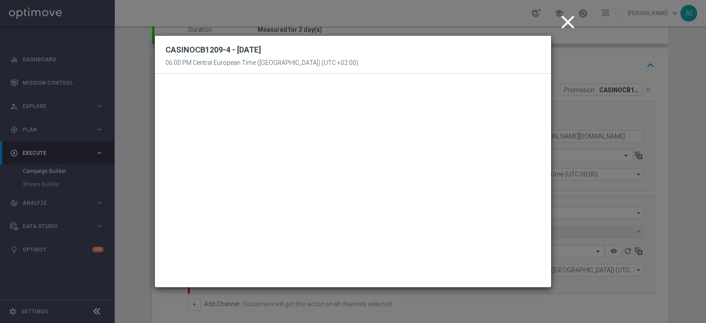
click at [575, 19] on icon "close" at bounding box center [568, 22] width 22 height 22
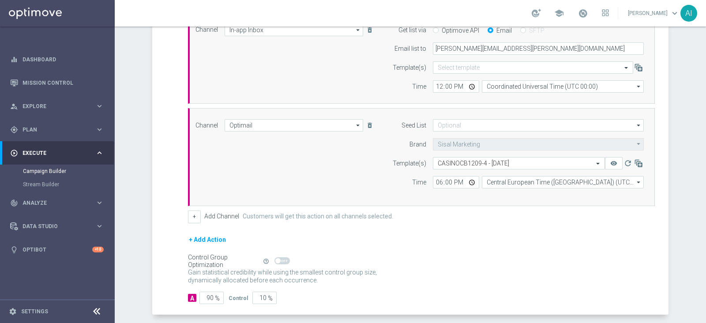
scroll to position [291, 0]
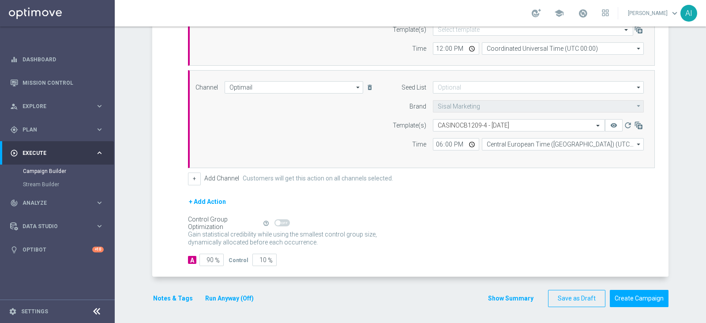
click at [174, 298] on button "Notes & Tags" at bounding box center [172, 298] width 41 height 11
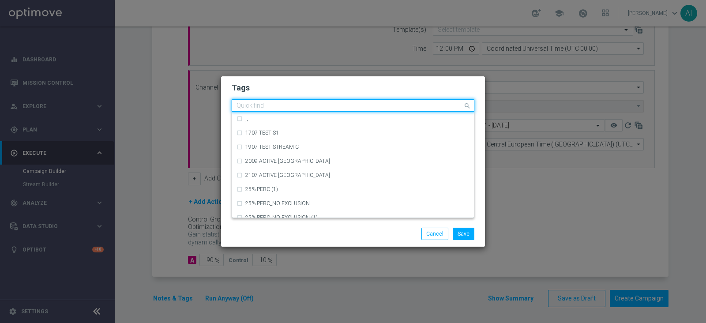
click at [254, 107] on input "text" at bounding box center [350, 106] width 226 height 8
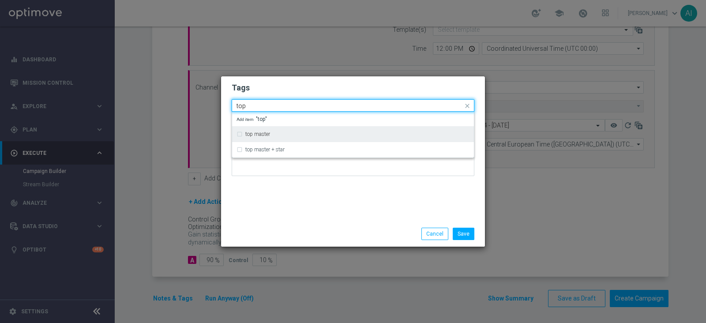
click at [274, 127] on div "top master" at bounding box center [353, 134] width 233 height 14
type input "top"
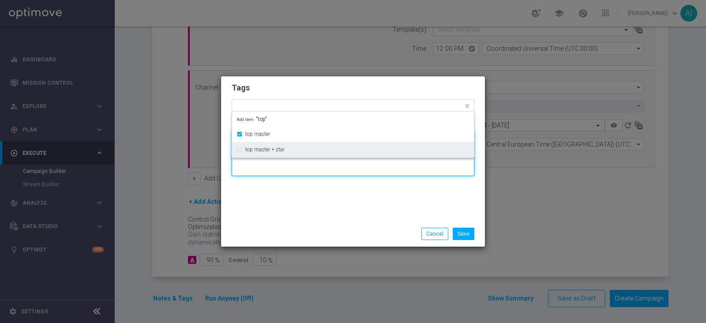
click at [299, 175] on textarea at bounding box center [353, 153] width 243 height 45
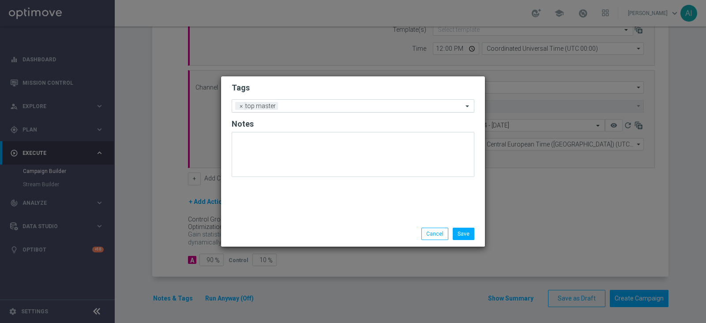
click at [316, 100] on div "Add a new tag × top master" at bounding box center [347, 106] width 231 height 12
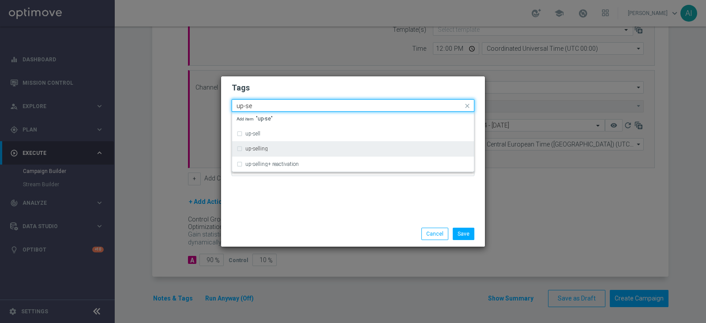
click at [273, 147] on div "up-selling" at bounding box center [357, 148] width 224 height 5
type input "up-se"
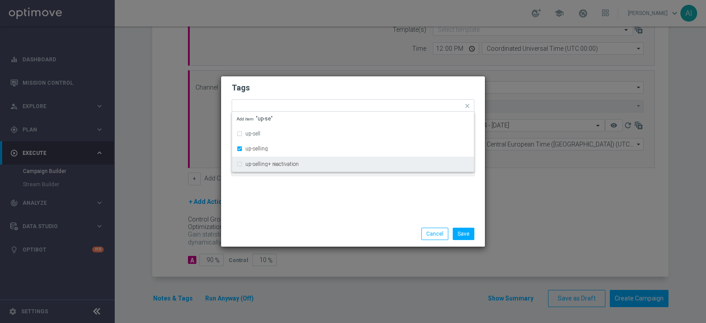
click at [403, 196] on div "Tags Quick find × top master × up-selling up-sell up-selling up-selling+ reacti…" at bounding box center [353, 148] width 264 height 145
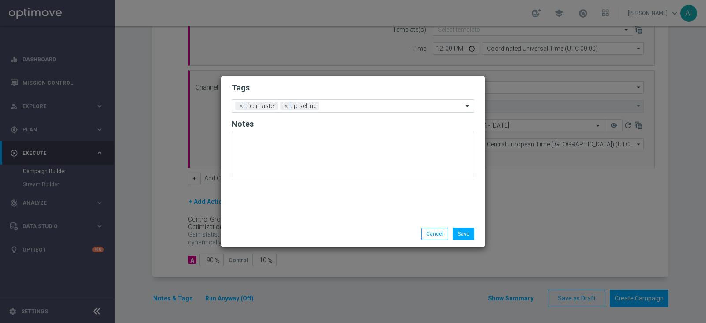
click at [365, 103] on input "text" at bounding box center [393, 107] width 140 height 8
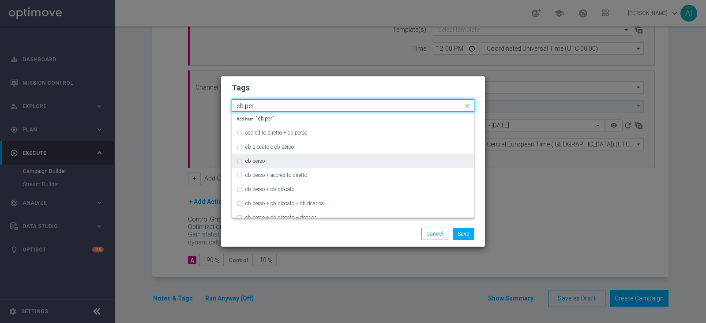
click at [247, 162] on label "cb perso" at bounding box center [254, 160] width 19 height 5
type input "cb per"
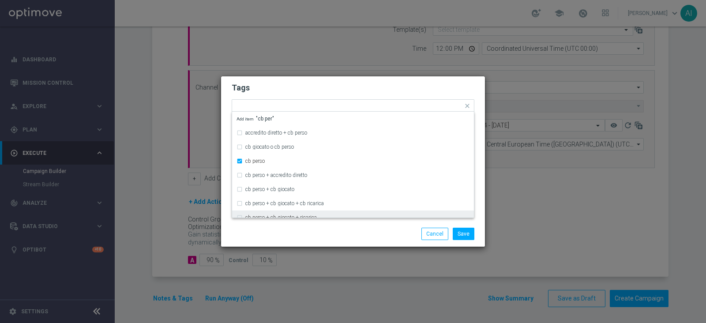
click at [380, 232] on div "Save Cancel" at bounding box center [395, 234] width 171 height 12
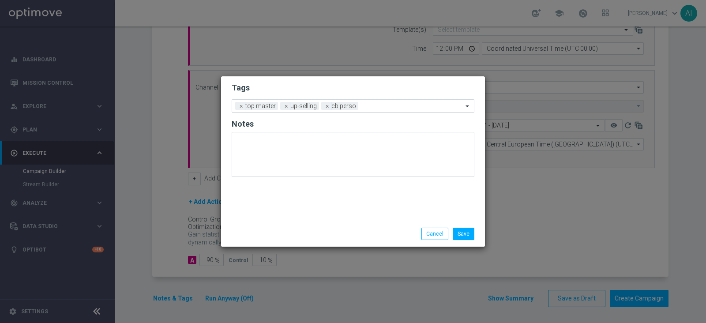
click at [395, 103] on input "text" at bounding box center [412, 107] width 101 height 8
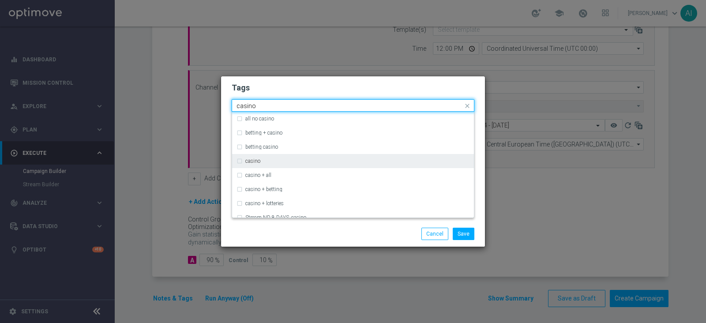
click at [312, 156] on div "casino" at bounding box center [353, 161] width 233 height 14
type input "casino"
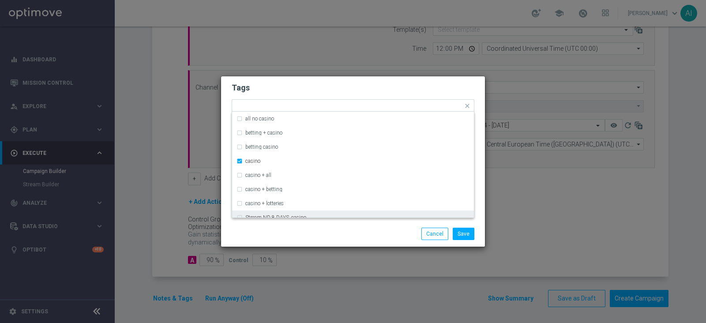
click at [324, 235] on div "Save Cancel" at bounding box center [395, 234] width 171 height 12
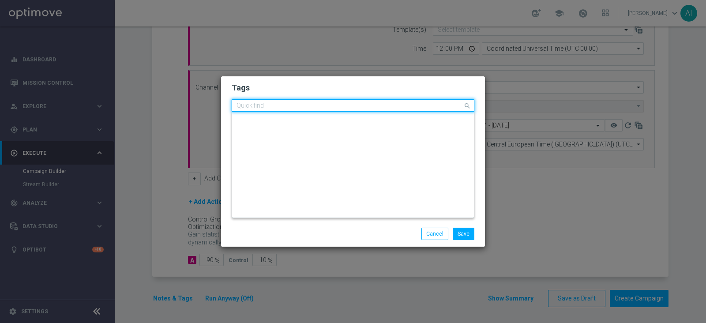
click at [411, 102] on input "text" at bounding box center [350, 106] width 226 height 8
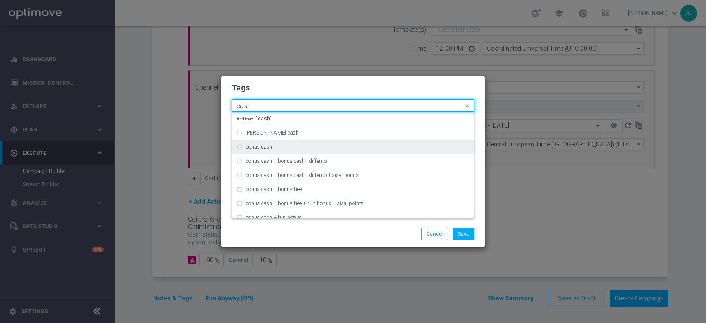
click at [241, 144] on div "bonus cash" at bounding box center [353, 147] width 233 height 14
type input "cash"
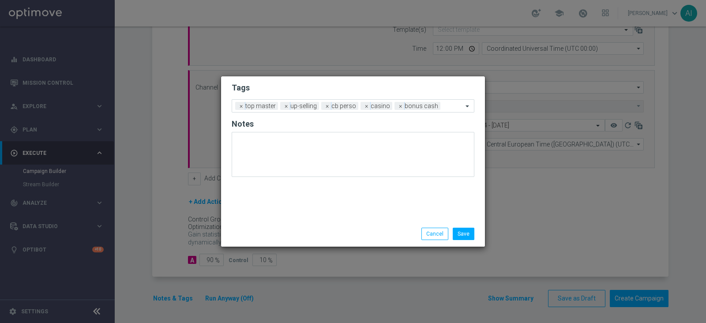
click at [366, 236] on div "Save Cancel" at bounding box center [395, 234] width 171 height 12
click at [464, 231] on button "Save" at bounding box center [464, 234] width 22 height 12
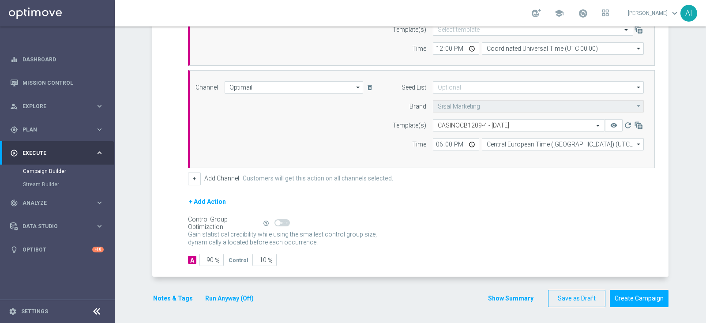
click at [221, 301] on button "Run Anyway (Off)" at bounding box center [229, 298] width 50 height 11
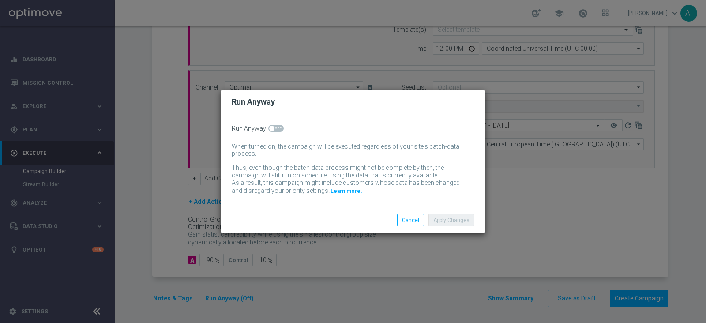
click at [275, 125] on span at bounding box center [275, 128] width 15 height 7
click at [275, 125] on input "checkbox" at bounding box center [275, 128] width 15 height 7
checkbox input "true"
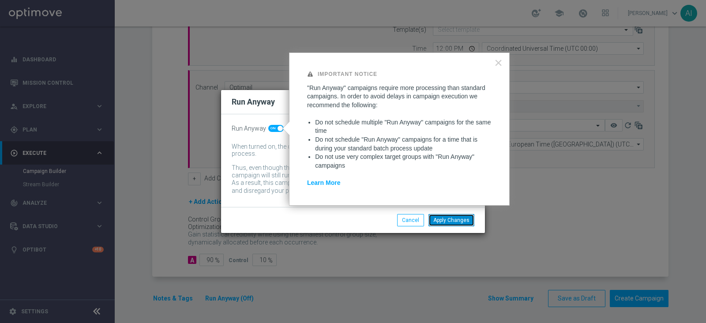
click at [462, 223] on button "Apply Changes" at bounding box center [452, 220] width 46 height 12
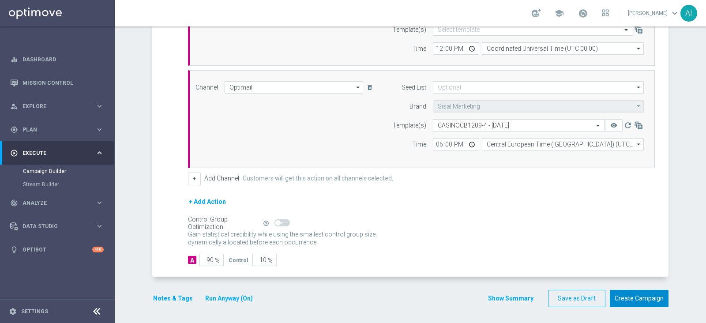
click at [628, 297] on button "Create Campaign" at bounding box center [639, 298] width 59 height 17
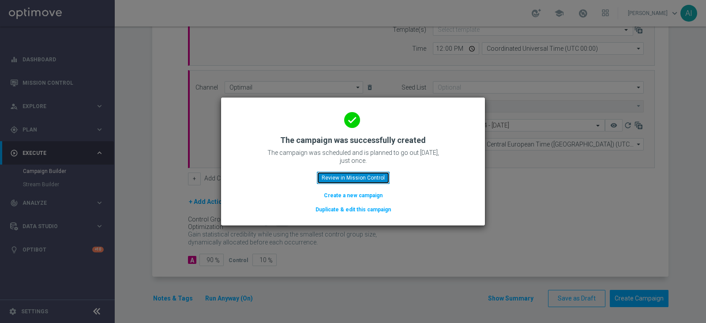
click at [358, 177] on button "Review in Mission Control" at bounding box center [353, 178] width 73 height 12
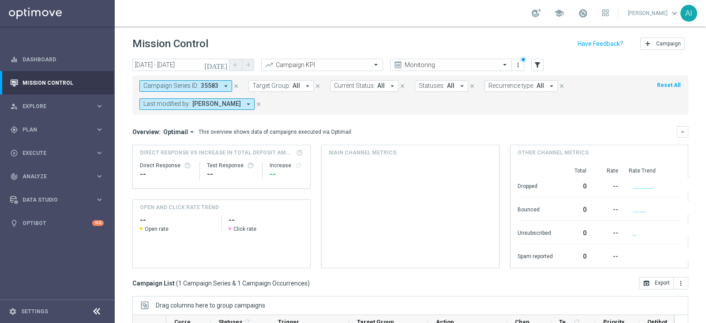
scroll to position [136, 0]
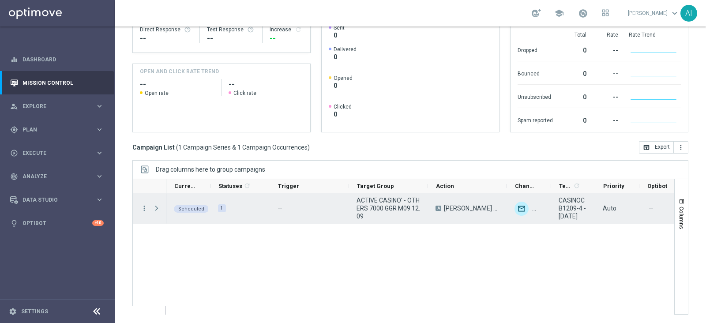
click at [154, 207] on span "Press SPACE to select this row." at bounding box center [157, 208] width 8 height 7
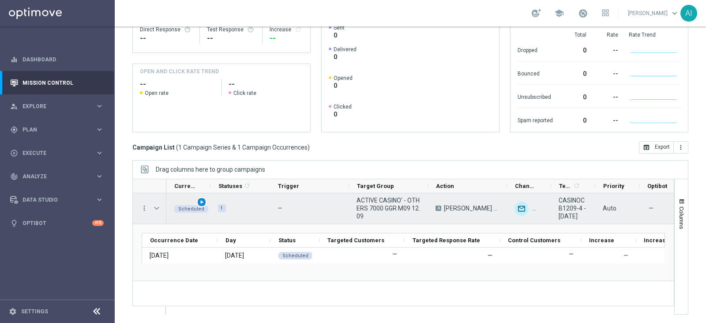
click at [197, 198] on div "play_arrow" at bounding box center [202, 202] width 10 height 10
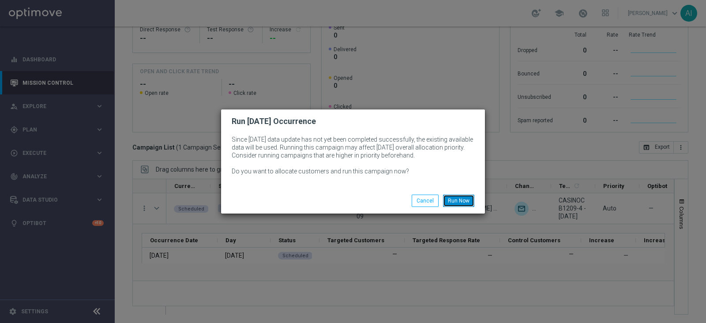
click at [468, 202] on button "Run Now" at bounding box center [458, 201] width 31 height 12
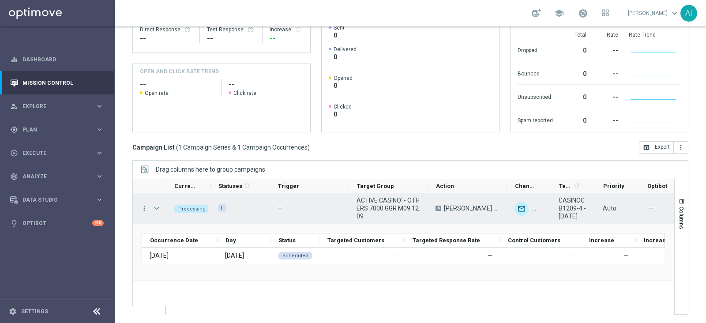
click at [159, 206] on span "Press SPACE to select this row." at bounding box center [157, 208] width 8 height 7
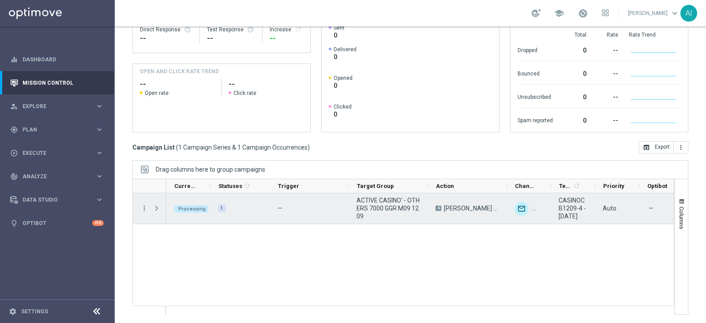
click at [159, 206] on span "Press SPACE to select this row." at bounding box center [157, 208] width 8 height 7
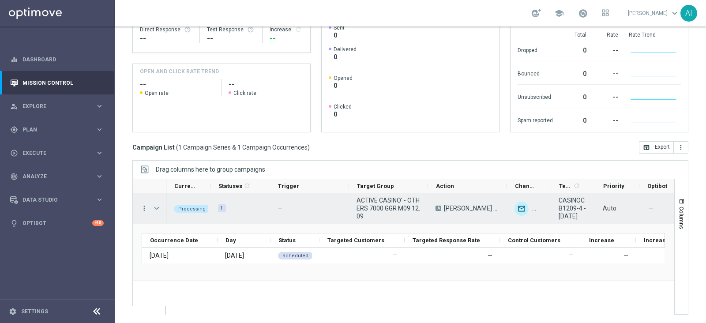
click at [159, 206] on span "Press SPACE to select this row." at bounding box center [157, 208] width 8 height 7
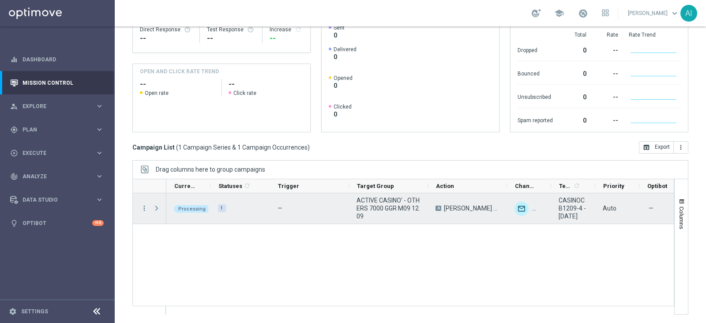
click at [158, 208] on span "Press SPACE to select this row." at bounding box center [157, 208] width 8 height 7
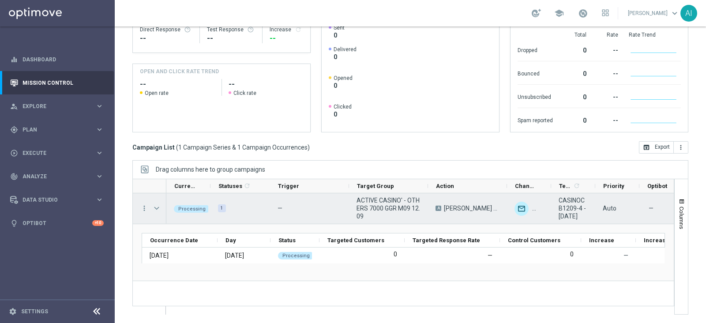
click at [154, 205] on span "Press SPACE to select this row." at bounding box center [157, 208] width 8 height 7
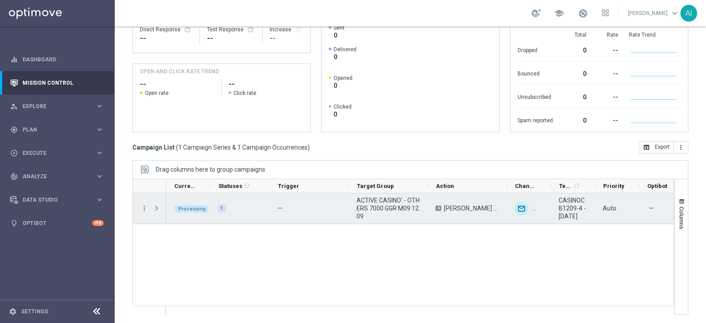
click at [154, 205] on span "Press SPACE to select this row." at bounding box center [157, 208] width 8 height 7
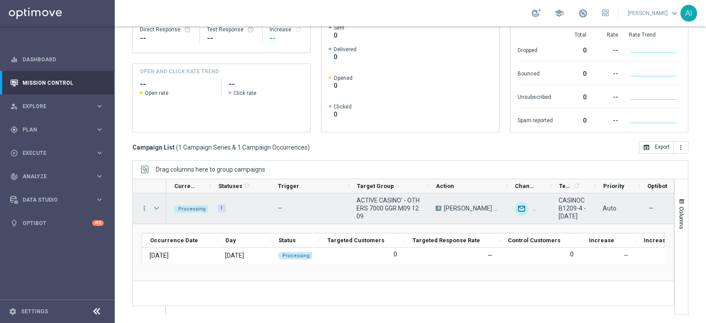
click at [155, 205] on span "Press SPACE to select this row." at bounding box center [157, 208] width 8 height 7
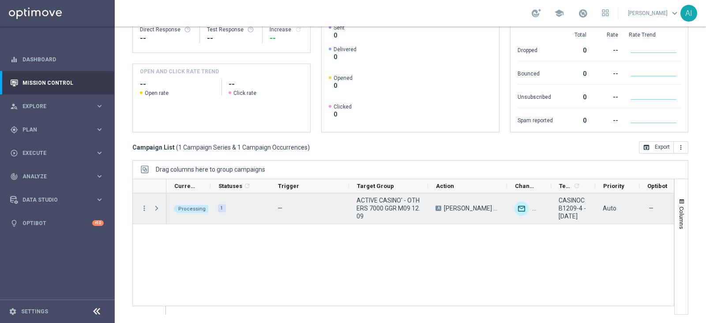
click at [155, 205] on span "Press SPACE to select this row." at bounding box center [157, 208] width 8 height 7
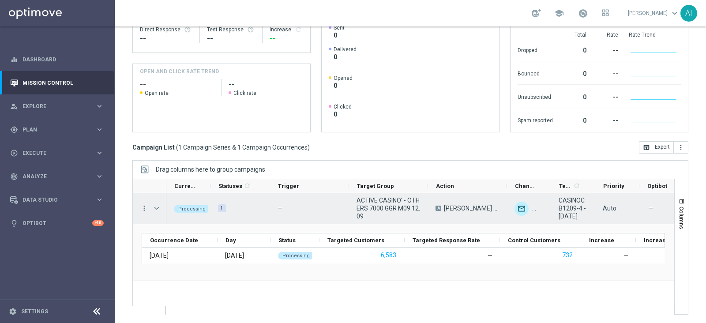
scroll to position [0, 0]
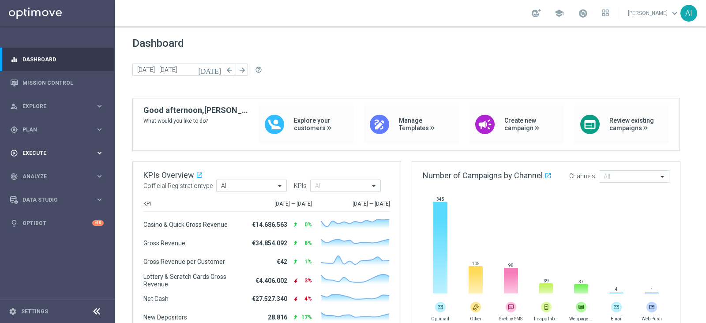
click at [46, 146] on div "play_circle_outline Execute keyboard_arrow_right" at bounding box center [57, 152] width 114 height 23
click at [48, 166] on div "Campaign Builder" at bounding box center [68, 171] width 91 height 13
click at [49, 168] on link "Campaign Builder" at bounding box center [57, 171] width 69 height 7
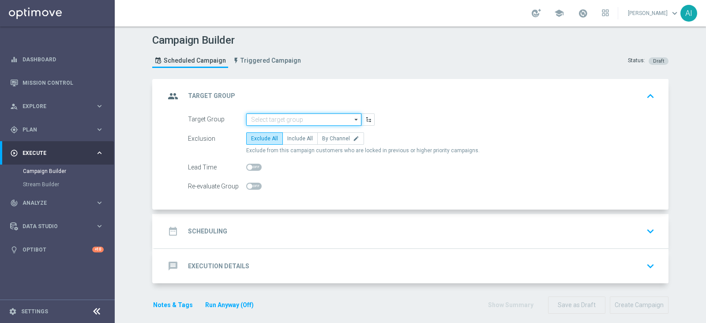
click at [263, 117] on input at bounding box center [303, 119] width 115 height 12
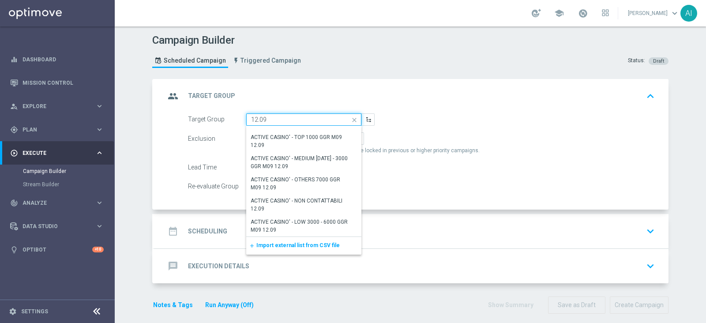
scroll to position [72, 0]
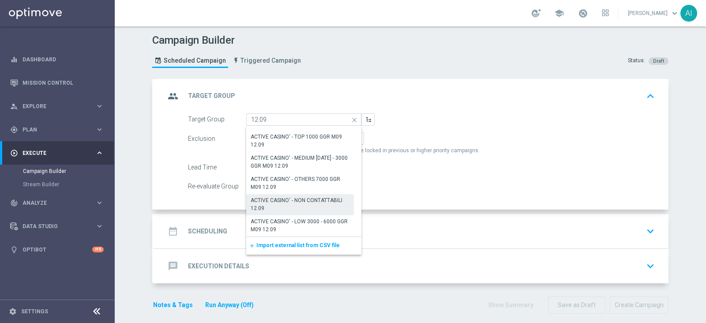
click at [307, 204] on div "ACTIVE CASINO' - NON CONTATTABILI 12.09" at bounding box center [300, 204] width 99 height 16
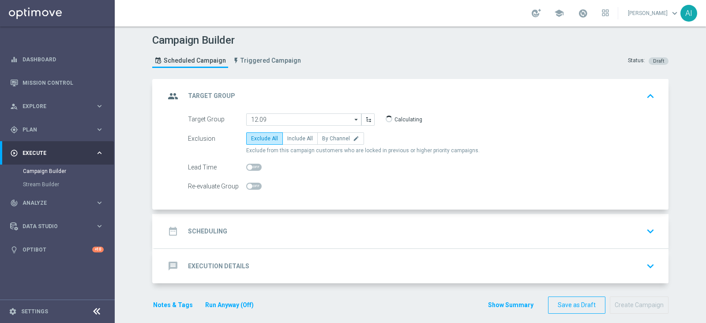
type input "ACTIVE CASINO' - NON CONTATTABILI 12.09"
click at [300, 138] on span "Include All" at bounding box center [300, 138] width 26 height 6
click at [293, 138] on input "Include All" at bounding box center [290, 140] width 6 height 6
radio input "true"
click at [319, 229] on div "date_range Scheduling keyboard_arrow_down" at bounding box center [411, 231] width 493 height 17
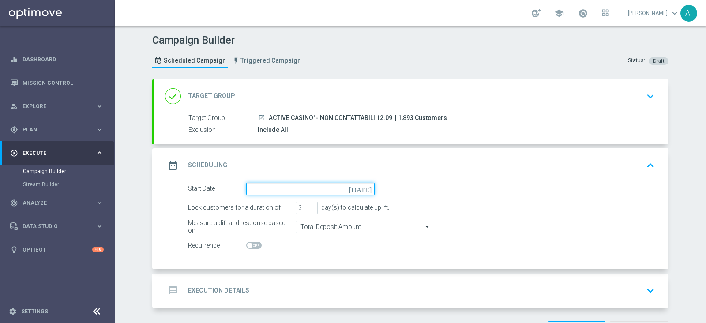
click at [293, 187] on input at bounding box center [310, 189] width 128 height 12
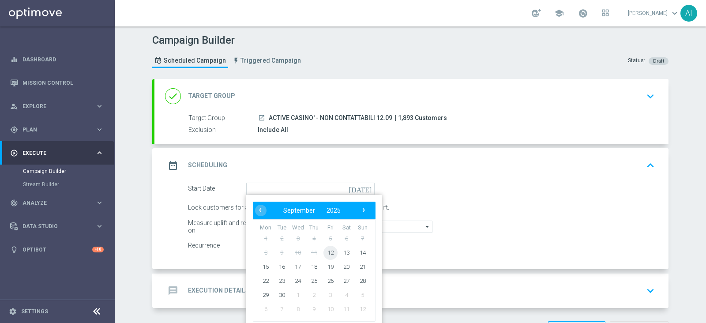
click at [325, 255] on span "12" at bounding box center [330, 252] width 14 height 14
type input "[DATE]"
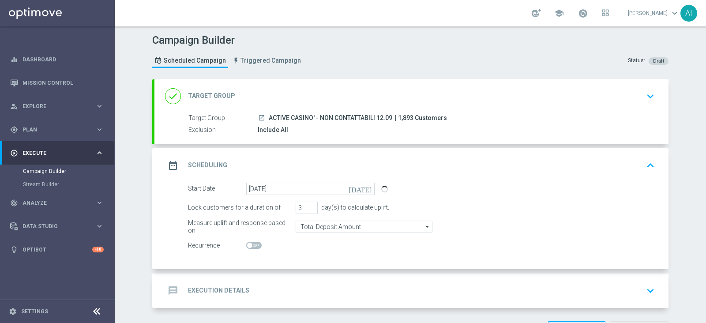
click at [651, 162] on icon "keyboard_arrow_up" at bounding box center [650, 165] width 13 height 13
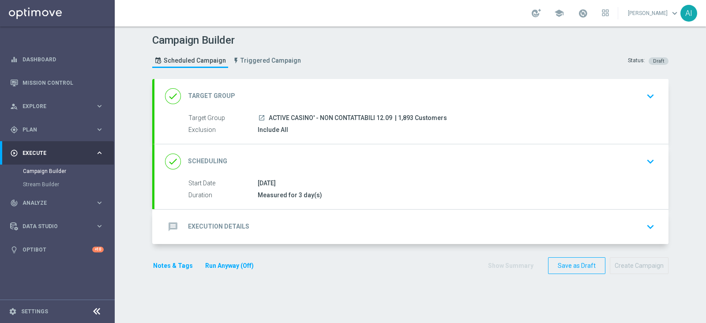
click at [538, 225] on div "message Execution Details keyboard_arrow_down" at bounding box center [411, 226] width 493 height 17
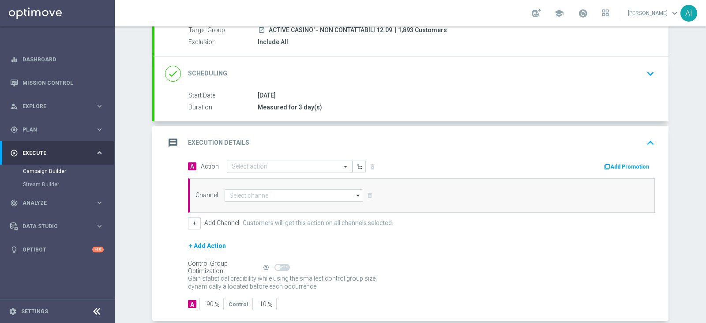
scroll to position [110, 0]
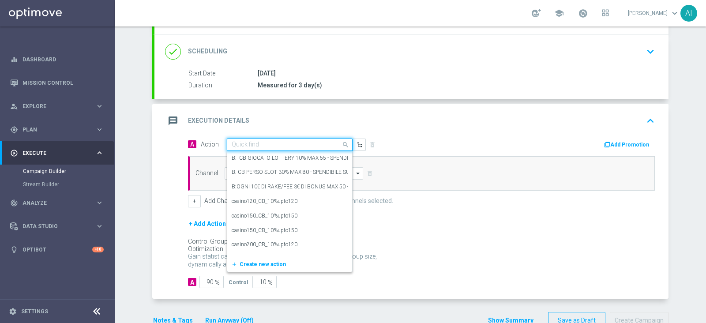
click at [258, 141] on input "text" at bounding box center [281, 145] width 98 height 8
paste input "[PERSON_NAME] CASINO 30% MAX 400 EURO - SPENDIBILE SLOT"
type input "[PERSON_NAME] CASINO 30% MAX 400 EURO - SPENDIBILE SLOT"
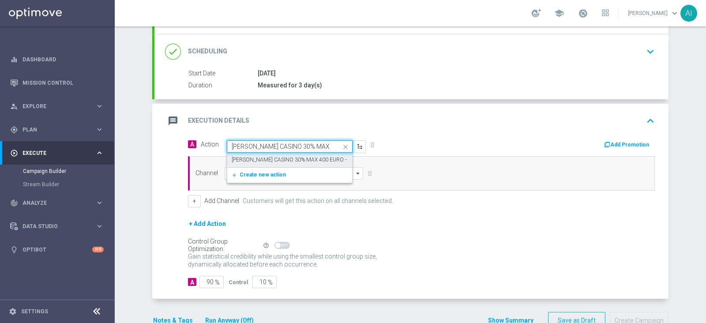
scroll to position [0, 64]
click at [269, 175] on span "Create new action" at bounding box center [263, 175] width 46 height 6
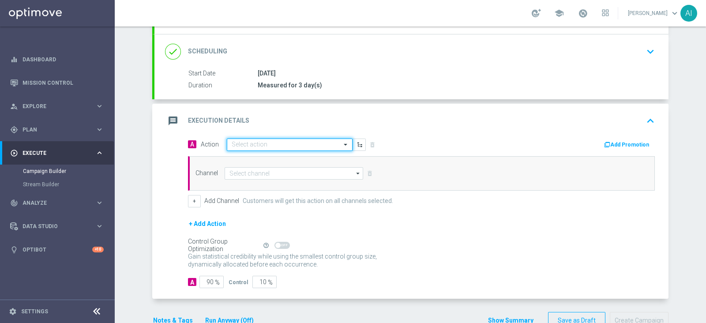
scroll to position [0, 0]
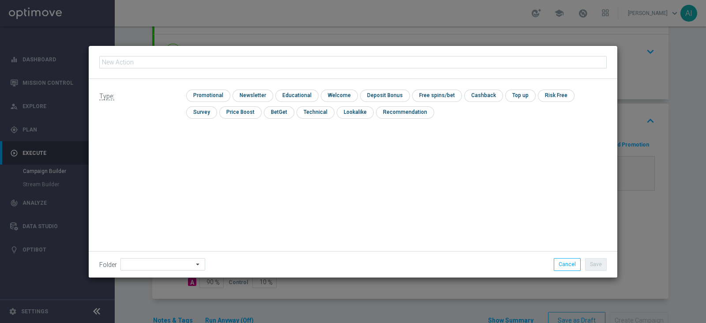
click at [164, 61] on input "text" at bounding box center [353, 62] width 508 height 12
type input "[PERSON_NAME] CASINO 30% MAX 400 EURO - SPENDIBILE SLOT"
click at [213, 98] on input "checkbox" at bounding box center [207, 96] width 42 height 12
checkbox input "true"
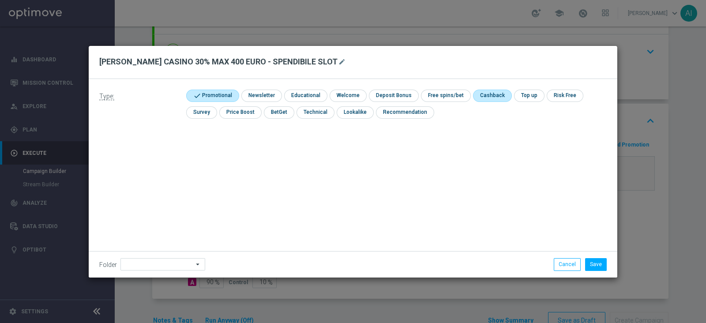
click at [483, 91] on input "checkbox" at bounding box center [491, 96] width 37 height 12
checkbox input "true"
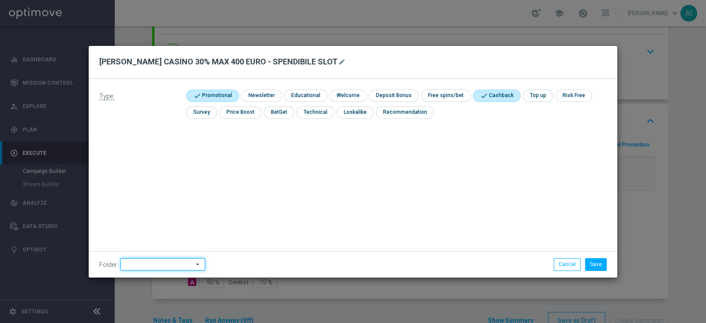
click at [141, 267] on input at bounding box center [162, 264] width 85 height 12
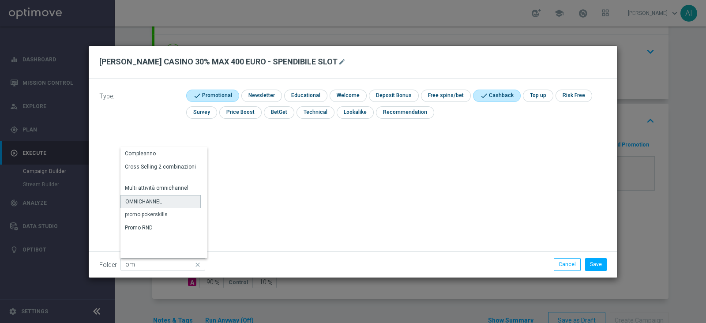
click at [159, 200] on div "OMNICHANNEL" at bounding box center [143, 202] width 37 height 8
type input "OMNICHANNEL"
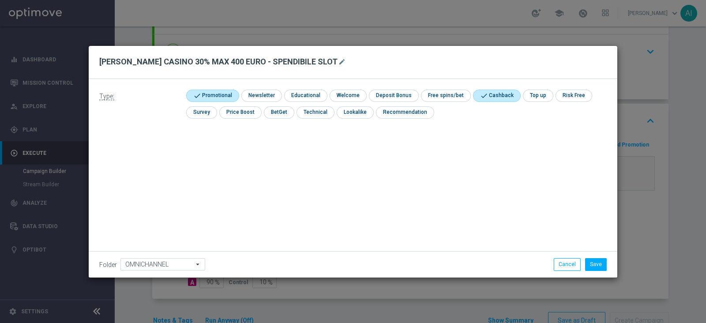
click at [382, 207] on div "Type: check Promotional check Newsletter check Educational check Welcome check …" at bounding box center [353, 178] width 529 height 199
click at [602, 264] on button "Save" at bounding box center [596, 264] width 22 height 12
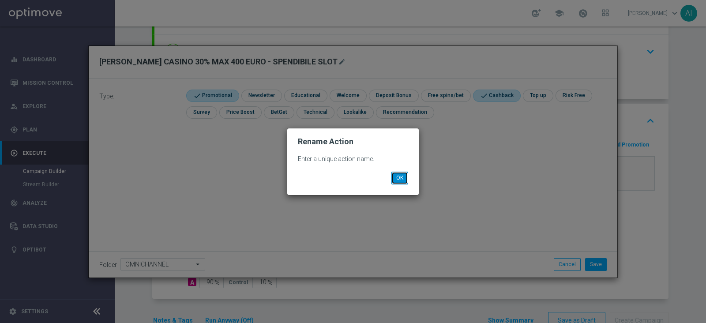
click at [399, 180] on button "OK" at bounding box center [399, 178] width 17 height 12
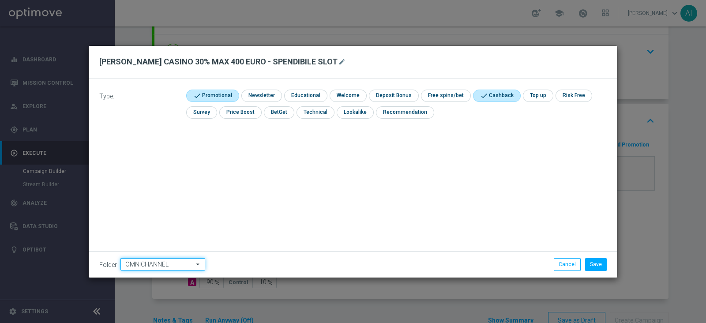
click at [185, 266] on input "OMNICHANNEL" at bounding box center [162, 264] width 85 height 12
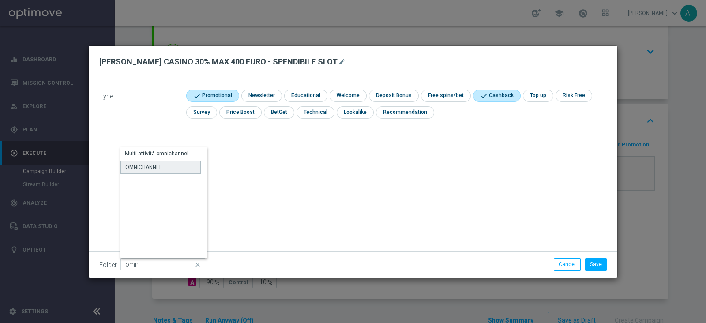
click at [146, 163] on div "OMNICHANNEL" at bounding box center [143, 167] width 37 height 8
type input "OMNICHANNEL"
click at [601, 259] on button "Save" at bounding box center [596, 264] width 22 height 12
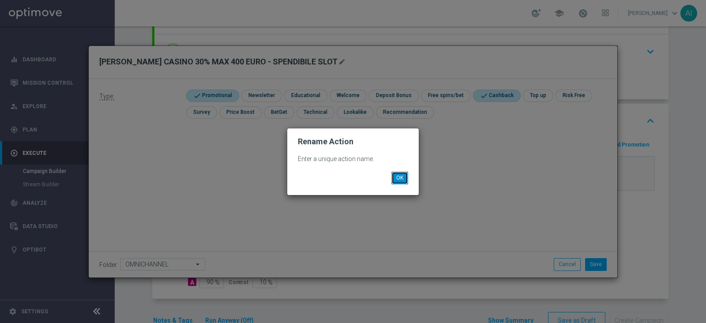
click at [398, 178] on button "OK" at bounding box center [399, 178] width 17 height 12
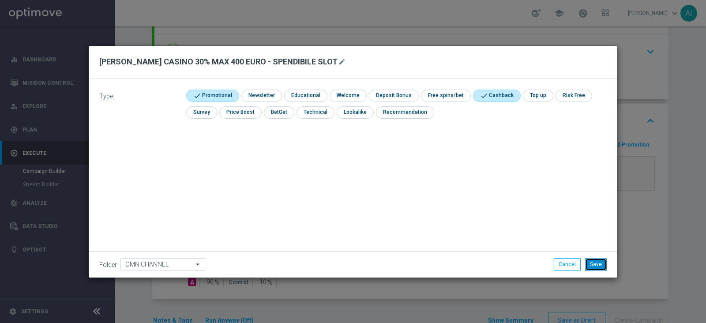
click at [591, 263] on button "Save" at bounding box center [596, 264] width 22 height 12
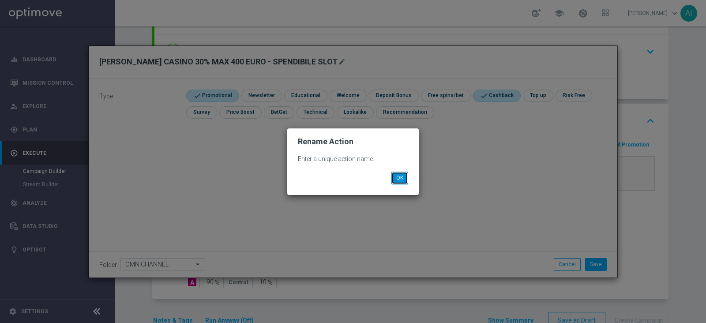
click at [398, 180] on button "OK" at bounding box center [399, 178] width 17 height 12
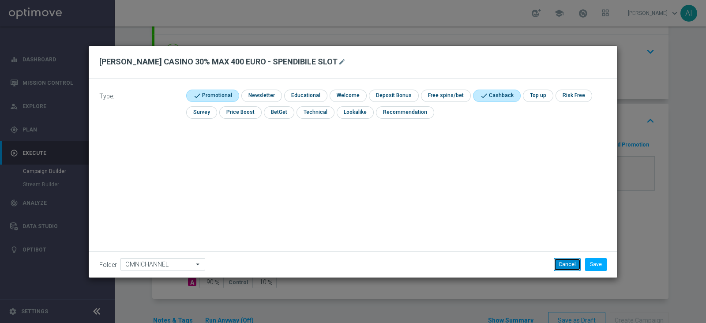
click at [573, 262] on button "Cancel" at bounding box center [567, 264] width 27 height 12
checkbox input "false"
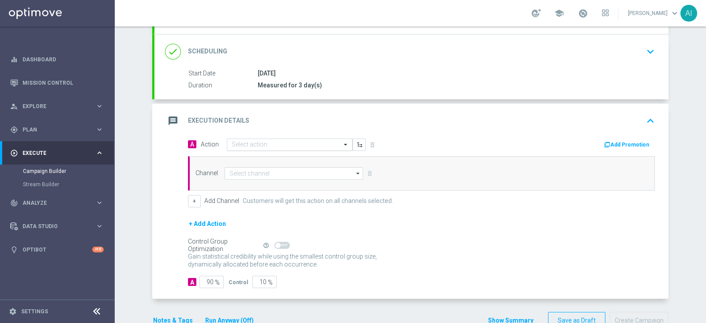
click at [289, 144] on input "text" at bounding box center [281, 145] width 98 height 8
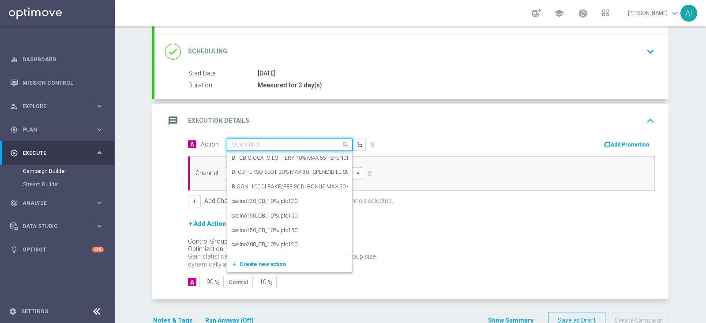
paste input "[PERSON_NAME] CASINO 30% MAX 400 EURO - SPENDIBILE SLOT"
type input "[PERSON_NAME] CASINO 30% MAX 400 EURO - SPENDIBILE SLOT"
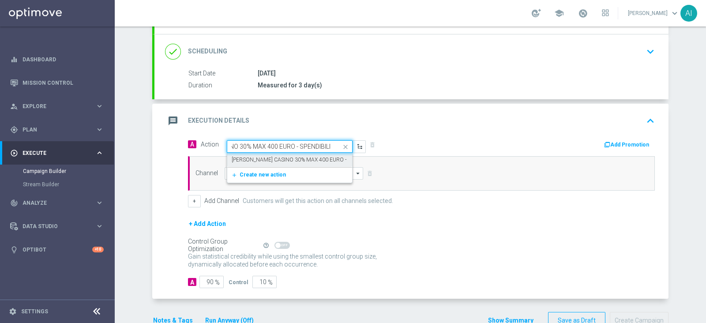
click at [286, 162] on label "[PERSON_NAME] CASINO 30% MAX 400 EURO - SPENDIBILE SLOT" at bounding box center [311, 160] width 159 height 8
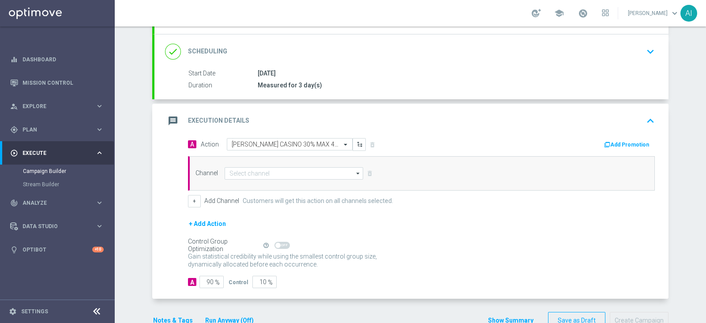
scroll to position [0, 0]
click at [460, 125] on div "message Execution Details keyboard_arrow_up" at bounding box center [411, 121] width 493 height 17
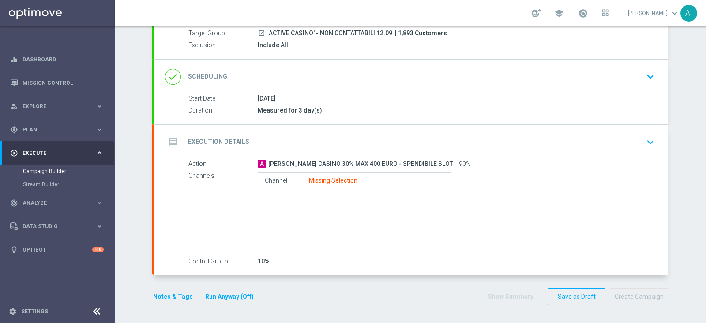
scroll to position [84, 0]
click at [648, 143] on icon "keyboard_arrow_down" at bounding box center [650, 142] width 13 height 13
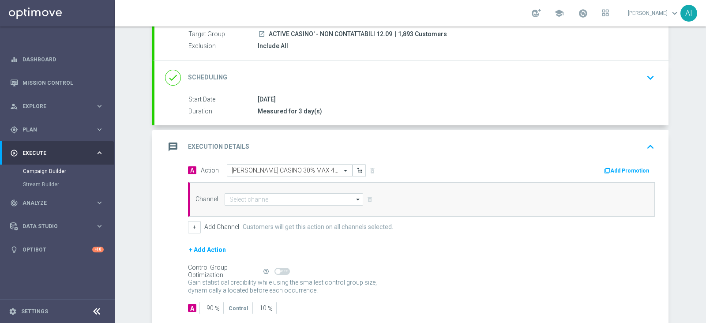
click at [627, 172] on button "Add Promotion" at bounding box center [627, 171] width 49 height 10
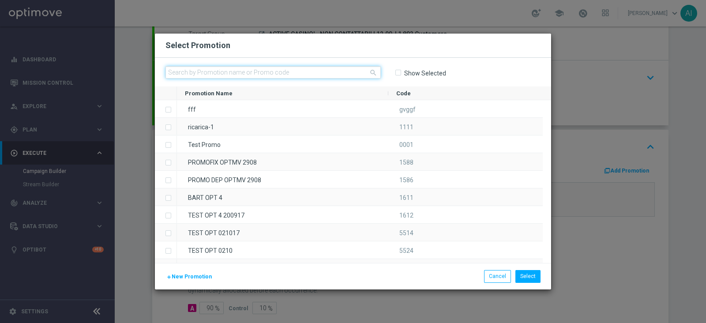
click at [248, 73] on input "text" at bounding box center [272, 72] width 215 height 12
paste input "CASINOCB1209-5"
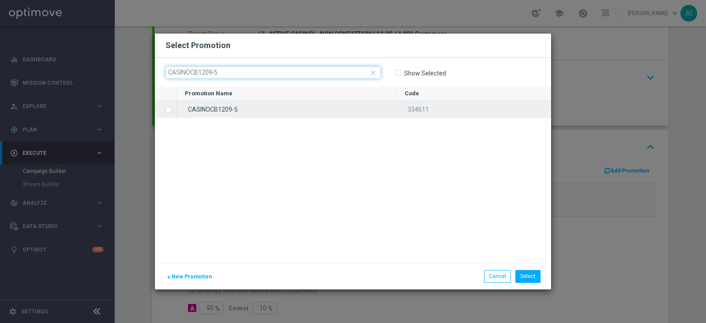
type input "CASINOCB1209-5"
click at [174, 109] on label "Press SPACE to select this row." at bounding box center [175, 110] width 3 height 8
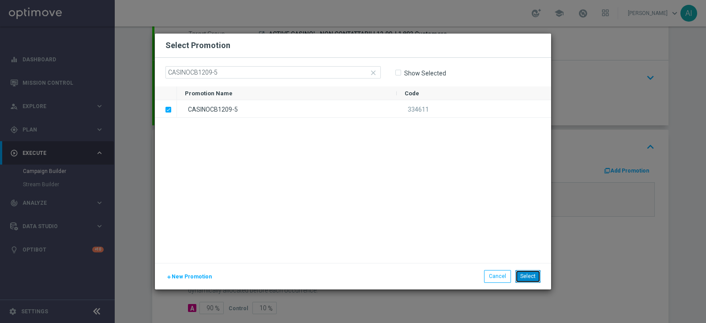
click at [533, 272] on button "Select" at bounding box center [527, 276] width 25 height 12
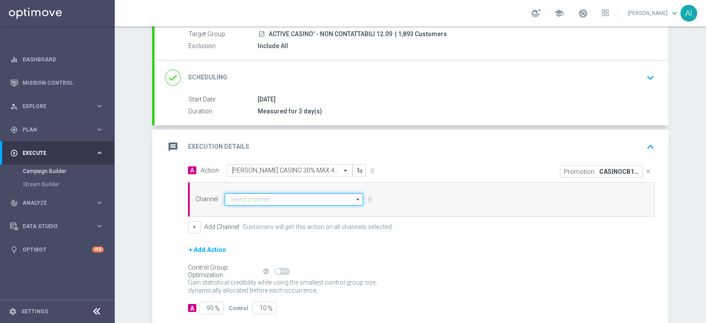
click at [296, 199] on input at bounding box center [294, 199] width 139 height 12
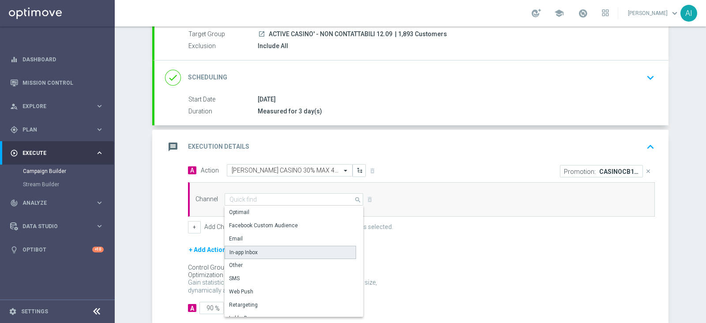
click at [269, 250] on div "In-app Inbox" at bounding box center [291, 252] width 132 height 13
type input "In-app Inbox"
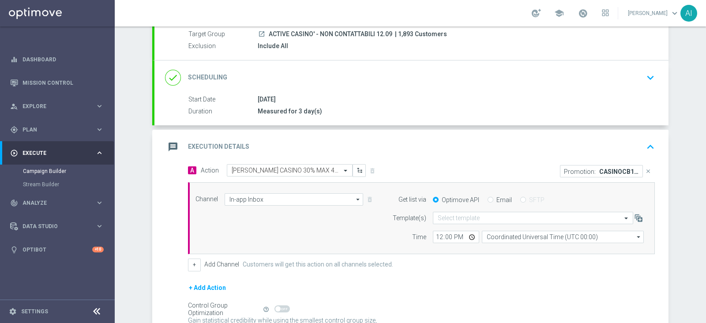
click at [488, 198] on input "Email" at bounding box center [491, 201] width 6 height 6
radio input "true"
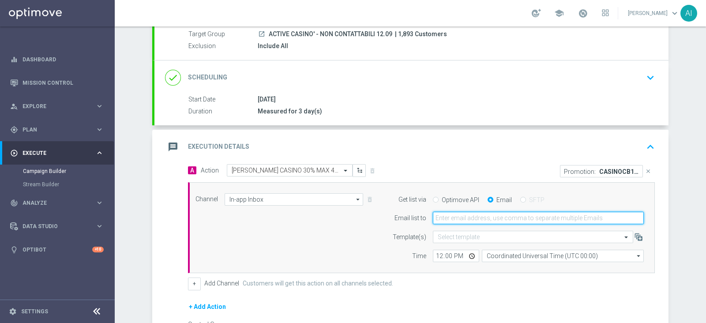
click at [475, 222] on input "email" at bounding box center [538, 218] width 211 height 12
type input "[PERSON_NAME][EMAIL_ADDRESS][PERSON_NAME][DOMAIN_NAME]"
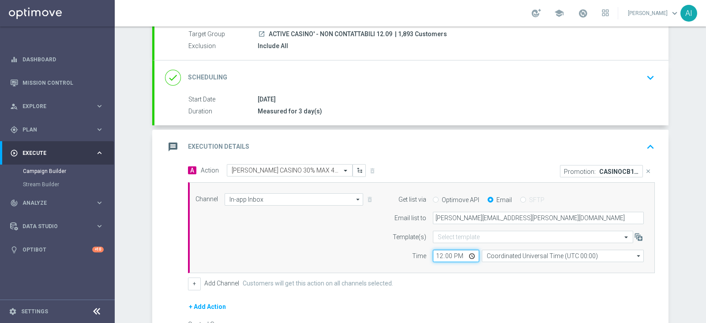
click at [442, 253] on input "12:00" at bounding box center [456, 256] width 46 height 12
click at [437, 253] on input "12:00" at bounding box center [456, 256] width 46 height 12
type input "13:00"
click at [376, 252] on div "Channel In-app Inbox In-app Inbox arrow_drop_down Show Selected 1 of 20 Optimail" at bounding box center [420, 227] width 462 height 69
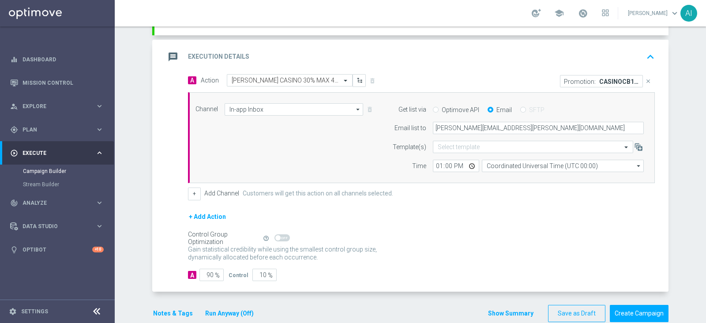
scroll to position [189, 0]
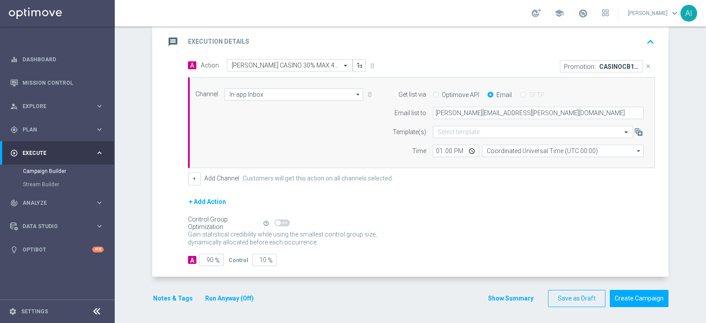
click at [178, 298] on button "Notes & Tags" at bounding box center [172, 298] width 41 height 11
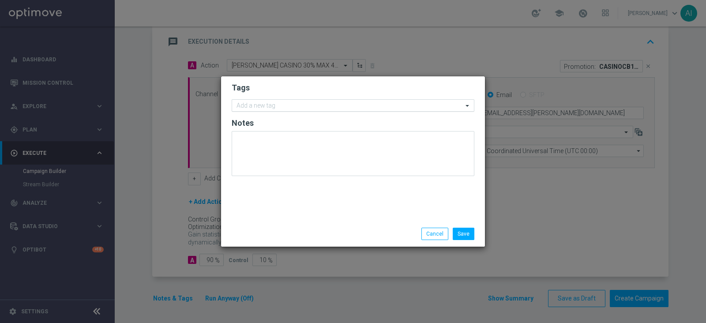
click at [291, 107] on input "text" at bounding box center [350, 106] width 226 height 8
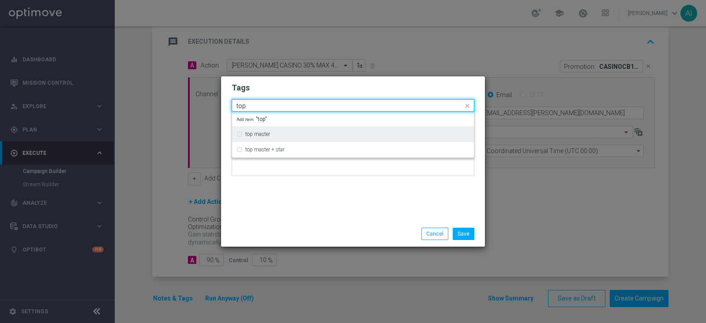
click at [274, 129] on div "top master" at bounding box center [353, 134] width 233 height 14
type input "top"
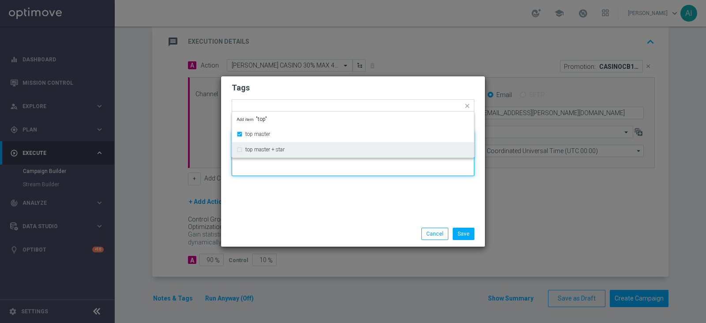
click at [306, 172] on textarea at bounding box center [353, 153] width 243 height 45
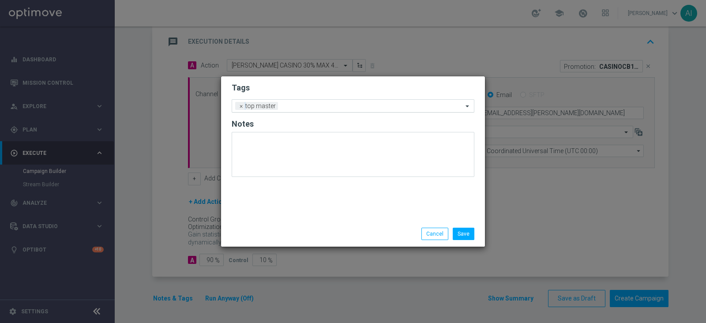
click at [319, 104] on input "text" at bounding box center [372, 107] width 181 height 8
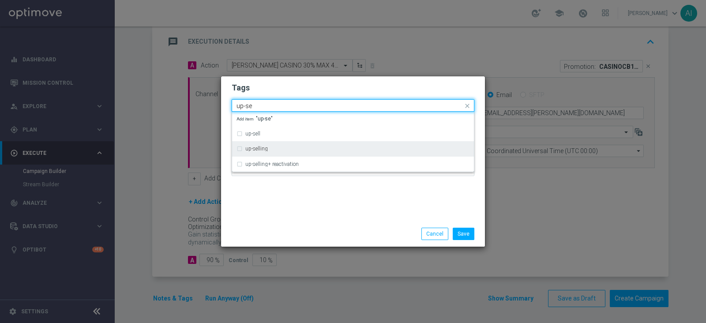
click at [262, 147] on label "up-selling" at bounding box center [256, 148] width 23 height 5
type input "up-se"
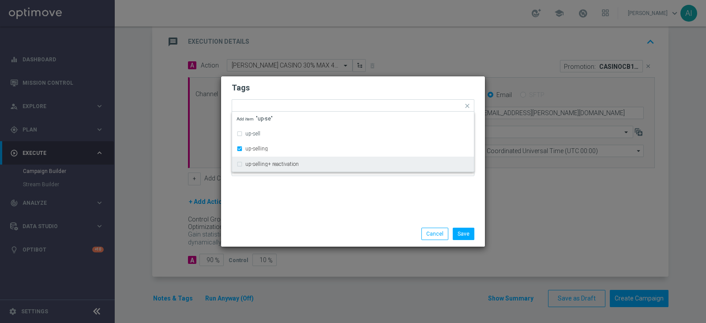
click at [349, 206] on div "Tags Quick find × top master × up-selling up-sell up-selling up-selling+ reacti…" at bounding box center [353, 148] width 264 height 145
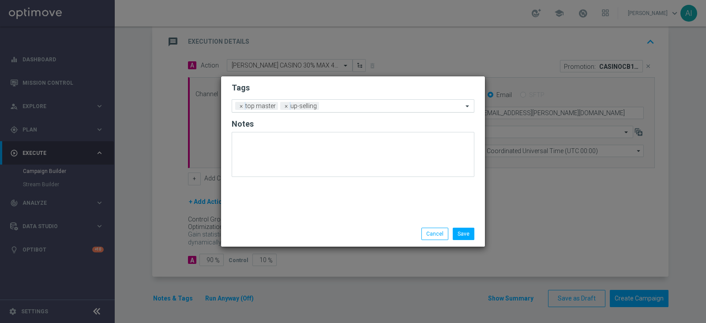
click at [360, 103] on input "text" at bounding box center [393, 107] width 140 height 8
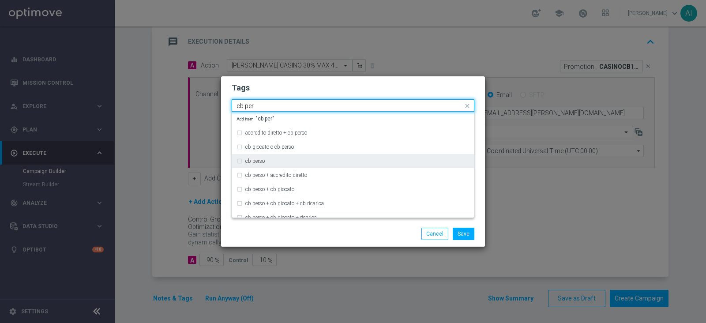
click at [280, 155] on div "cb perso" at bounding box center [353, 161] width 233 height 14
type input "cb per"
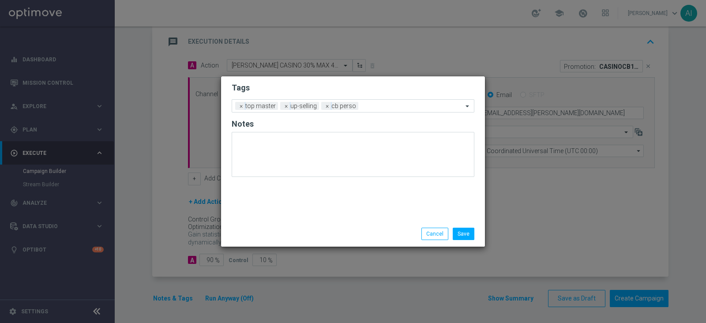
click at [355, 229] on div "Save Cancel" at bounding box center [395, 234] width 171 height 12
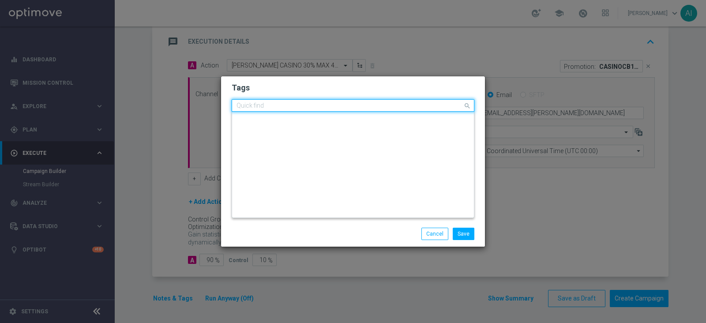
click at [380, 103] on input "text" at bounding box center [350, 106] width 226 height 8
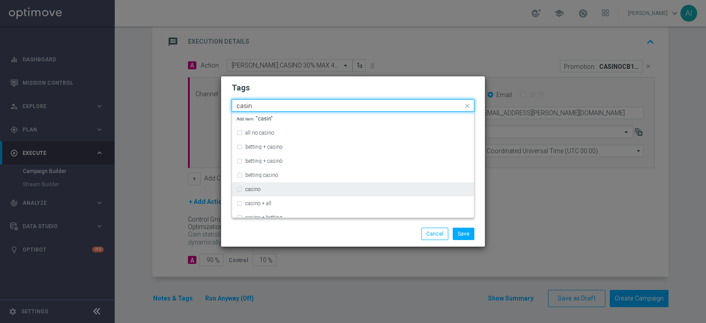
click at [271, 185] on div "casino" at bounding box center [353, 189] width 233 height 14
type input "casin"
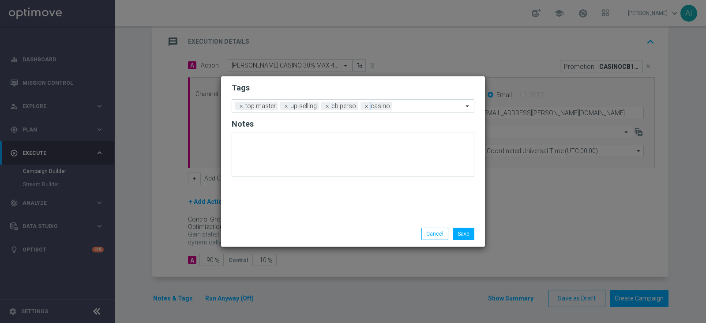
click at [305, 232] on div "Save Cancel" at bounding box center [353, 234] width 256 height 12
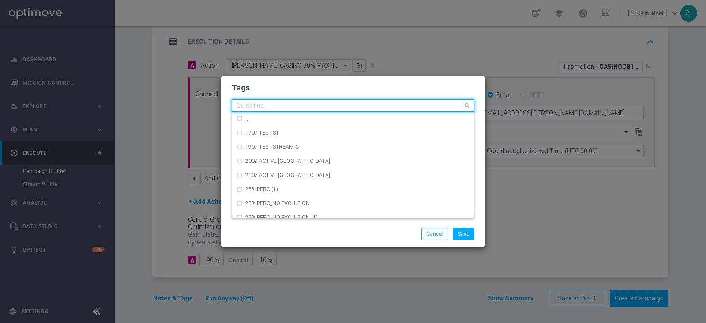
click at [410, 105] on input "text" at bounding box center [350, 106] width 226 height 8
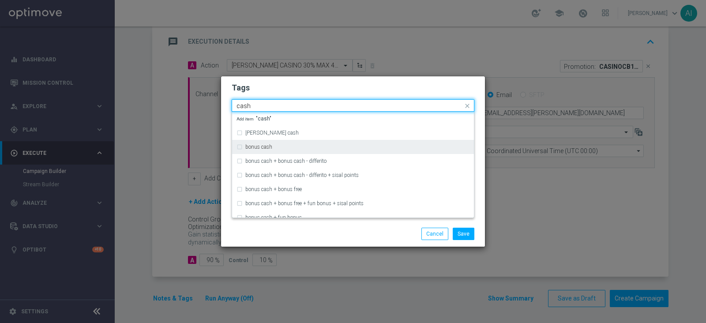
click at [297, 146] on div "bonus cash" at bounding box center [357, 146] width 224 height 5
type input "cash"
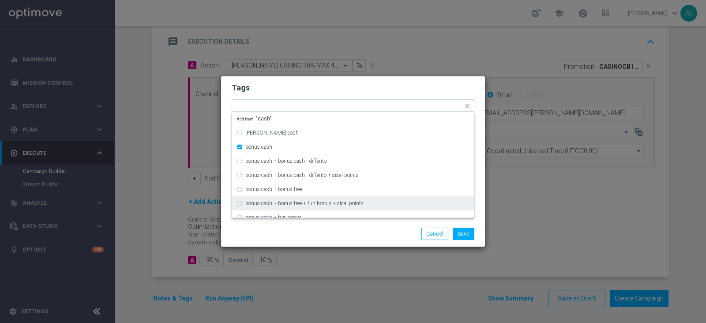
click at [381, 230] on div "Save Cancel" at bounding box center [395, 234] width 171 height 12
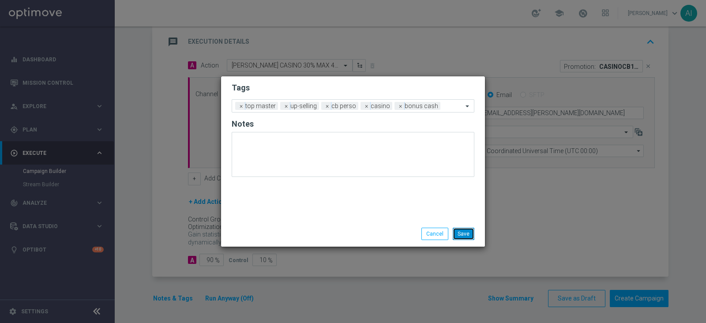
click at [462, 233] on button "Save" at bounding box center [464, 234] width 22 height 12
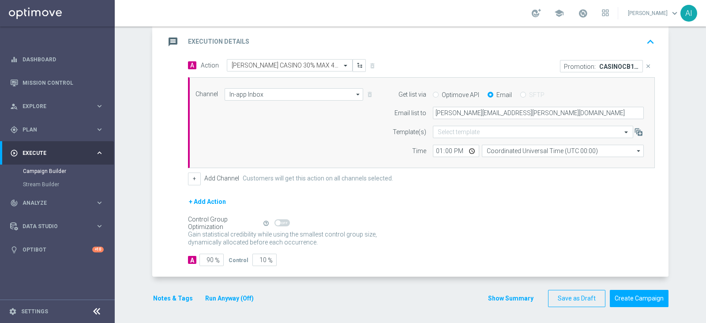
click at [227, 297] on button "Run Anyway (Off)" at bounding box center [229, 298] width 50 height 11
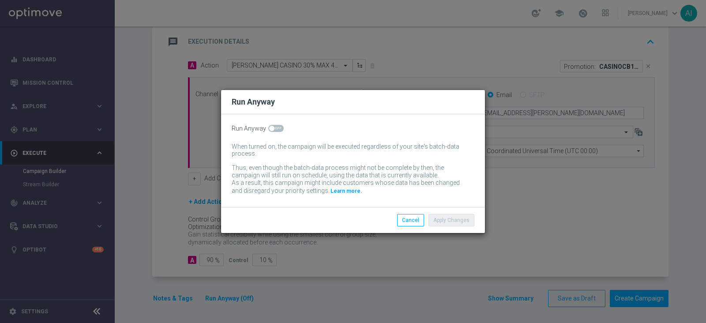
click at [276, 129] on span at bounding box center [275, 128] width 15 height 7
click at [276, 129] on input "checkbox" at bounding box center [275, 128] width 15 height 7
checkbox input "true"
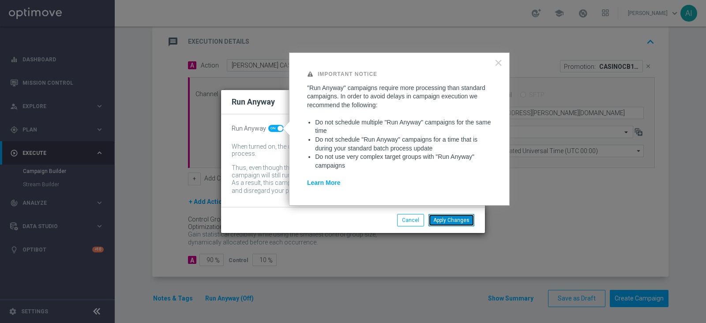
click at [454, 221] on button "Apply Changes" at bounding box center [452, 220] width 46 height 12
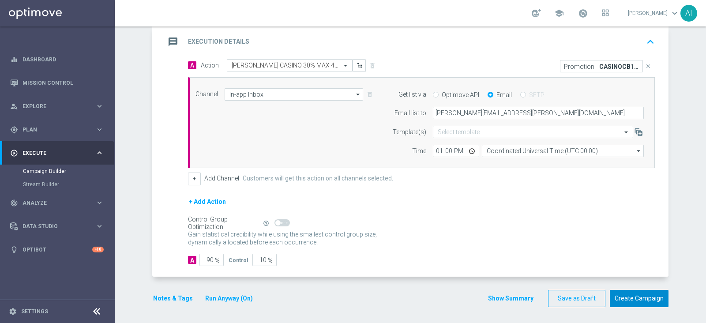
click at [632, 294] on button "Create Campaign" at bounding box center [639, 298] width 59 height 17
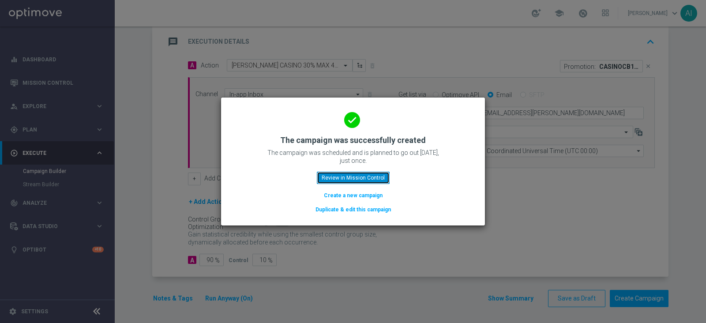
click at [365, 179] on button "Review in Mission Control" at bounding box center [353, 178] width 73 height 12
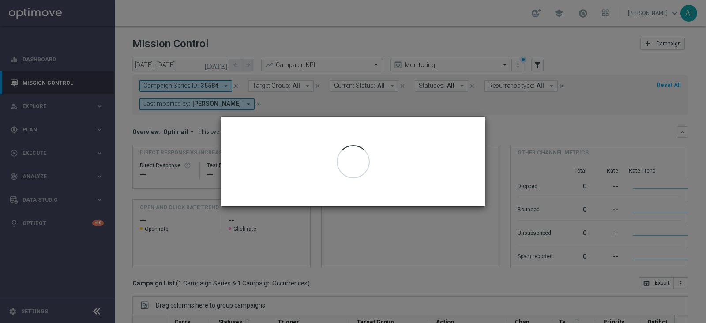
scroll to position [136, 0]
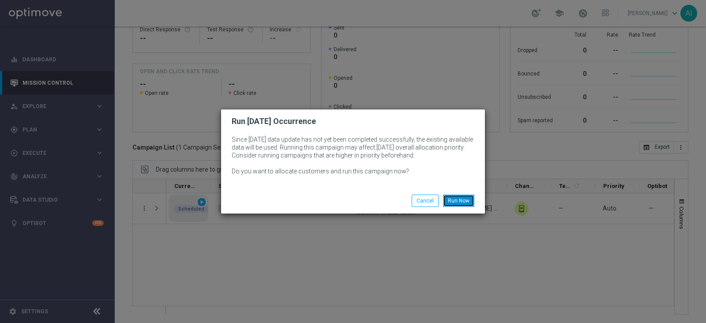
click at [467, 199] on button "Run Now" at bounding box center [458, 201] width 31 height 12
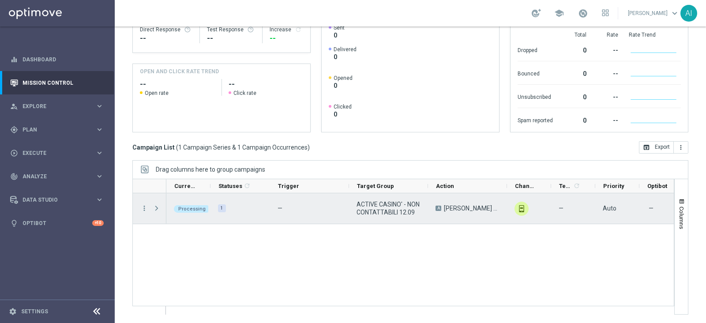
click at [156, 210] on span "Press SPACE to select this row." at bounding box center [157, 208] width 8 height 7
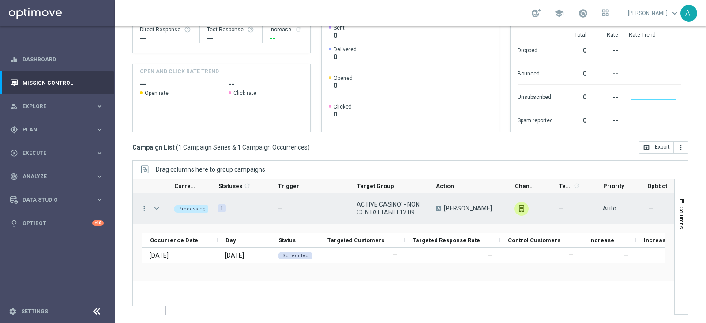
click at [156, 210] on span "Press SPACE to select this row." at bounding box center [157, 208] width 8 height 7
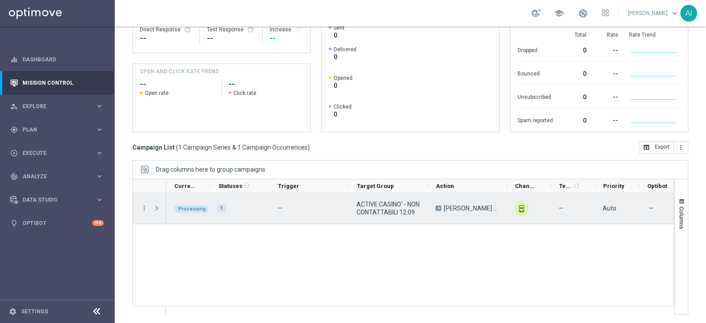
click at [156, 210] on span "Press SPACE to select this row." at bounding box center [157, 208] width 8 height 7
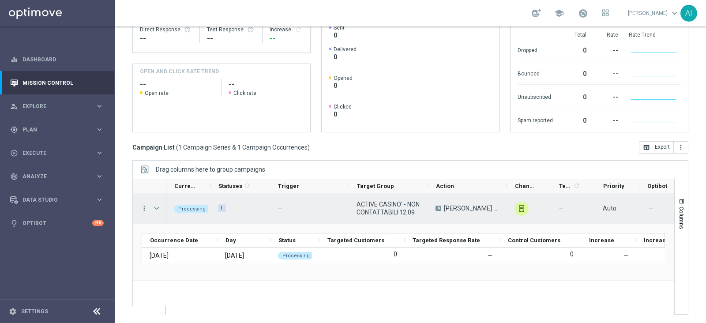
click at [156, 210] on span "Press SPACE to select this row." at bounding box center [157, 208] width 8 height 7
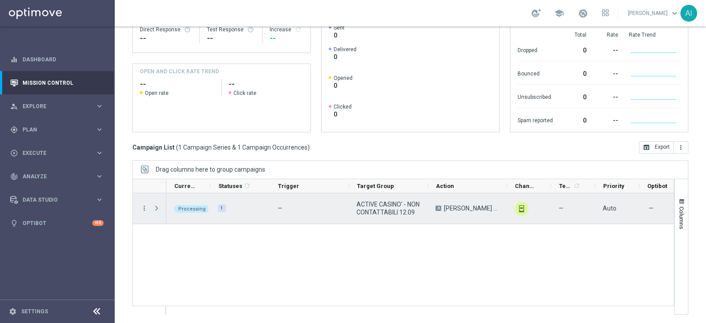
click at [157, 207] on span "Press SPACE to select this row." at bounding box center [157, 208] width 8 height 7
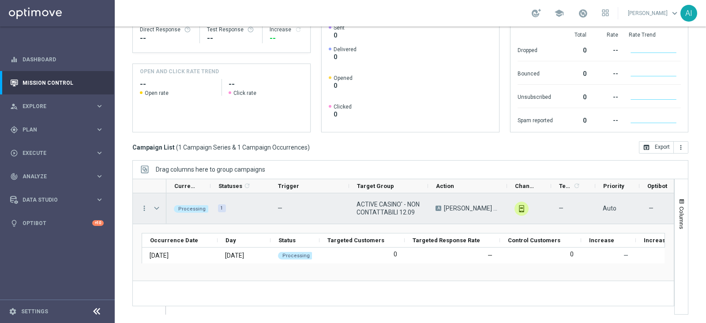
click at [157, 207] on span "Press SPACE to select this row." at bounding box center [157, 208] width 8 height 7
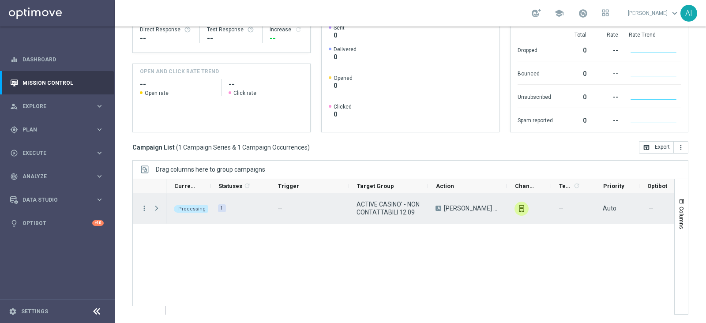
click at [157, 207] on span "Press SPACE to select this row." at bounding box center [157, 208] width 8 height 7
